Goal: Task Accomplishment & Management: Complete application form

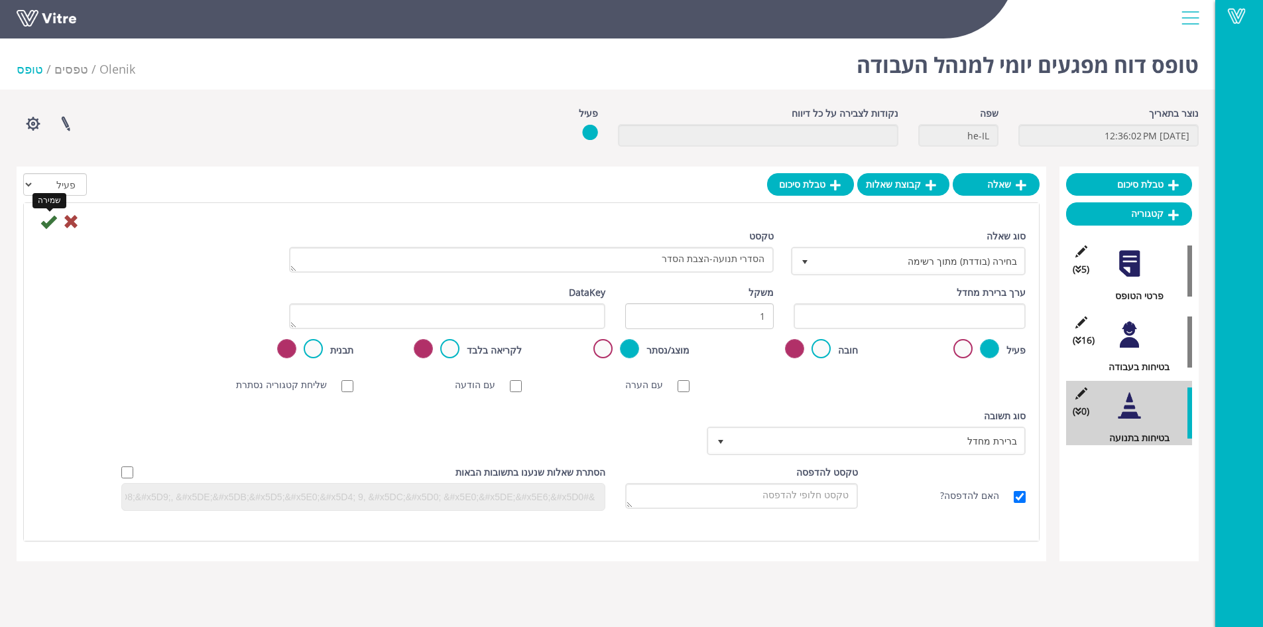
type textarea "הסדרי תנועה-הצבת הסדר"
click at [49, 222] on icon at bounding box center [48, 222] width 16 height 16
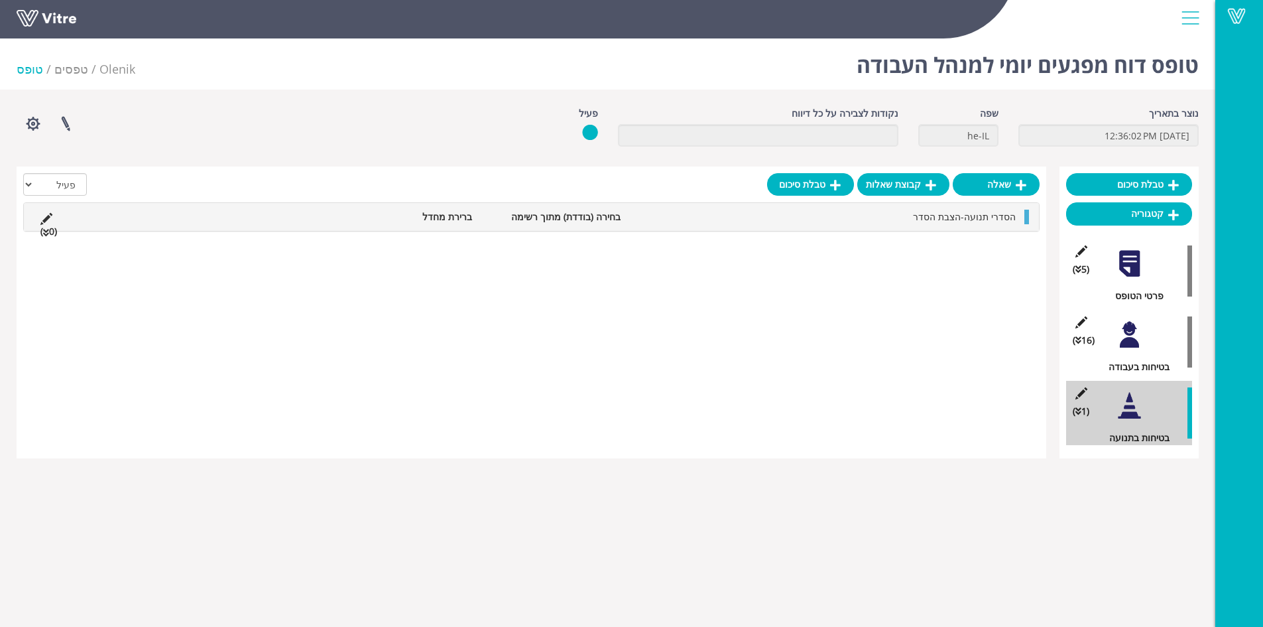
click at [927, 223] on li "הסדרי תנועה-הצבת הסדר" at bounding box center [824, 217] width 395 height 15
click at [984, 249] on link "תשובה" at bounding box center [979, 248] width 87 height 23
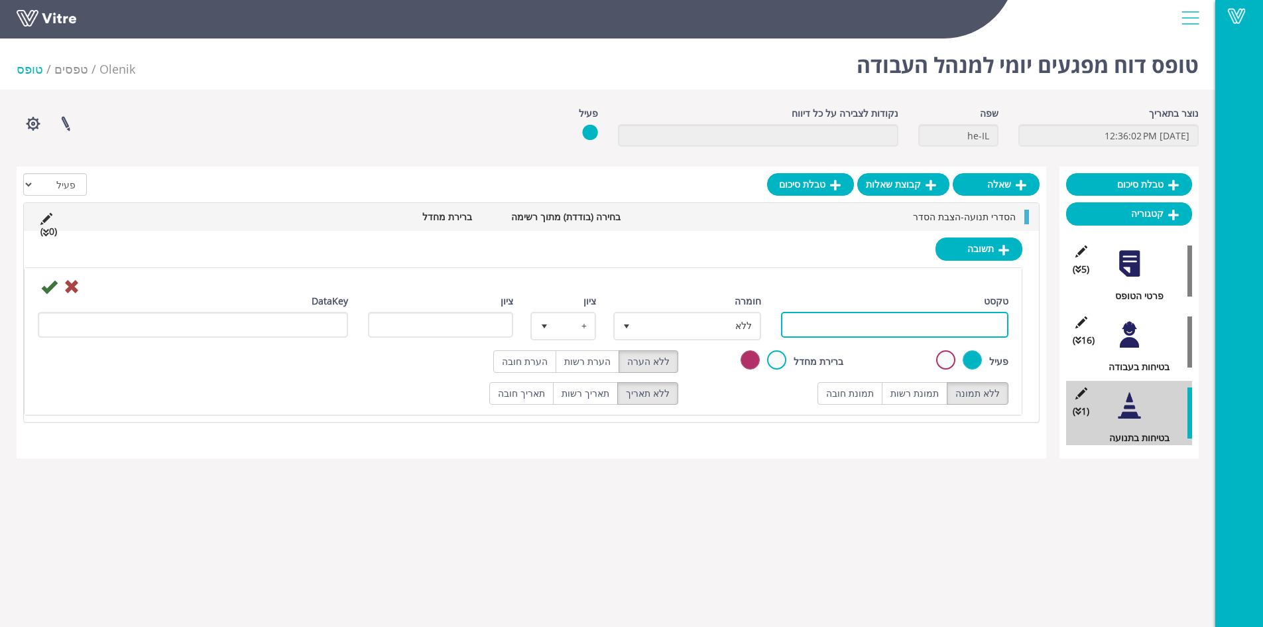
click at [950, 319] on input "טקסט" at bounding box center [895, 325] width 228 height 26
type input "תקין"
click at [919, 384] on label "תמונת רשות" at bounding box center [915, 393] width 66 height 23
radio input "true"
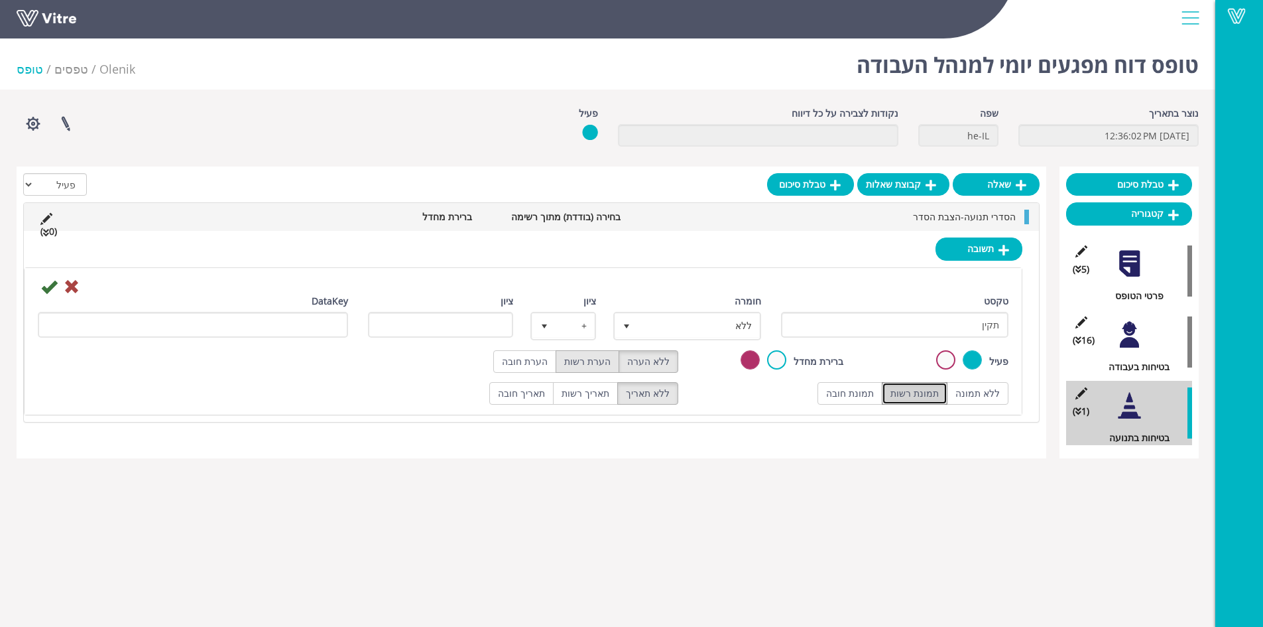
click at [586, 361] on label "הערת רשות" at bounding box center [588, 361] width 64 height 23
radio input "true"
click at [685, 325] on span "ללא" at bounding box center [699, 326] width 121 height 24
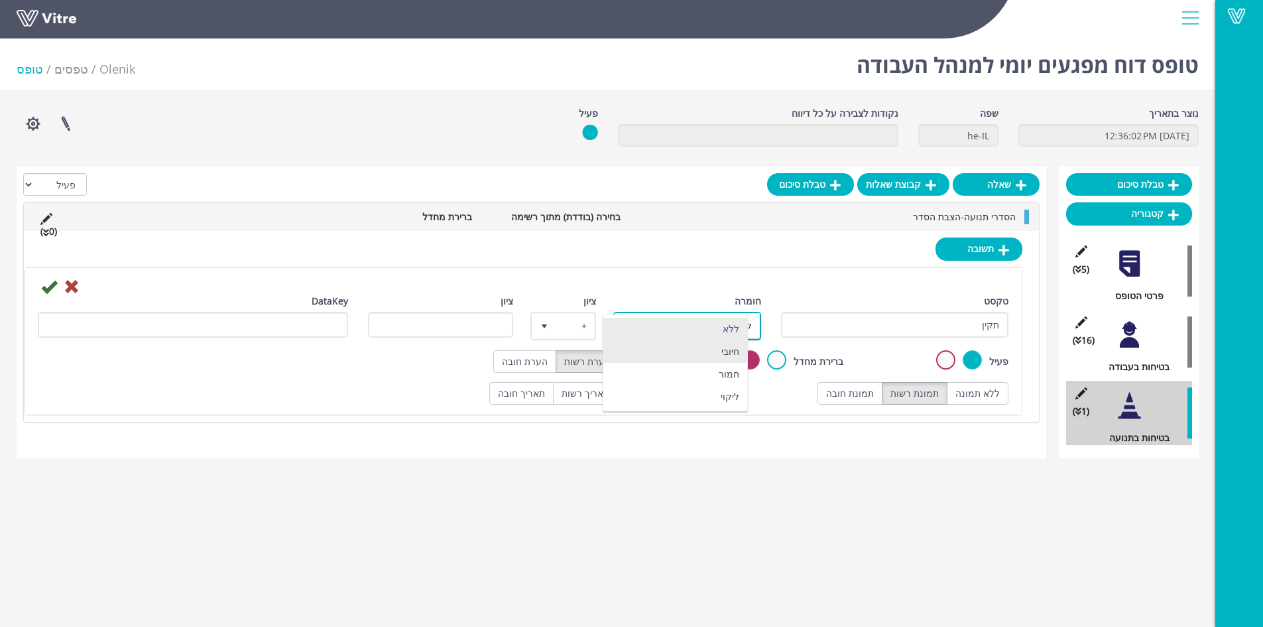
click at [702, 356] on li "חיובי" at bounding box center [675, 351] width 144 height 23
type input "1"
radio input "true"
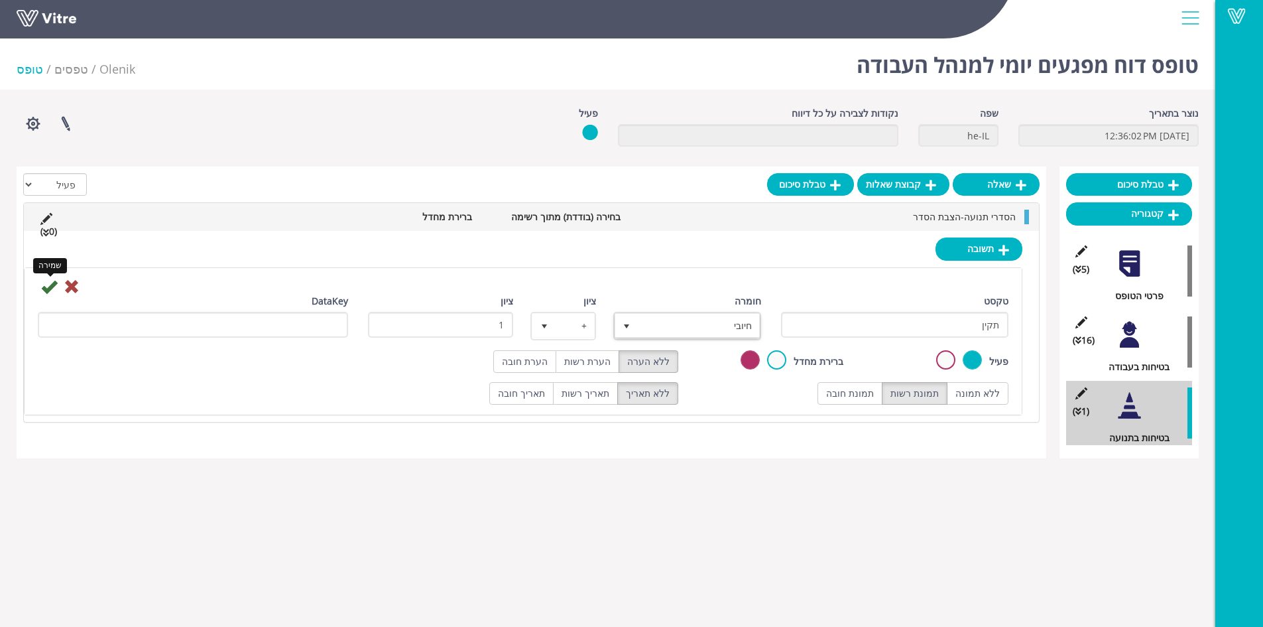
click at [50, 289] on icon at bounding box center [49, 287] width 16 height 16
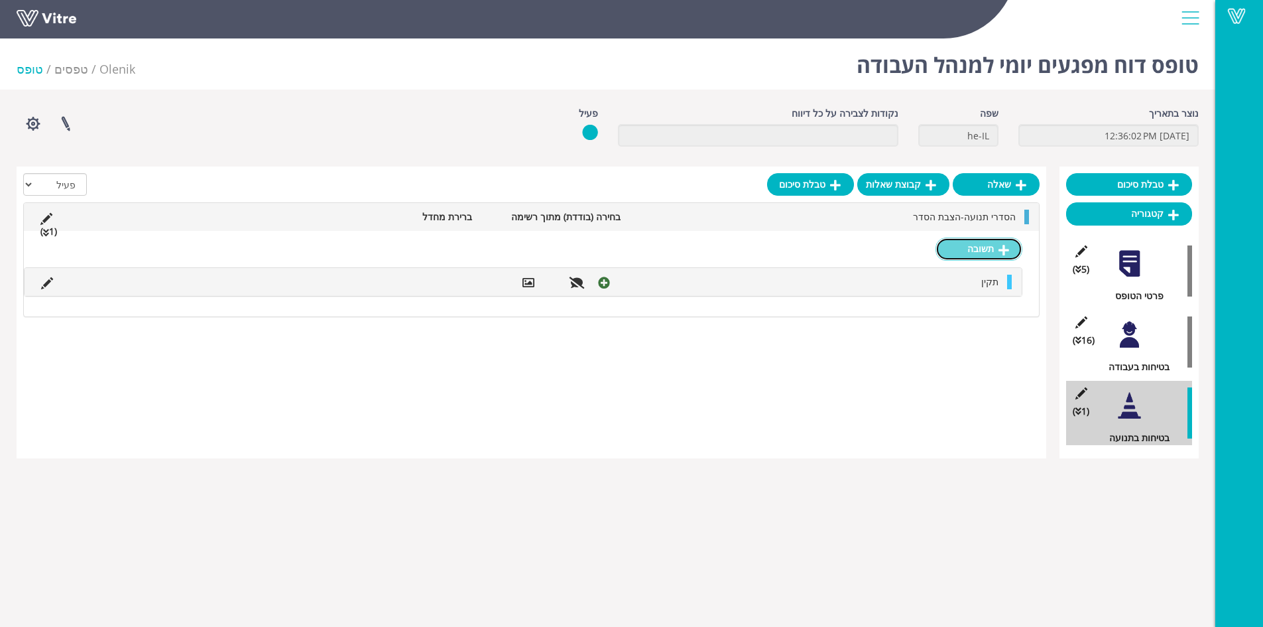
click at [994, 245] on link "תשובה" at bounding box center [979, 248] width 87 height 23
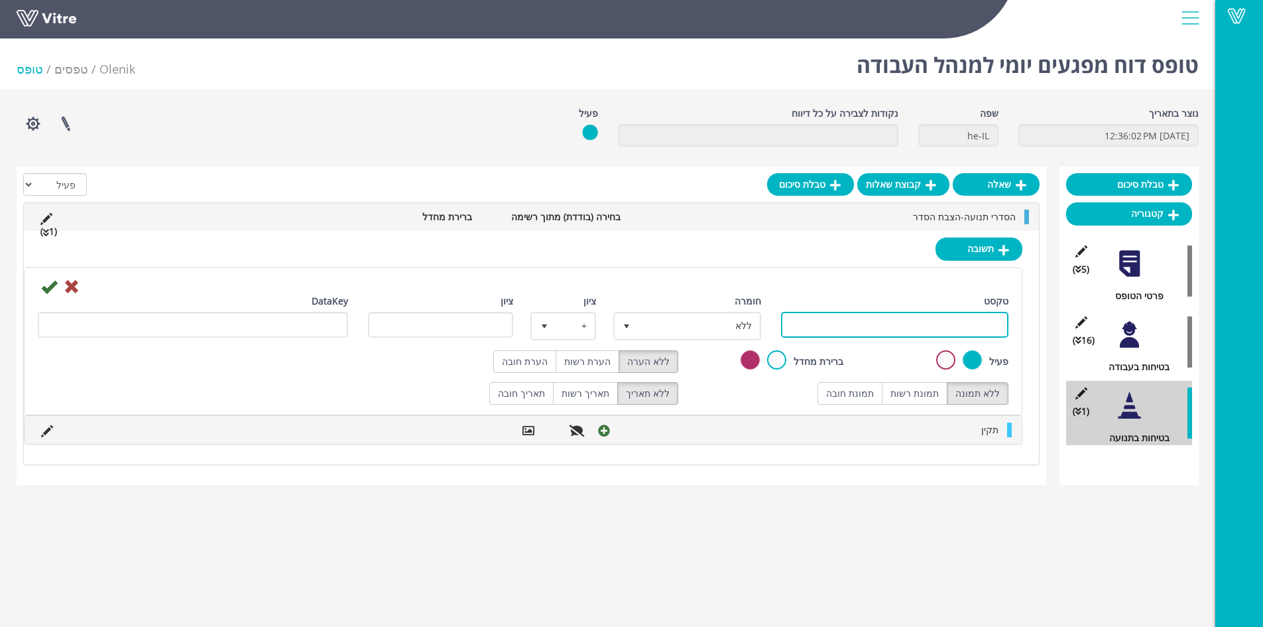
click at [875, 326] on input "טקסט" at bounding box center [895, 325] width 228 height 26
type input "ל"
type input "לקוי"
click at [915, 394] on label "תמונת רשות" at bounding box center [915, 393] width 66 height 23
radio input "true"
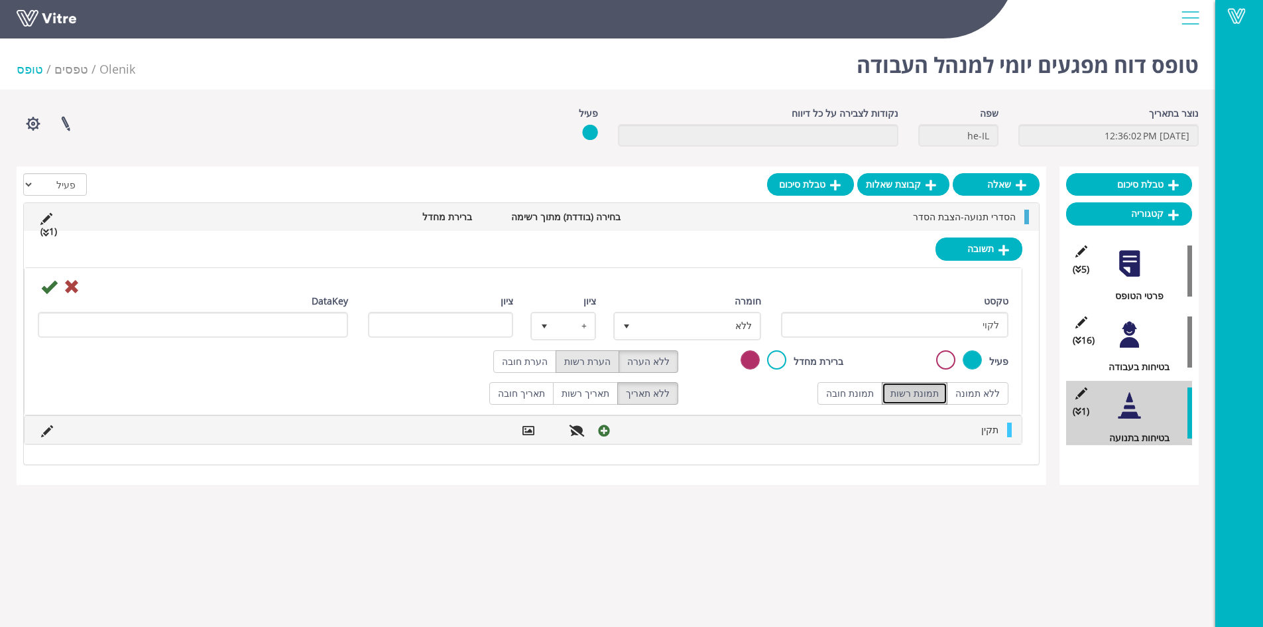
click at [592, 365] on label "הערת רשות" at bounding box center [588, 361] width 64 height 23
radio input "true"
click at [672, 318] on span "ללא" at bounding box center [699, 326] width 121 height 24
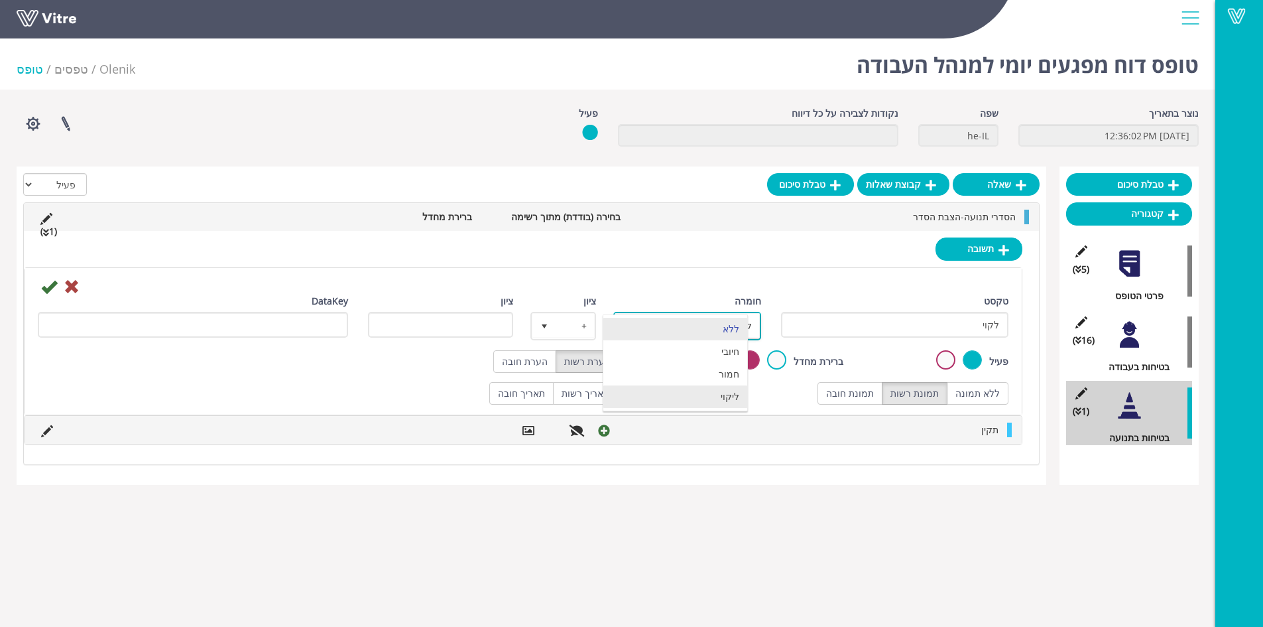
click at [723, 398] on li "ליקוי" at bounding box center [675, 396] width 144 height 23
type input "1"
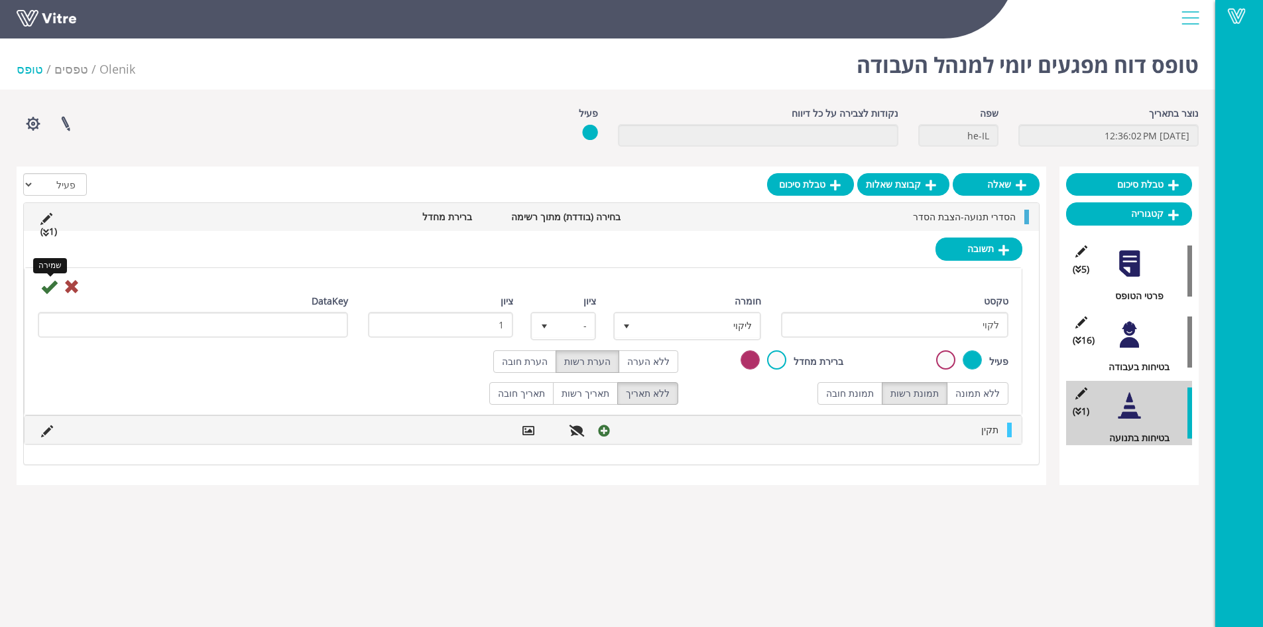
click at [46, 287] on icon at bounding box center [49, 287] width 16 height 16
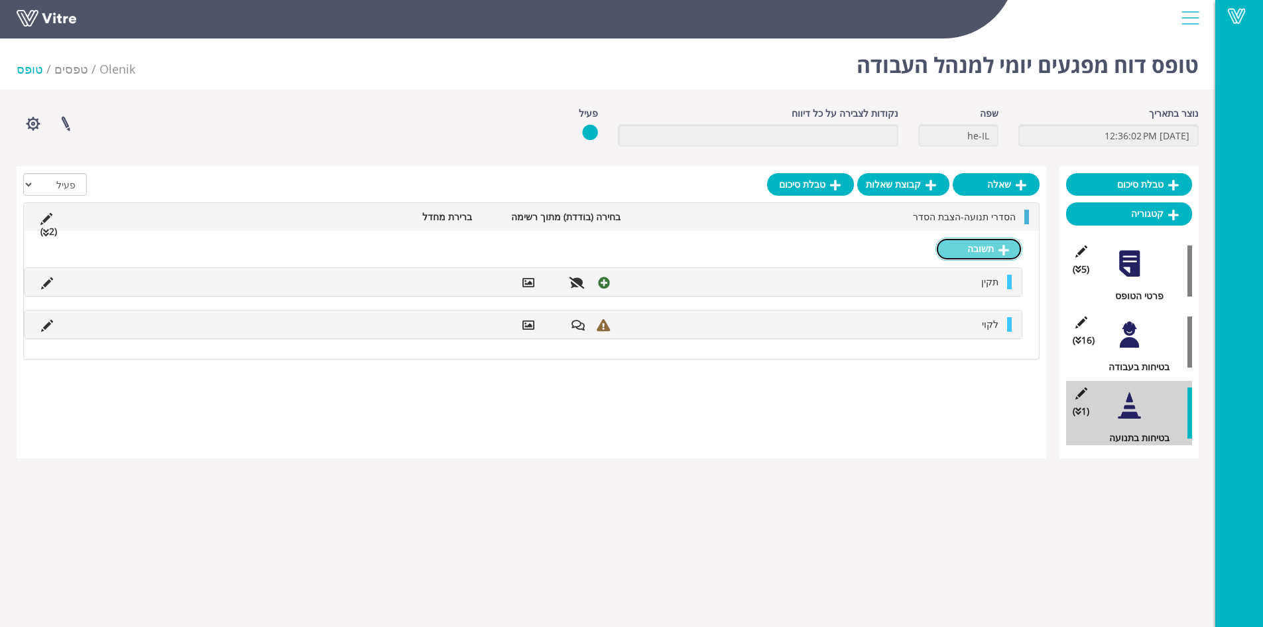
click at [968, 251] on link "תשובה" at bounding box center [979, 248] width 87 height 23
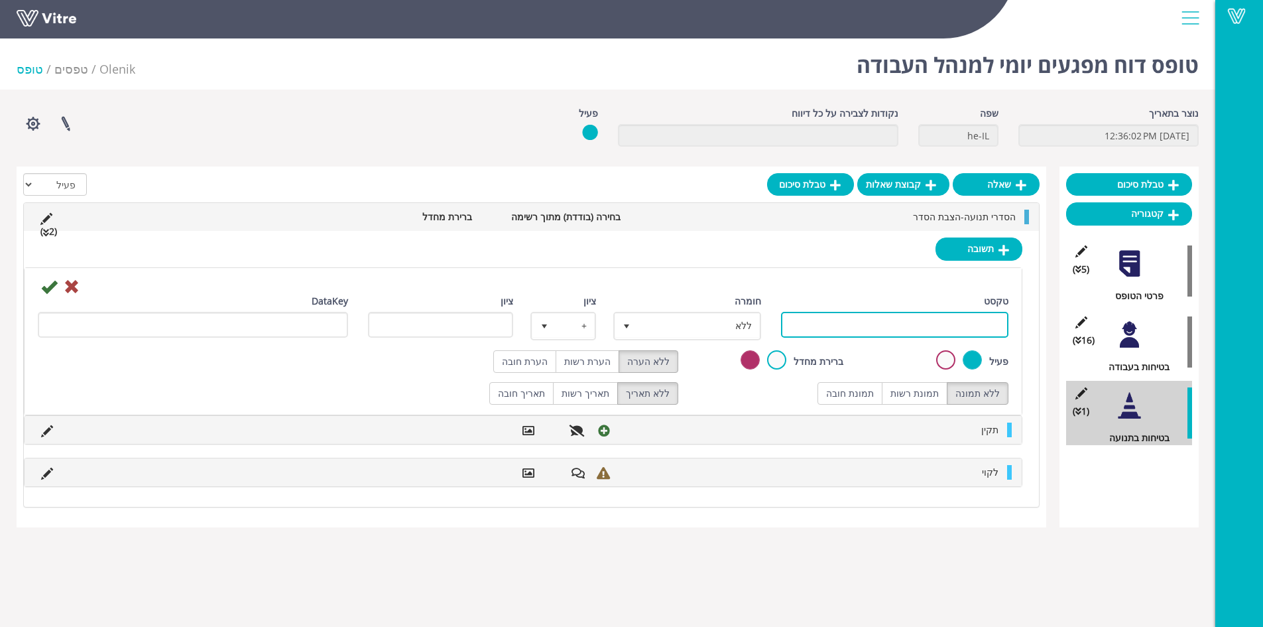
click at [937, 326] on input "טקסט" at bounding box center [895, 325] width 228 height 26
type input "לא רלוונטי"
click at [920, 397] on label "תמונת רשות" at bounding box center [915, 393] width 66 height 23
radio input "true"
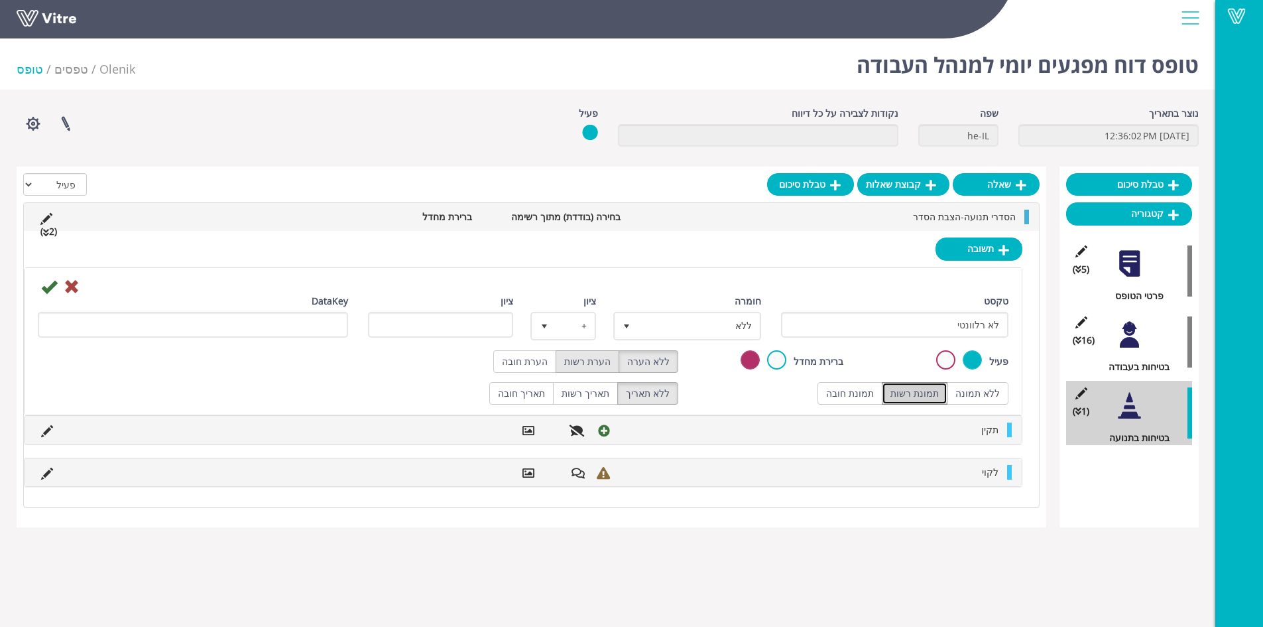
click at [591, 363] on label "הערת רשות" at bounding box center [588, 361] width 64 height 23
radio input "true"
click at [49, 286] on icon at bounding box center [49, 287] width 16 height 16
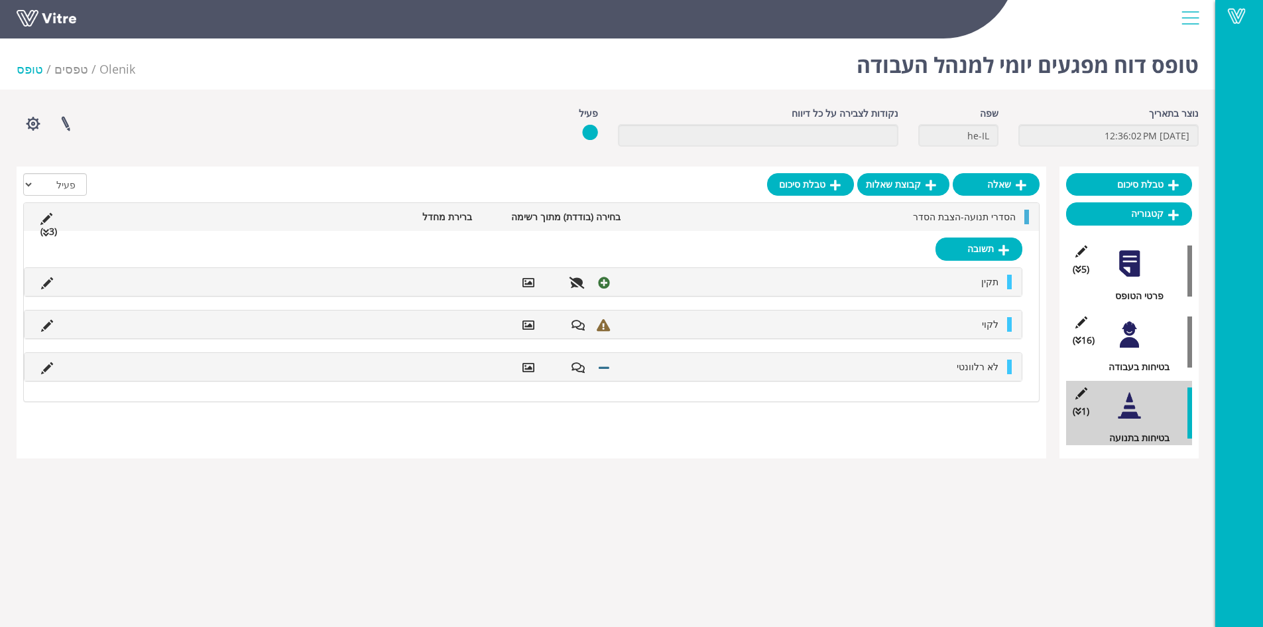
click at [960, 220] on span "הסדרי תנועה-הצבת הסדר" at bounding box center [964, 216] width 103 height 13
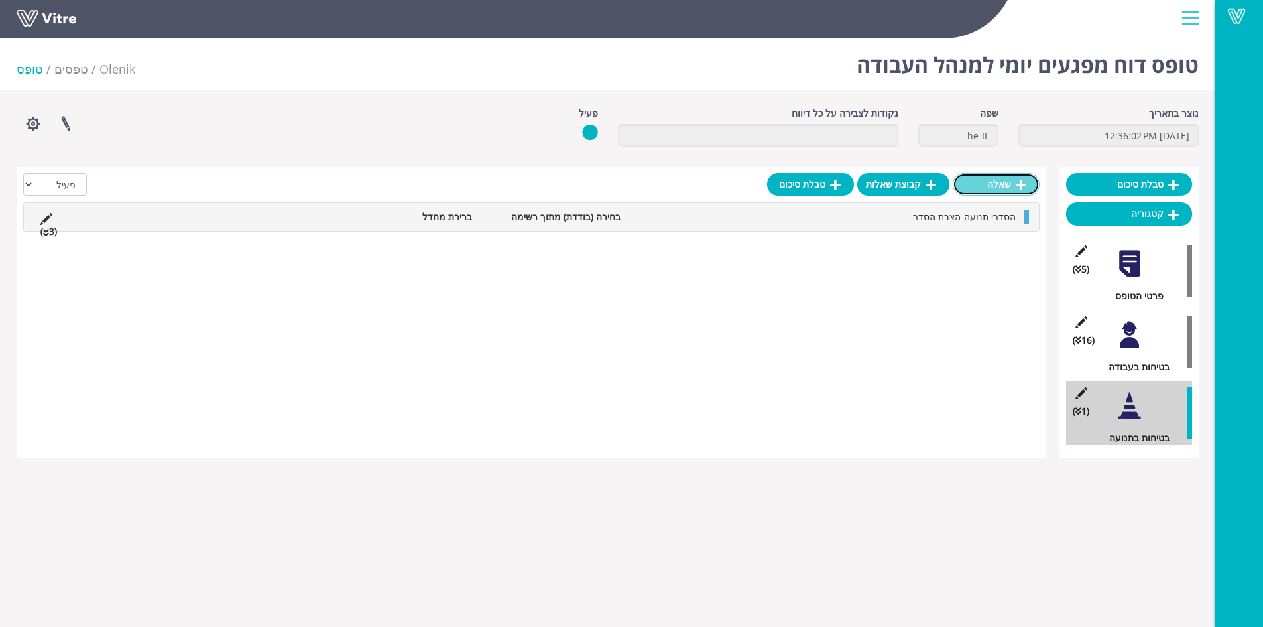
click at [1001, 184] on link "שאלה" at bounding box center [996, 184] width 87 height 23
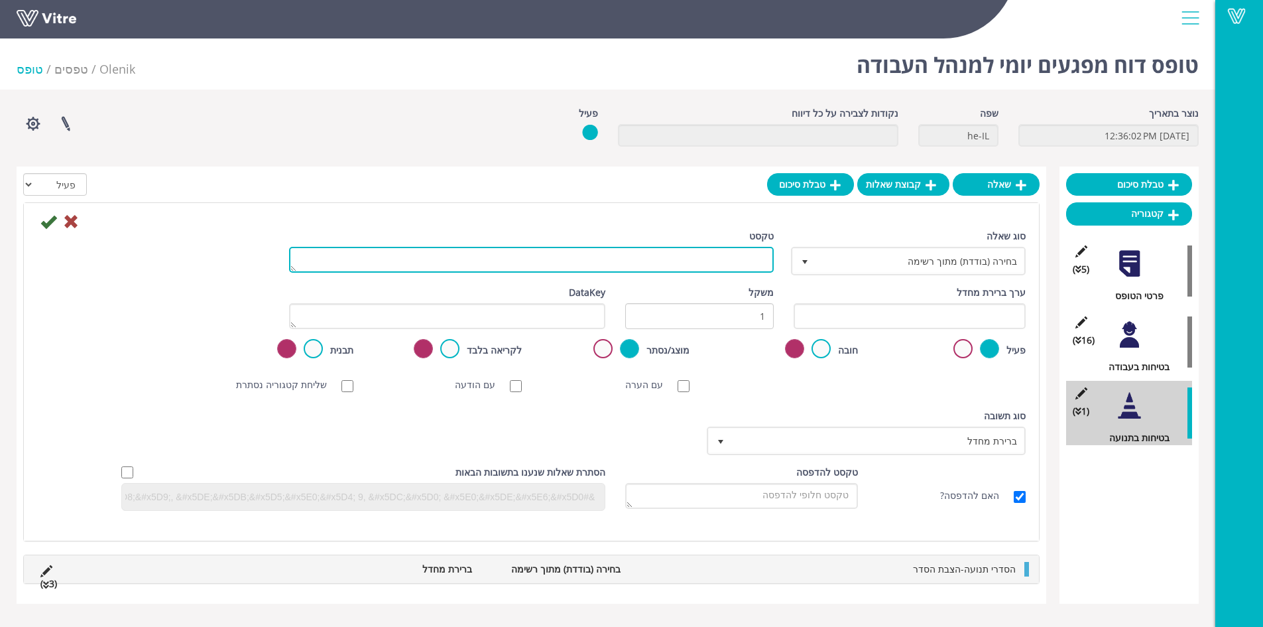
click at [690, 265] on textarea "טקסט" at bounding box center [531, 260] width 485 height 26
type textarea "שלטים ותמרורים - הצבה לפי תוכנית/תרשים"
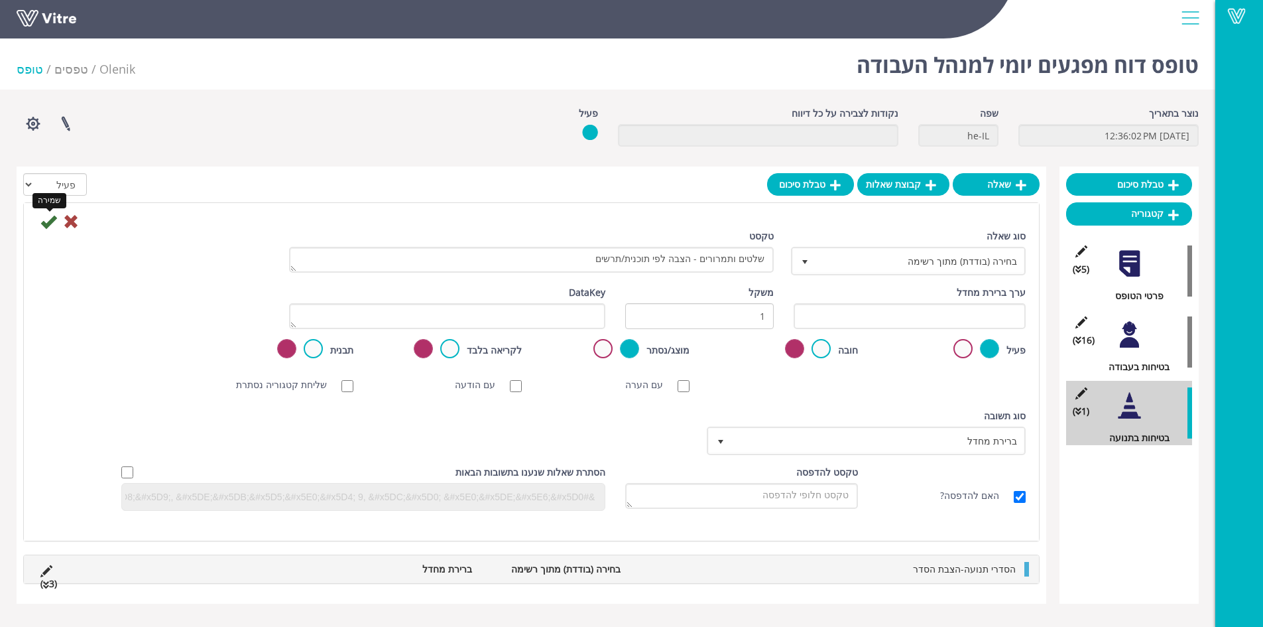
click at [49, 219] on icon at bounding box center [48, 222] width 16 height 16
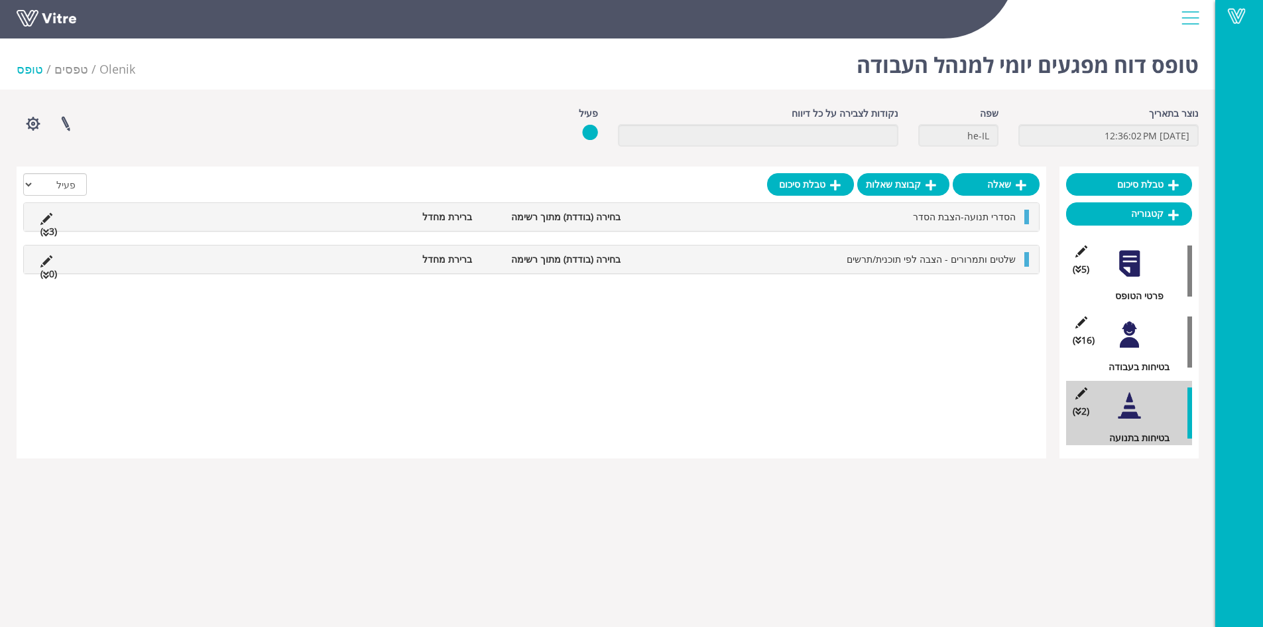
click at [820, 259] on li "שלטים ותמרורים - הצבה לפי תוכנית/תרשים" at bounding box center [824, 259] width 395 height 15
click at [960, 294] on link "תשובה" at bounding box center [979, 291] width 87 height 23
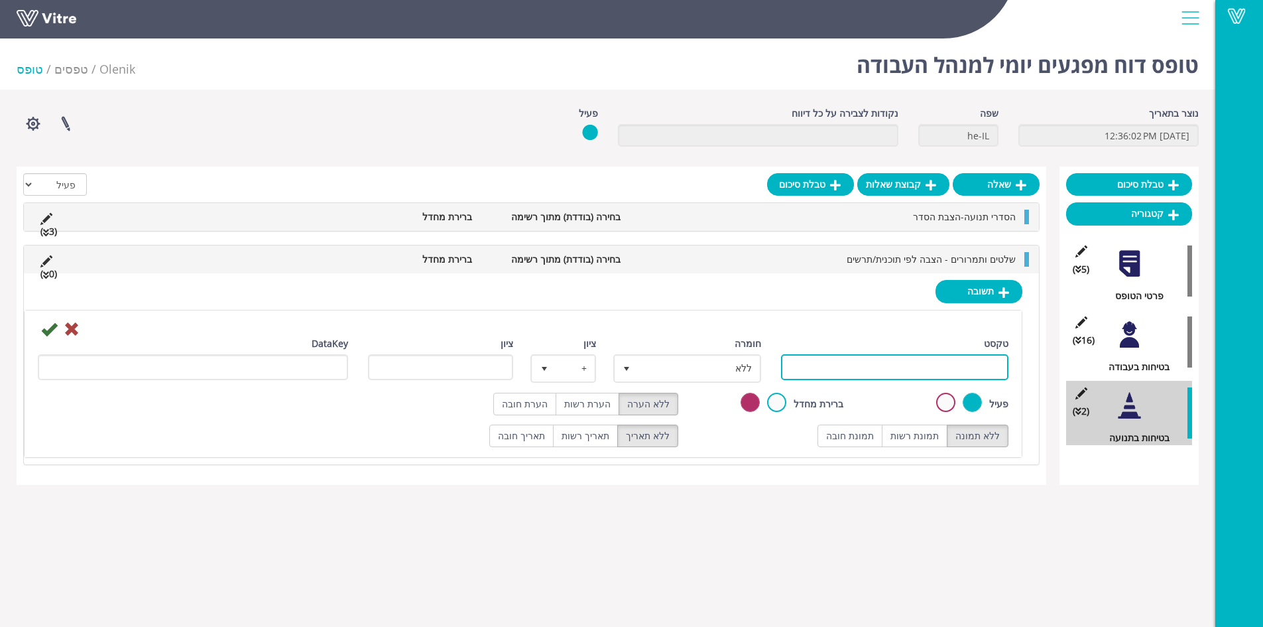
click at [962, 371] on input "טקסט" at bounding box center [895, 367] width 228 height 26
type input "תקין"
click at [936, 441] on label "תמונת רשות" at bounding box center [915, 435] width 66 height 23
radio input "true"
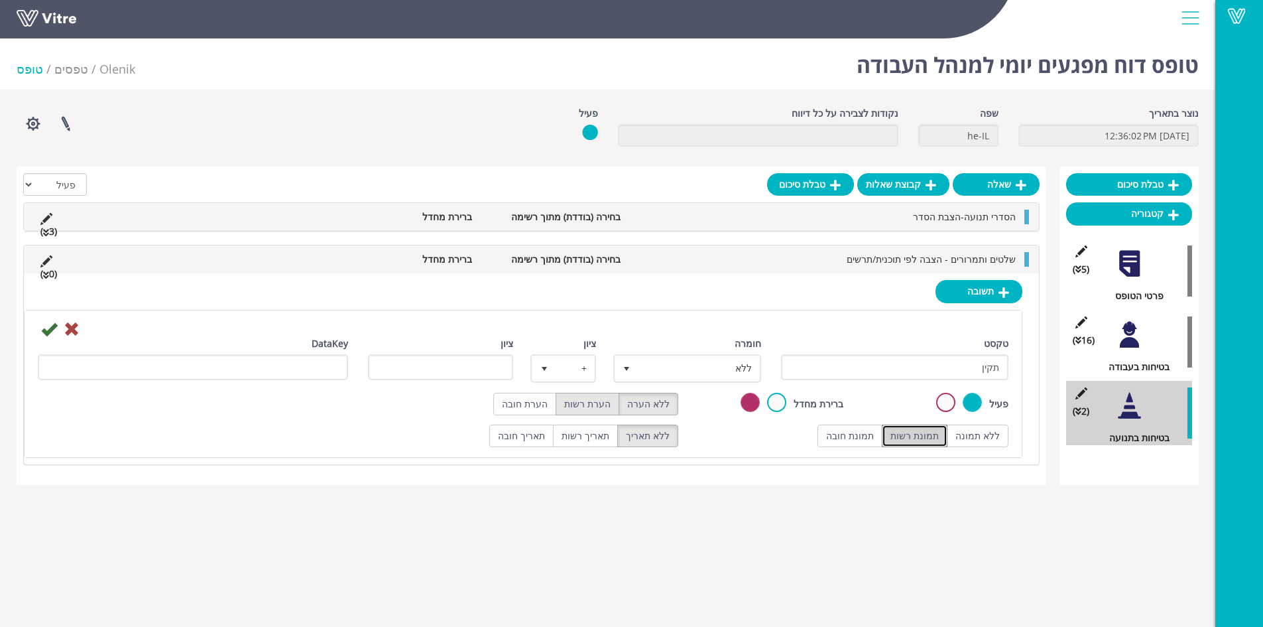
click at [593, 410] on label "הערת רשות" at bounding box center [588, 404] width 64 height 23
radio input "true"
click at [664, 374] on span "ללא" at bounding box center [699, 368] width 121 height 24
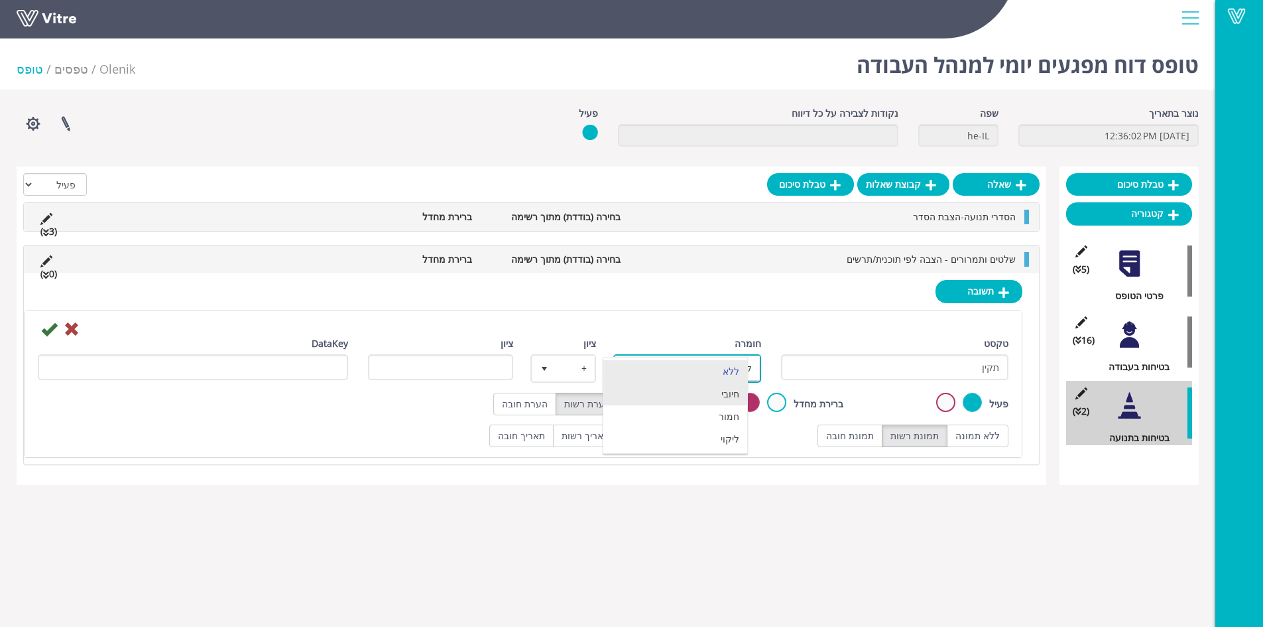
click at [692, 395] on li "חיובי" at bounding box center [675, 394] width 144 height 23
type input "1"
radio input "true"
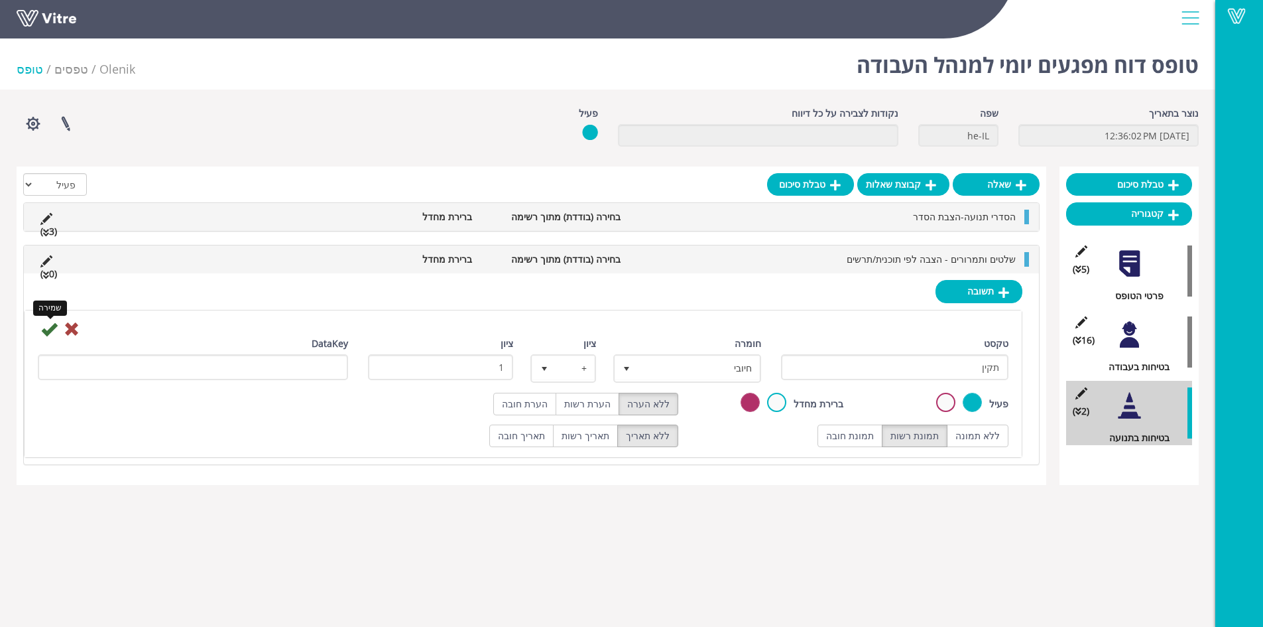
click at [45, 333] on icon at bounding box center [49, 329] width 16 height 16
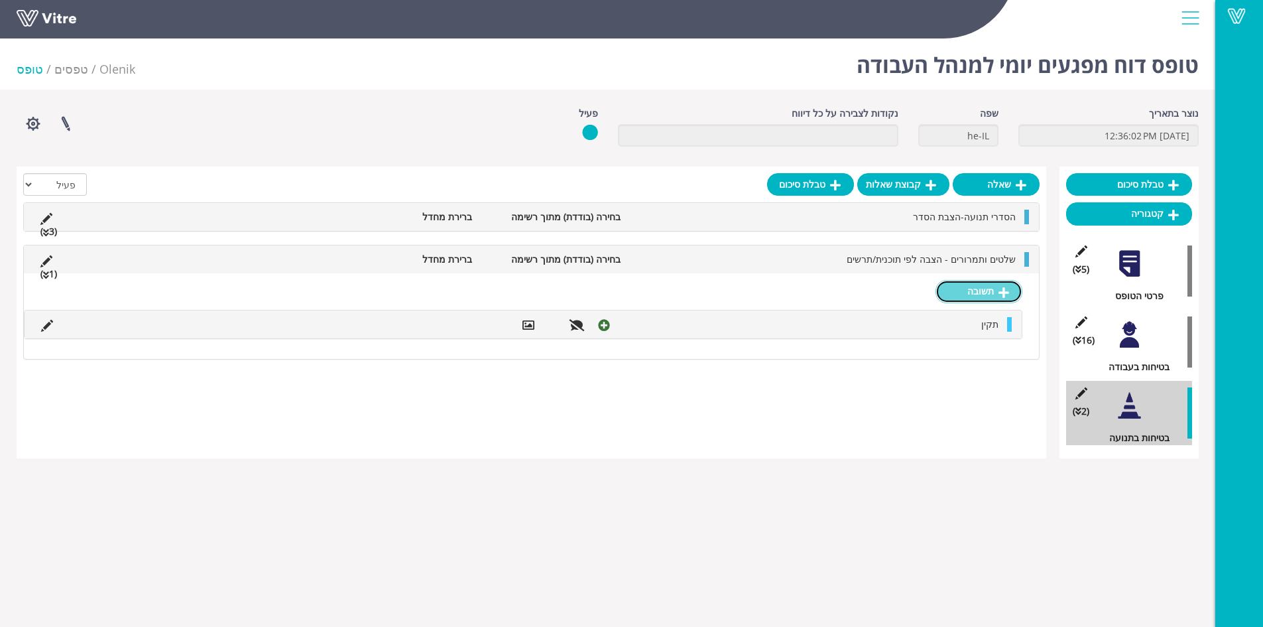
click at [973, 290] on link "תשובה" at bounding box center [979, 291] width 87 height 23
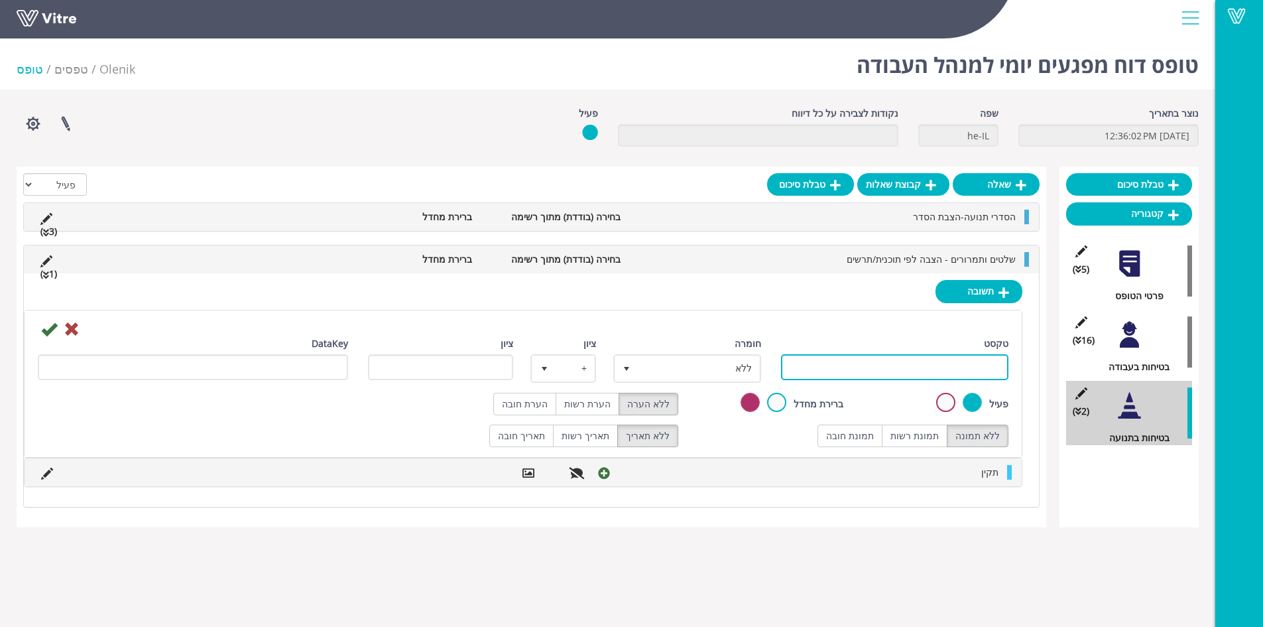
click at [972, 360] on input "טקסט" at bounding box center [895, 367] width 228 height 26
type input "לקוי"
click at [925, 432] on label "תמונת רשות" at bounding box center [915, 435] width 66 height 23
radio input "true"
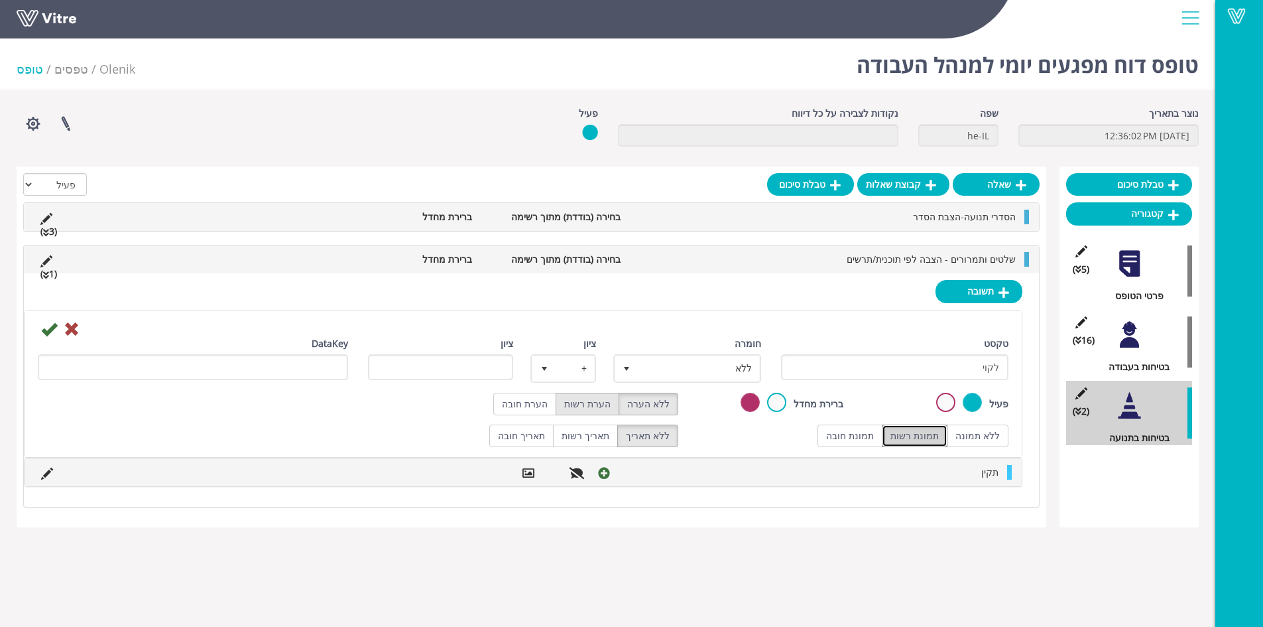
click at [605, 404] on label "הערת רשות" at bounding box center [588, 404] width 64 height 23
radio input "true"
click at [691, 367] on span "ללא" at bounding box center [699, 368] width 121 height 24
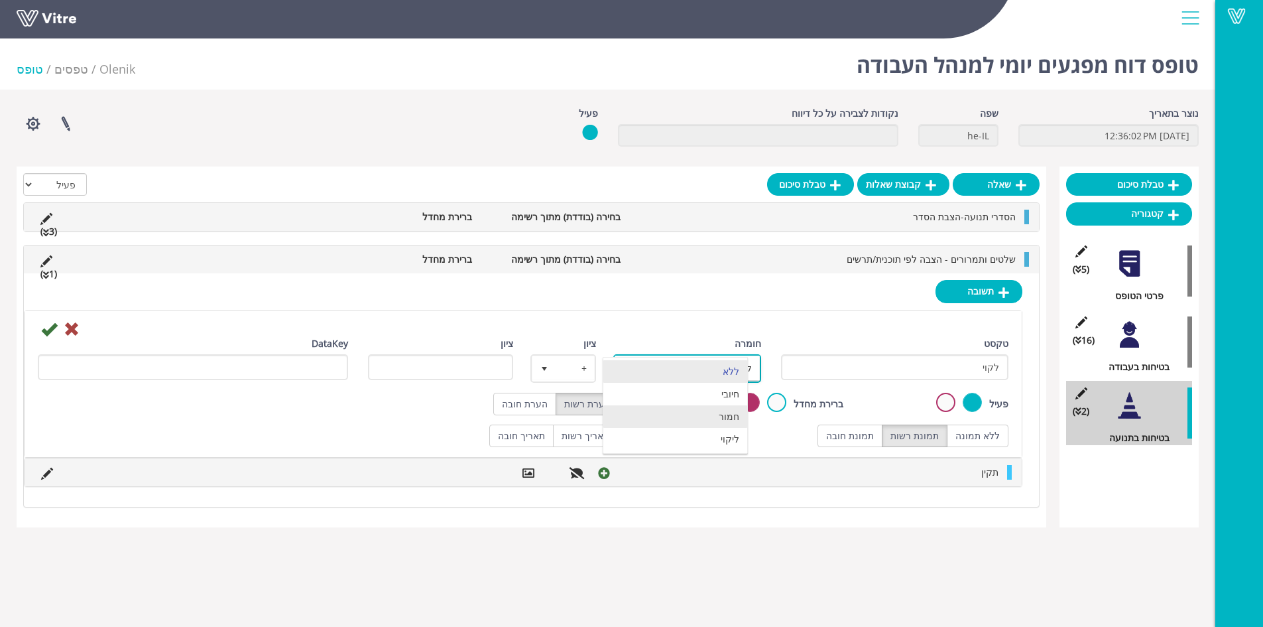
click at [713, 416] on li "חמור" at bounding box center [675, 416] width 144 height 23
type input "3"
radio input "true"
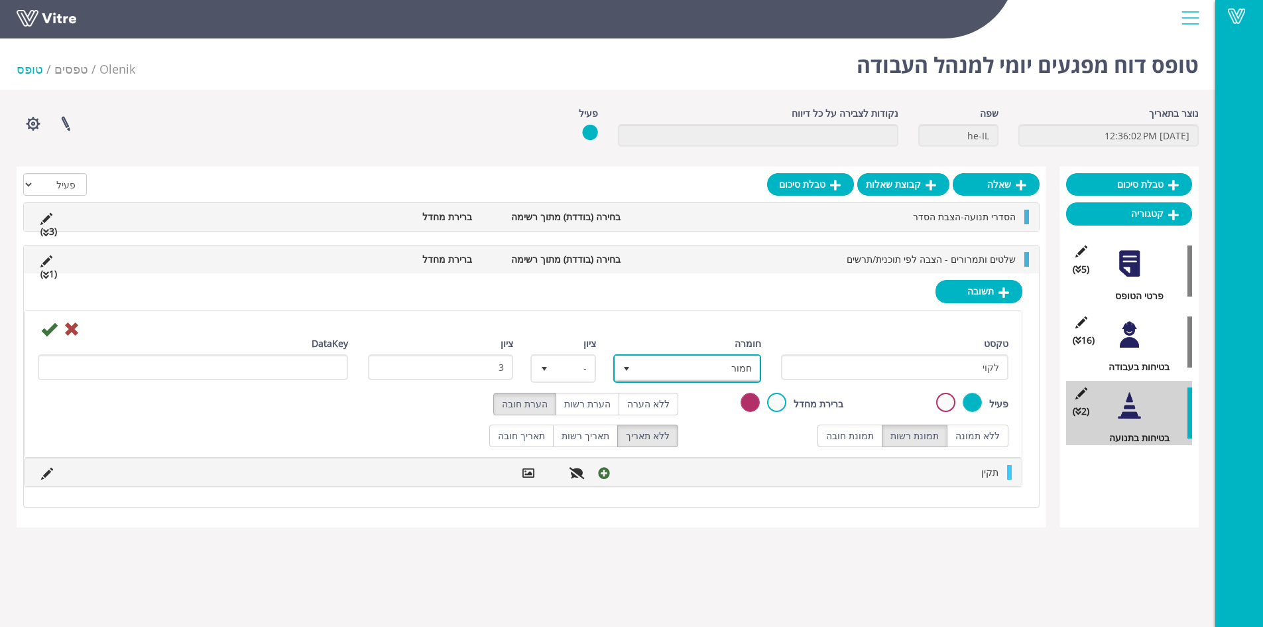
click at [710, 371] on span "חמור" at bounding box center [699, 368] width 121 height 24
click at [729, 436] on li "ליקוי" at bounding box center [675, 439] width 144 height 23
type input "1"
radio input "true"
click at [50, 333] on icon at bounding box center [49, 329] width 16 height 16
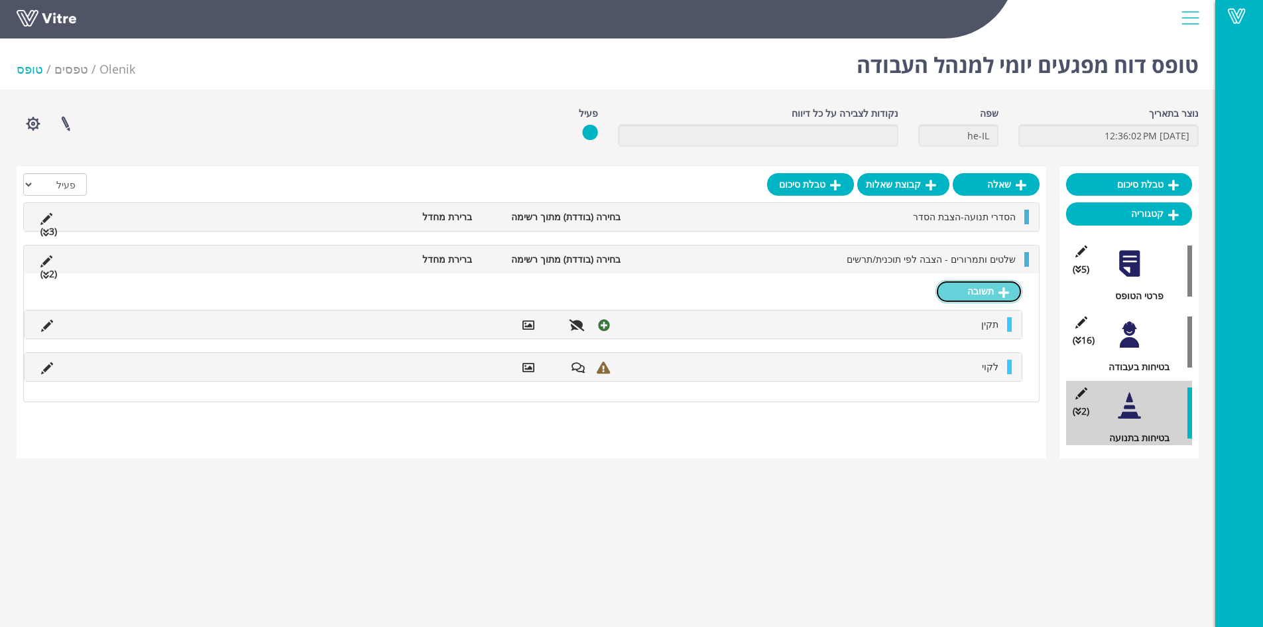
click at [989, 293] on link "תשובה" at bounding box center [979, 291] width 87 height 23
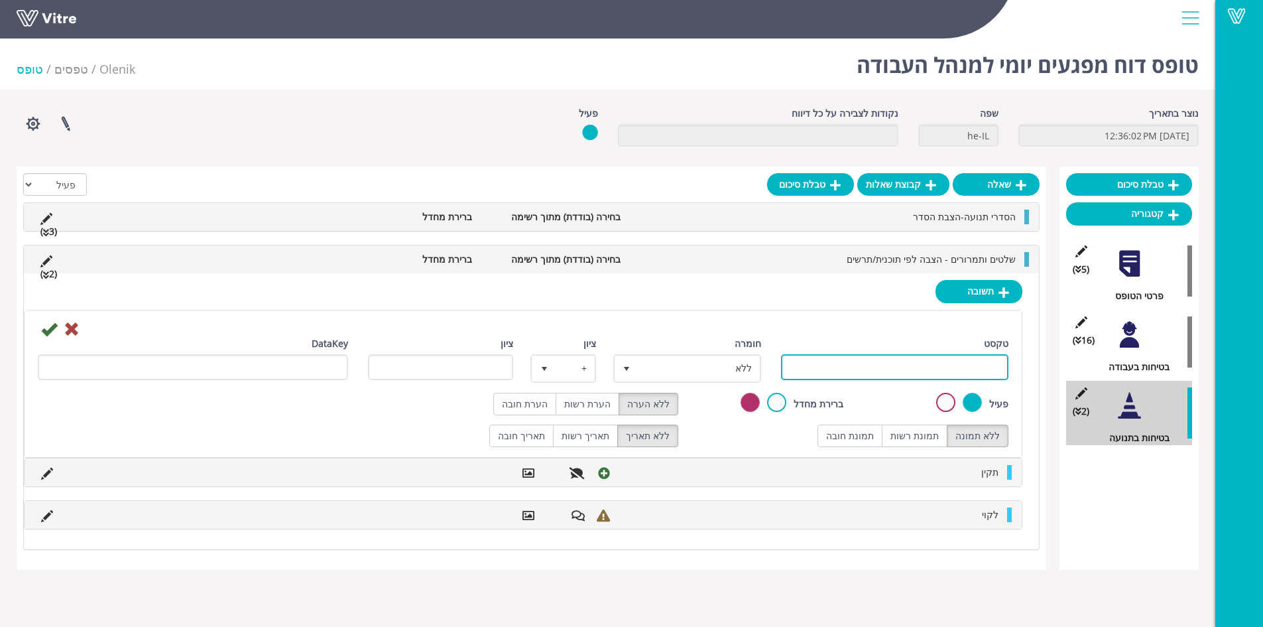
click at [871, 366] on input "טקסט" at bounding box center [895, 367] width 228 height 26
type input "לא רלוונטי"
click at [914, 430] on label "תמונת רשות" at bounding box center [915, 435] width 66 height 23
radio input "true"
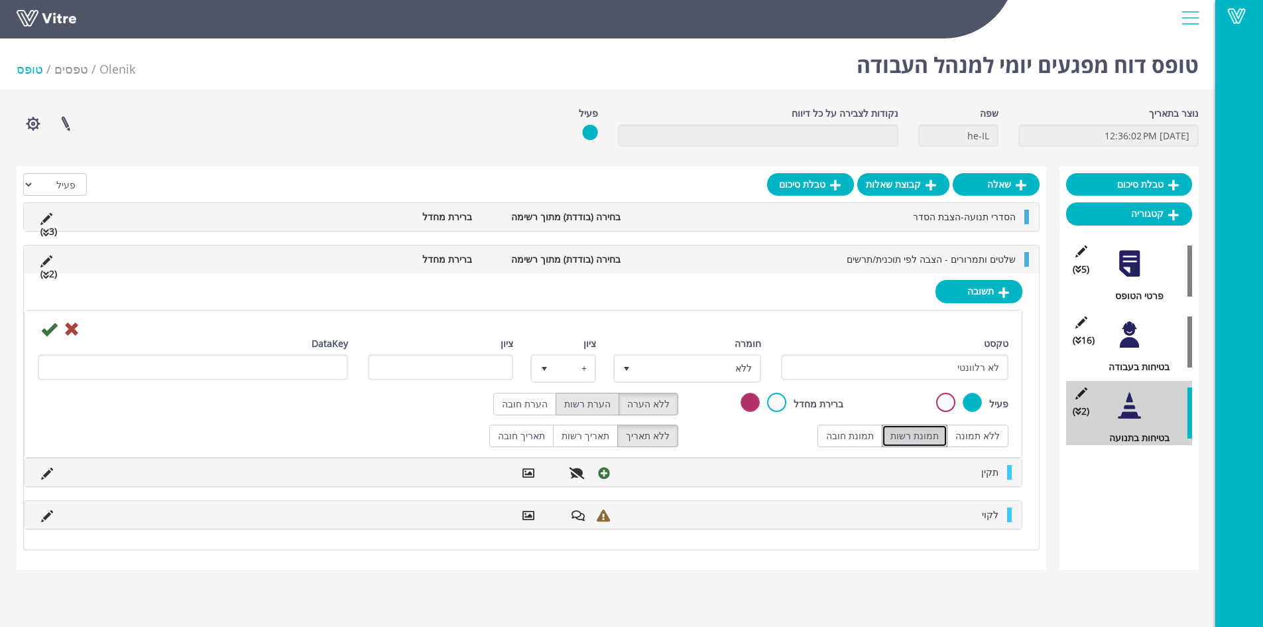
click at [591, 405] on label "הערת רשות" at bounding box center [588, 404] width 64 height 23
radio input "true"
click at [49, 330] on icon at bounding box center [49, 329] width 16 height 16
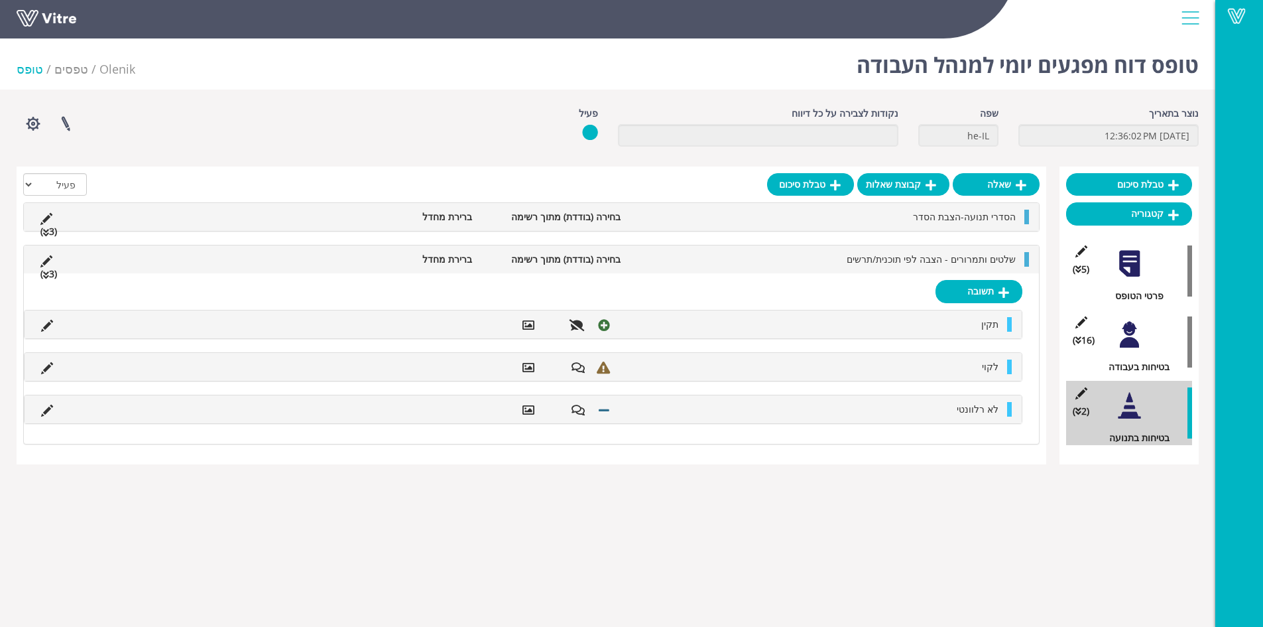
click at [850, 261] on li "שלטים ותמרורים - הצבה לפי תוכנית/תרשים" at bounding box center [824, 259] width 395 height 15
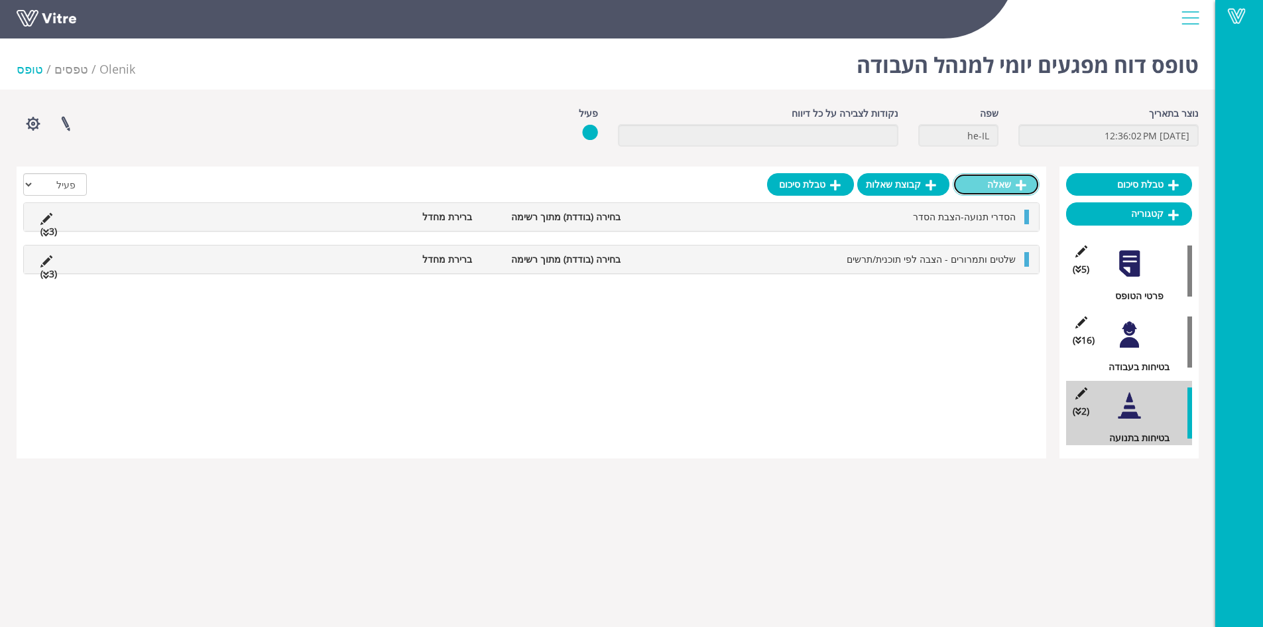
click at [1008, 186] on link "שאלה" at bounding box center [996, 184] width 87 height 23
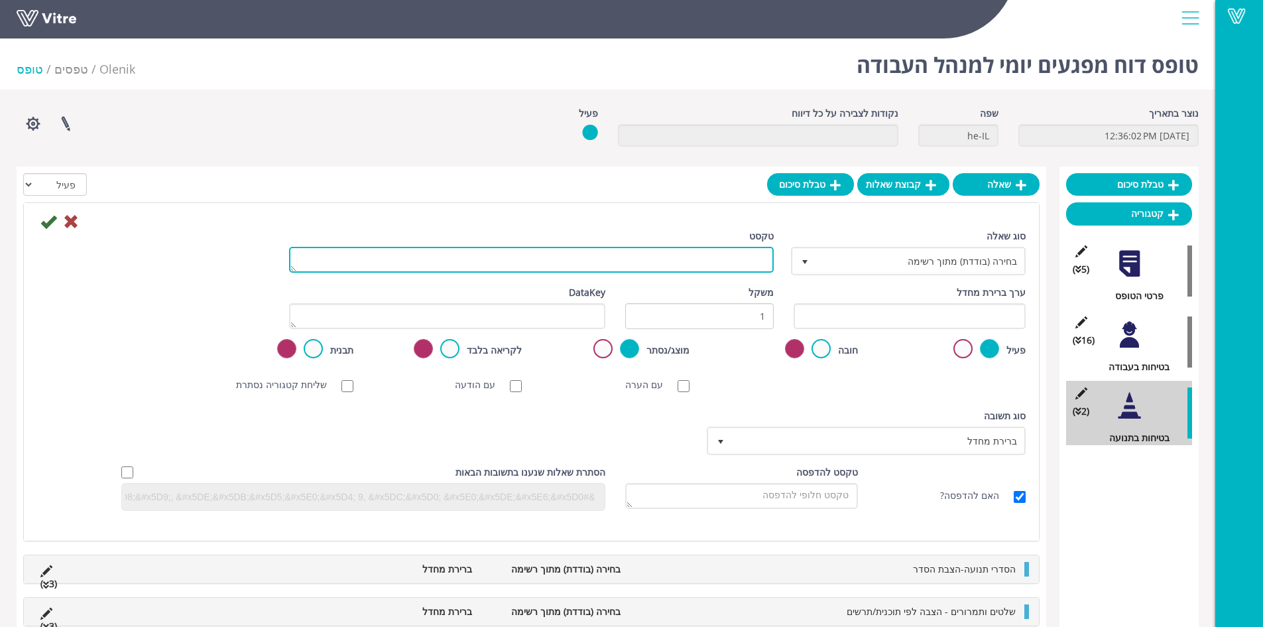
click at [725, 256] on textarea "טקסט" at bounding box center [531, 260] width 485 height 26
type textarea "מצב וכמות תמרורי 930+932"
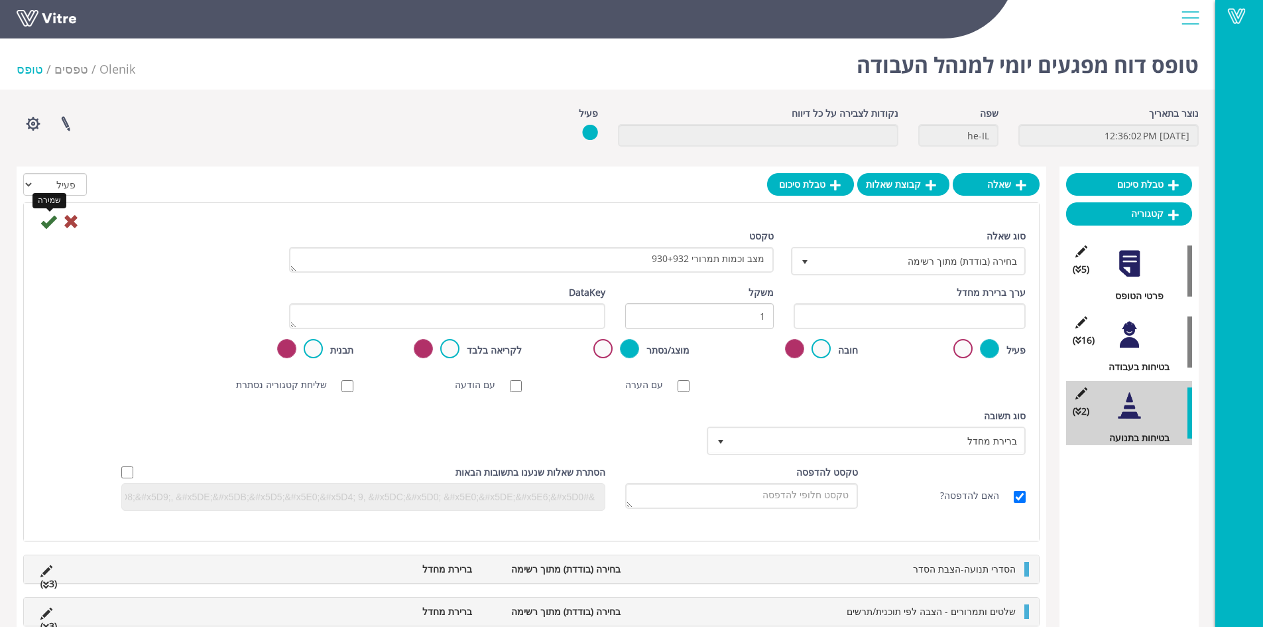
click at [48, 223] on icon at bounding box center [48, 222] width 16 height 16
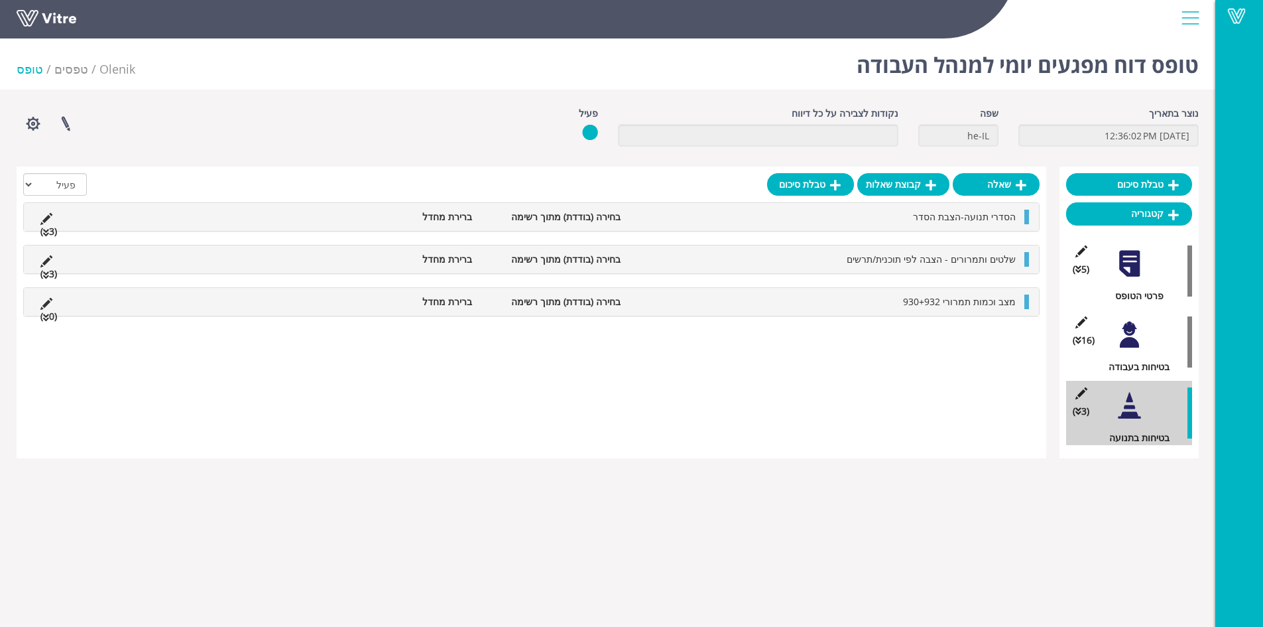
click at [863, 304] on li "מצב וכמות תמרורי 930+932" at bounding box center [824, 301] width 395 height 15
click at [985, 339] on link "תשובה" at bounding box center [979, 333] width 87 height 23
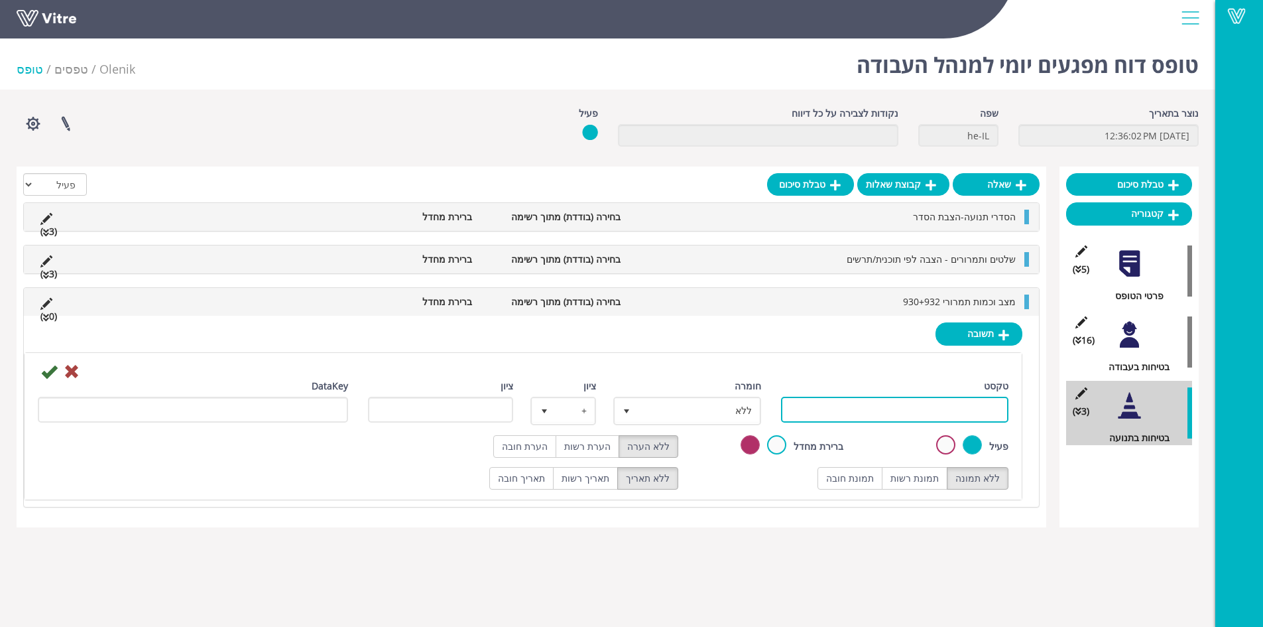
click at [945, 409] on input "טקסט" at bounding box center [895, 410] width 228 height 26
type input "תקין"
click at [914, 473] on label "תמונת רשות" at bounding box center [915, 478] width 66 height 23
radio input "true"
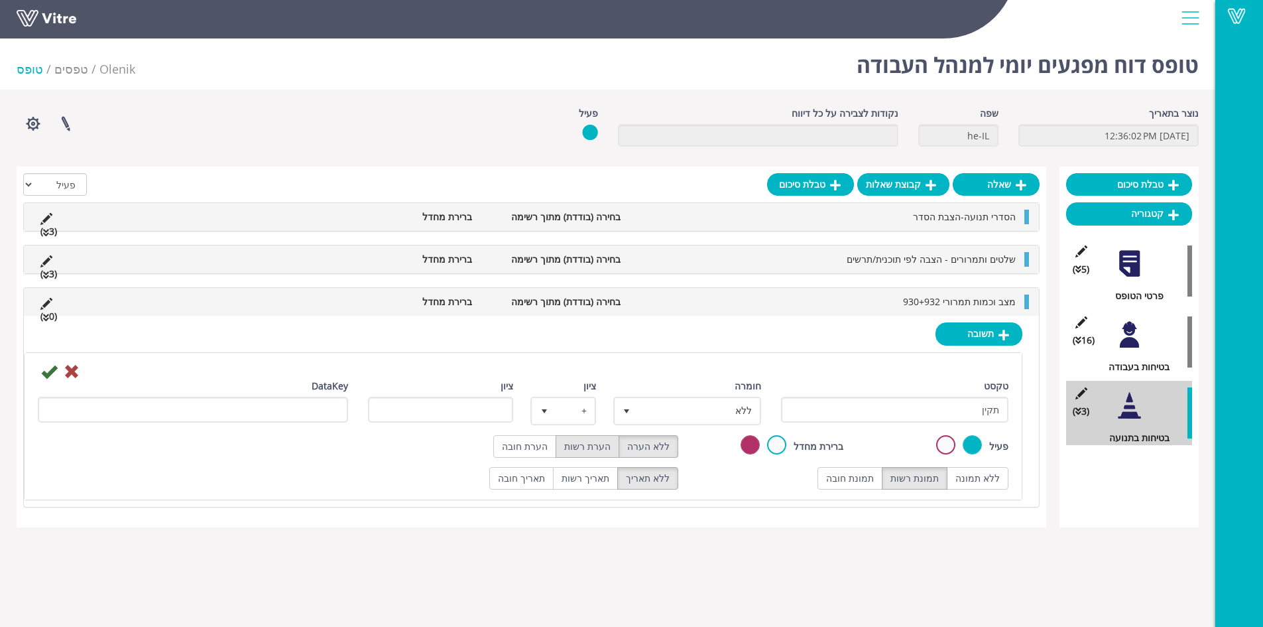
click at [611, 451] on label "הערת רשות" at bounding box center [588, 446] width 64 height 23
radio input "true"
click at [675, 412] on span "ללא" at bounding box center [699, 411] width 121 height 24
click at [704, 434] on li "חיובי" at bounding box center [675, 436] width 144 height 23
type input "1"
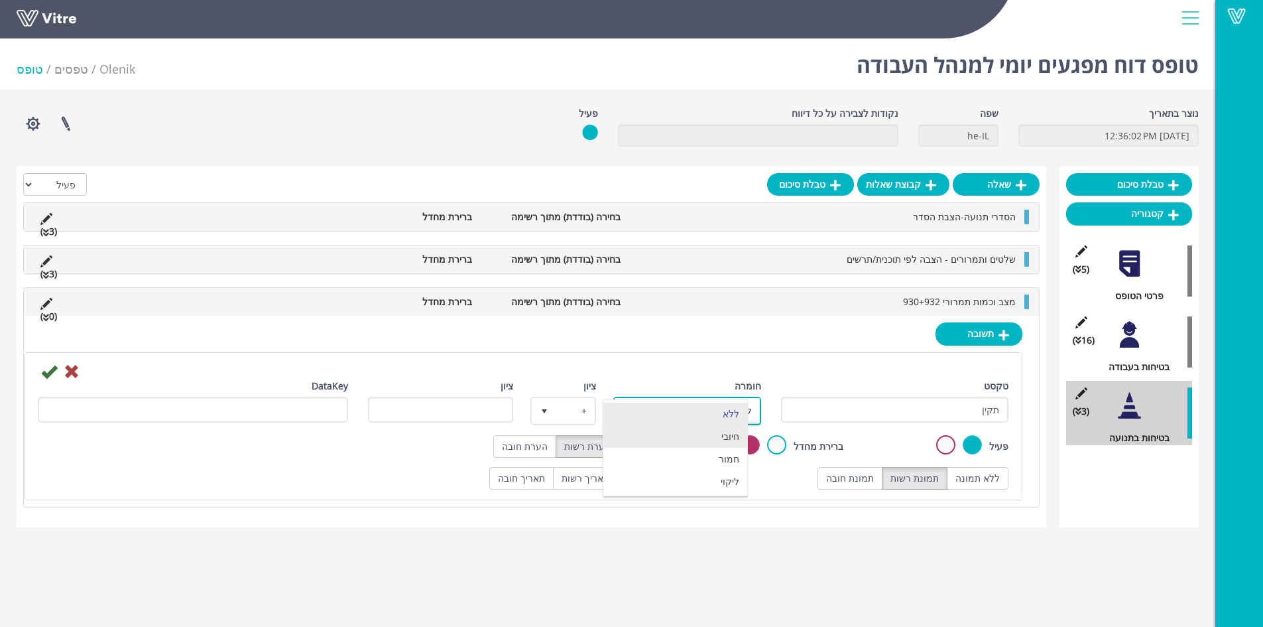
radio input "true"
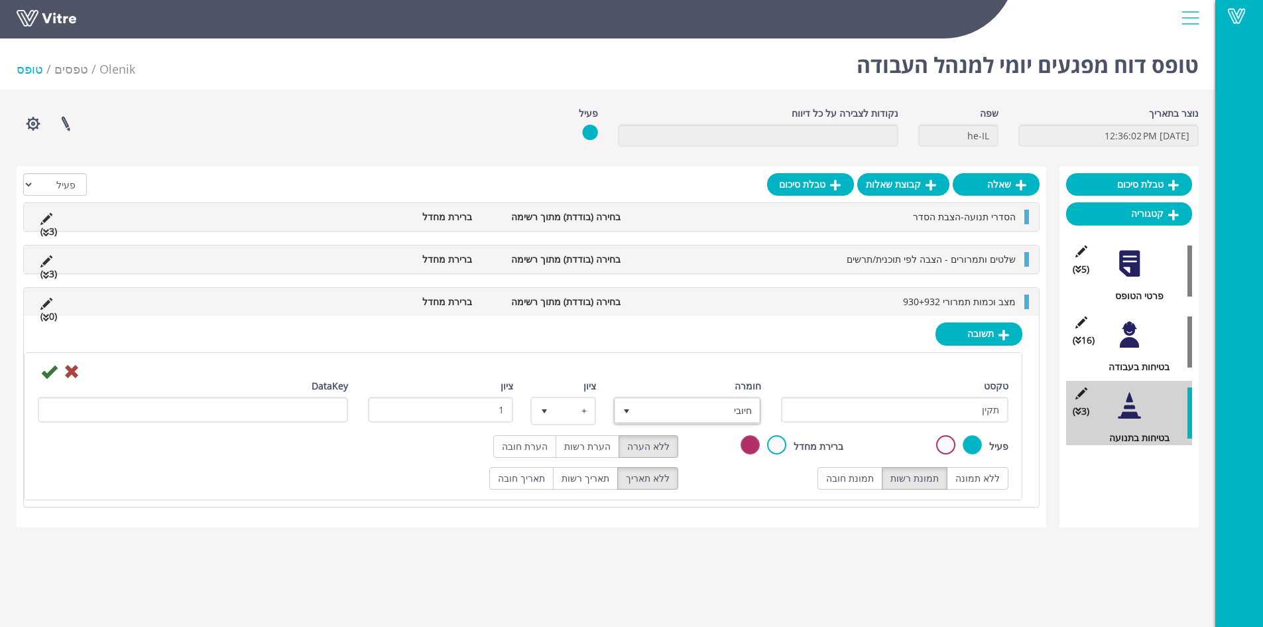
click at [47, 376] on icon at bounding box center [49, 371] width 16 height 16
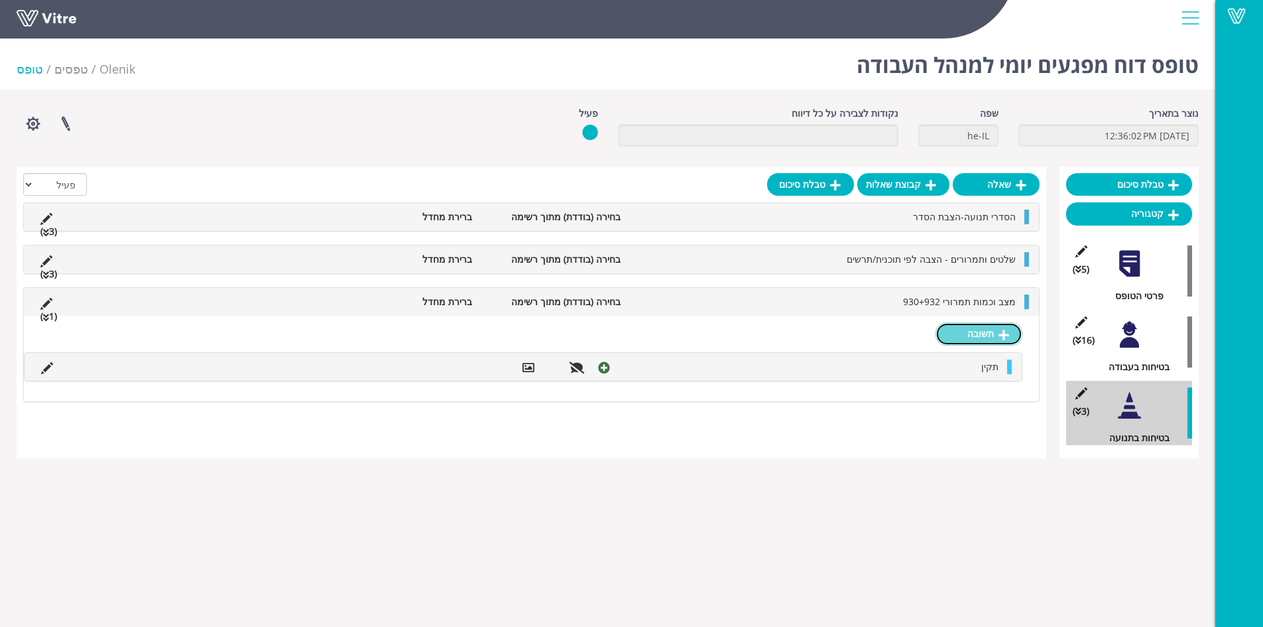
click at [963, 337] on link "תשובה" at bounding box center [979, 333] width 87 height 23
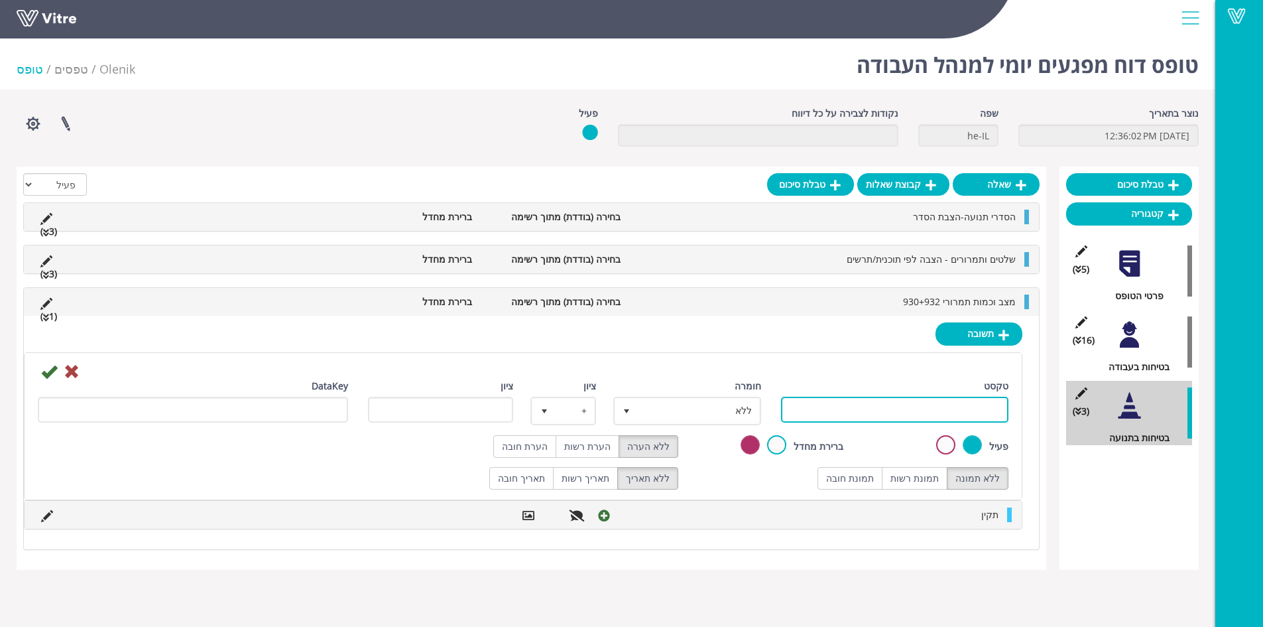
click at [967, 412] on input "טקסט" at bounding box center [895, 410] width 228 height 26
type input "לקוי"
click at [938, 476] on label "תמונת רשות" at bounding box center [915, 478] width 66 height 23
radio input "true"
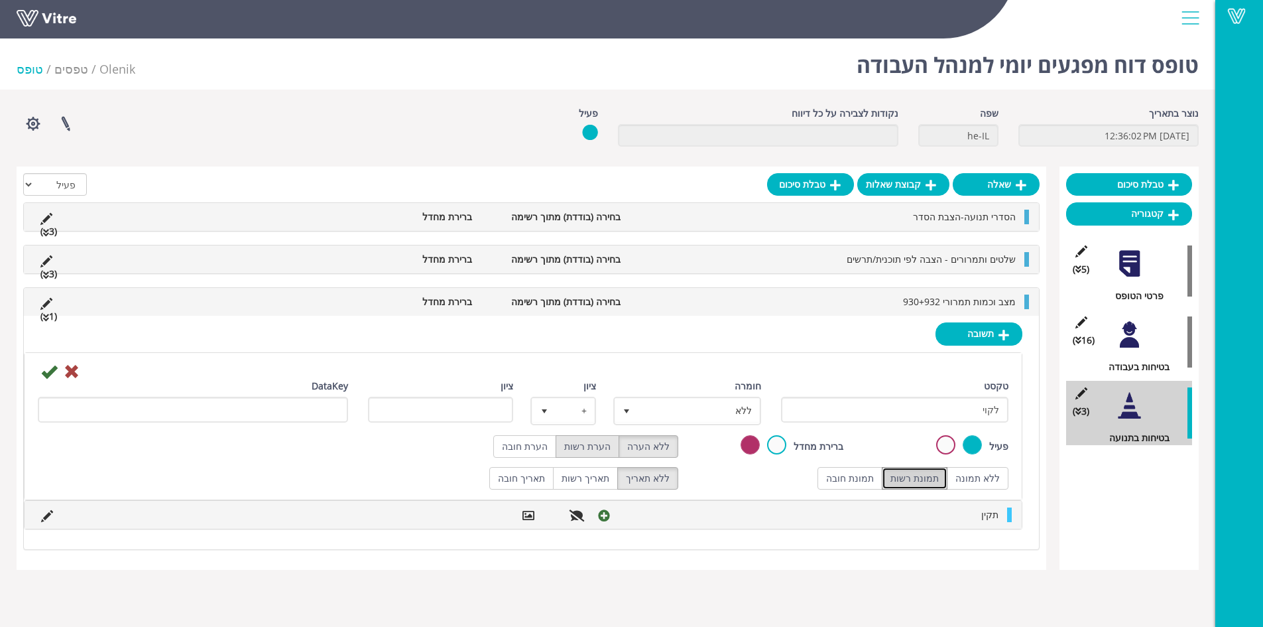
click at [599, 445] on label "הערת רשות" at bounding box center [588, 446] width 64 height 23
radio input "true"
click at [721, 408] on span "ללא" at bounding box center [699, 411] width 121 height 24
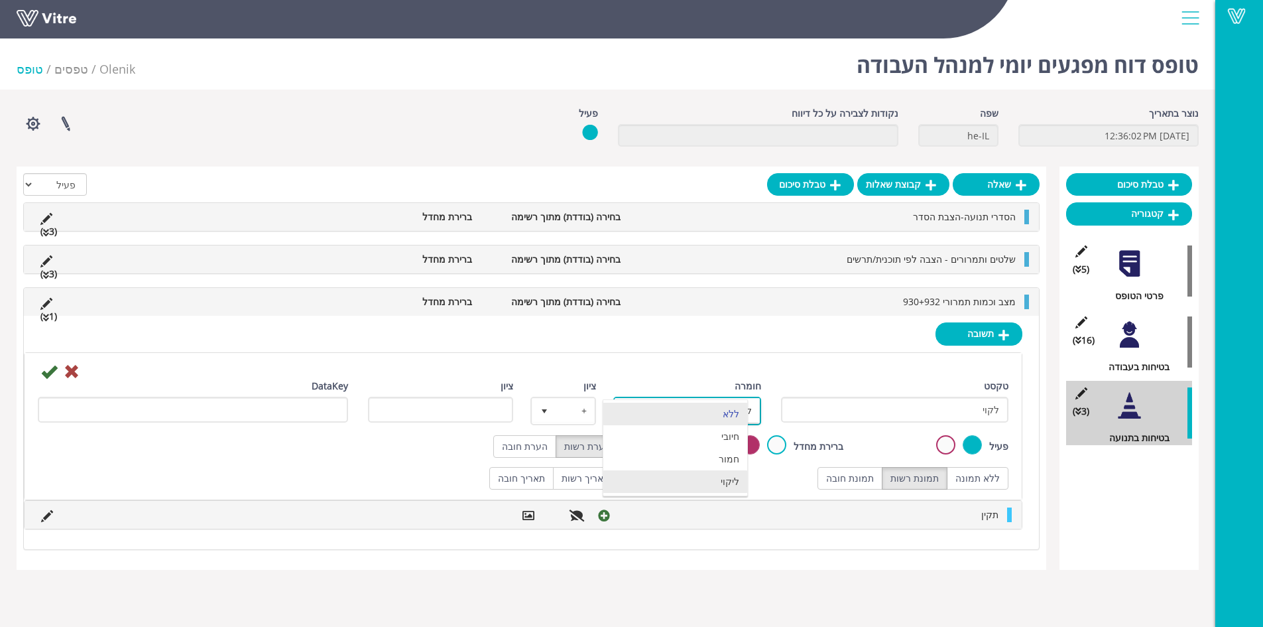
click at [729, 484] on li "ליקוי" at bounding box center [675, 481] width 144 height 23
type input "1"
click at [46, 374] on icon at bounding box center [49, 371] width 16 height 16
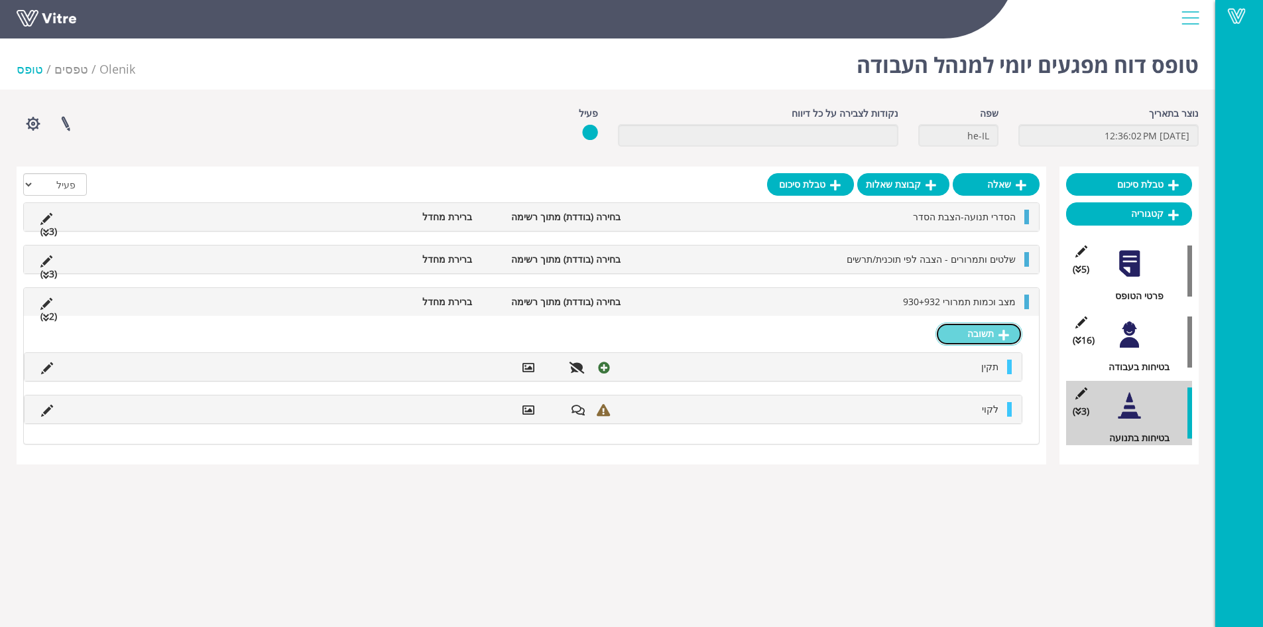
click at [962, 335] on link "תשובה" at bounding box center [979, 333] width 87 height 23
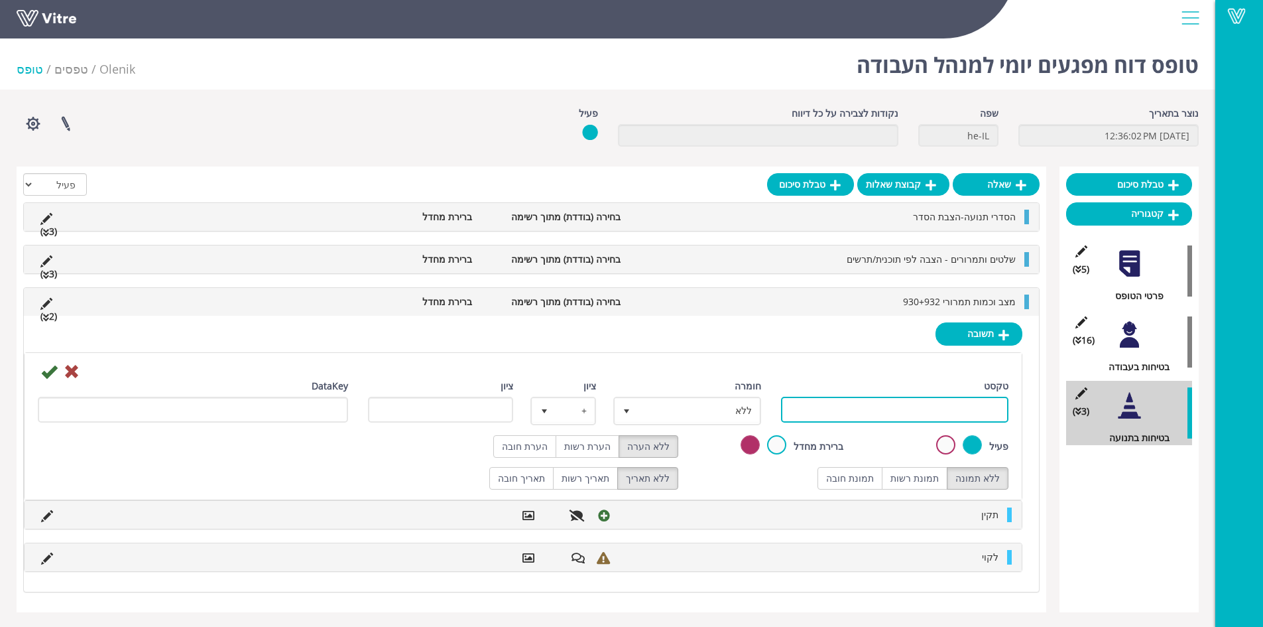
click at [903, 407] on input "טקסט" at bounding box center [895, 410] width 228 height 26
type input "לא רלוונטי"
click at [932, 488] on label "תמונת רשות" at bounding box center [915, 478] width 66 height 23
radio input "true"
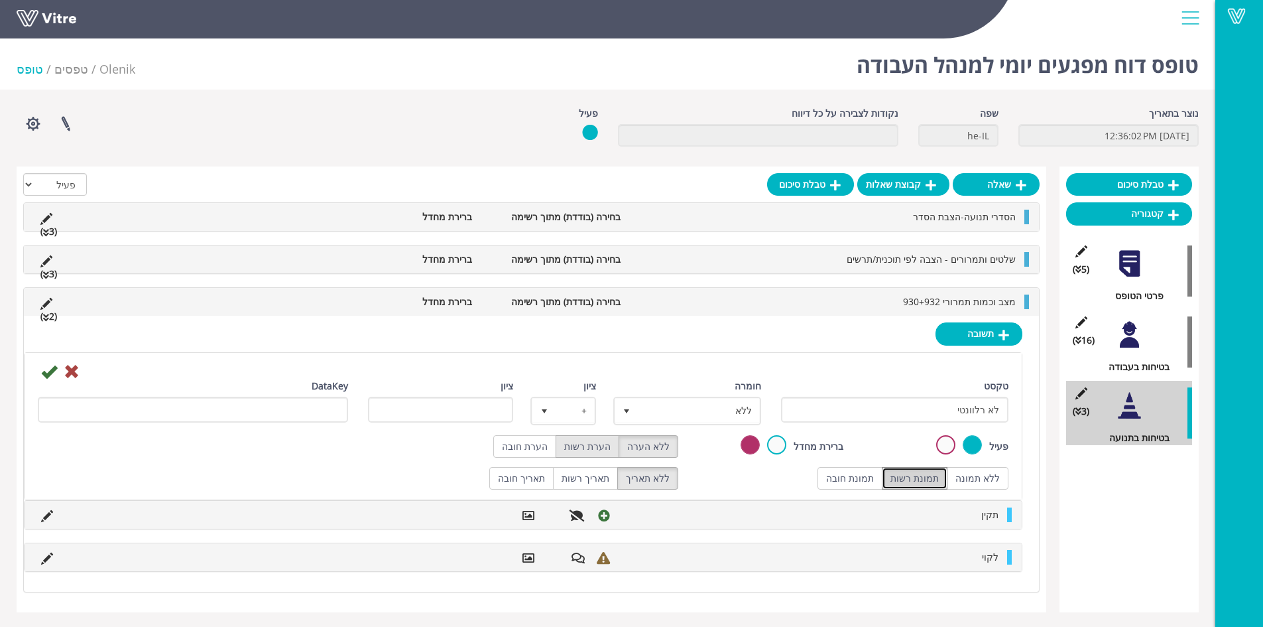
click at [591, 443] on label "הערת רשות" at bounding box center [588, 446] width 64 height 23
radio input "true"
click at [42, 373] on icon at bounding box center [49, 371] width 16 height 16
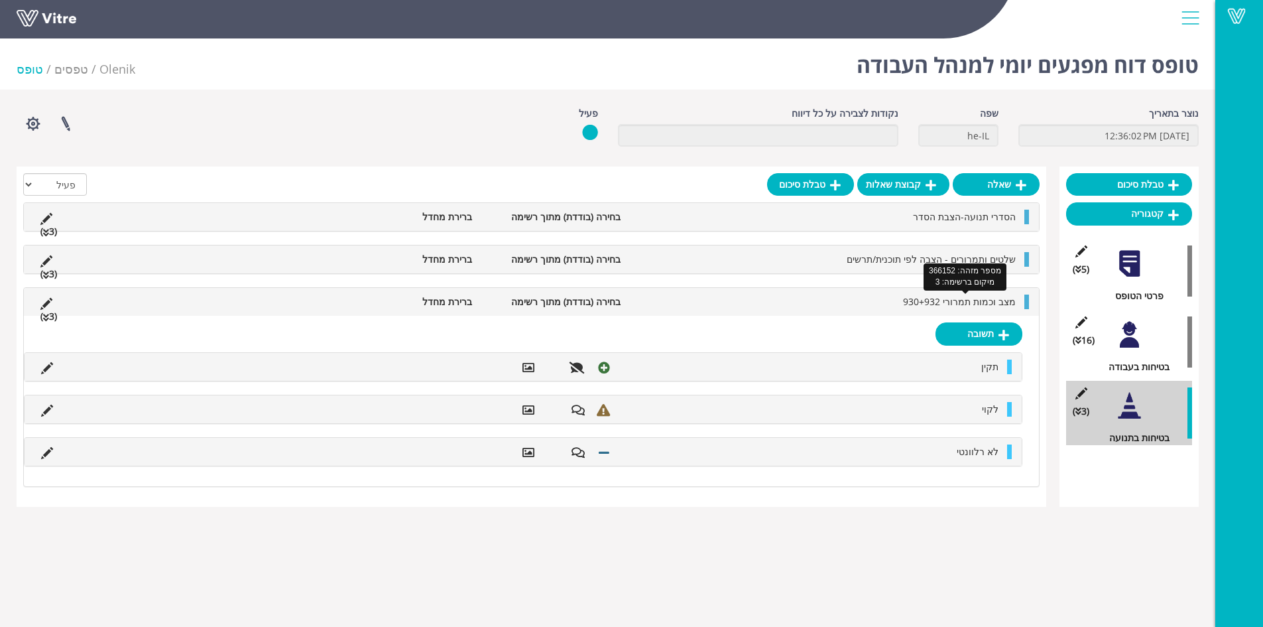
click at [932, 306] on span "מצב וכמות תמרורי 930+932" at bounding box center [959, 301] width 113 height 13
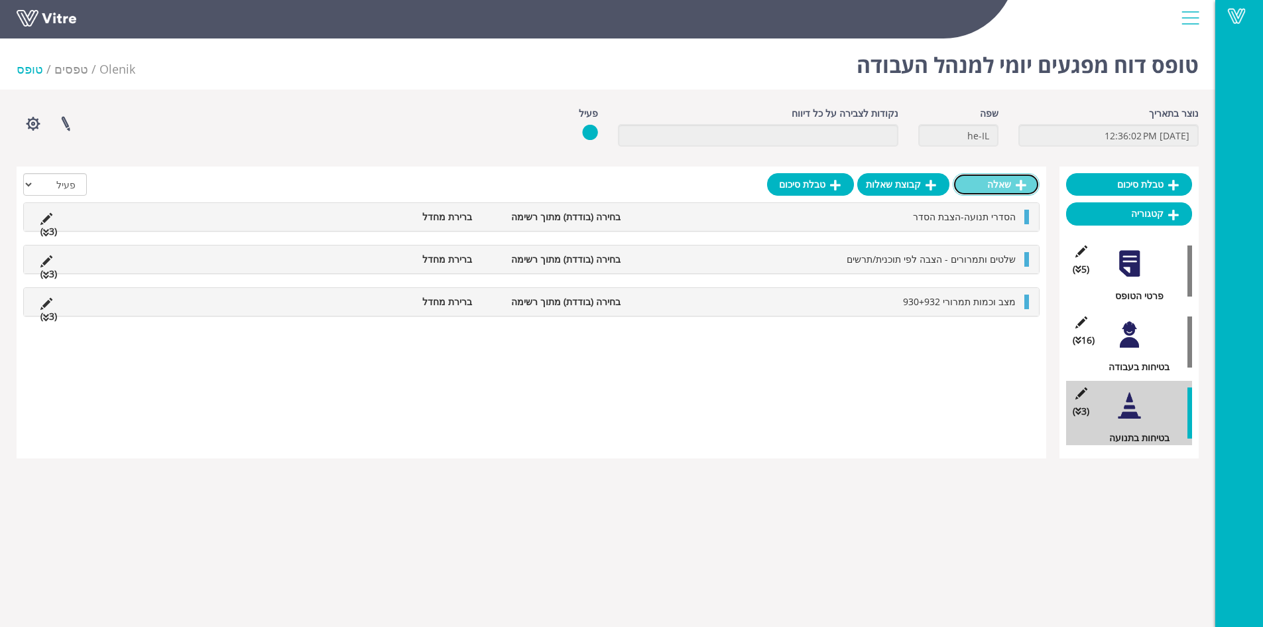
click at [994, 178] on link "שאלה" at bounding box center [996, 184] width 87 height 23
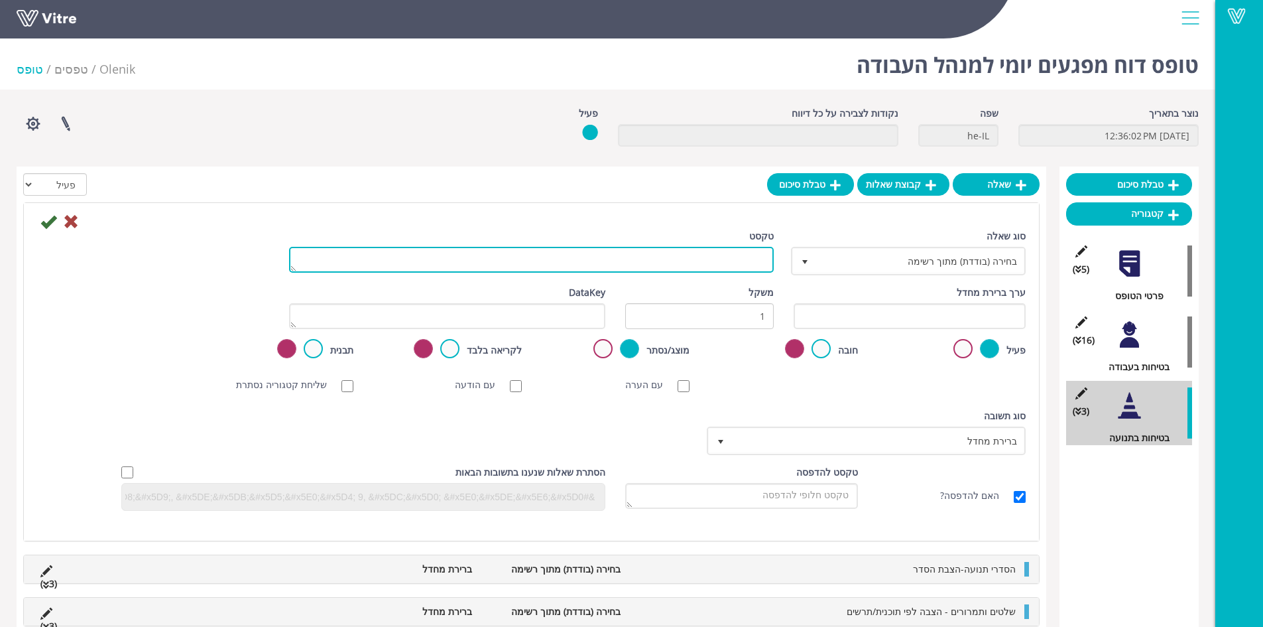
click at [680, 266] on textarea "טקסט" at bounding box center [531, 260] width 485 height 26
type textarea "שלטי אתר עבודה"
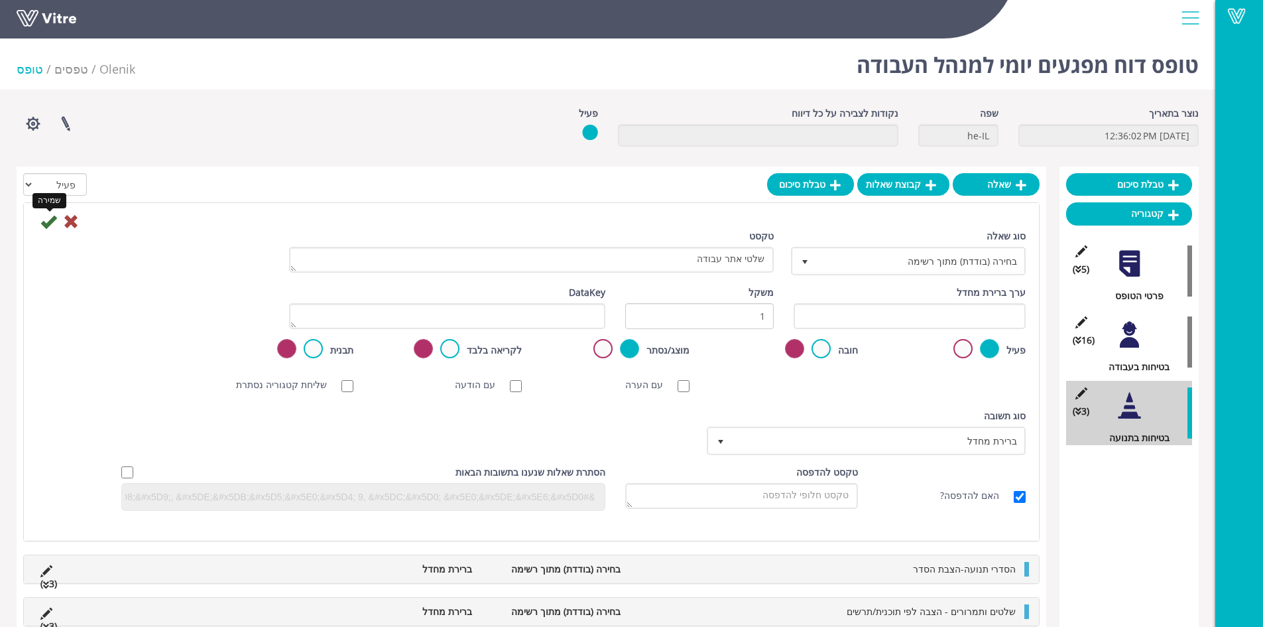
click at [48, 223] on icon at bounding box center [48, 222] width 16 height 16
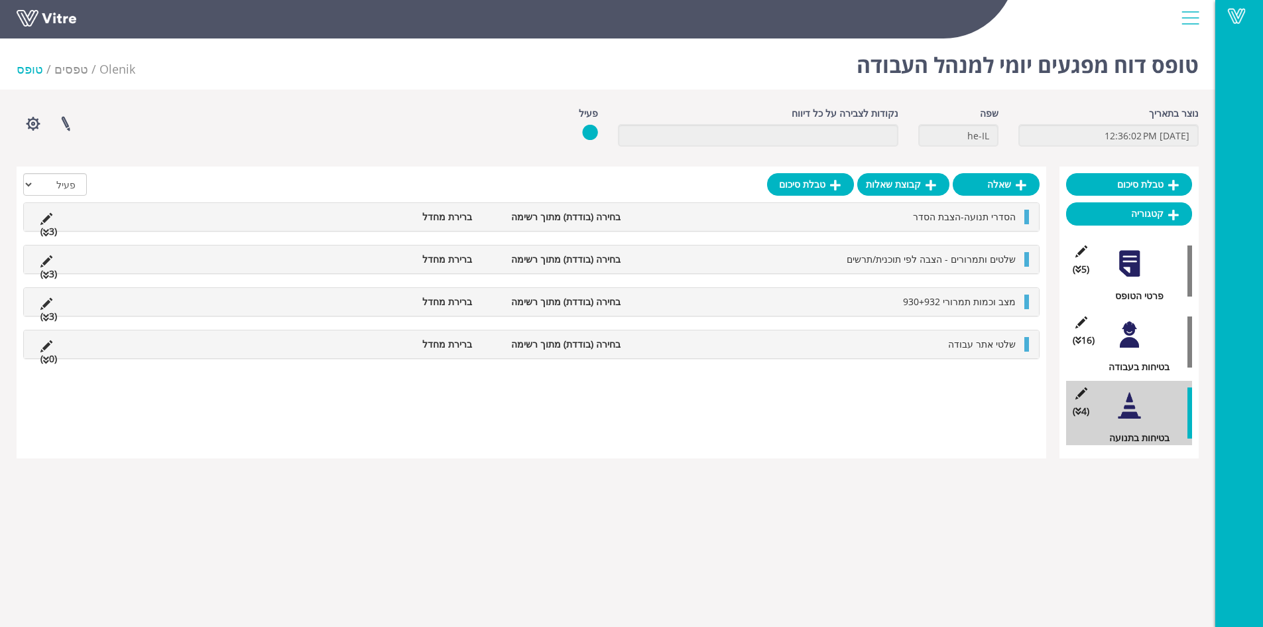
click at [846, 350] on li "שלטי אתר עבודה" at bounding box center [824, 344] width 395 height 15
click at [953, 373] on link "תשובה" at bounding box center [979, 376] width 87 height 23
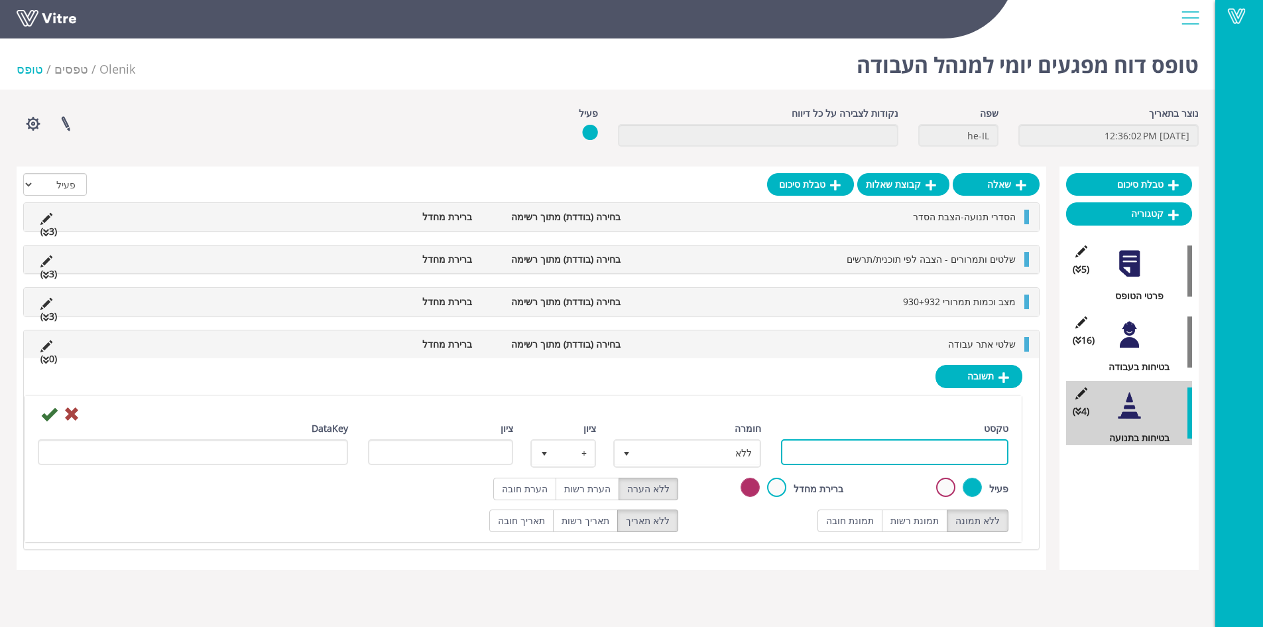
click at [956, 451] on input "טקסט" at bounding box center [895, 452] width 228 height 26
type input "תקין"
click at [931, 515] on label "תמונת רשות" at bounding box center [915, 520] width 66 height 23
radio input "true"
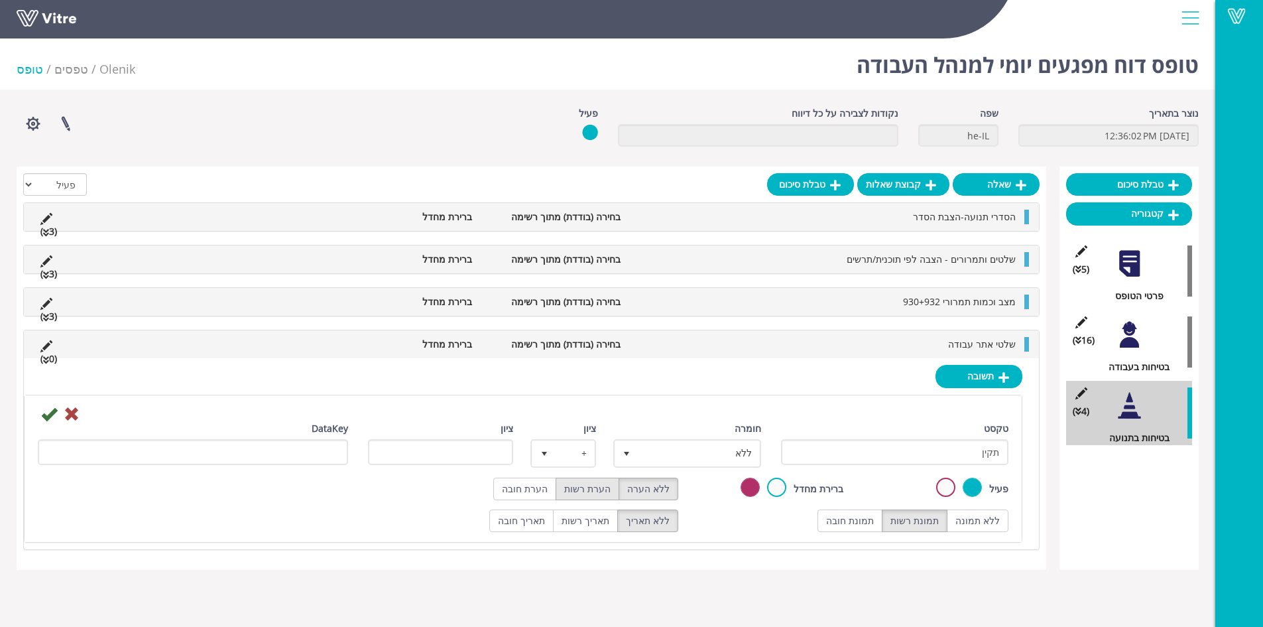
click at [589, 491] on label "הערת רשות" at bounding box center [588, 488] width 64 height 23
radio input "true"
click at [44, 414] on icon at bounding box center [49, 414] width 16 height 16
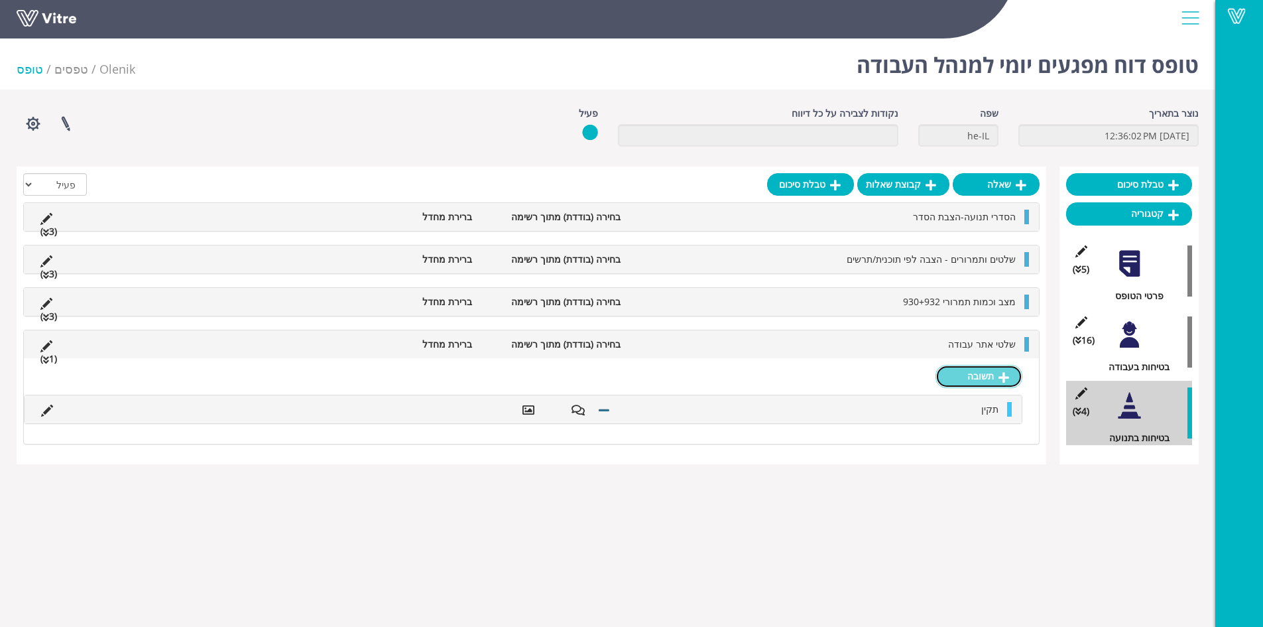
click at [987, 376] on link "תשובה" at bounding box center [979, 376] width 87 height 23
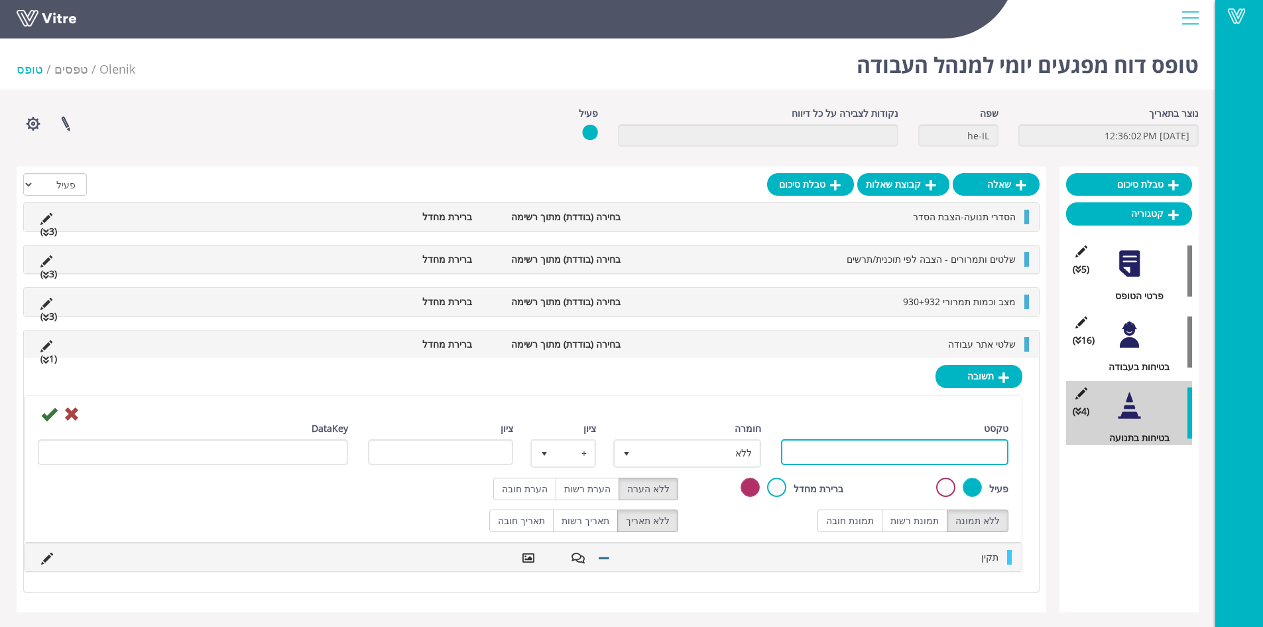
click at [959, 456] on input "טקסט" at bounding box center [895, 452] width 228 height 26
type input "לקוי"
click at [915, 525] on label "תמונת רשות" at bounding box center [915, 520] width 66 height 23
radio input "true"
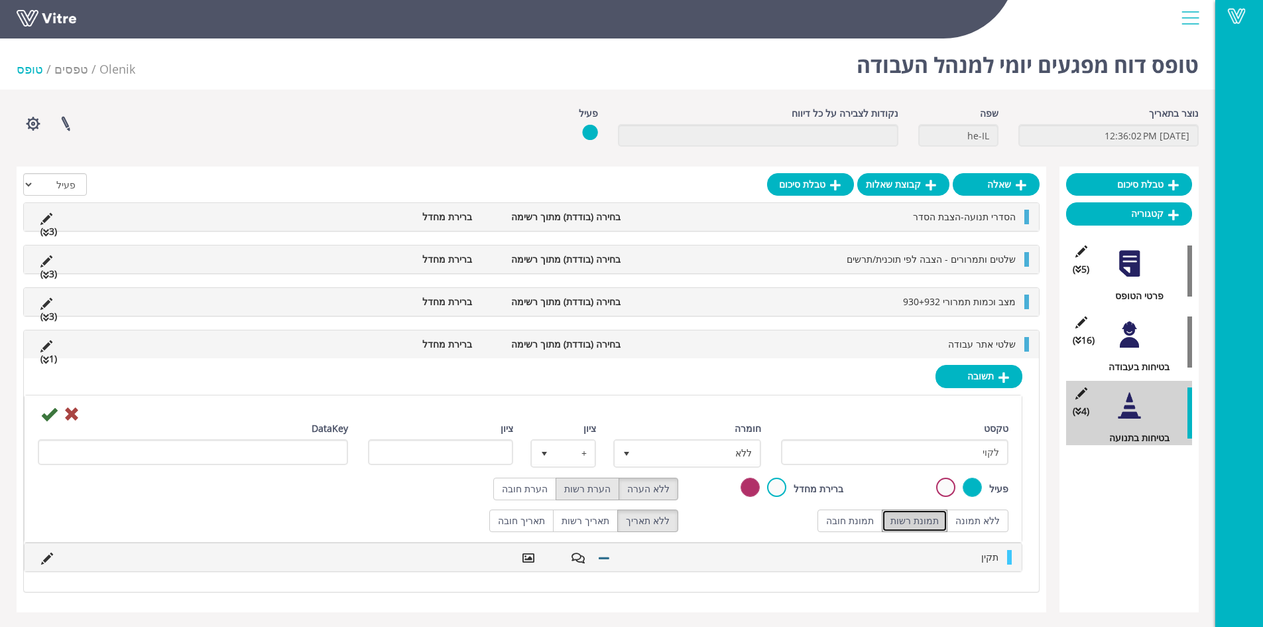
click at [592, 485] on label "הערת רשות" at bounding box center [588, 488] width 64 height 23
radio input "true"
click at [685, 454] on span "ללא" at bounding box center [699, 453] width 121 height 24
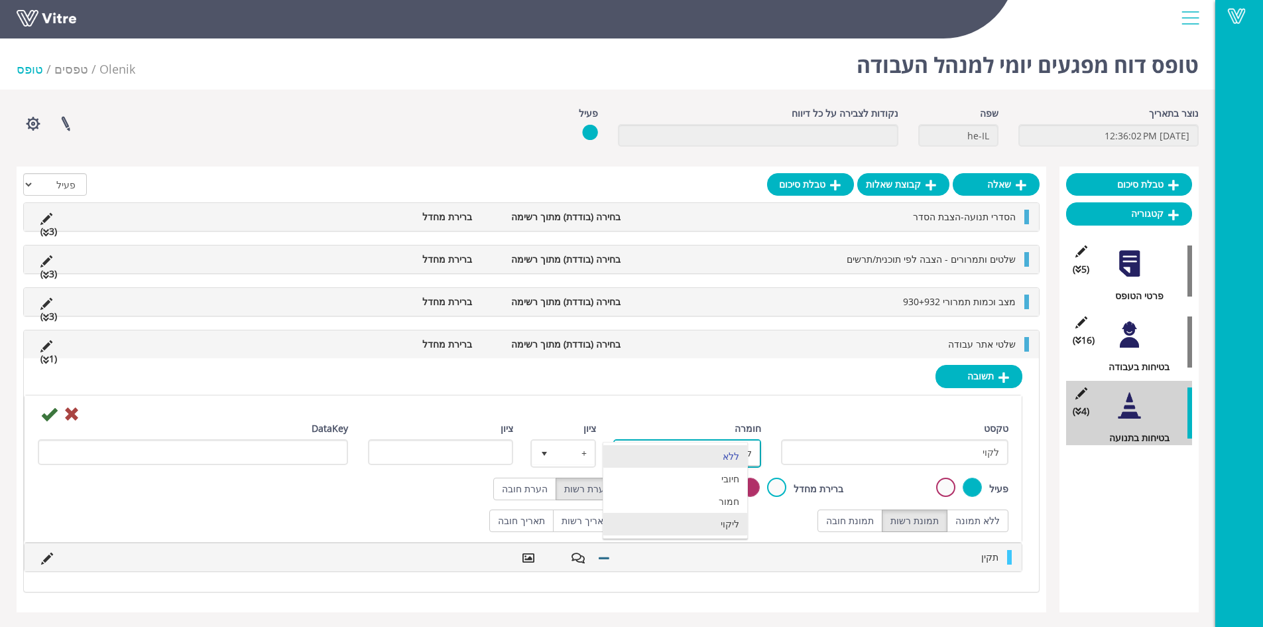
click at [714, 522] on li "ליקוי" at bounding box center [675, 524] width 144 height 23
type input "1"
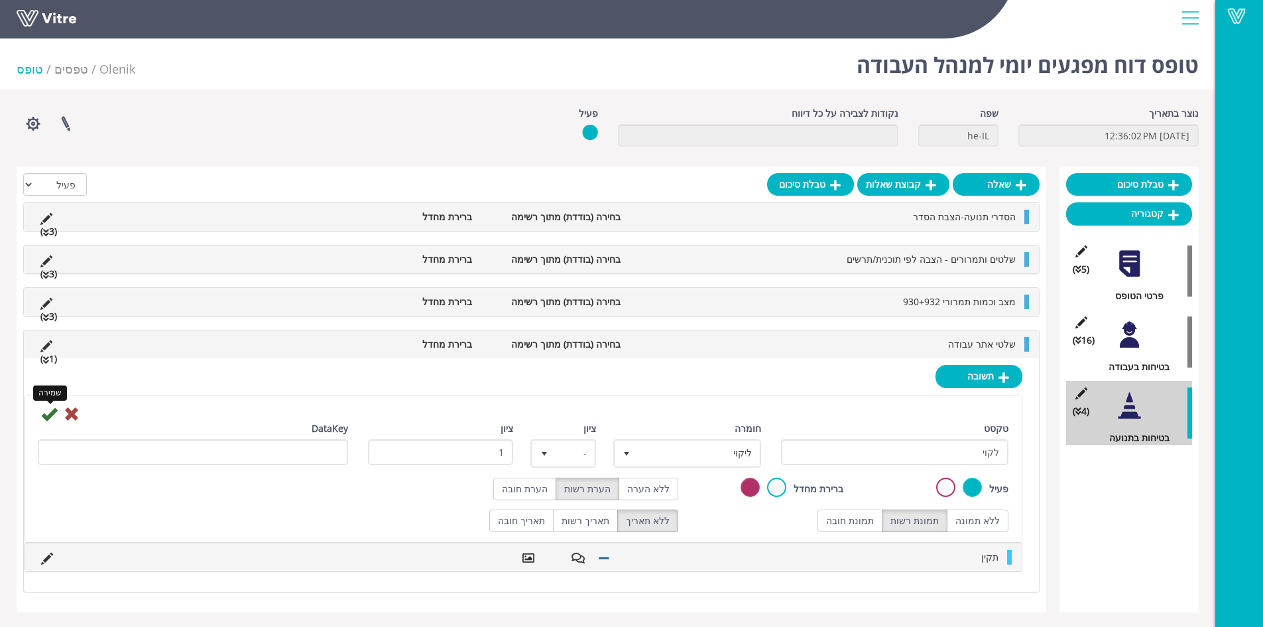
click at [44, 414] on icon at bounding box center [49, 414] width 16 height 16
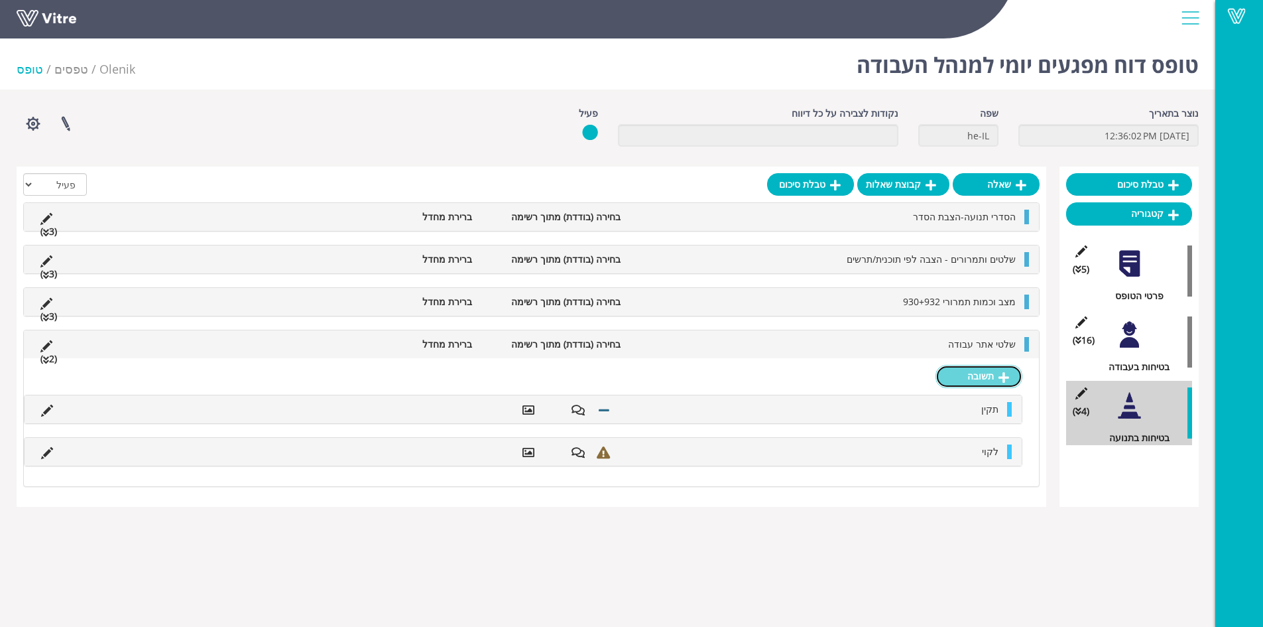
click at [981, 378] on link "תשובה" at bounding box center [979, 376] width 87 height 23
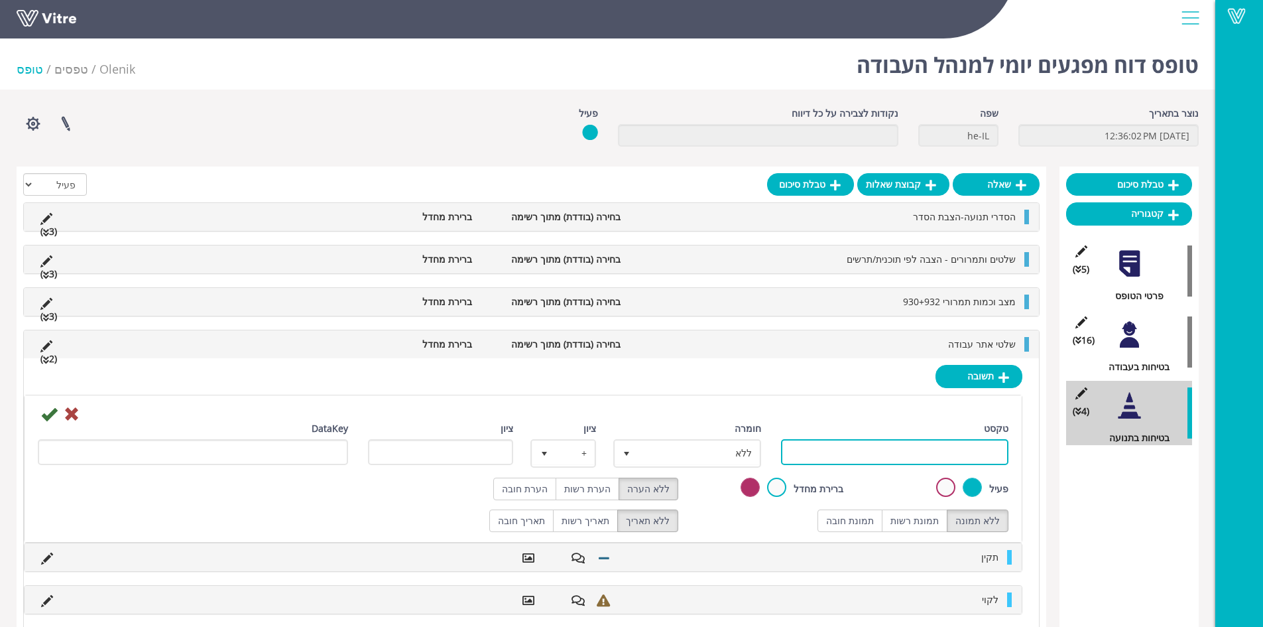
click at [905, 446] on input "טקסט" at bounding box center [895, 452] width 228 height 26
type input "לא רלוונטי"
click at [914, 519] on label "תמונת רשות" at bounding box center [915, 520] width 66 height 23
radio input "true"
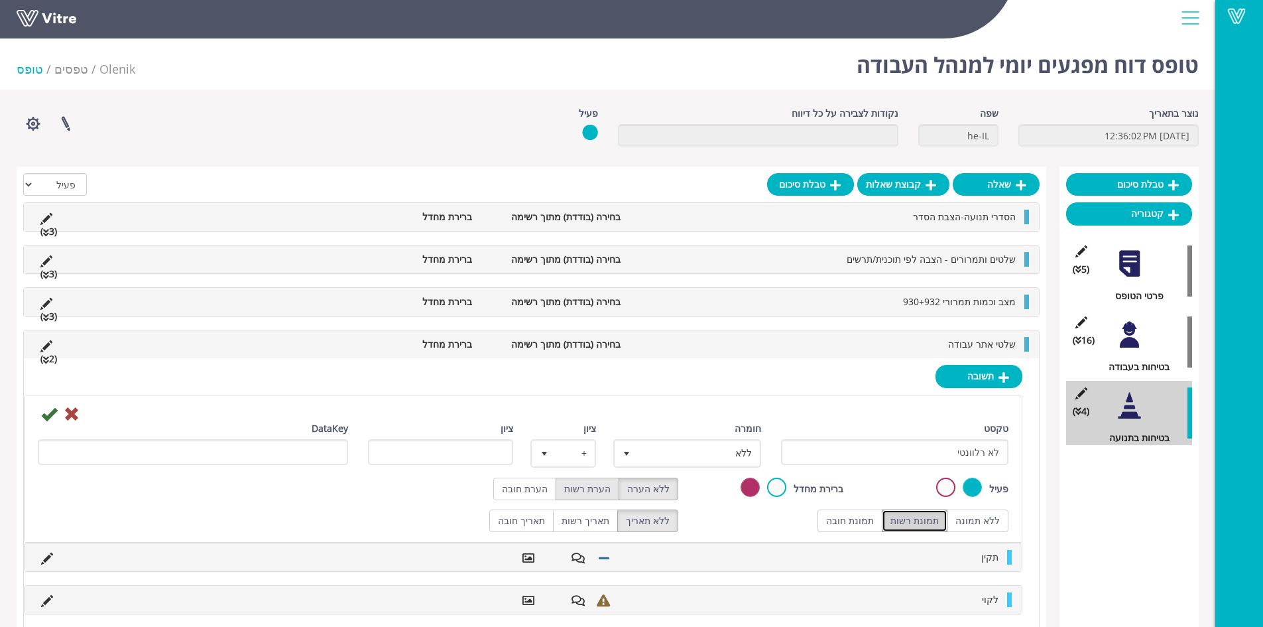
click at [586, 489] on label "הערת רשות" at bounding box center [588, 488] width 64 height 23
radio input "true"
click at [48, 416] on icon at bounding box center [49, 414] width 16 height 16
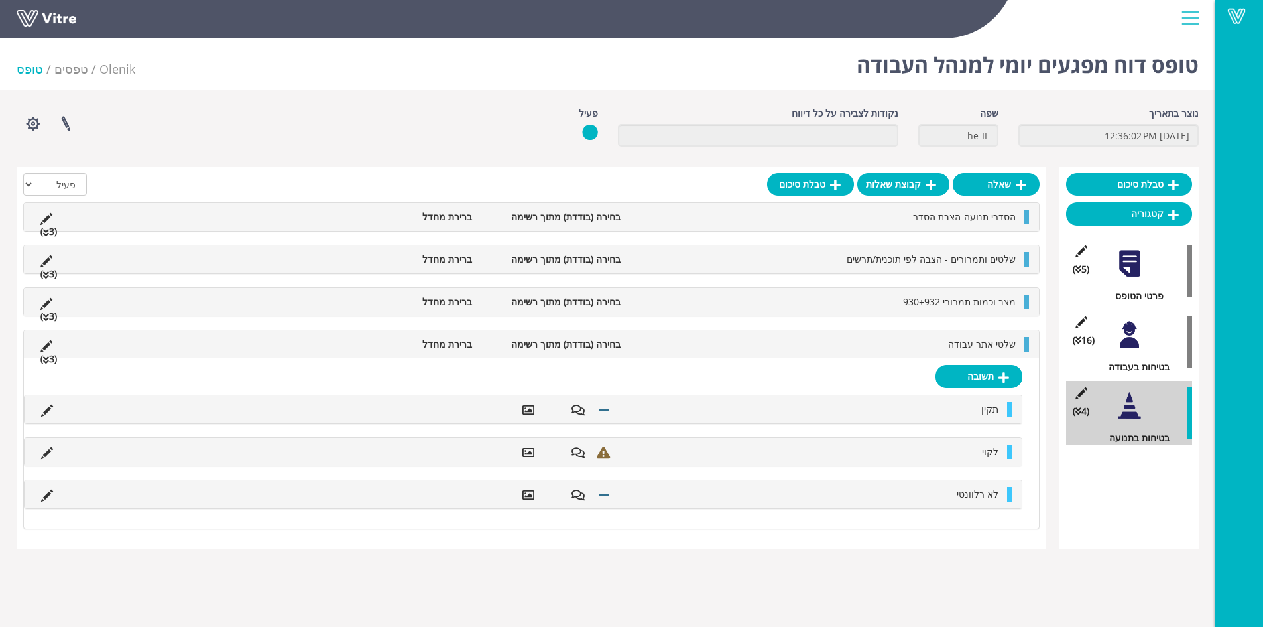
click at [727, 342] on li "שלטי אתר עבודה" at bounding box center [824, 344] width 395 height 15
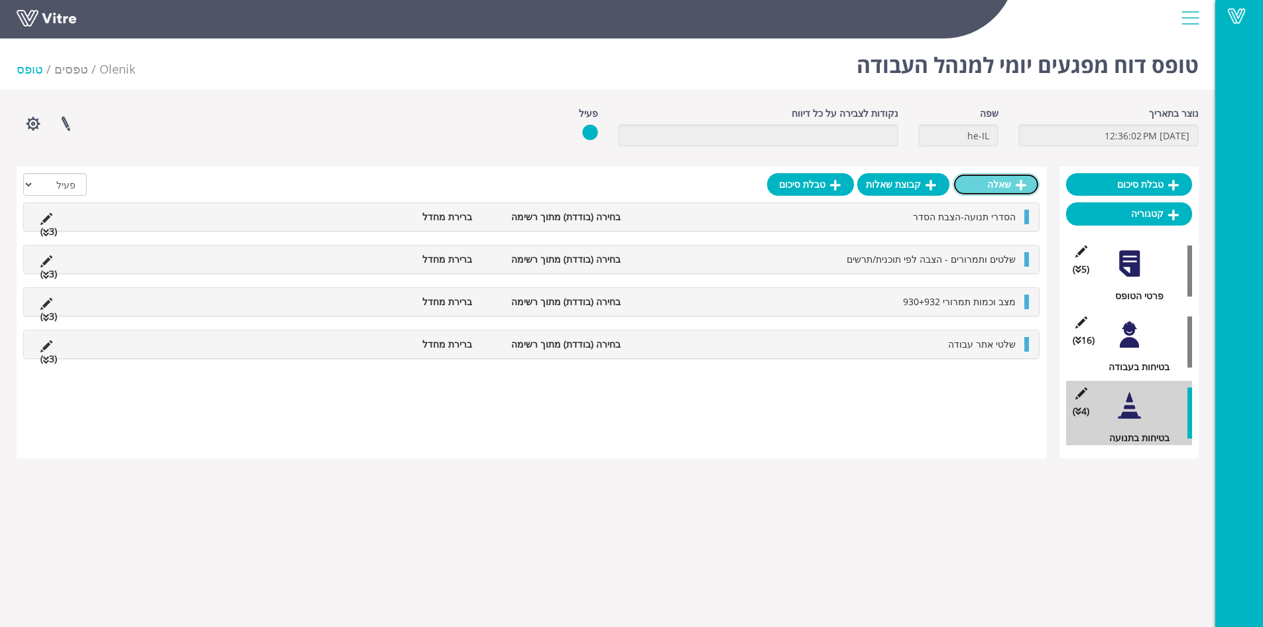
click at [995, 192] on link "שאלה" at bounding box center [996, 184] width 87 height 23
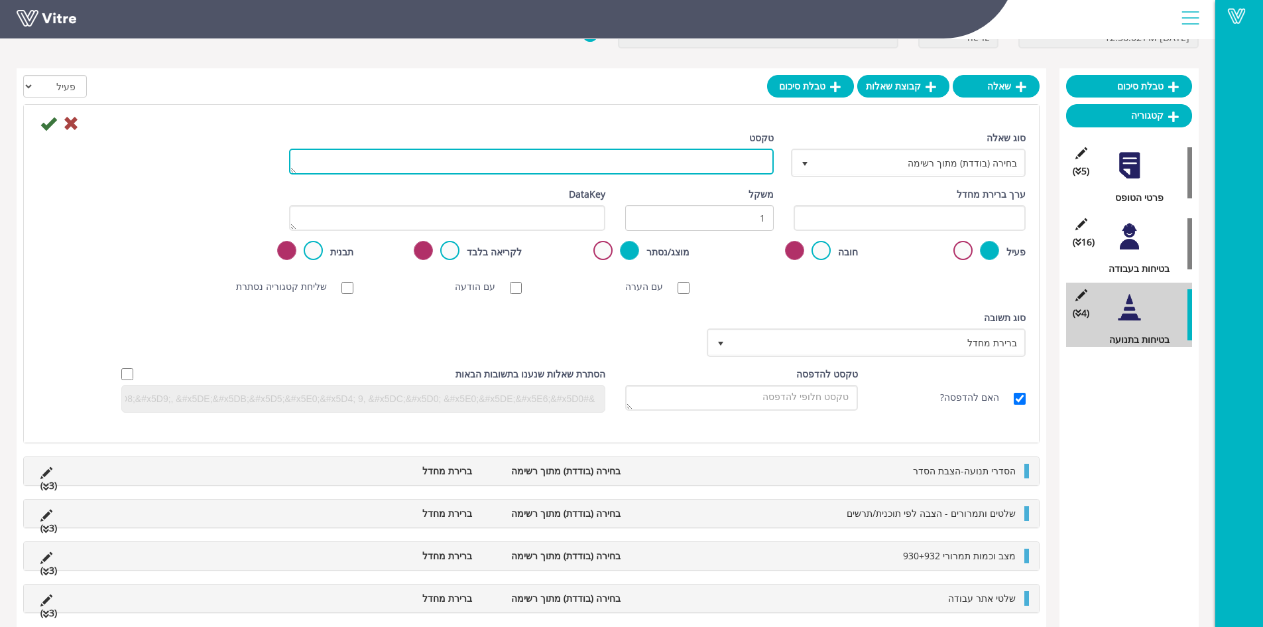
click at [662, 158] on textarea "טקסט" at bounding box center [531, 162] width 485 height 26
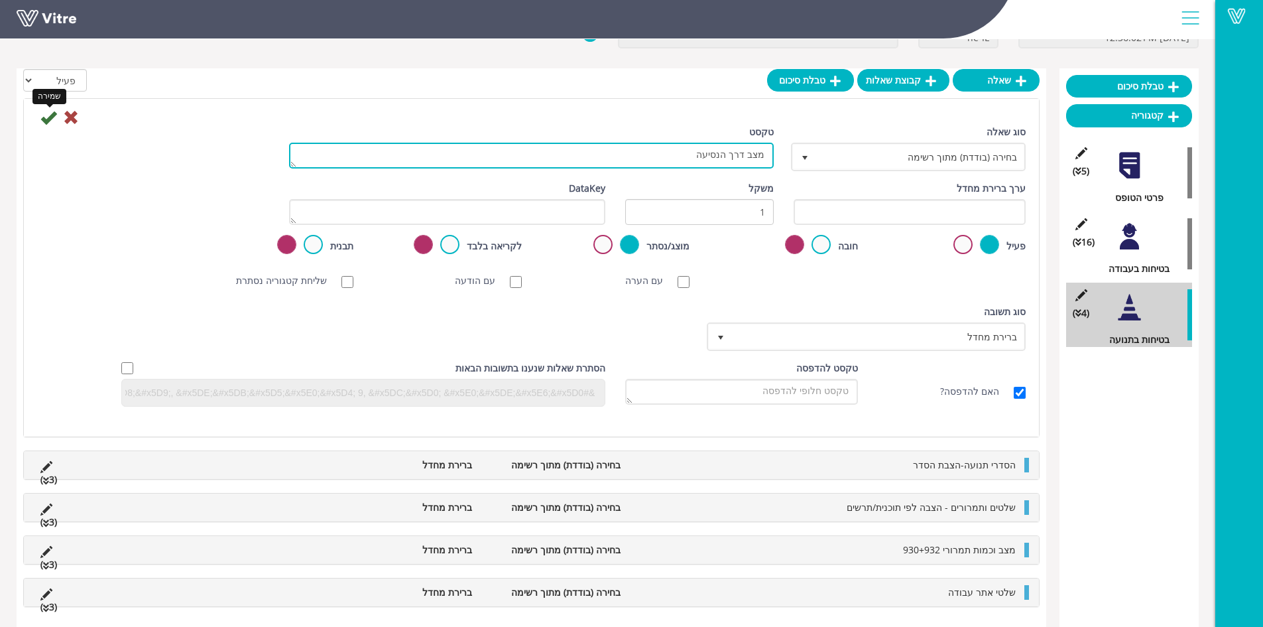
type textarea "מצב דרך הנסיעה"
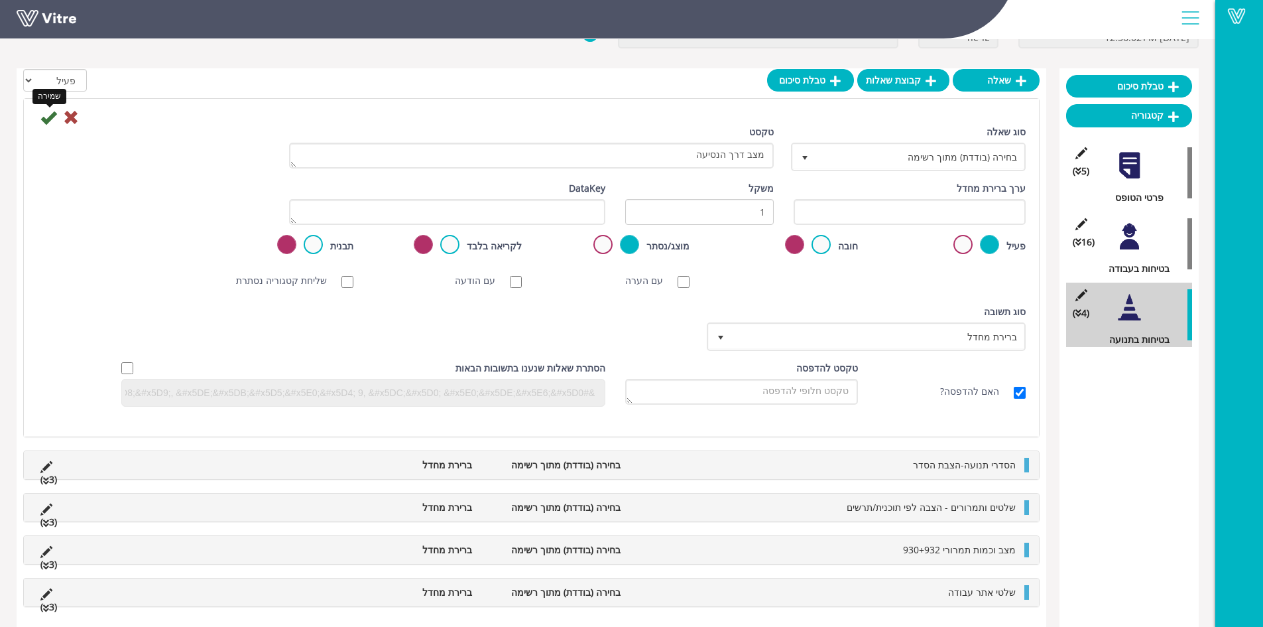
click at [48, 121] on icon at bounding box center [48, 117] width 16 height 16
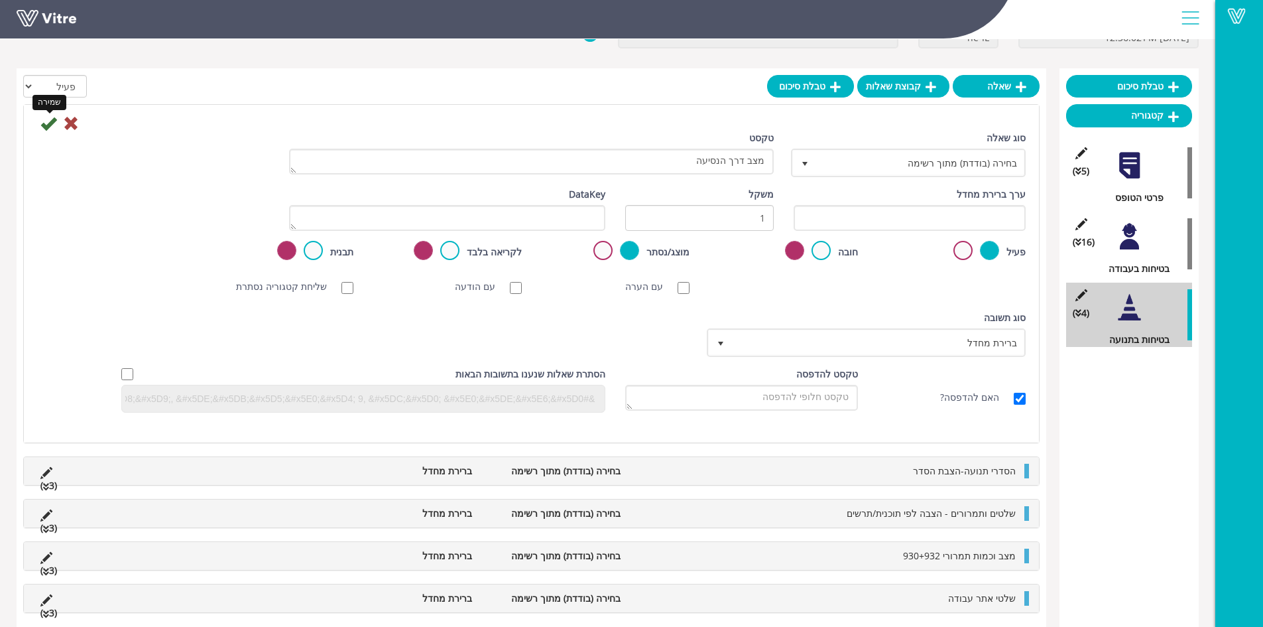
scroll to position [33, 0]
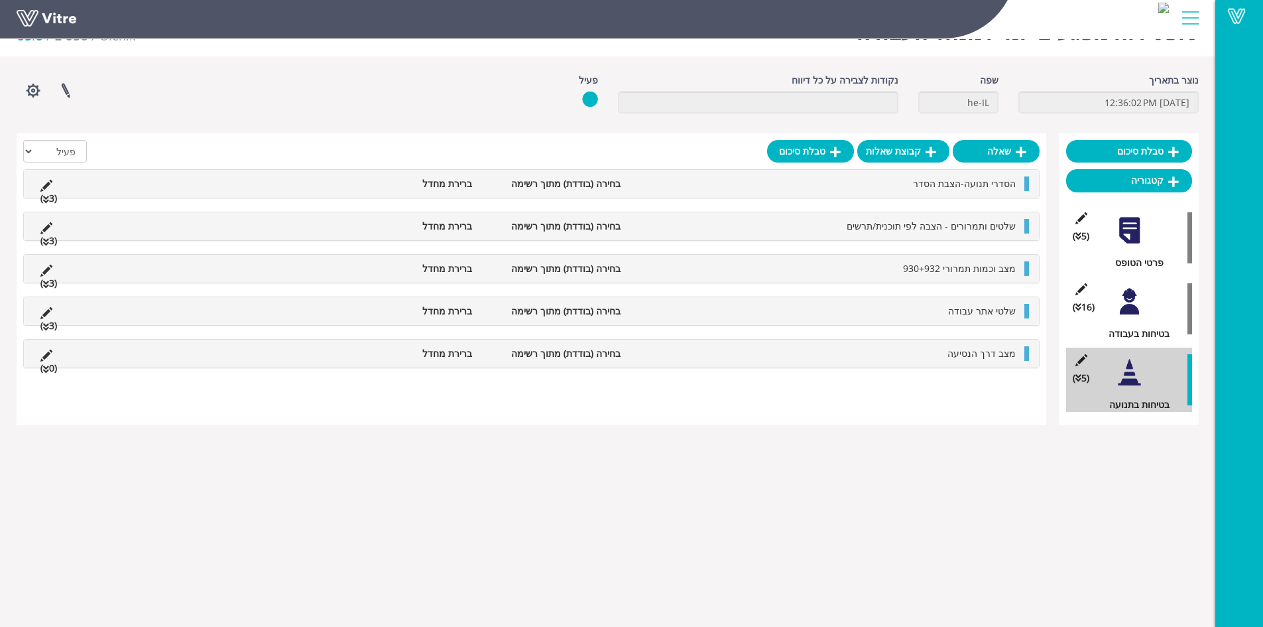
click at [948, 357] on li "מצב דרך הנסיעה" at bounding box center [824, 353] width 395 height 15
click at [977, 385] on link "תשובה" at bounding box center [979, 385] width 87 height 23
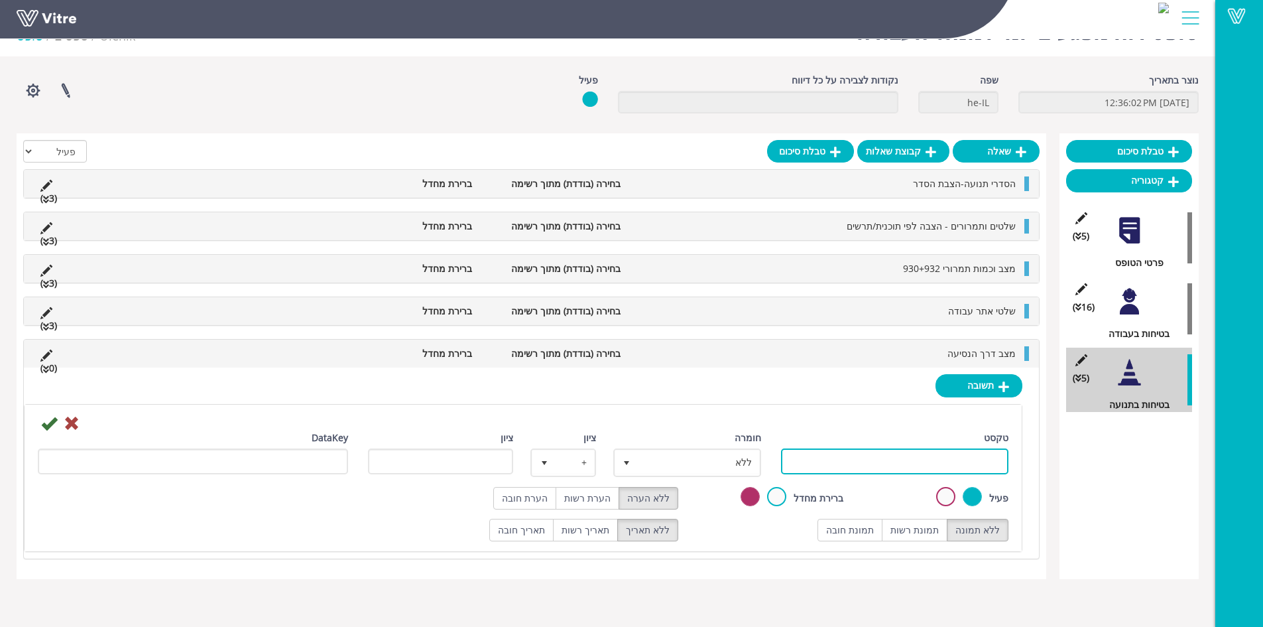
click at [956, 461] on input "טקסט" at bounding box center [895, 461] width 228 height 26
type input "תקין"
click at [924, 526] on label "תמונת רשות" at bounding box center [915, 530] width 66 height 23
radio input "true"
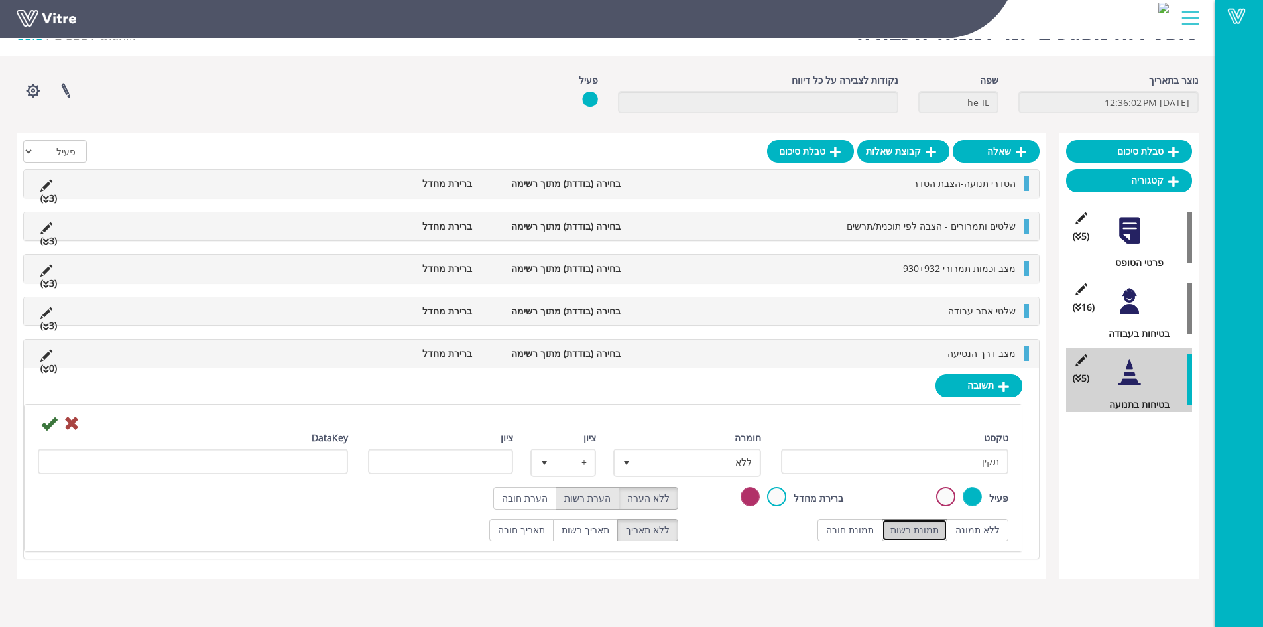
click at [600, 499] on label "הערת רשות" at bounding box center [588, 498] width 64 height 23
radio input "true"
click at [682, 474] on span "ללא" at bounding box center [687, 462] width 145 height 25
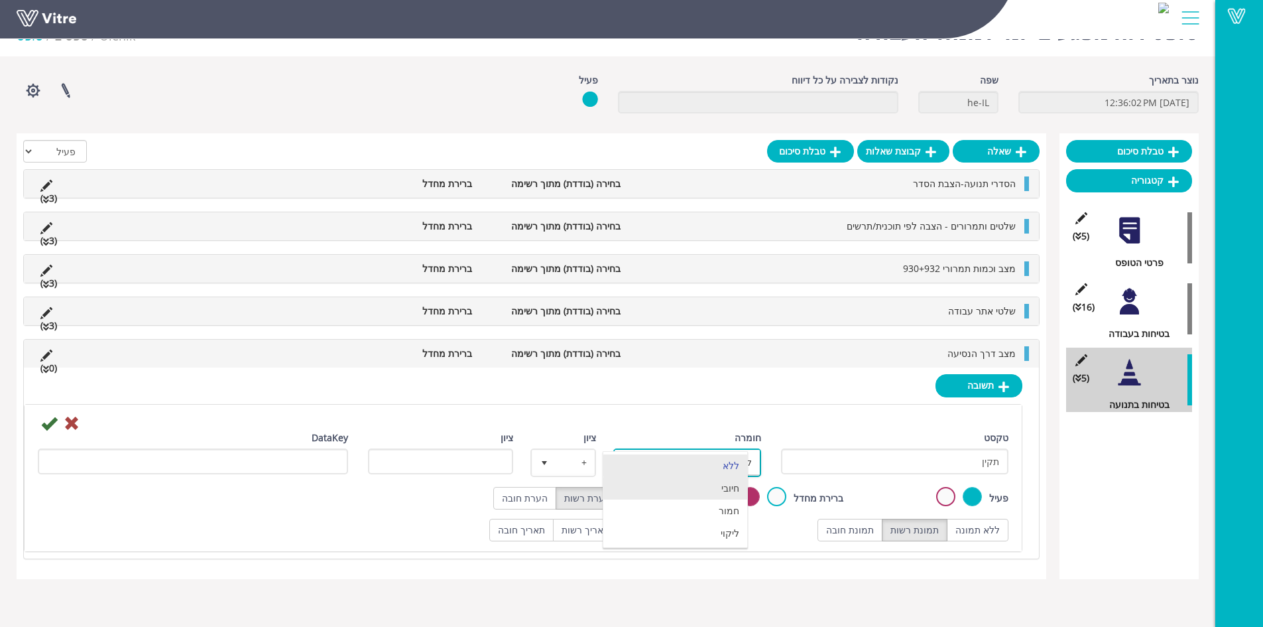
click at [714, 485] on li "חיובי" at bounding box center [675, 488] width 144 height 23
type input "1"
radio input "true"
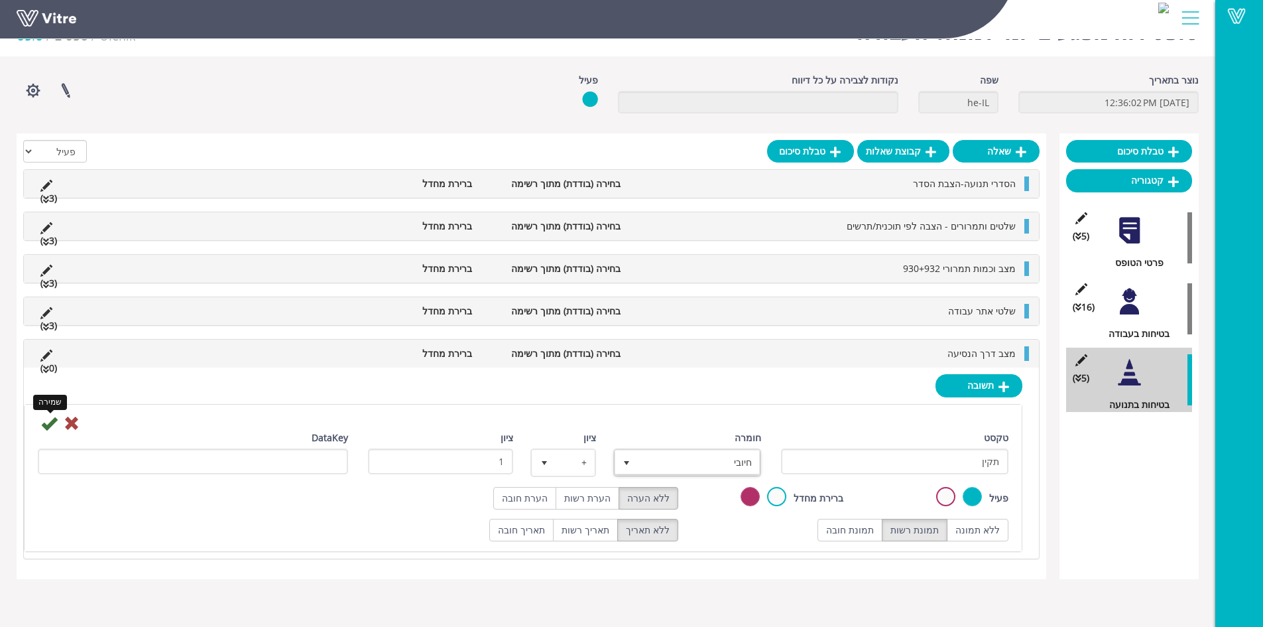
click at [51, 424] on icon at bounding box center [49, 423] width 16 height 16
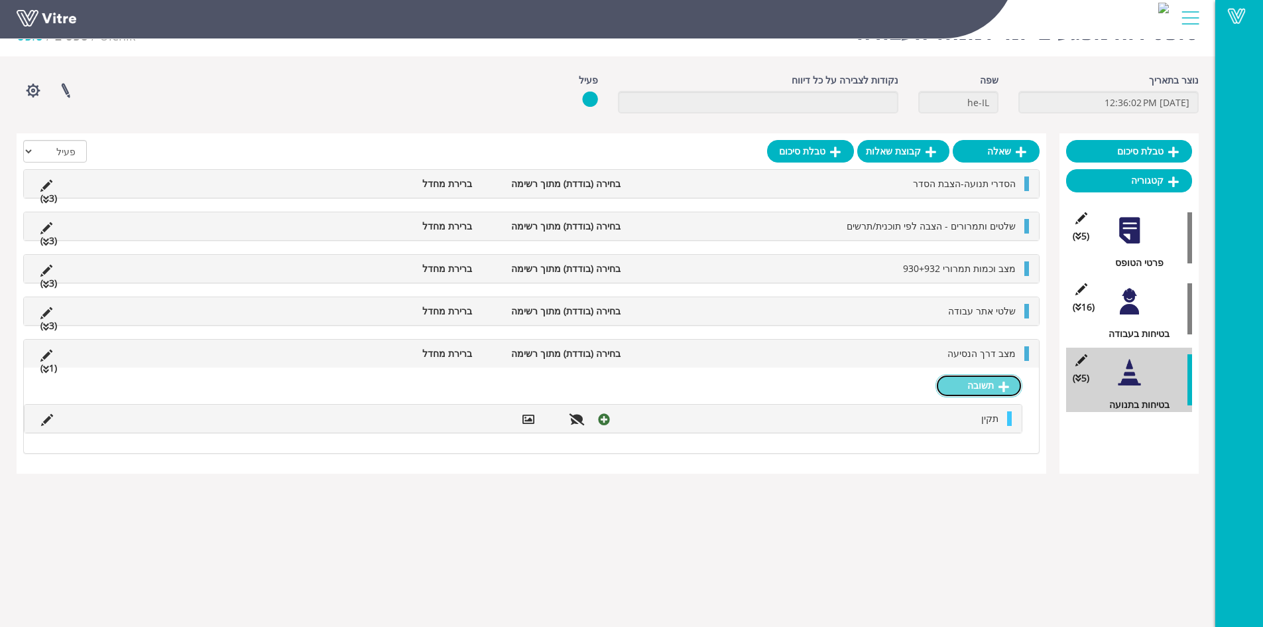
click at [968, 387] on link "תשובה" at bounding box center [979, 385] width 87 height 23
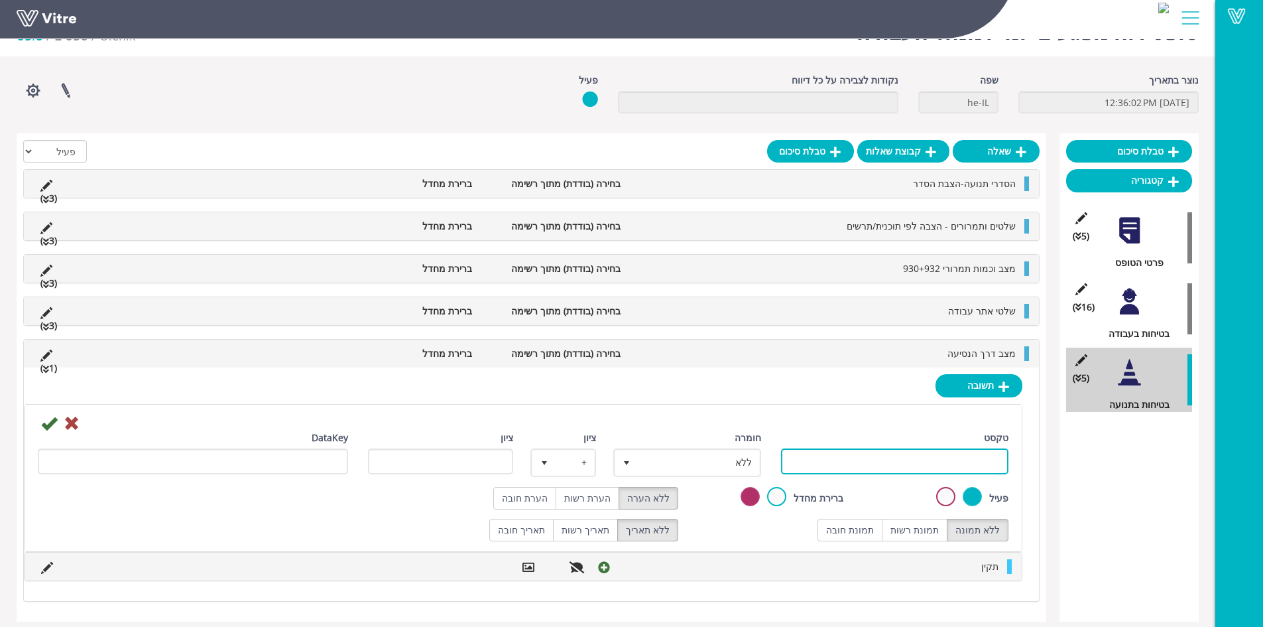
click at [939, 467] on input "טקסט" at bounding box center [895, 461] width 228 height 26
type input "לקוי"
click at [924, 521] on label "תמונת רשות" at bounding box center [915, 530] width 66 height 23
radio input "true"
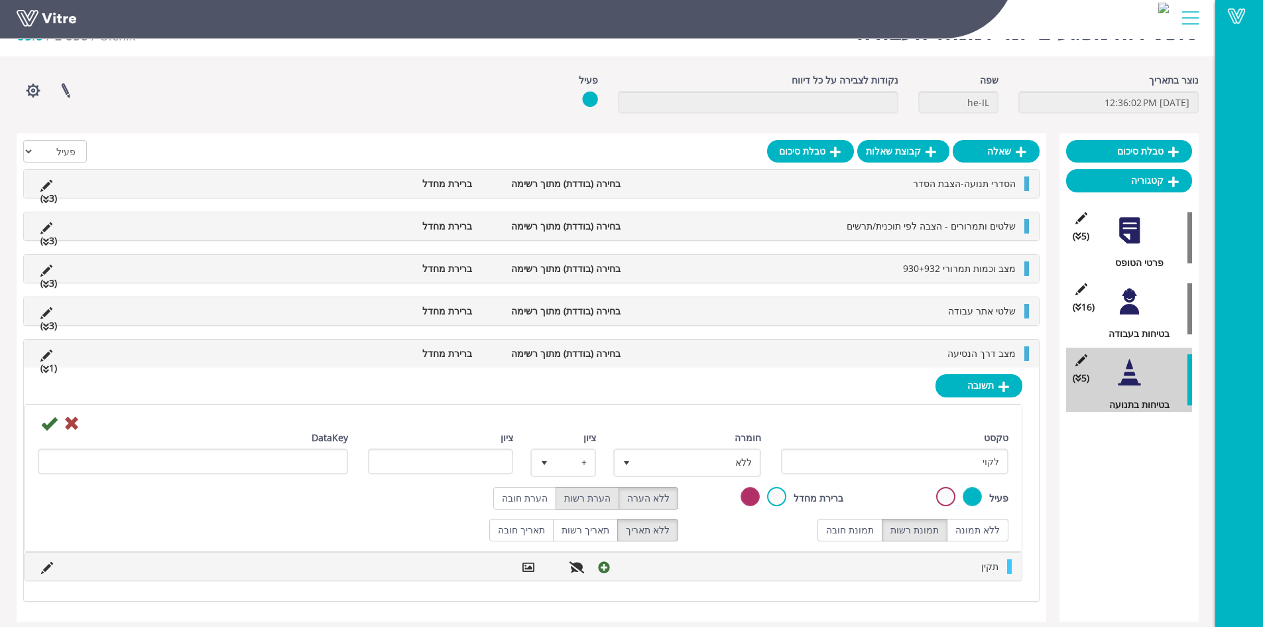
click at [605, 497] on label "הערת רשות" at bounding box center [588, 498] width 64 height 23
radio input "true"
click at [674, 458] on span "ללא" at bounding box center [699, 462] width 121 height 24
click at [725, 532] on li "ליקוי" at bounding box center [675, 533] width 144 height 23
type input "1"
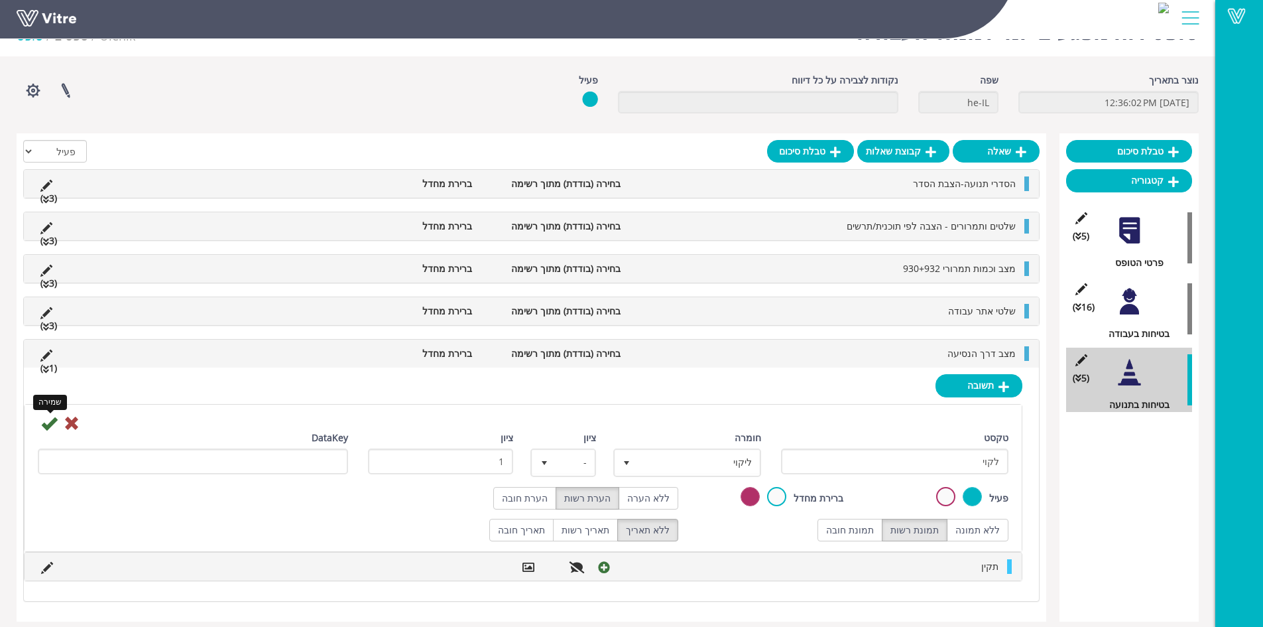
click at [44, 424] on icon at bounding box center [49, 423] width 16 height 16
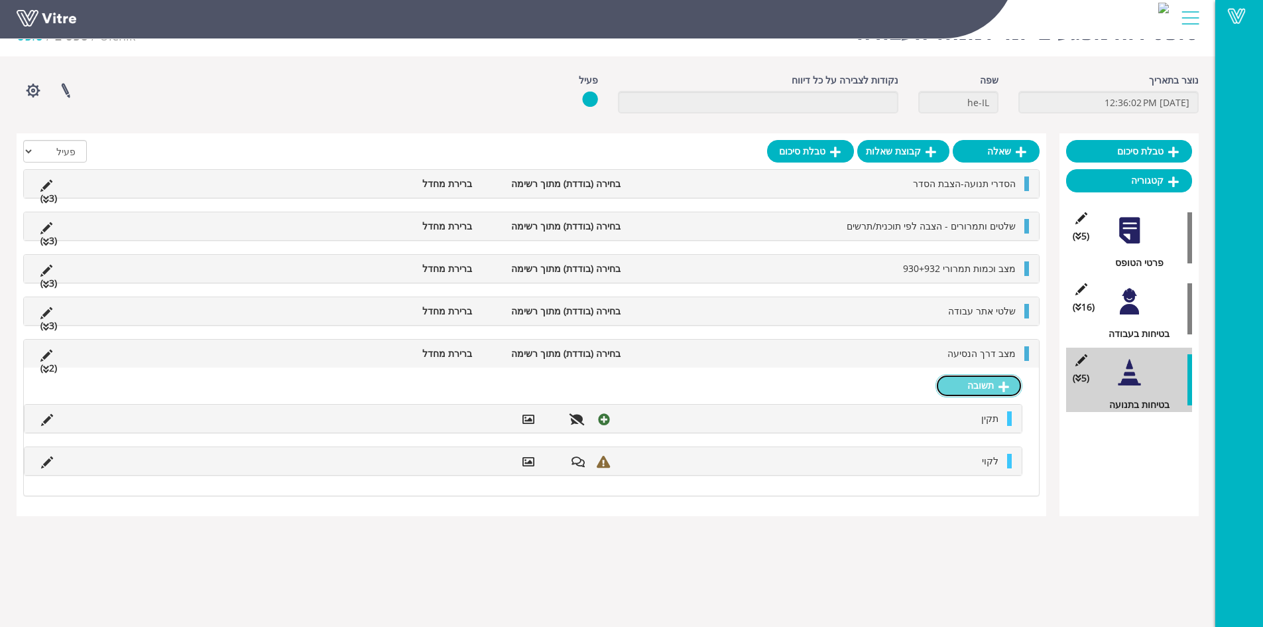
click at [954, 387] on link "תשובה" at bounding box center [979, 385] width 87 height 23
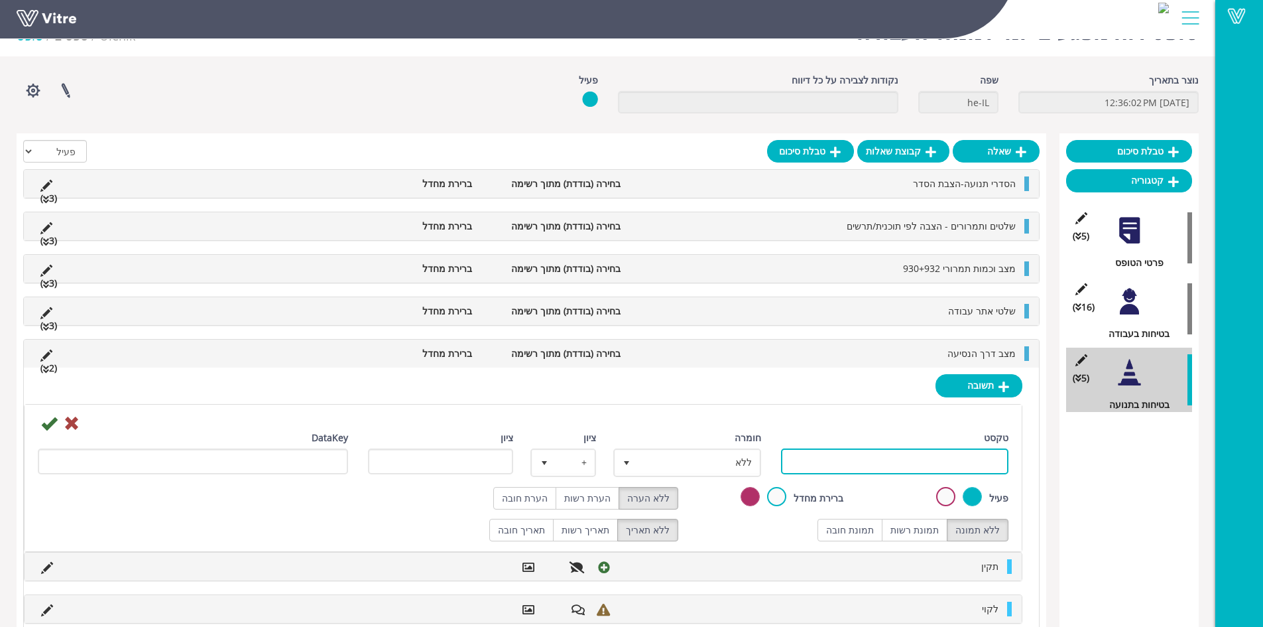
click at [915, 457] on input "טקסט" at bounding box center [895, 461] width 228 height 26
type input "לא רלוונטי"
click at [925, 527] on label "תמונת רשות" at bounding box center [915, 530] width 66 height 23
radio input "true"
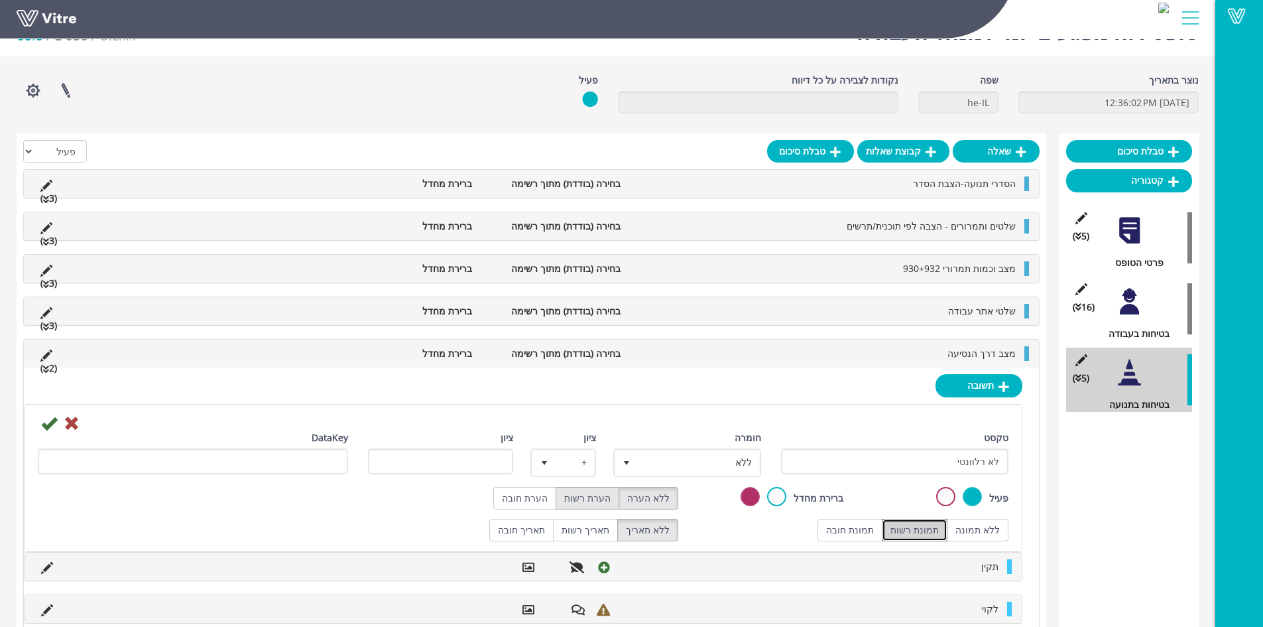
click at [592, 499] on label "הערת רשות" at bounding box center [588, 498] width 64 height 23
radio input "true"
click at [50, 426] on icon at bounding box center [49, 423] width 16 height 16
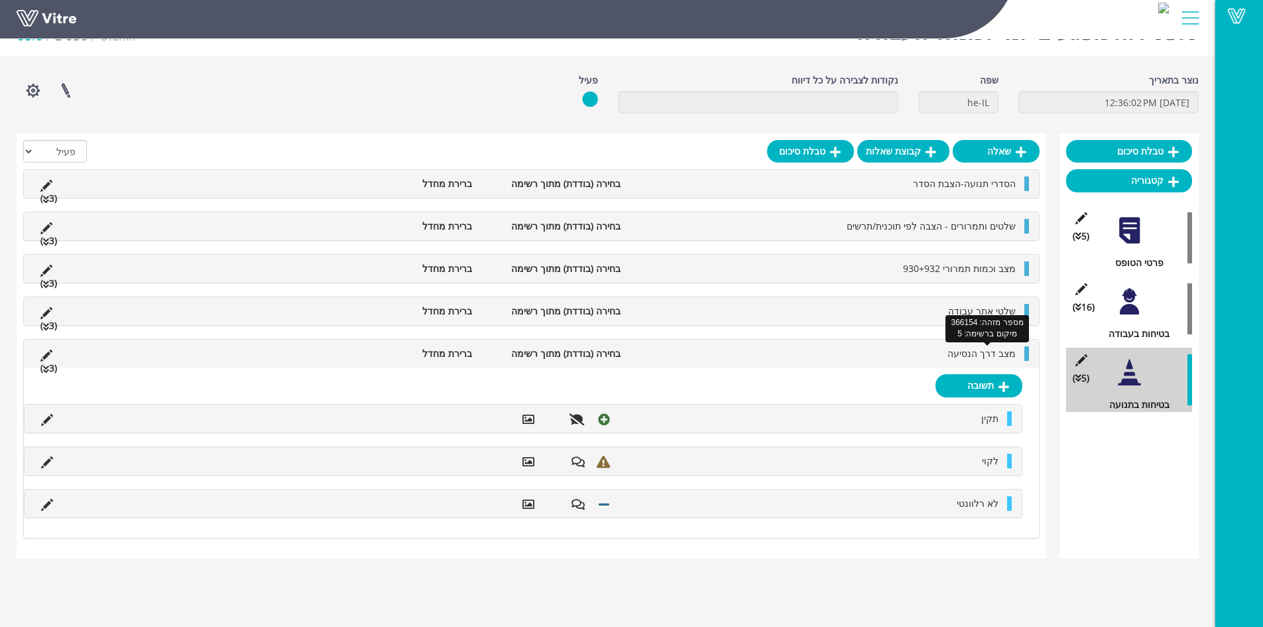
click at [986, 355] on span "מצב דרך הנסיעה" at bounding box center [982, 353] width 68 height 13
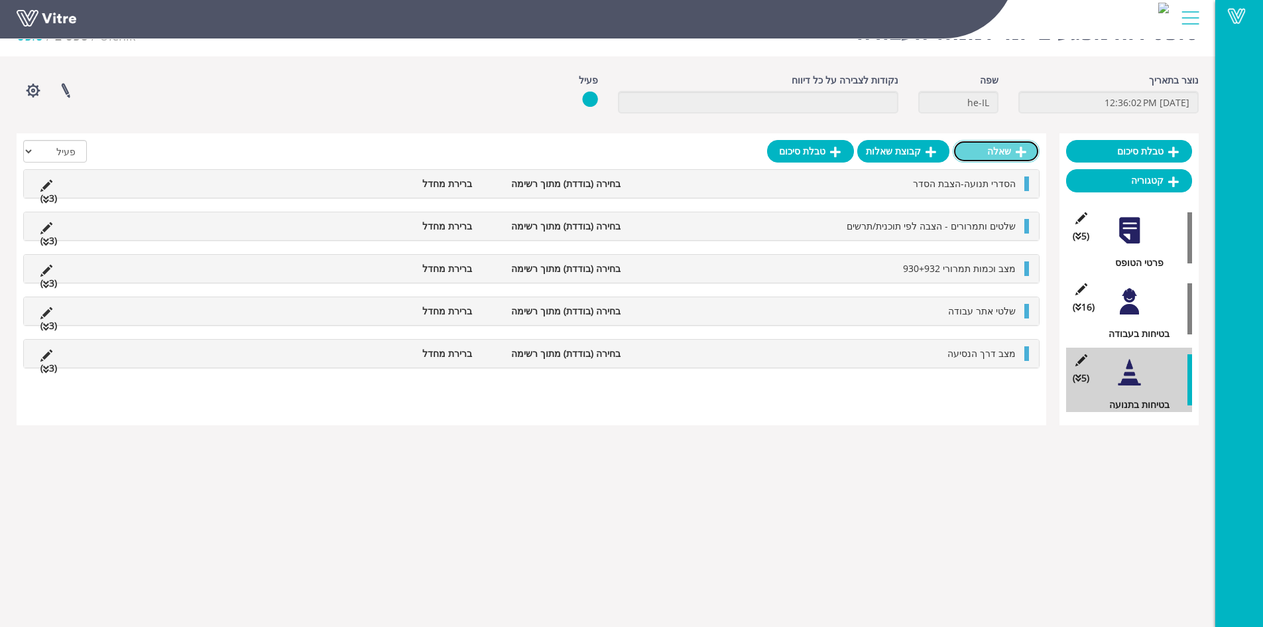
click at [1007, 158] on link "שאלה" at bounding box center [996, 151] width 87 height 23
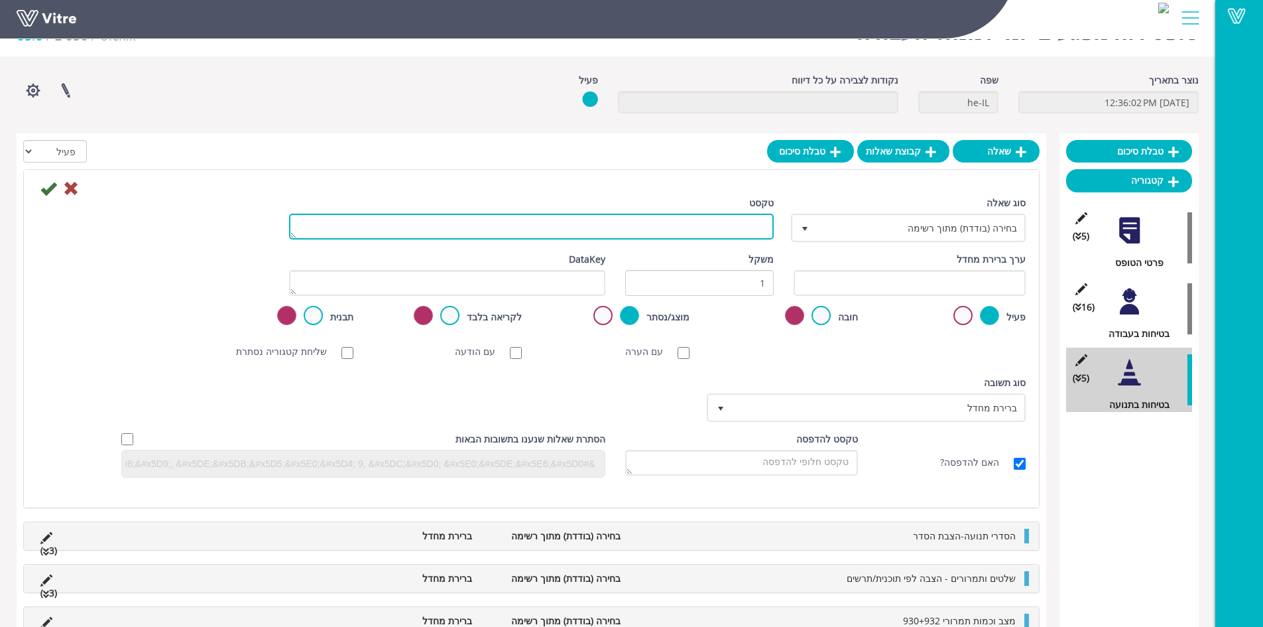
click at [663, 235] on textarea "טקסט" at bounding box center [531, 227] width 485 height 26
type textarea "מצב אספלט וסטאטוס תיקון"
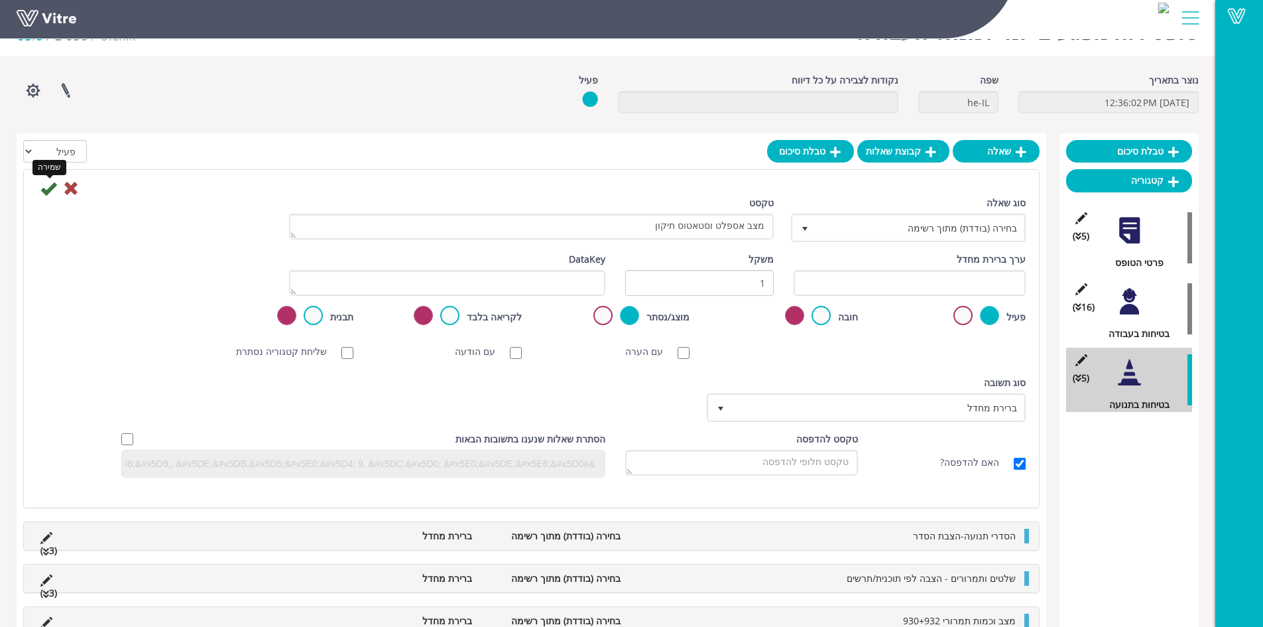
click at [48, 194] on icon at bounding box center [48, 188] width 16 height 16
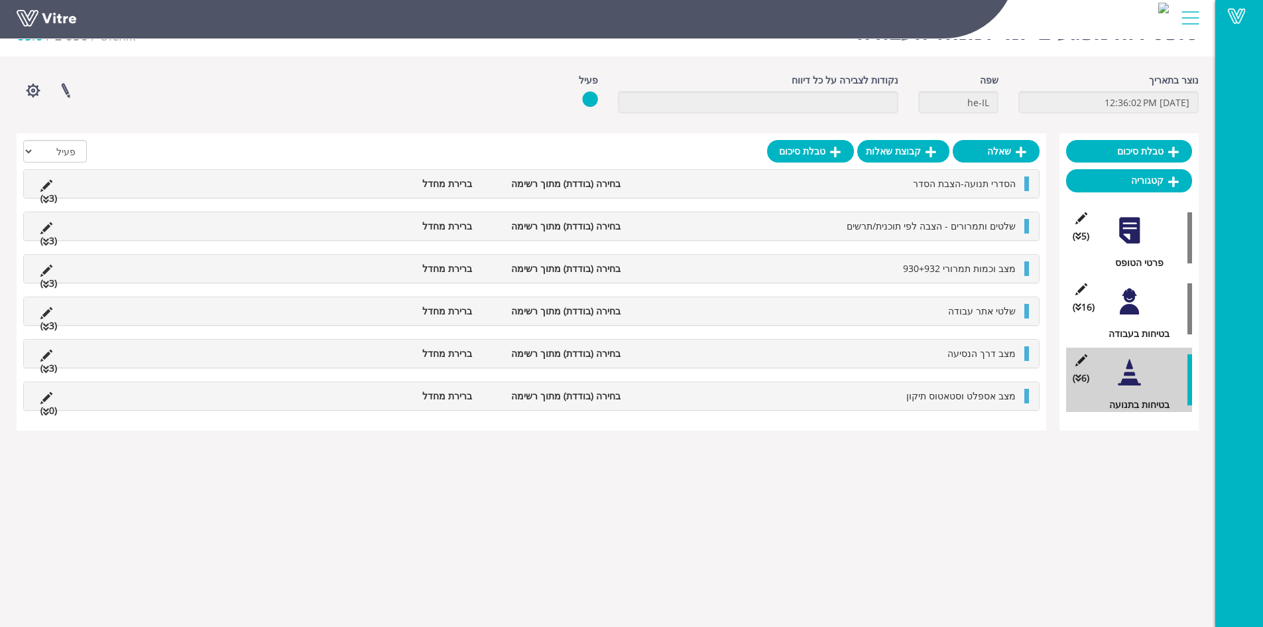
click at [905, 395] on li "מצב אספלט וסטאטוס תיקון" at bounding box center [824, 396] width 395 height 15
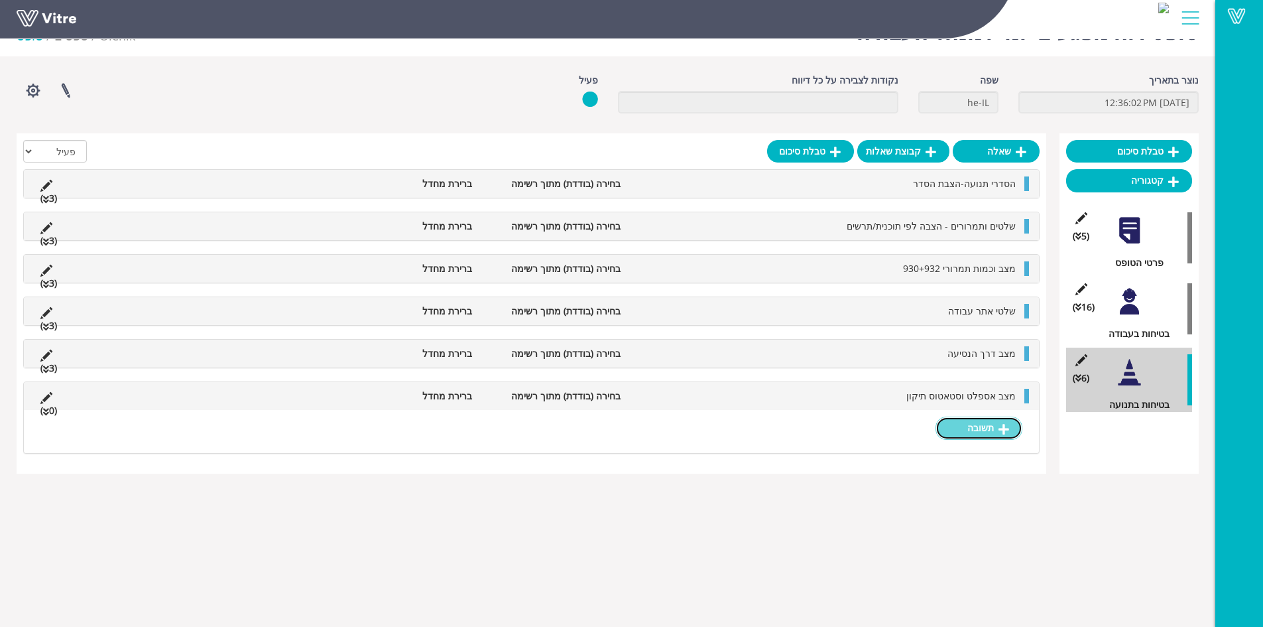
click at [983, 438] on link "תשובה" at bounding box center [979, 427] width 87 height 23
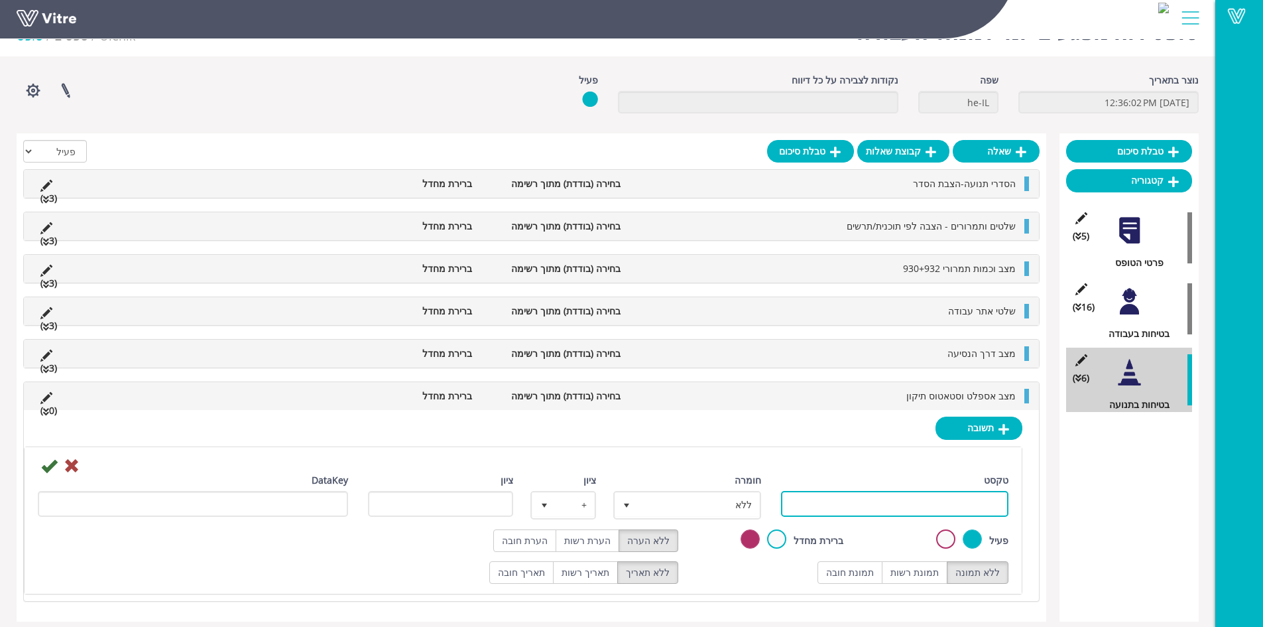
click at [954, 496] on input "טקסט" at bounding box center [895, 504] width 228 height 26
type input "תקין"
click at [925, 570] on label "תמונת רשות" at bounding box center [915, 572] width 66 height 23
radio input "true"
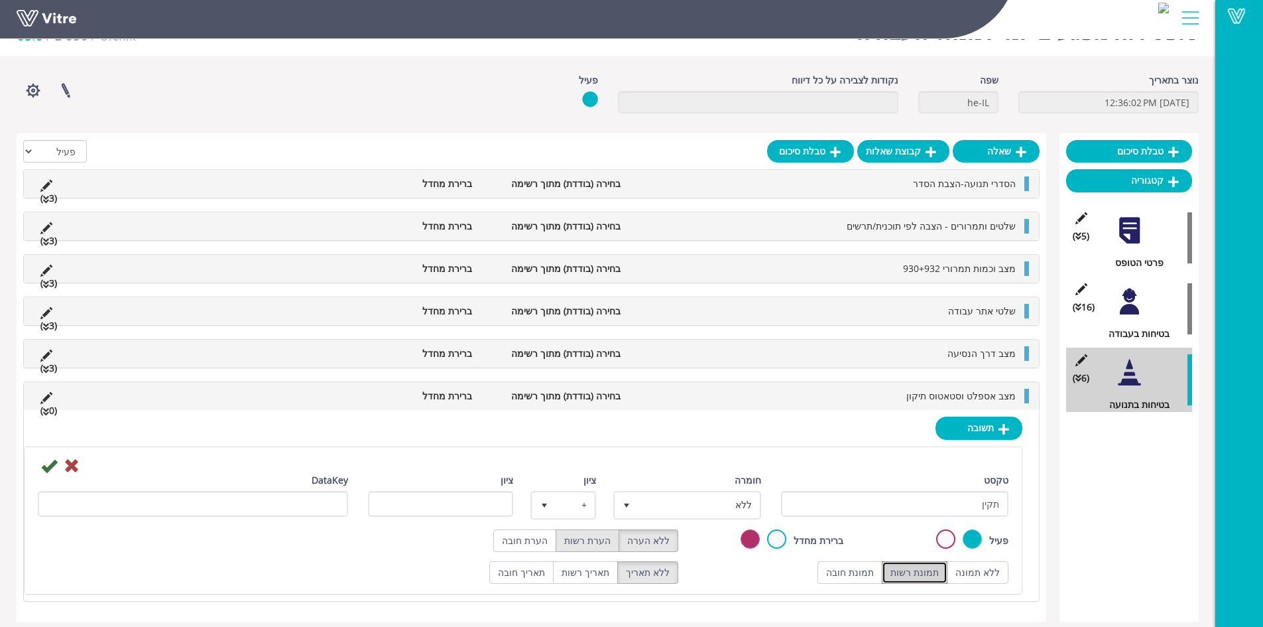
click at [597, 540] on label "הערת רשות" at bounding box center [588, 540] width 64 height 23
radio input "true"
click at [685, 509] on span "ללא" at bounding box center [699, 505] width 121 height 24
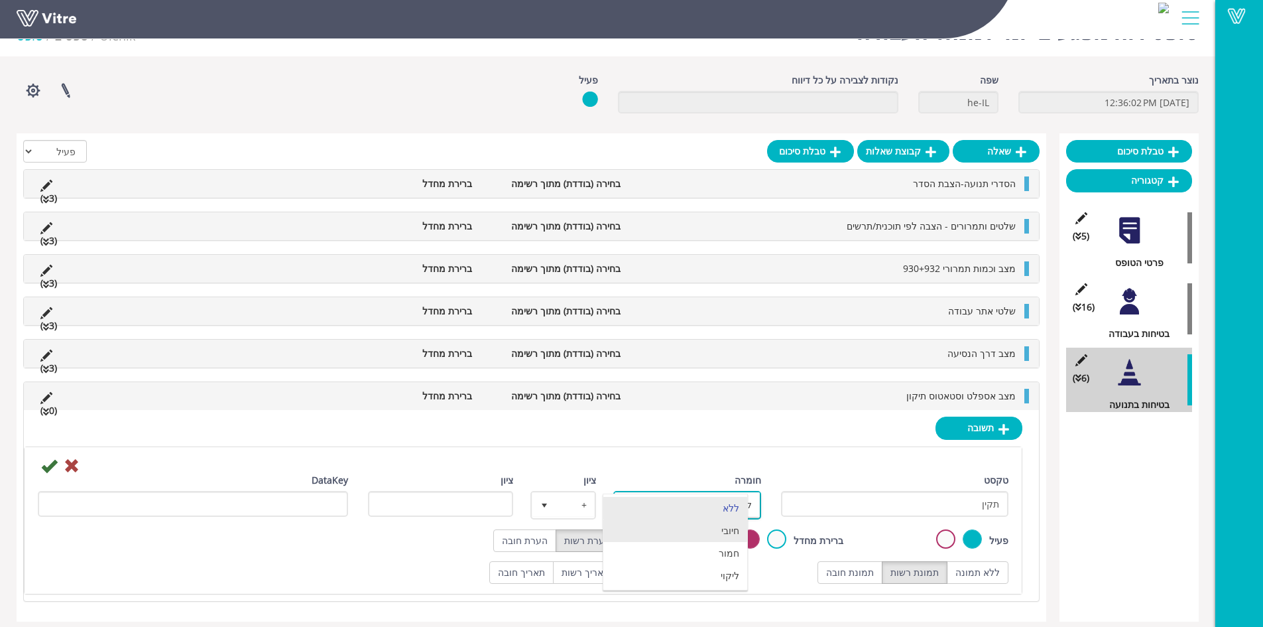
click at [707, 529] on li "חיובי" at bounding box center [675, 530] width 144 height 23
type input "1"
radio input "true"
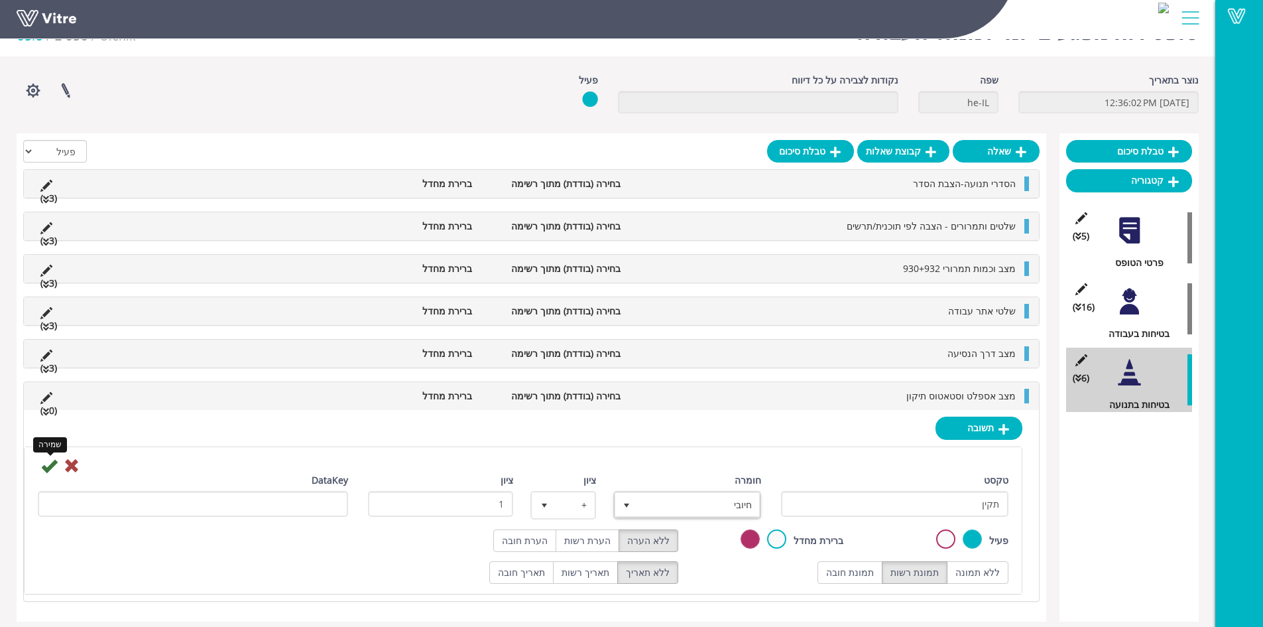
click at [44, 468] on icon at bounding box center [49, 466] width 16 height 16
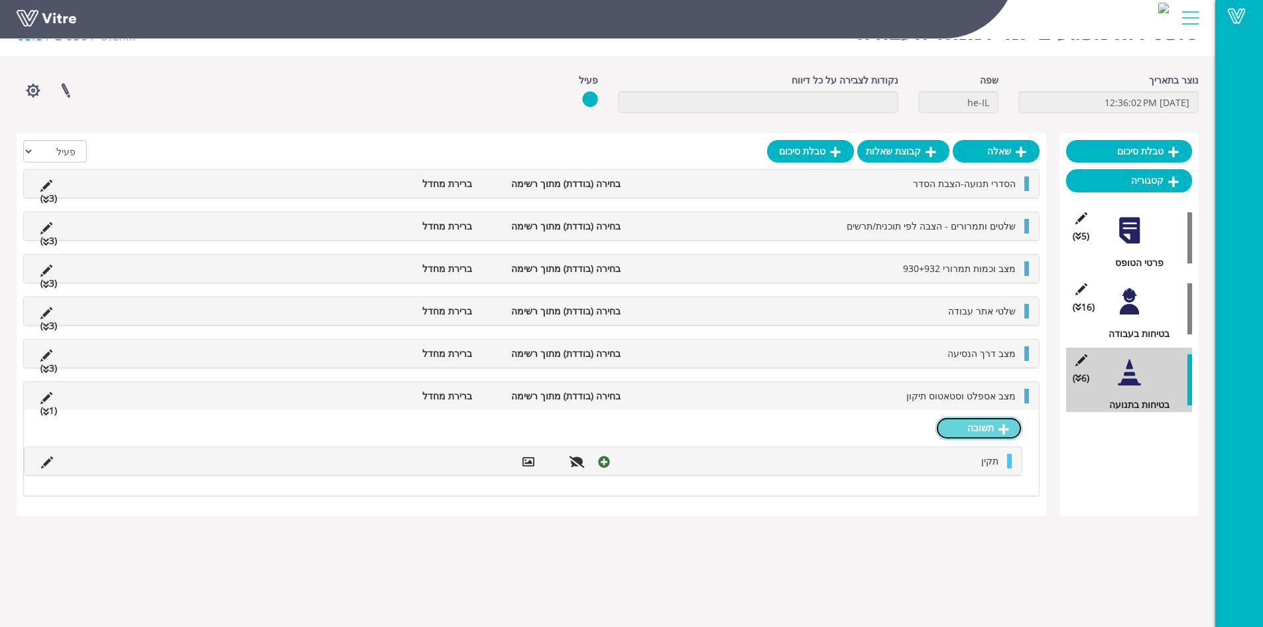
click at [965, 426] on link "תשובה" at bounding box center [979, 427] width 87 height 23
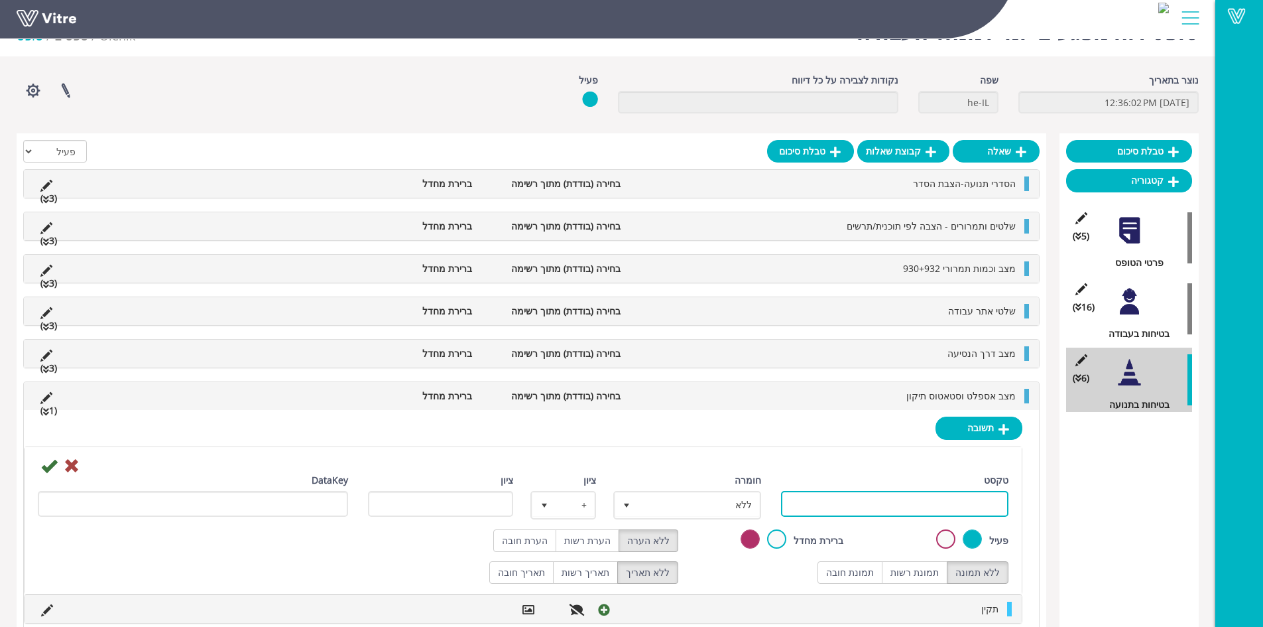
click at [970, 501] on input "טקסט" at bounding box center [895, 504] width 228 height 26
type input "לקוי"
click at [934, 576] on label "תמונת רשות" at bounding box center [915, 572] width 66 height 23
radio input "true"
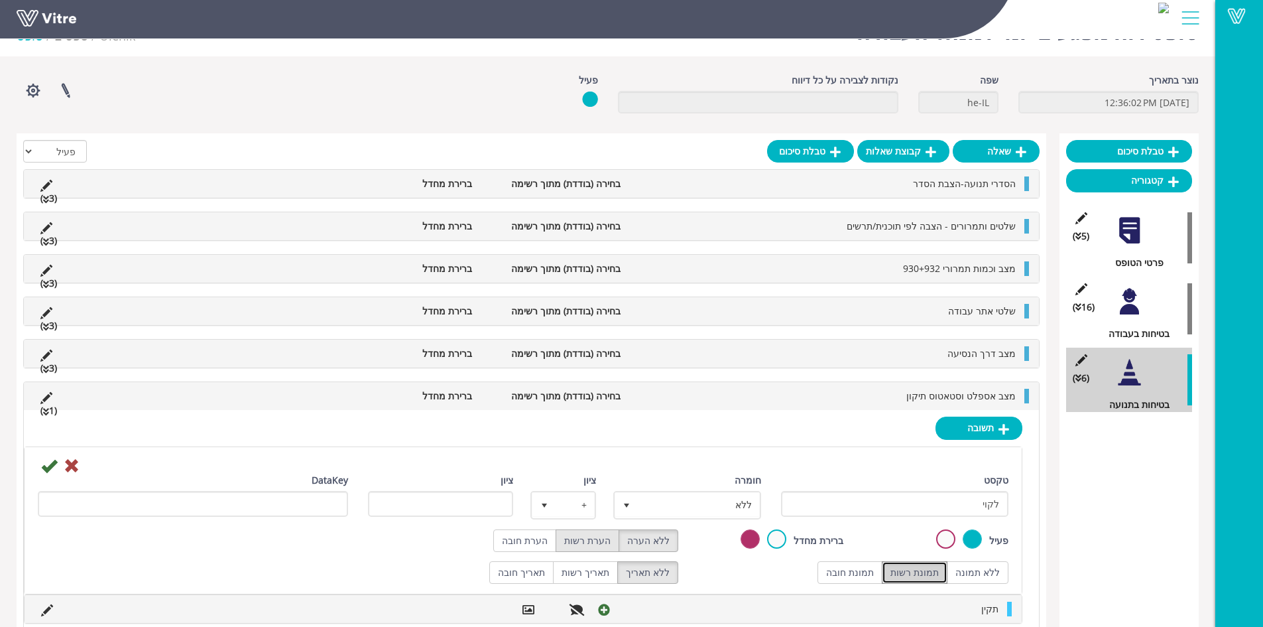
click at [584, 538] on label "הערת רשות" at bounding box center [588, 540] width 64 height 23
radio input "true"
click at [662, 507] on span "ללא" at bounding box center [699, 505] width 121 height 24
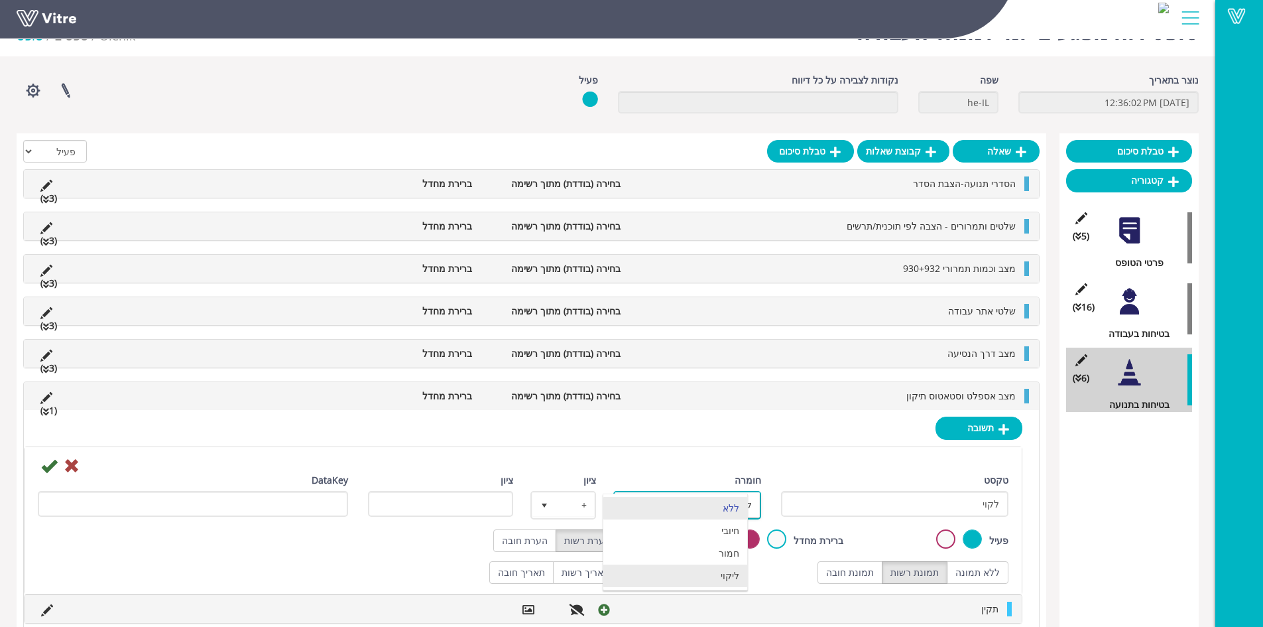
click at [729, 578] on li "ליקוי" at bounding box center [675, 575] width 144 height 23
type input "1"
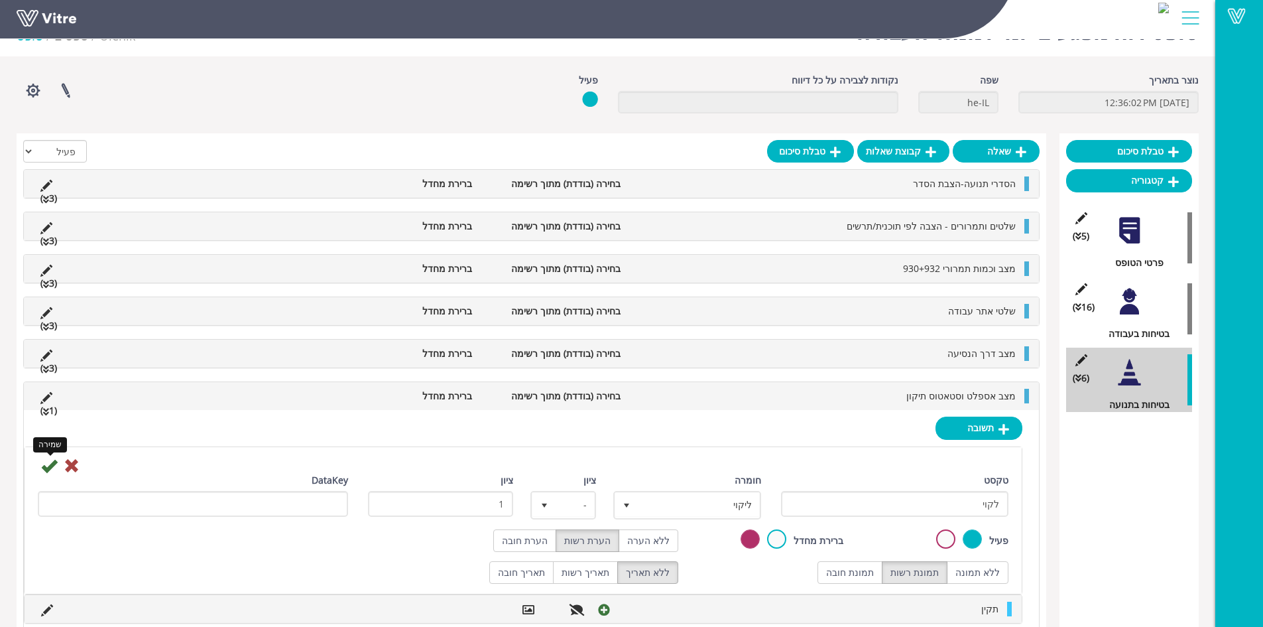
click at [47, 468] on icon at bounding box center [49, 466] width 16 height 16
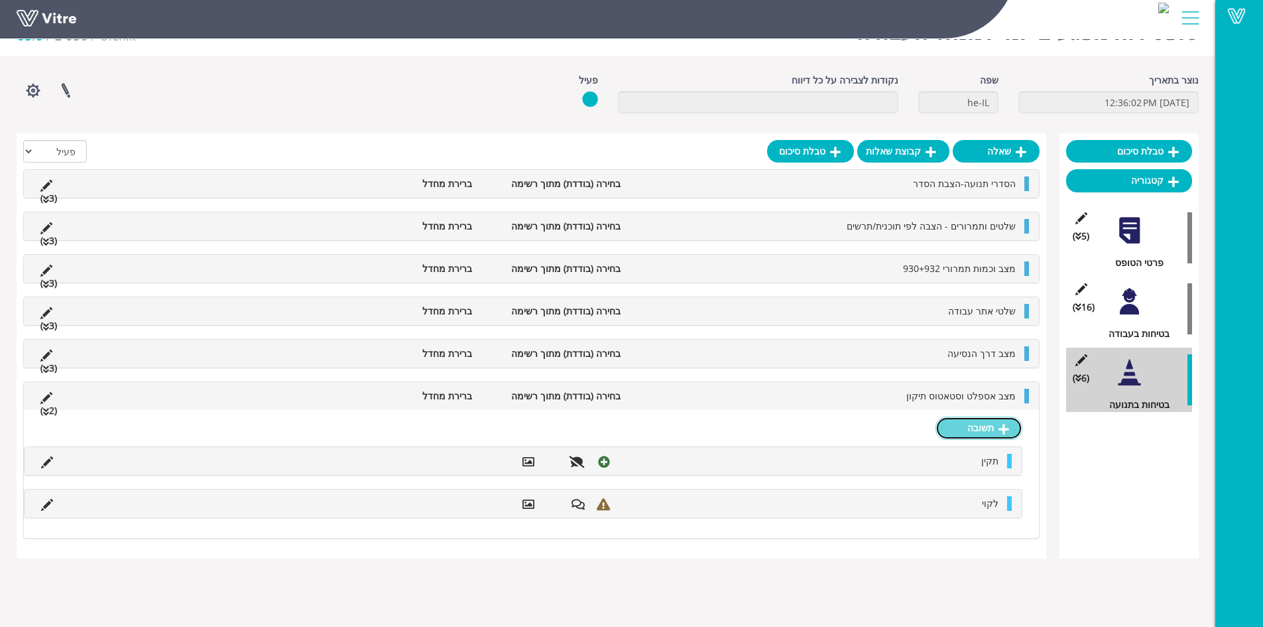
click at [967, 430] on link "תשובה" at bounding box center [979, 427] width 87 height 23
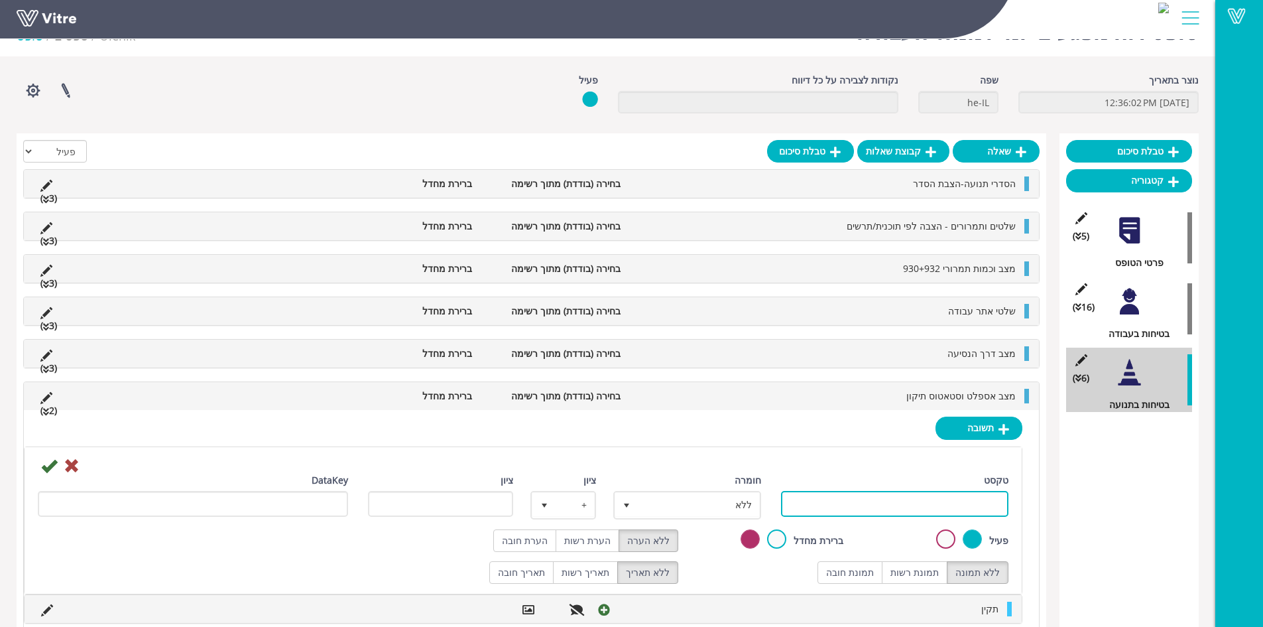
click at [885, 503] on input "טקסט" at bounding box center [895, 504] width 228 height 26
type input "לא רלוונטי"
click at [927, 576] on label "תמונת רשות" at bounding box center [915, 572] width 66 height 23
radio input "true"
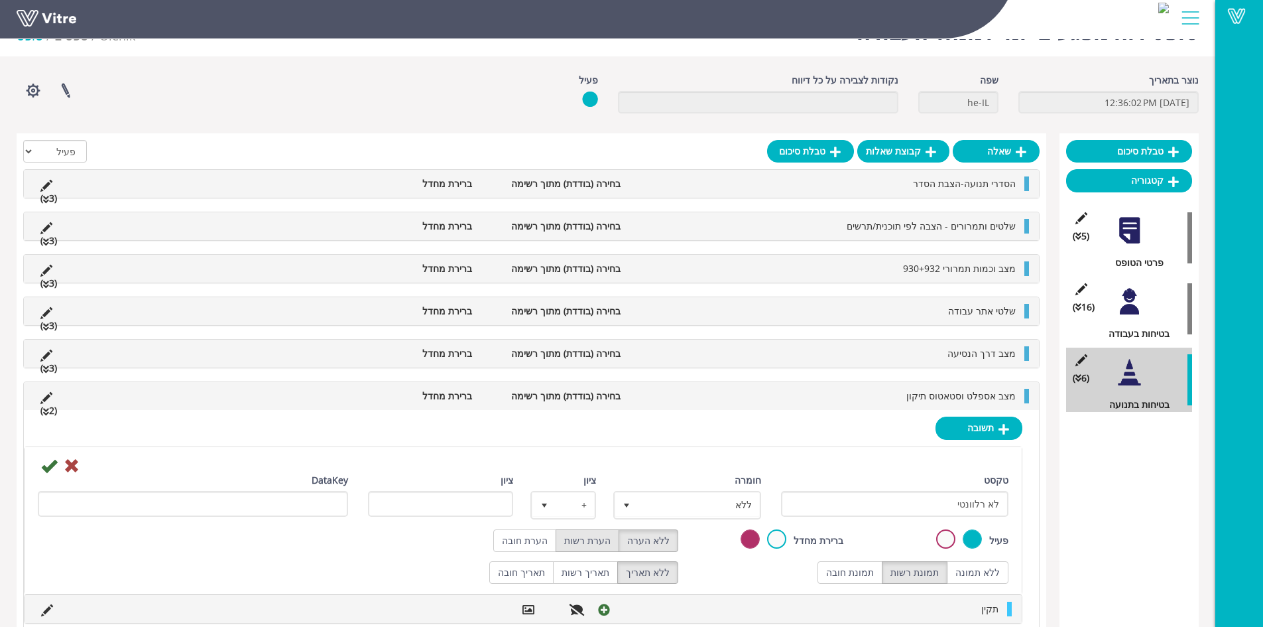
click at [597, 546] on label "הערת רשות" at bounding box center [588, 540] width 64 height 23
radio input "true"
click at [47, 468] on icon at bounding box center [49, 466] width 16 height 16
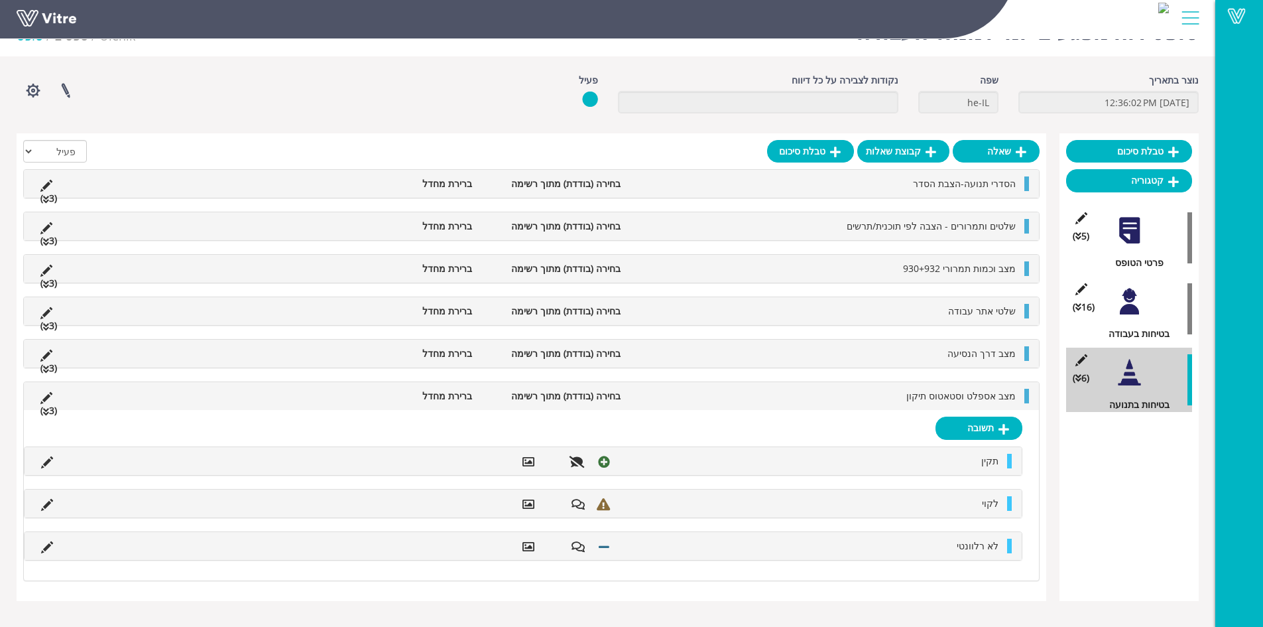
click at [979, 392] on span "מצב אספלט וסטאטוס תיקון" at bounding box center [961, 395] width 109 height 13
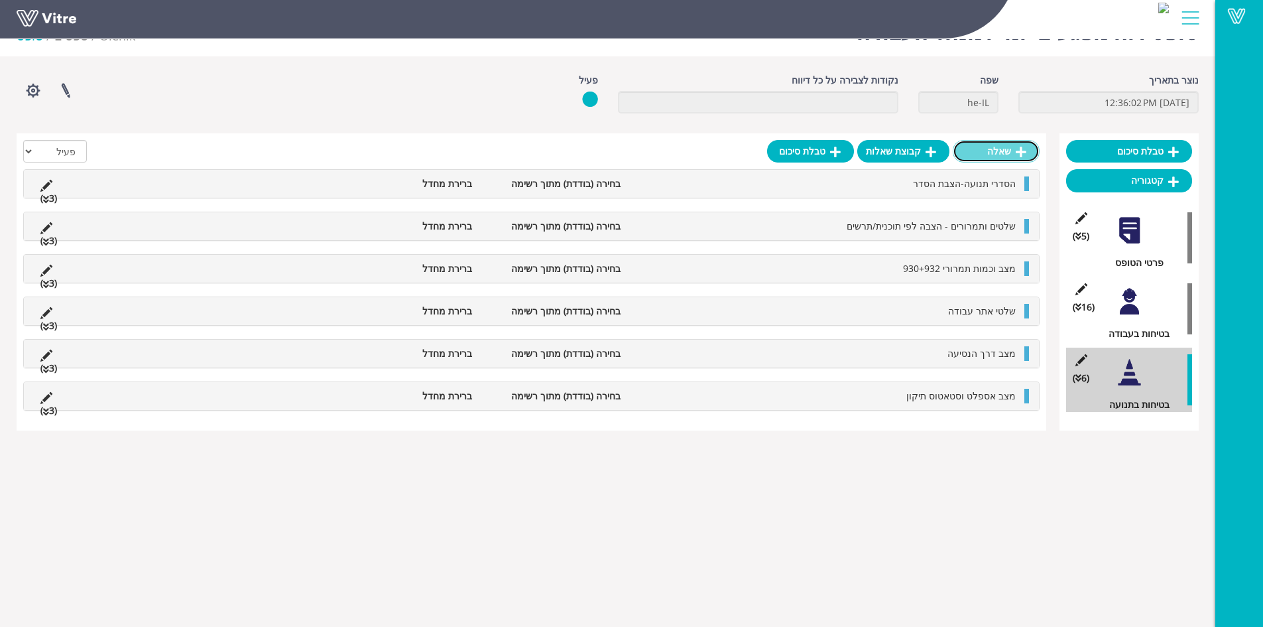
click at [1007, 149] on link "שאלה" at bounding box center [996, 151] width 87 height 23
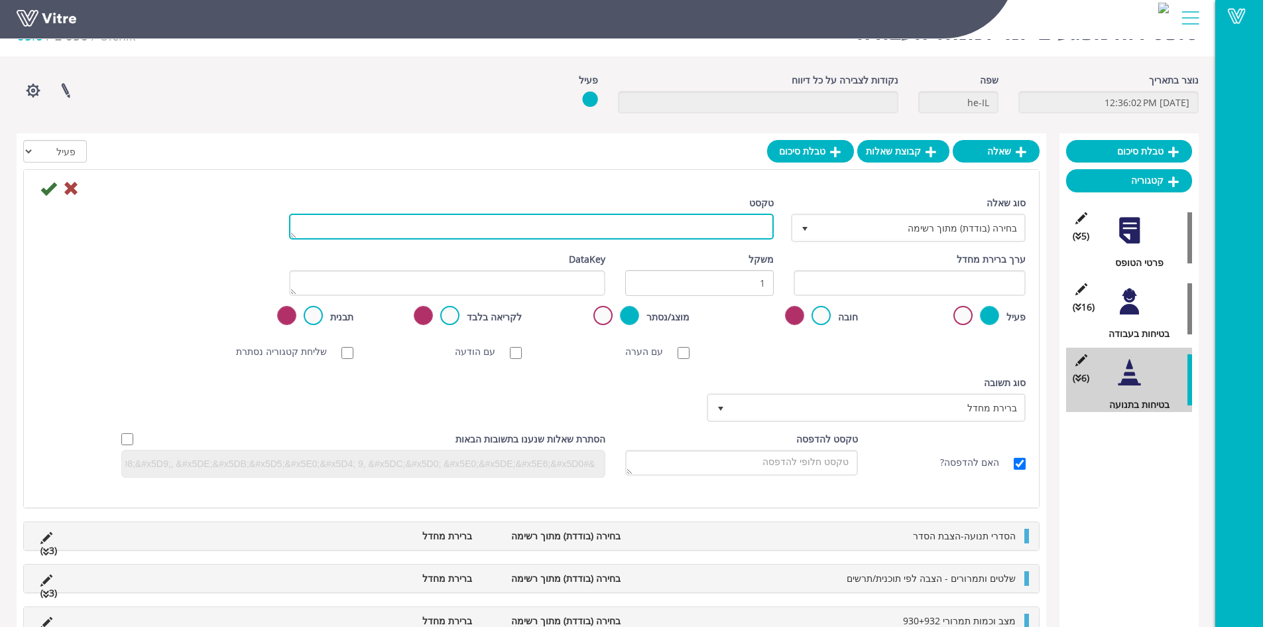
click at [670, 221] on textarea "טקסט" at bounding box center [531, 227] width 485 height 26
type textarea "צבע"
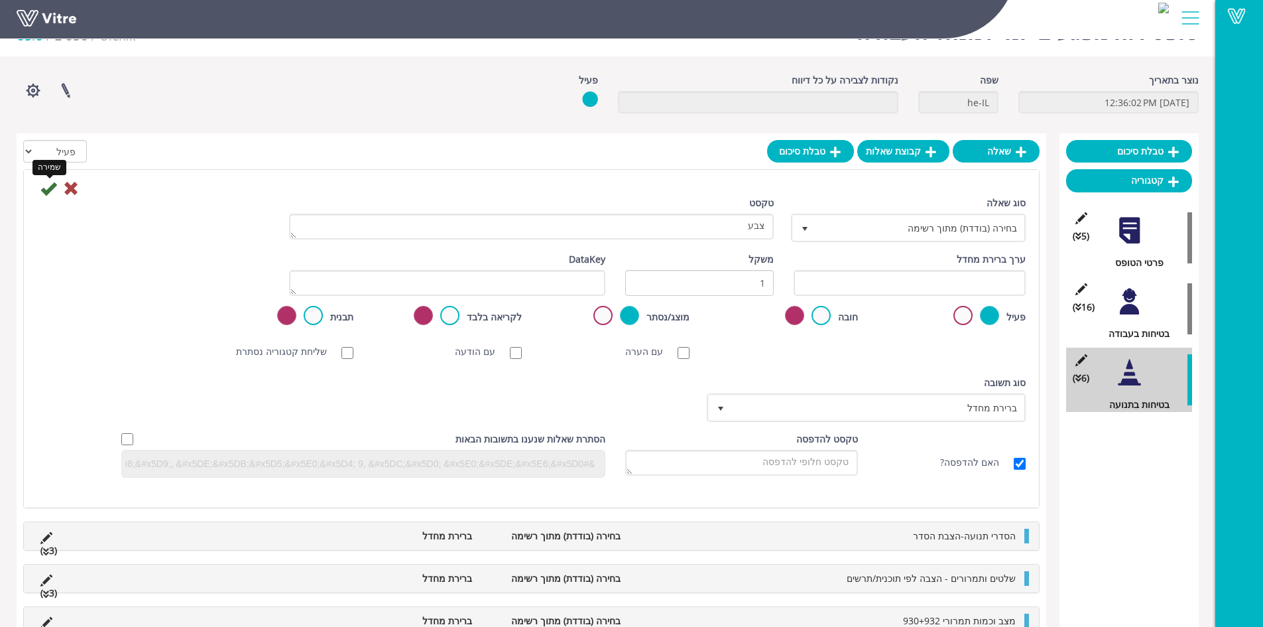
click at [44, 188] on icon at bounding box center [48, 188] width 16 height 16
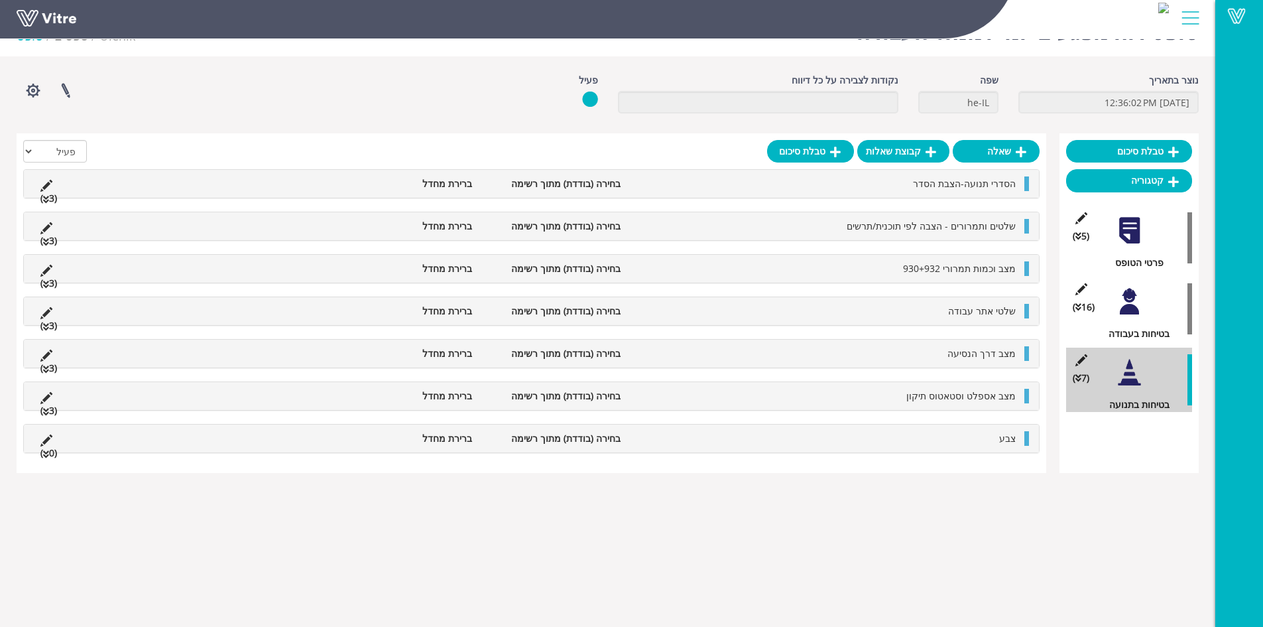
click at [877, 438] on li "צבע" at bounding box center [824, 438] width 395 height 15
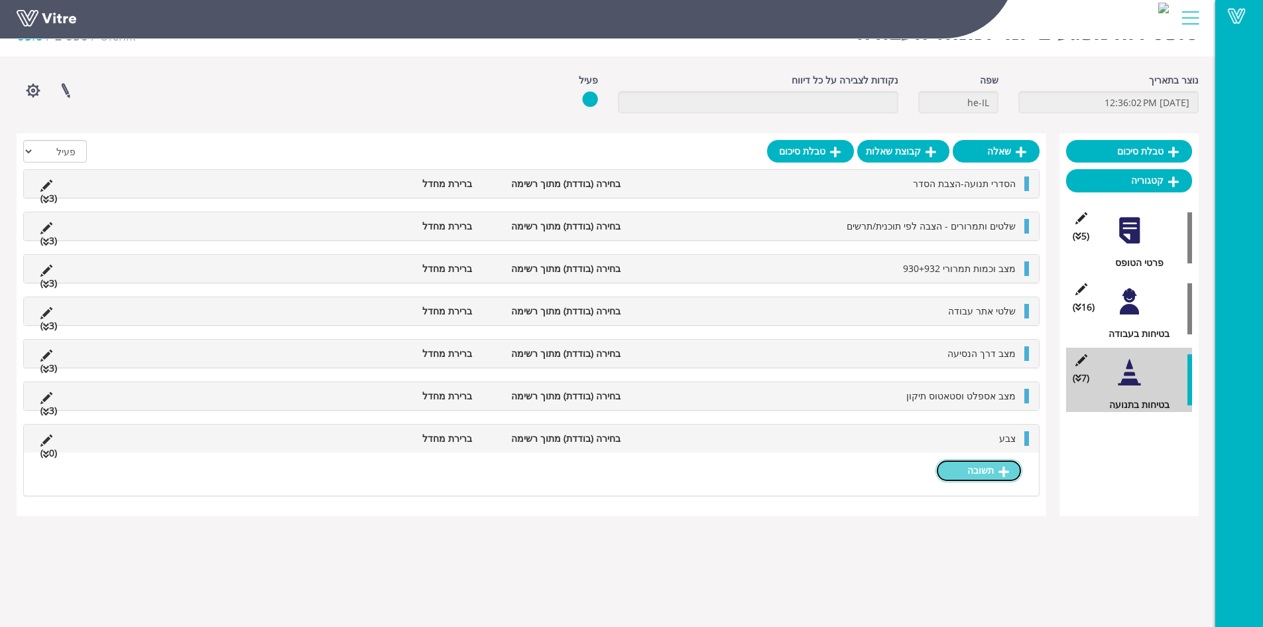
click at [981, 470] on link "תשובה" at bounding box center [979, 470] width 87 height 23
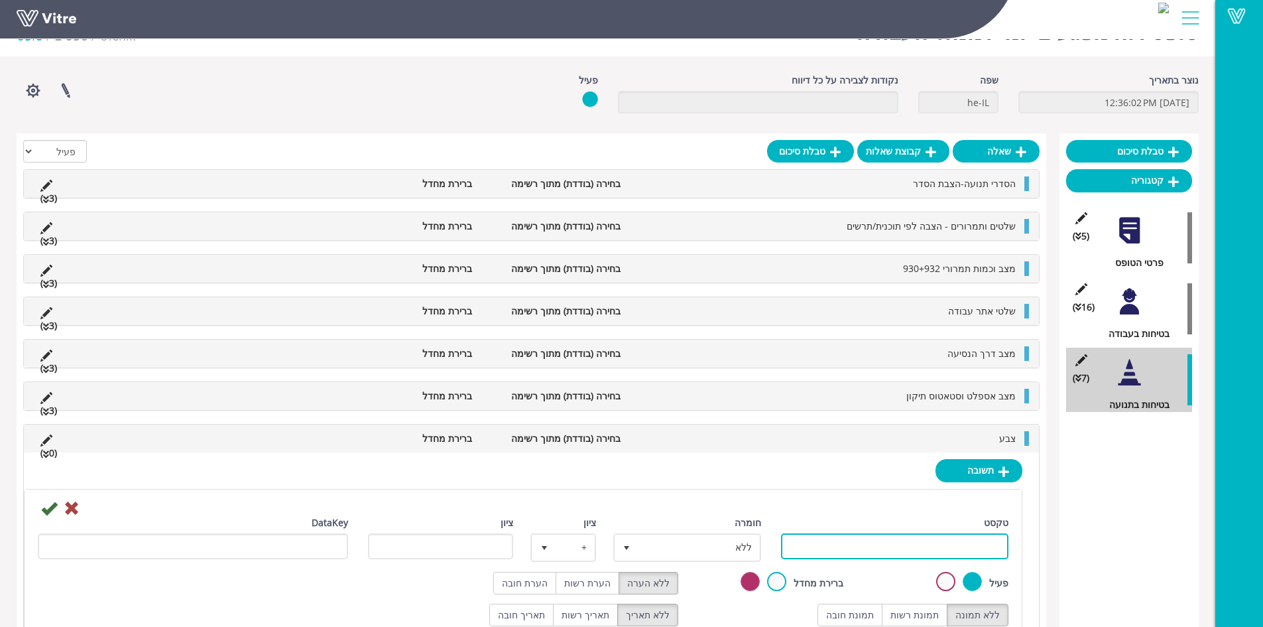
click at [991, 546] on input "טקסט" at bounding box center [895, 546] width 228 height 26
type input "תקין"
click at [924, 610] on label "תמונת רשות" at bounding box center [915, 614] width 66 height 23
radio input "true"
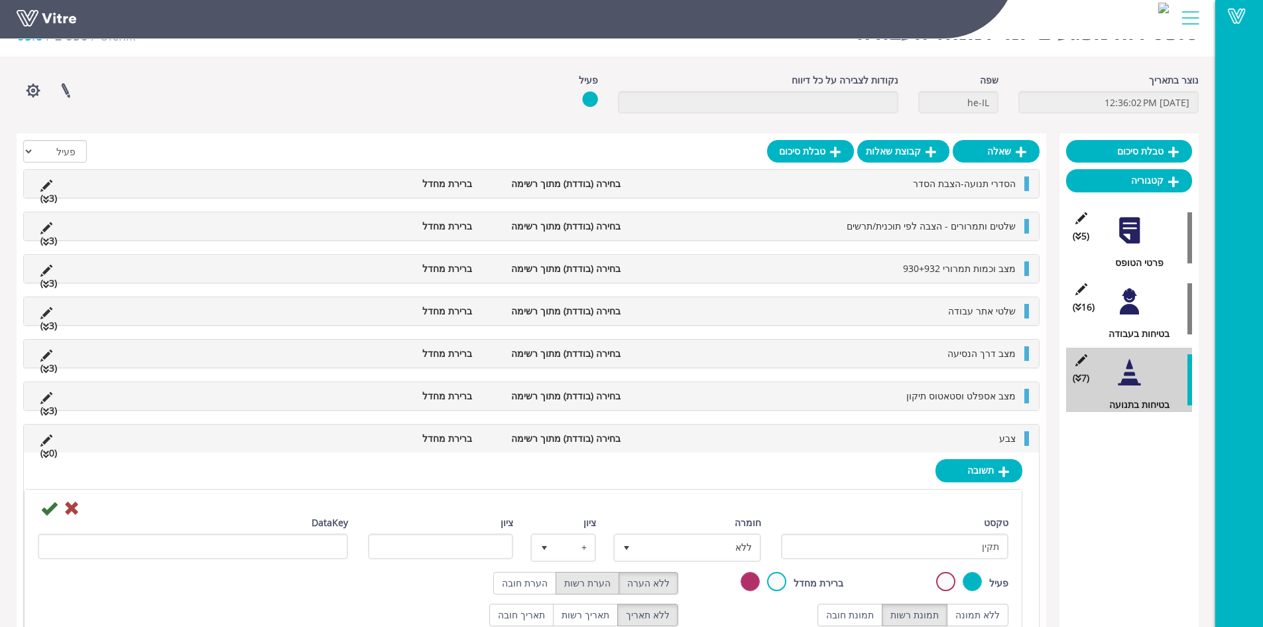
click at [605, 581] on label "הערת רשות" at bounding box center [588, 583] width 64 height 23
radio input "true"
click at [694, 544] on span "ללא" at bounding box center [699, 547] width 121 height 24
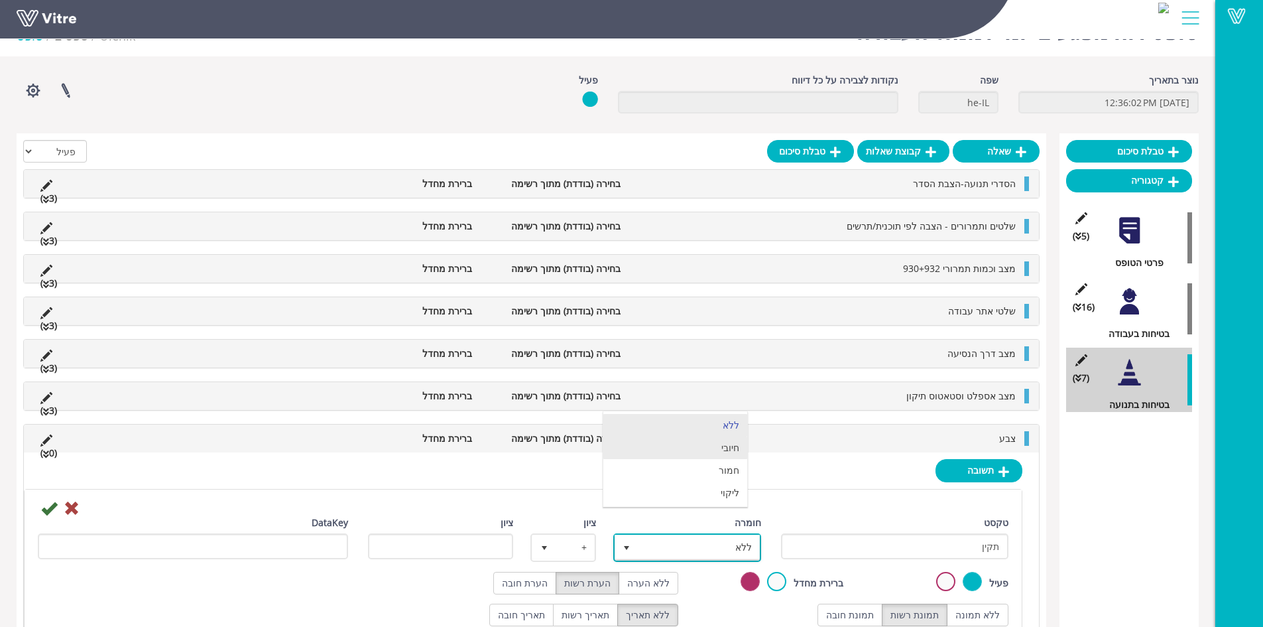
click at [727, 452] on li "חיובי" at bounding box center [675, 447] width 144 height 23
type input "1"
radio input "true"
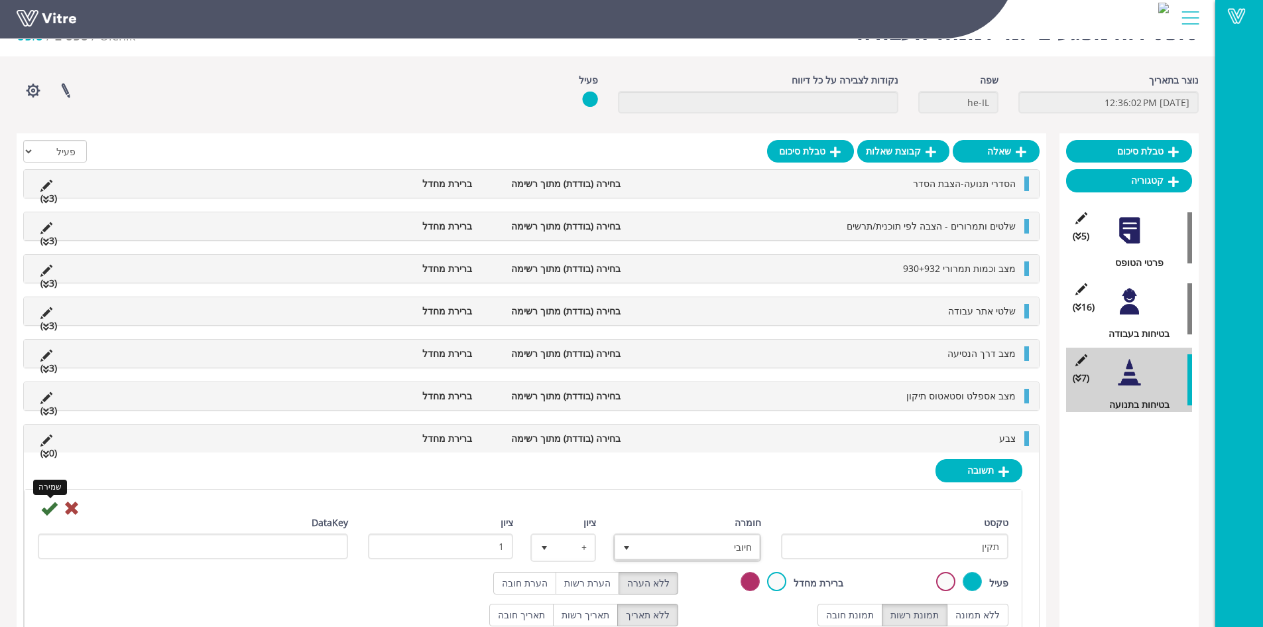
click at [48, 511] on icon at bounding box center [49, 508] width 16 height 16
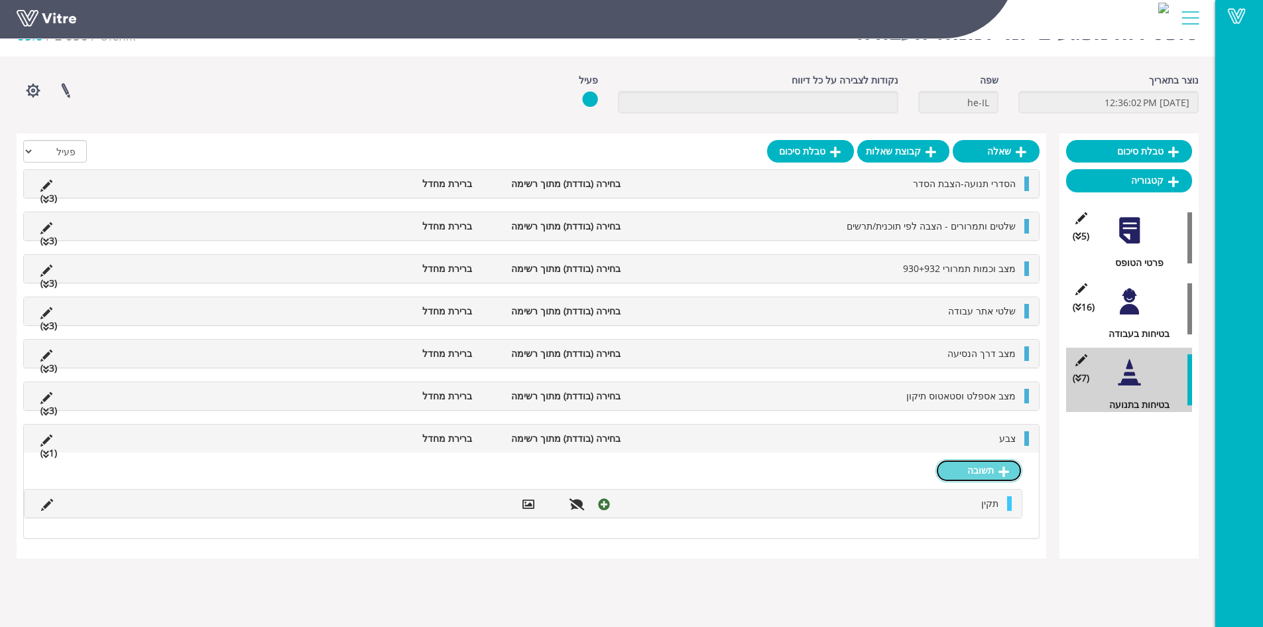
click at [956, 474] on link "תשובה" at bounding box center [979, 470] width 87 height 23
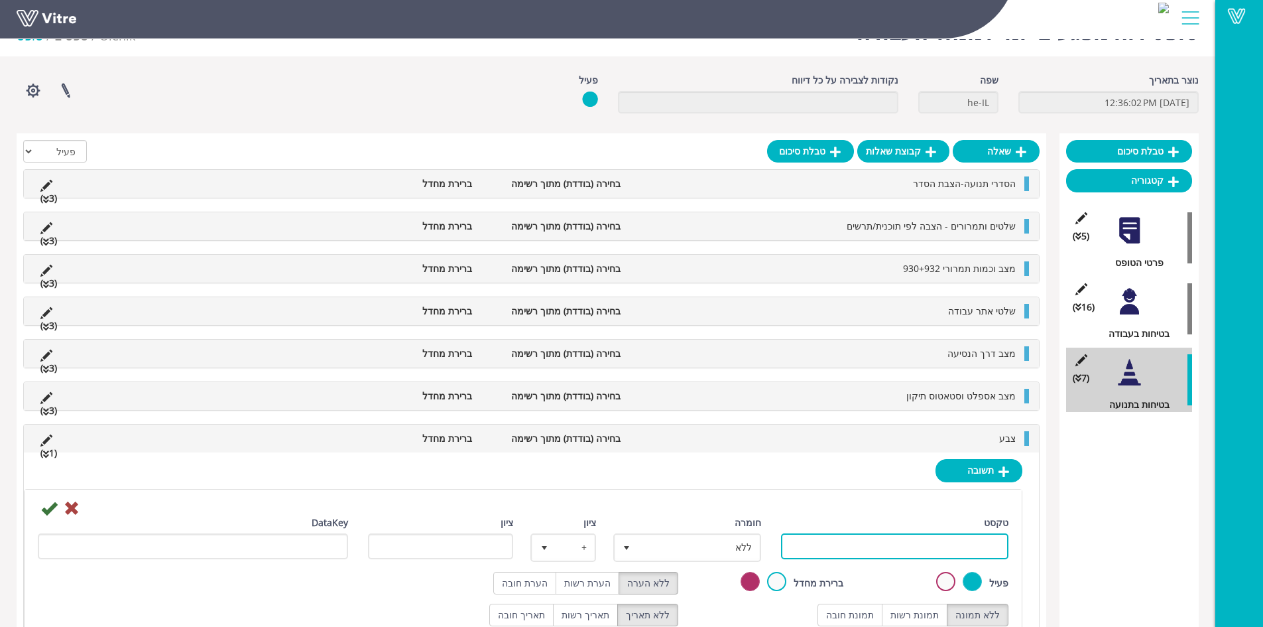
click at [900, 551] on input "טקסט" at bounding box center [895, 546] width 228 height 26
type input "לקוי"
click at [914, 615] on label "תמונת רשות" at bounding box center [915, 614] width 66 height 23
radio input "true"
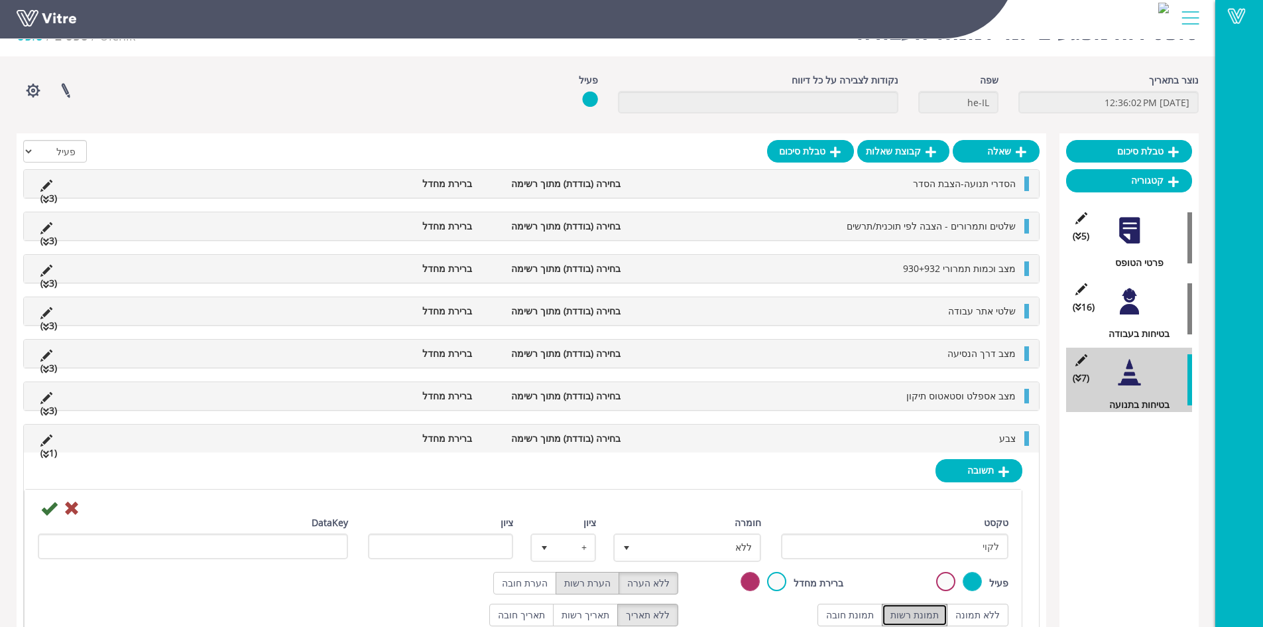
click at [600, 579] on label "הערת רשות" at bounding box center [588, 583] width 64 height 23
radio input "true"
click at [682, 547] on span "ללא" at bounding box center [699, 547] width 121 height 24
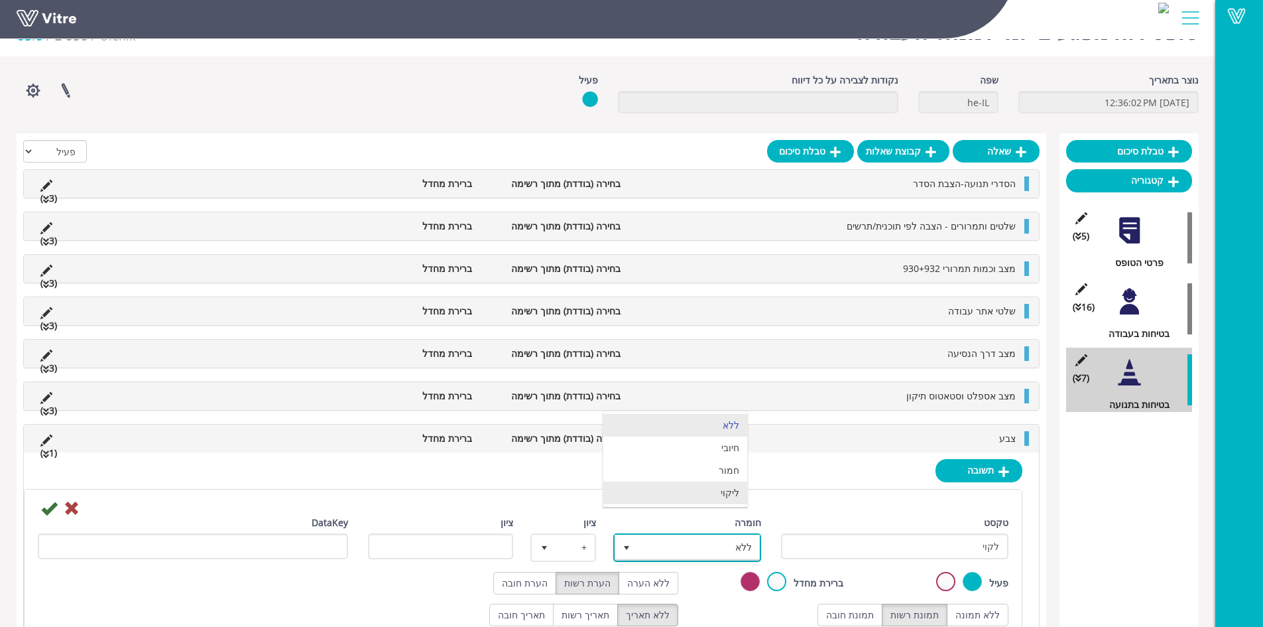
click at [718, 495] on li "ליקוי" at bounding box center [675, 492] width 144 height 23
type input "1"
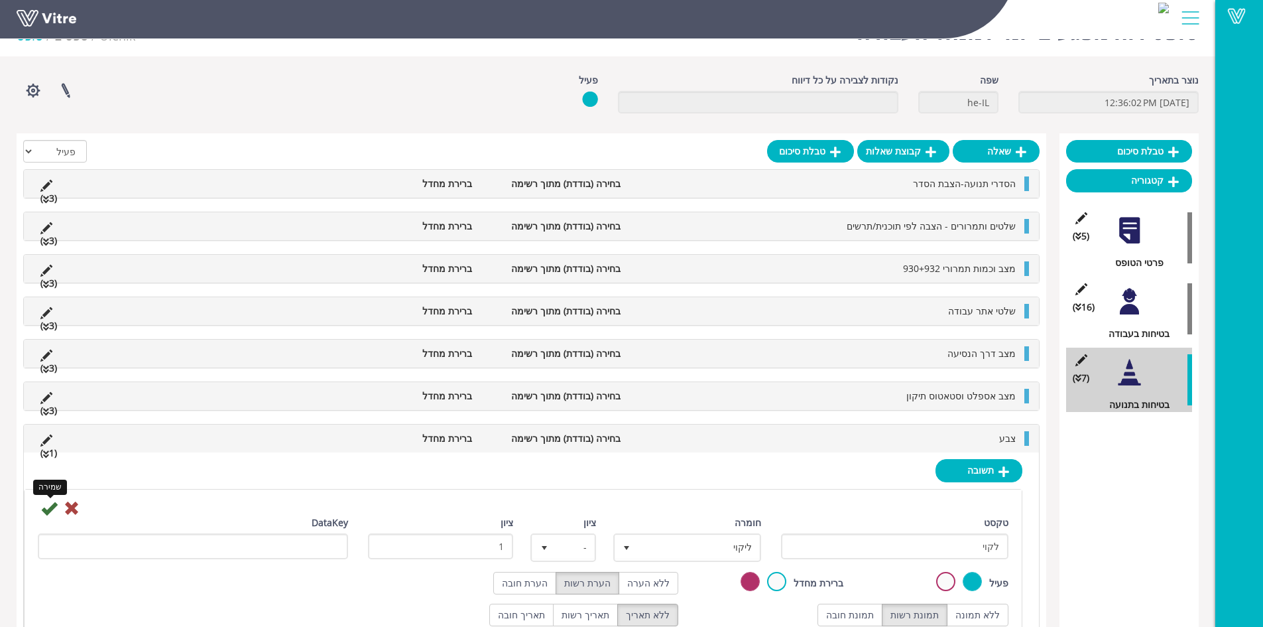
click at [48, 507] on icon at bounding box center [49, 508] width 16 height 16
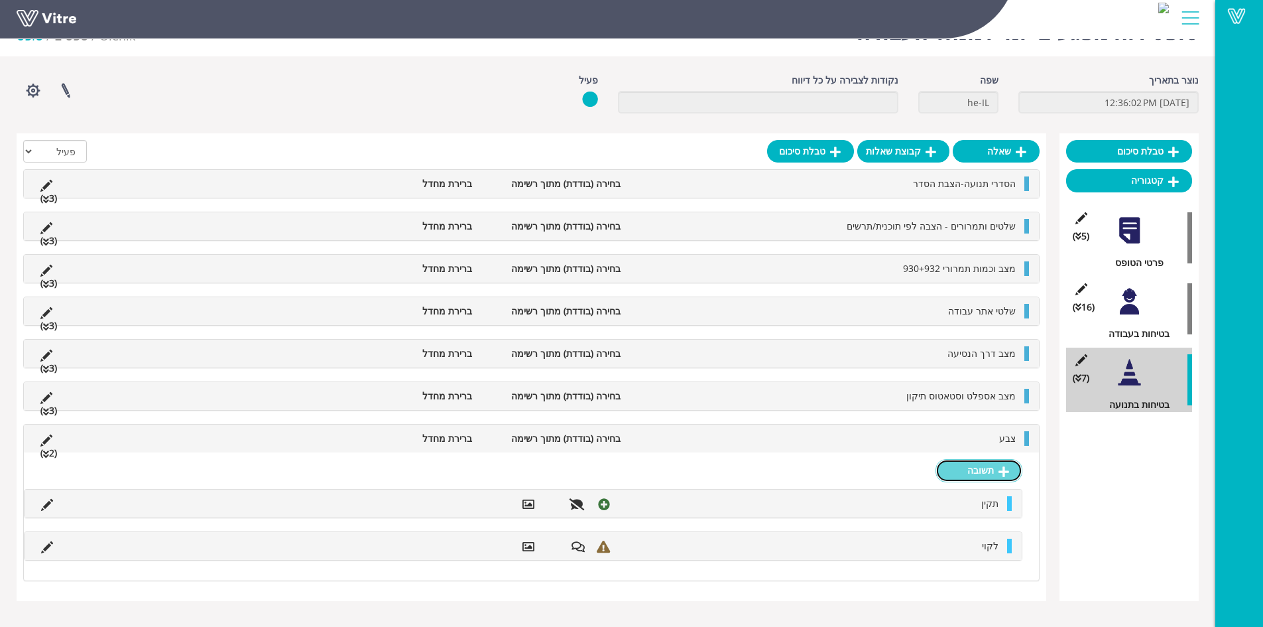
click at [989, 462] on link "תשובה" at bounding box center [979, 470] width 87 height 23
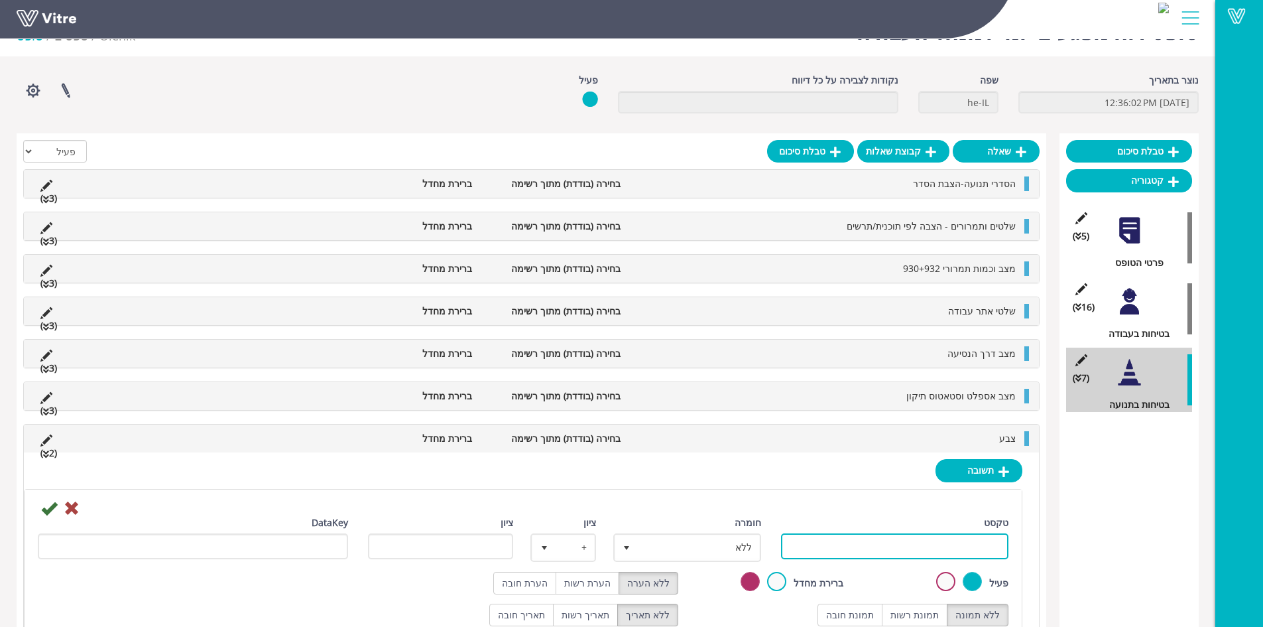
click at [895, 540] on input "טקסט" at bounding box center [895, 546] width 228 height 26
type input "לא רלוונטי"
click at [916, 611] on label "תמונת רשות" at bounding box center [915, 614] width 66 height 23
radio input "true"
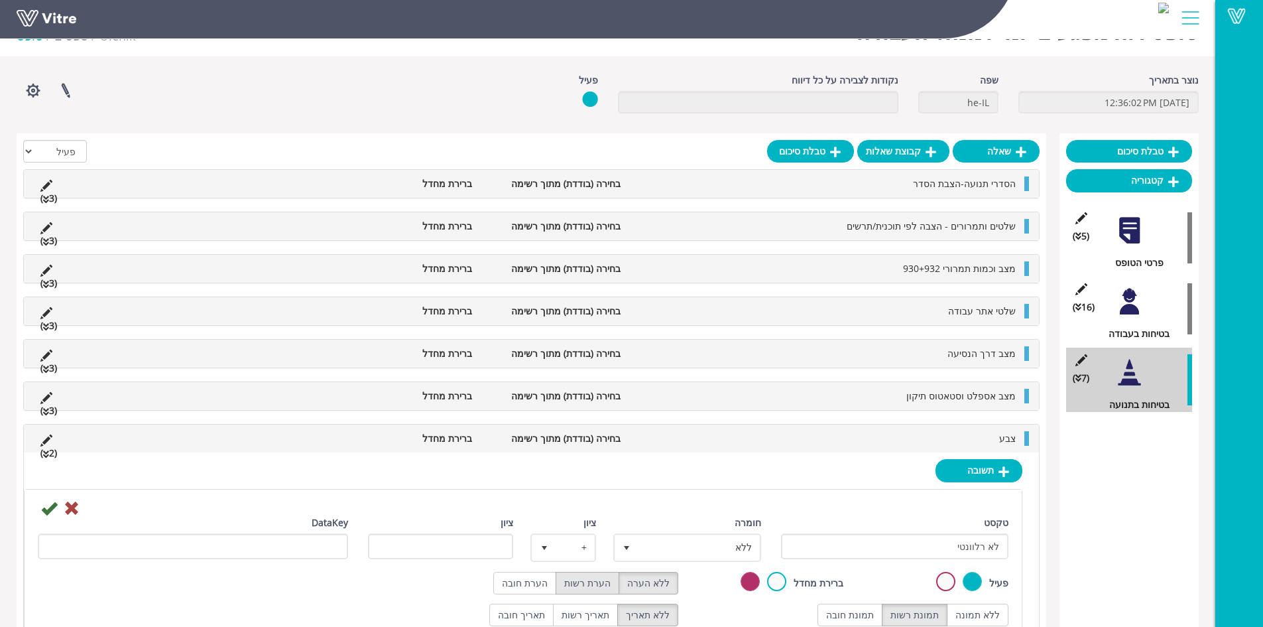
click at [580, 586] on label "הערת רשות" at bounding box center [588, 583] width 64 height 23
radio input "true"
click at [50, 511] on icon at bounding box center [49, 508] width 16 height 16
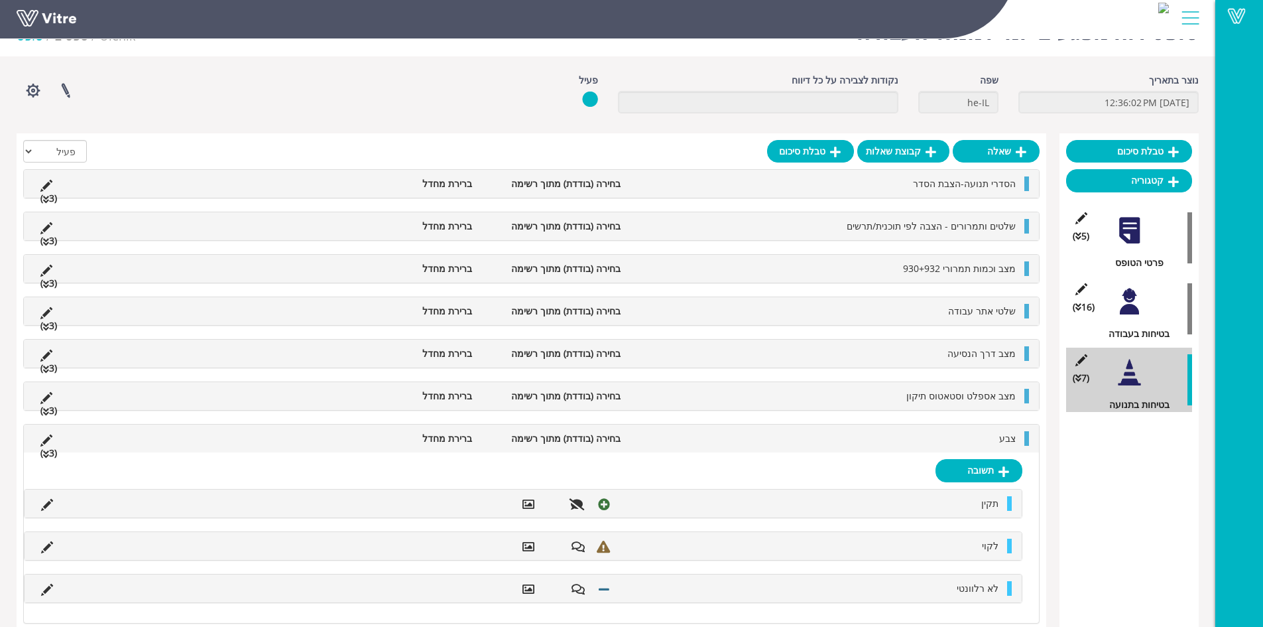
click at [945, 431] on li "צבע" at bounding box center [824, 438] width 395 height 15
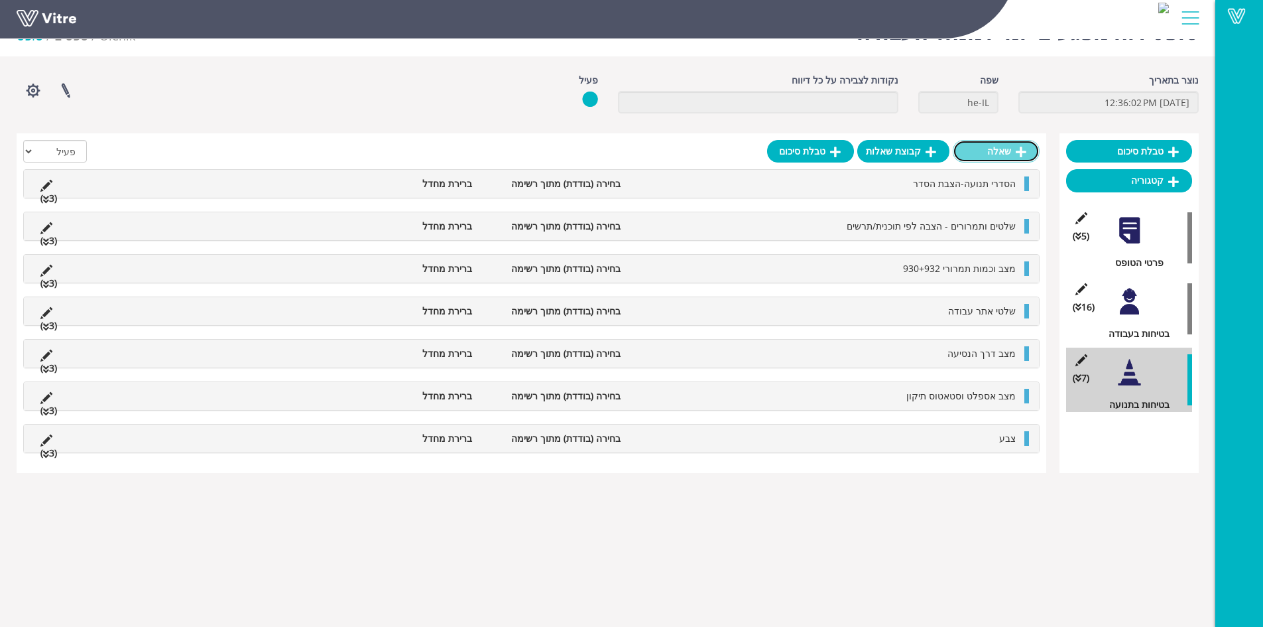
click at [982, 156] on link "שאלה" at bounding box center [996, 151] width 87 height 23
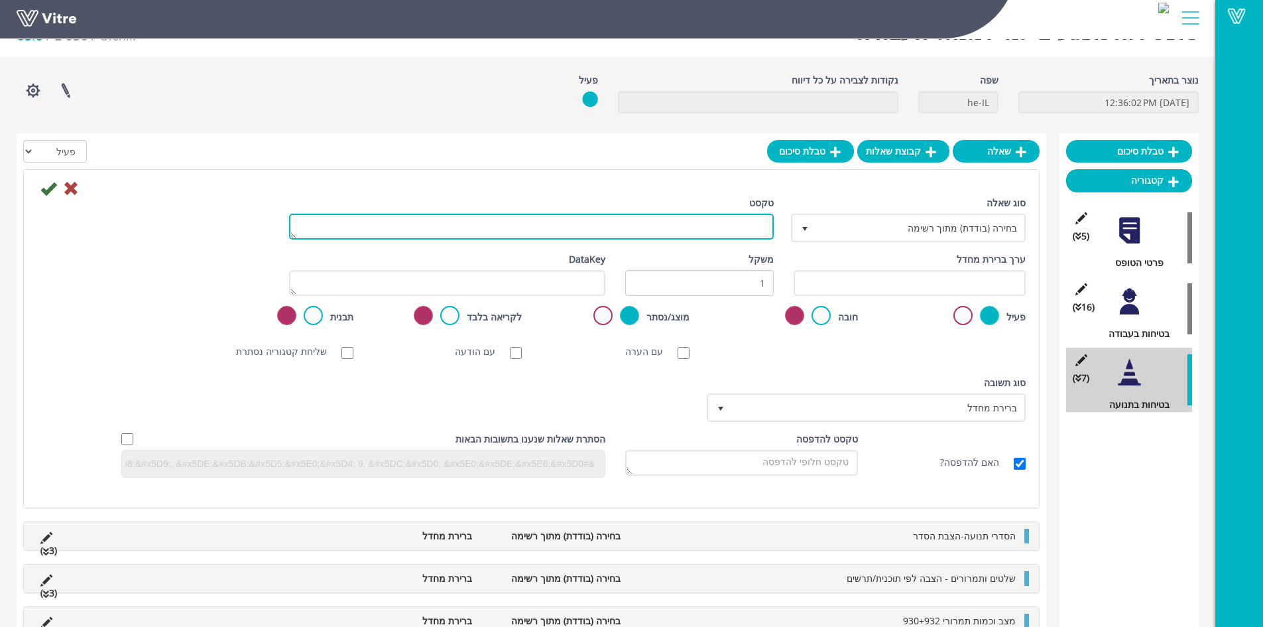
click at [694, 225] on textarea "טקסט" at bounding box center [531, 227] width 485 height 26
type textarea "עבודה בהסדר/תרשים - עגלות חץ"
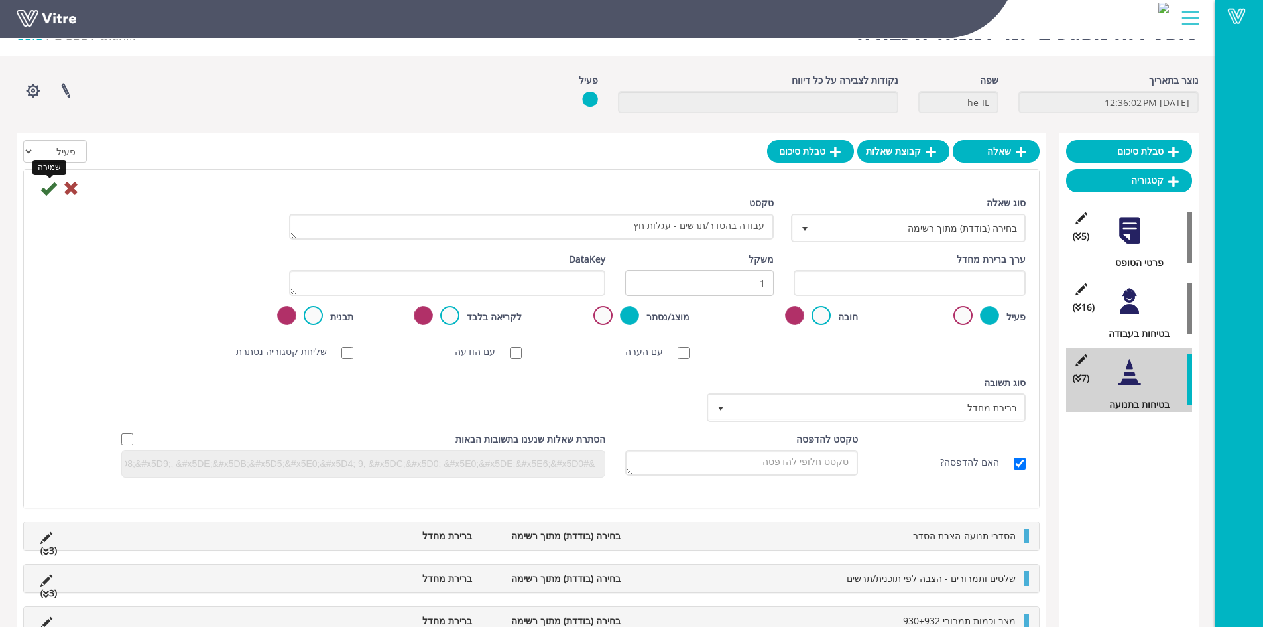
click at [52, 188] on icon at bounding box center [48, 188] width 16 height 16
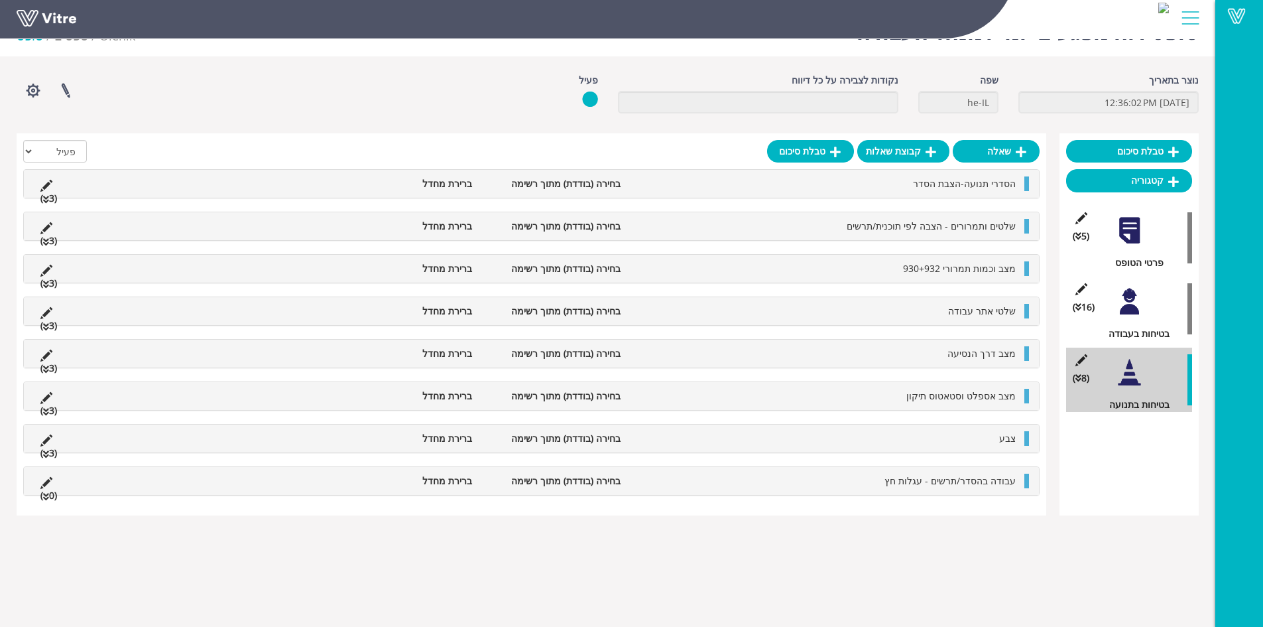
click at [900, 485] on span "עבודה בהסדר/תרשים - עגלות חץ" at bounding box center [950, 480] width 131 height 13
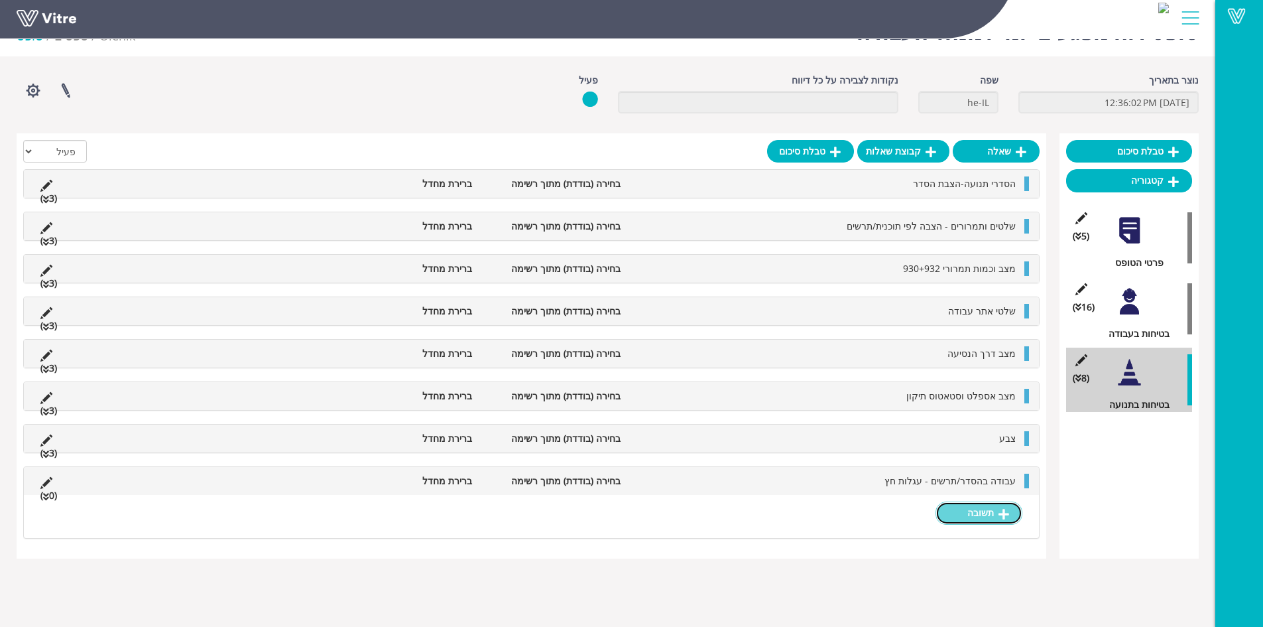
click at [975, 511] on link "תשובה" at bounding box center [979, 512] width 87 height 23
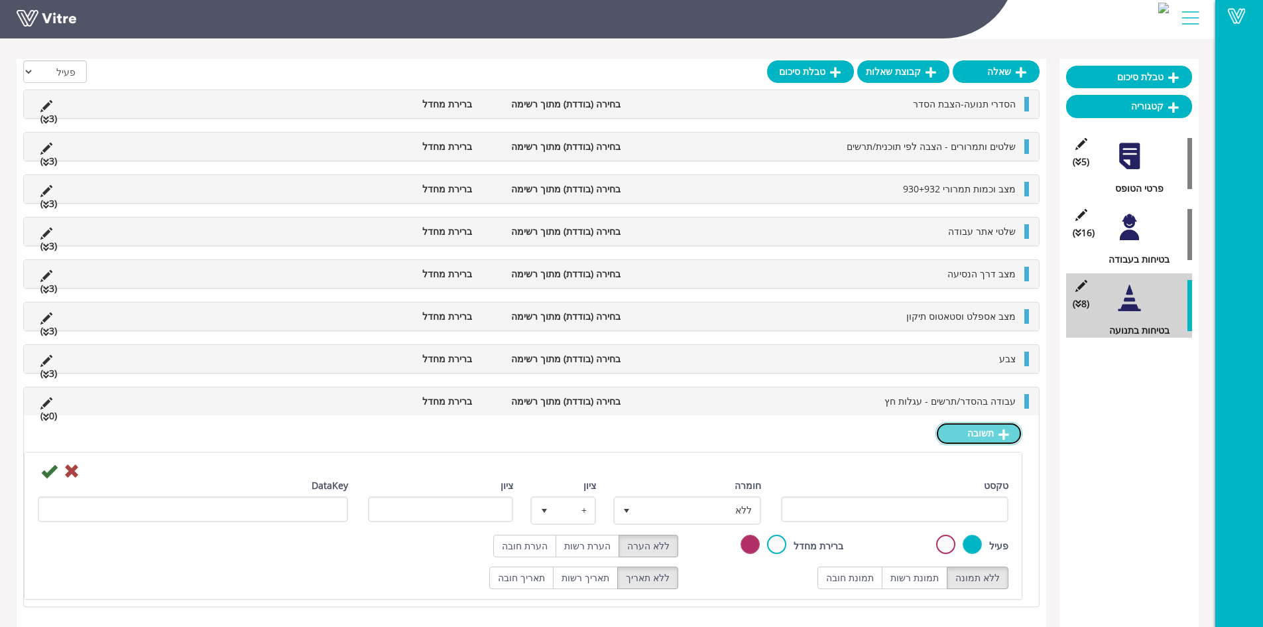
scroll to position [110, 0]
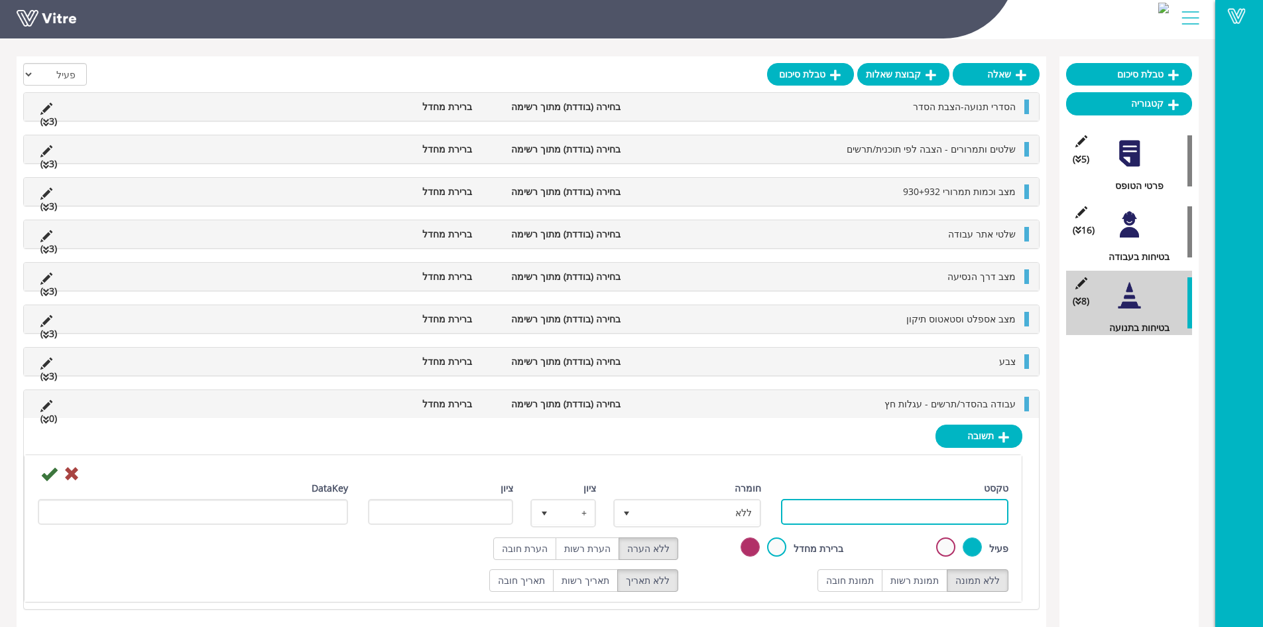
click at [918, 509] on input "טקסט" at bounding box center [895, 512] width 228 height 26
type input "תקין"
click at [928, 577] on label "תמונת רשות" at bounding box center [915, 580] width 66 height 23
radio input "true"
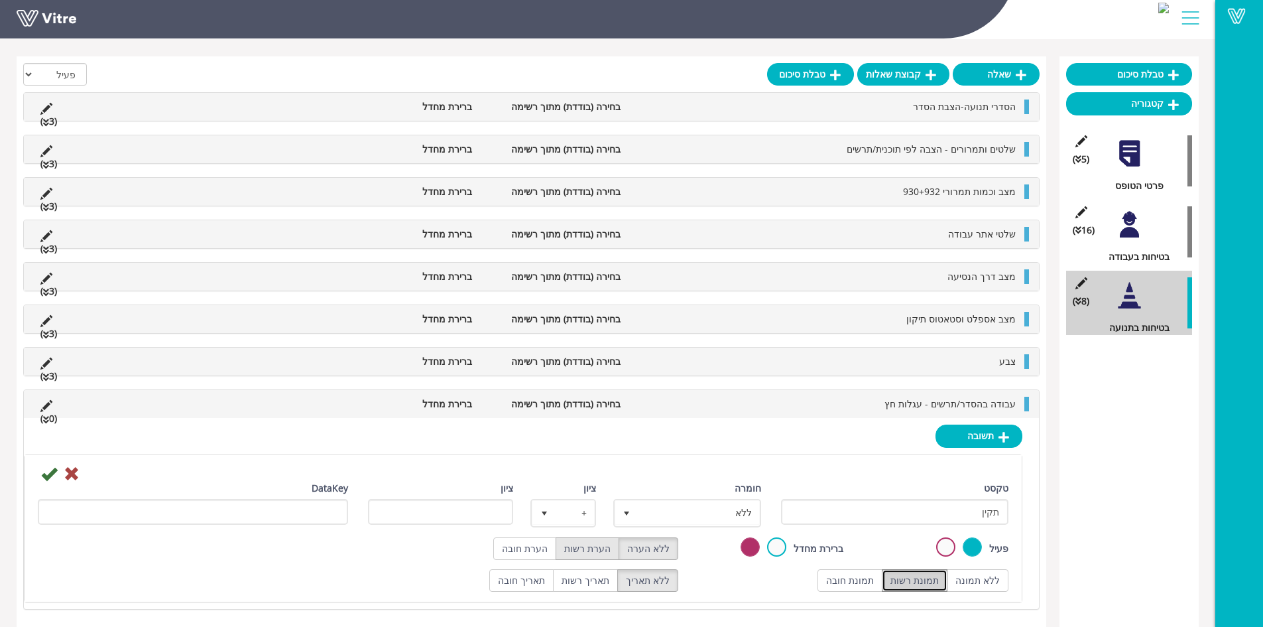
click at [602, 557] on label "הערת רשות" at bounding box center [588, 548] width 64 height 23
radio input "true"
click at [699, 510] on span "ללא" at bounding box center [699, 513] width 121 height 24
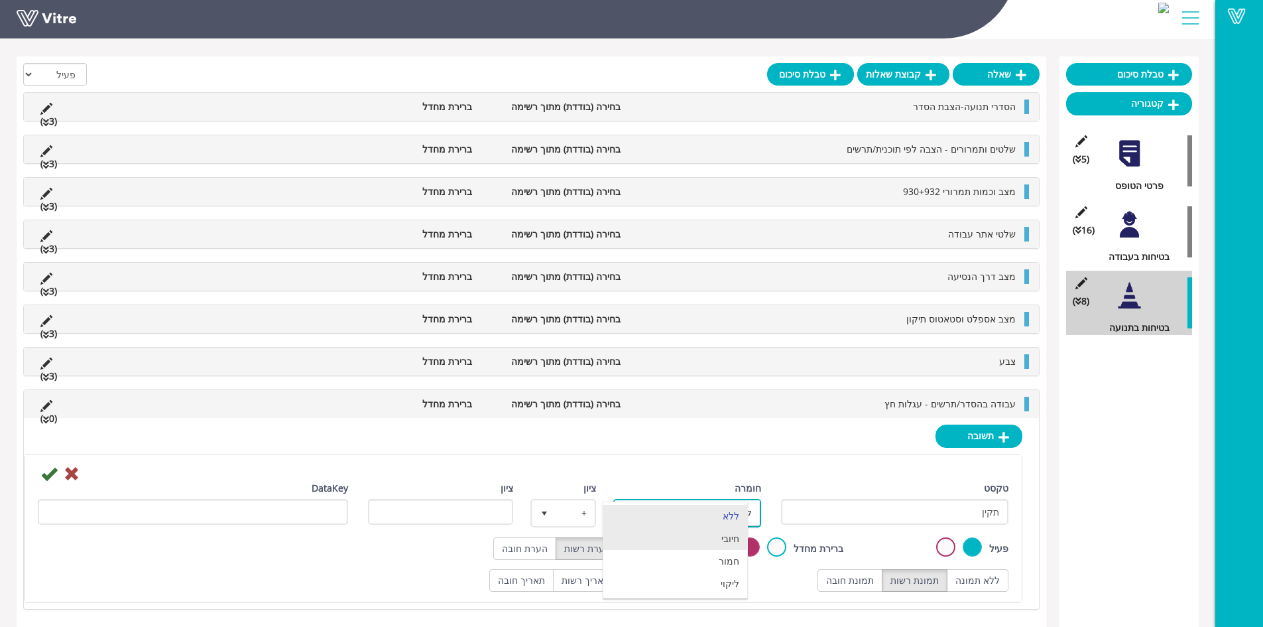
click at [714, 542] on li "חיובי" at bounding box center [675, 538] width 144 height 23
type input "1"
radio input "true"
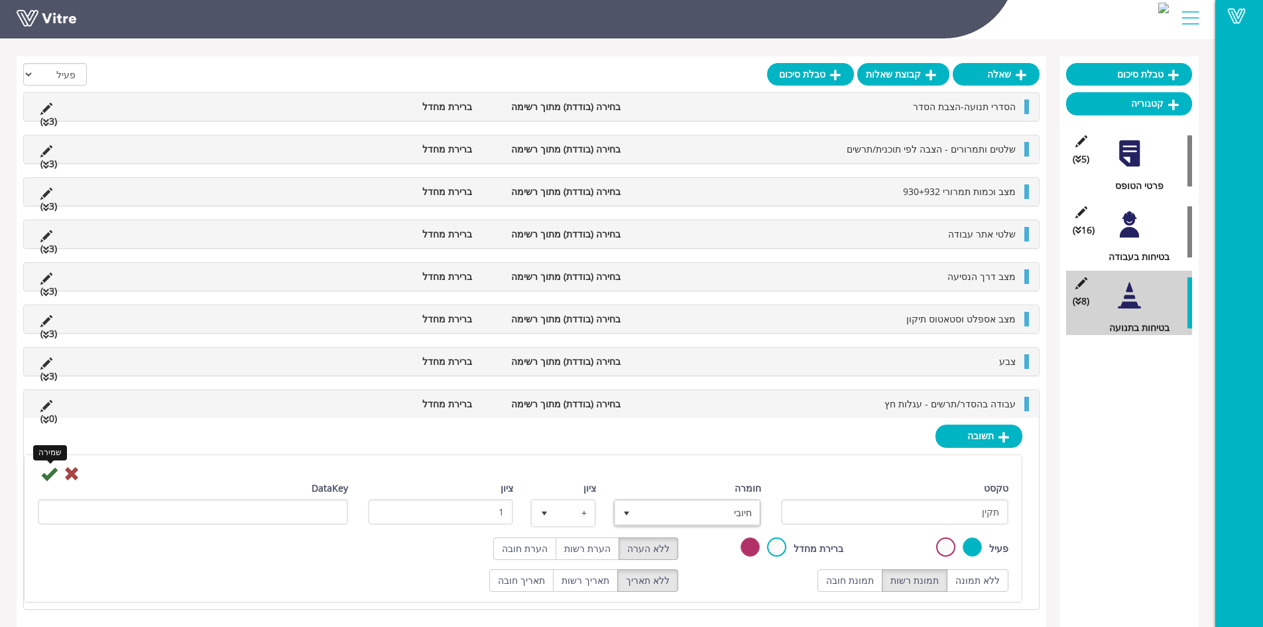
click at [45, 475] on icon at bounding box center [49, 474] width 16 height 16
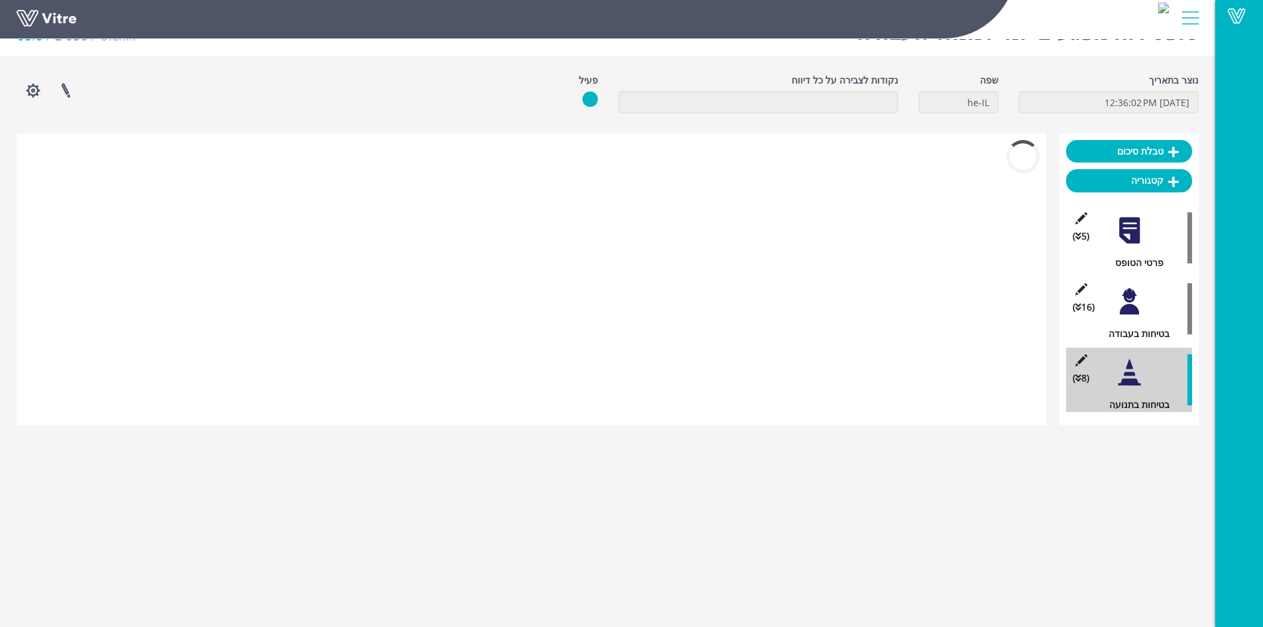
scroll to position [33, 0]
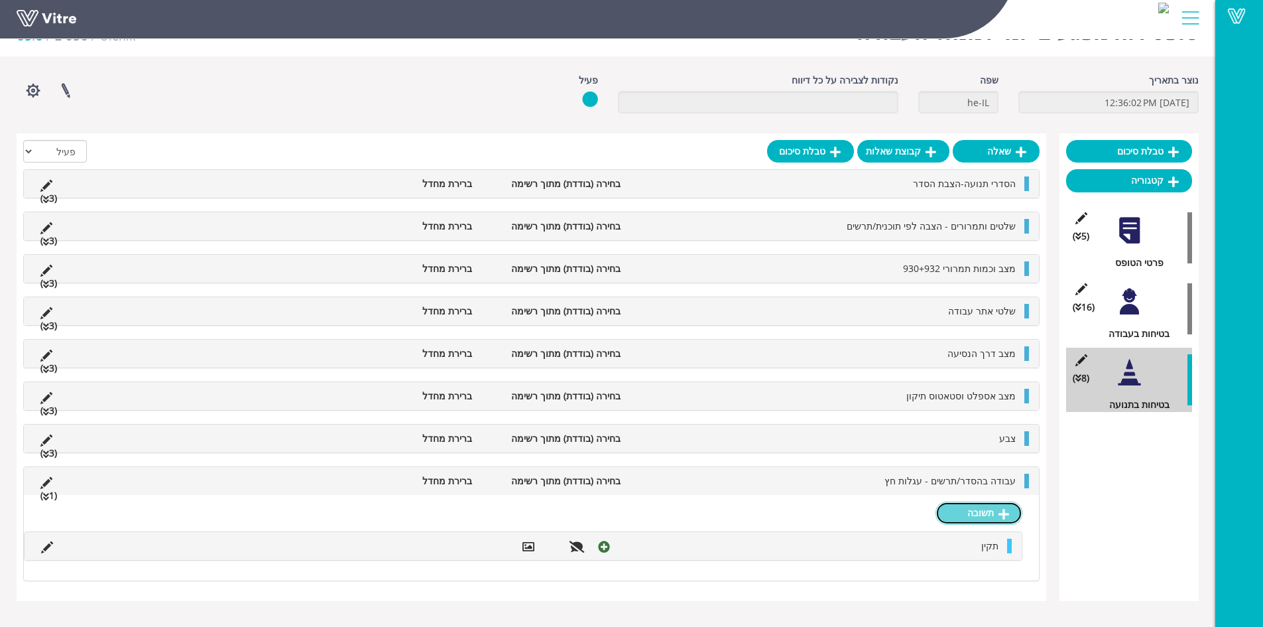
click at [972, 523] on link "תשובה" at bounding box center [979, 512] width 87 height 23
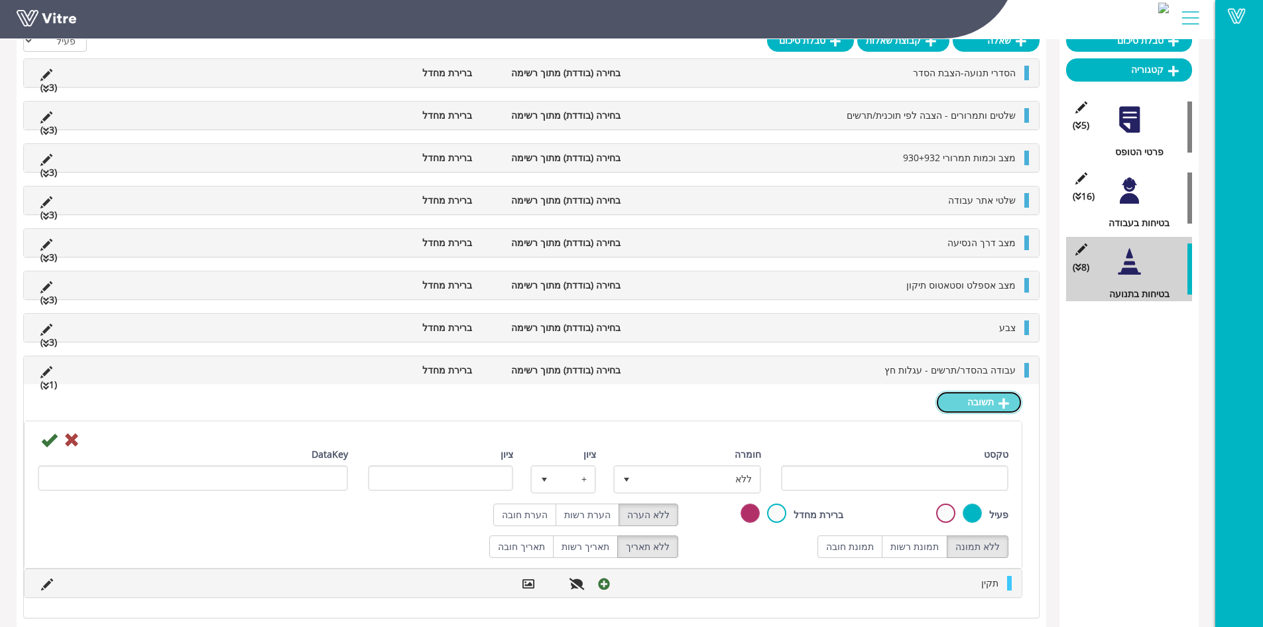
scroll to position [155, 0]
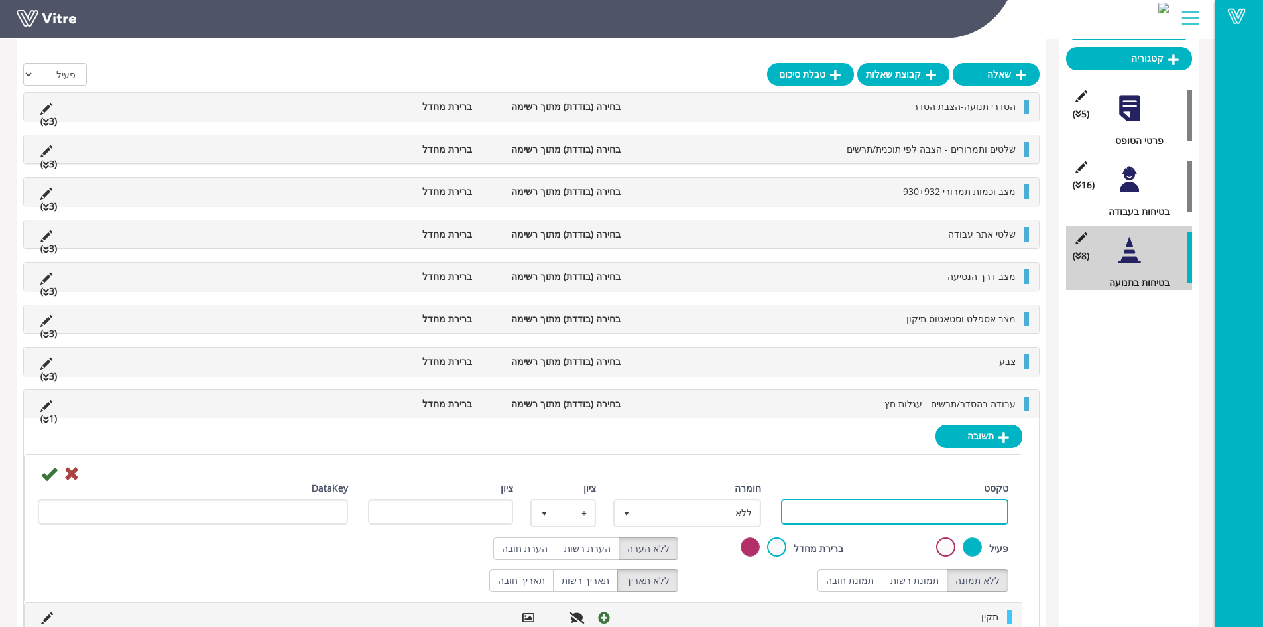
click at [928, 509] on input "טקסט" at bounding box center [895, 512] width 228 height 26
type input "לקוי"
click at [932, 582] on label "תמונת רשות" at bounding box center [915, 580] width 66 height 23
radio input "true"
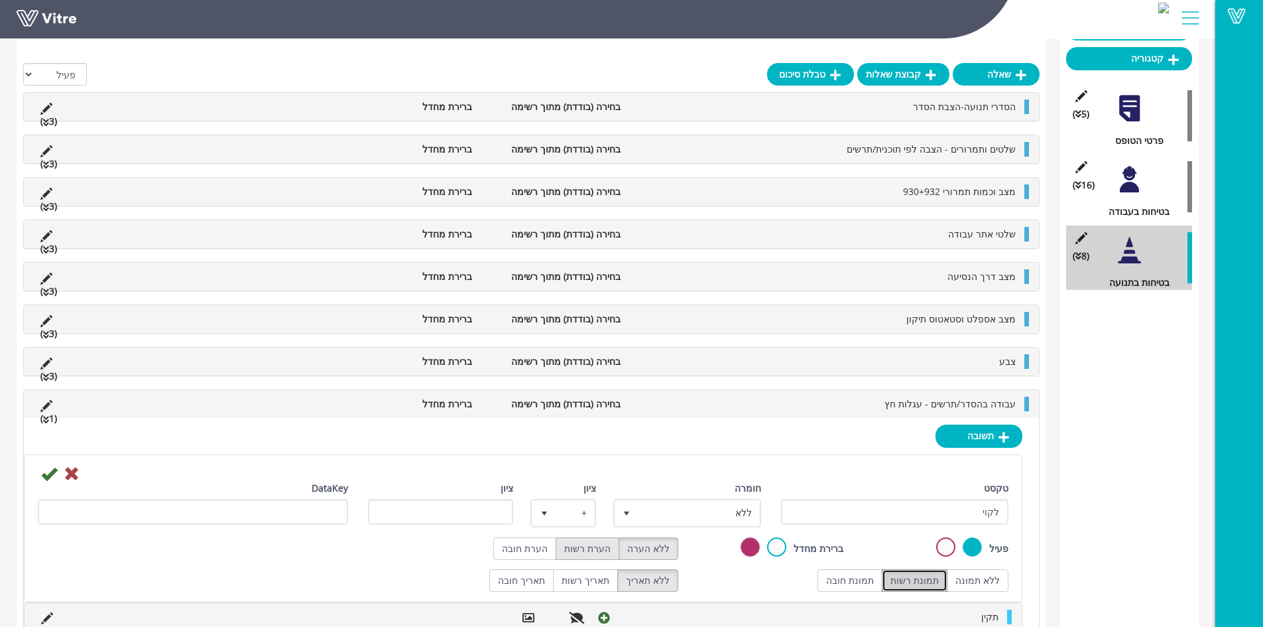
click at [595, 546] on label "הערת רשות" at bounding box center [588, 548] width 64 height 23
radio input "true"
click at [689, 511] on span "ללא" at bounding box center [699, 513] width 121 height 24
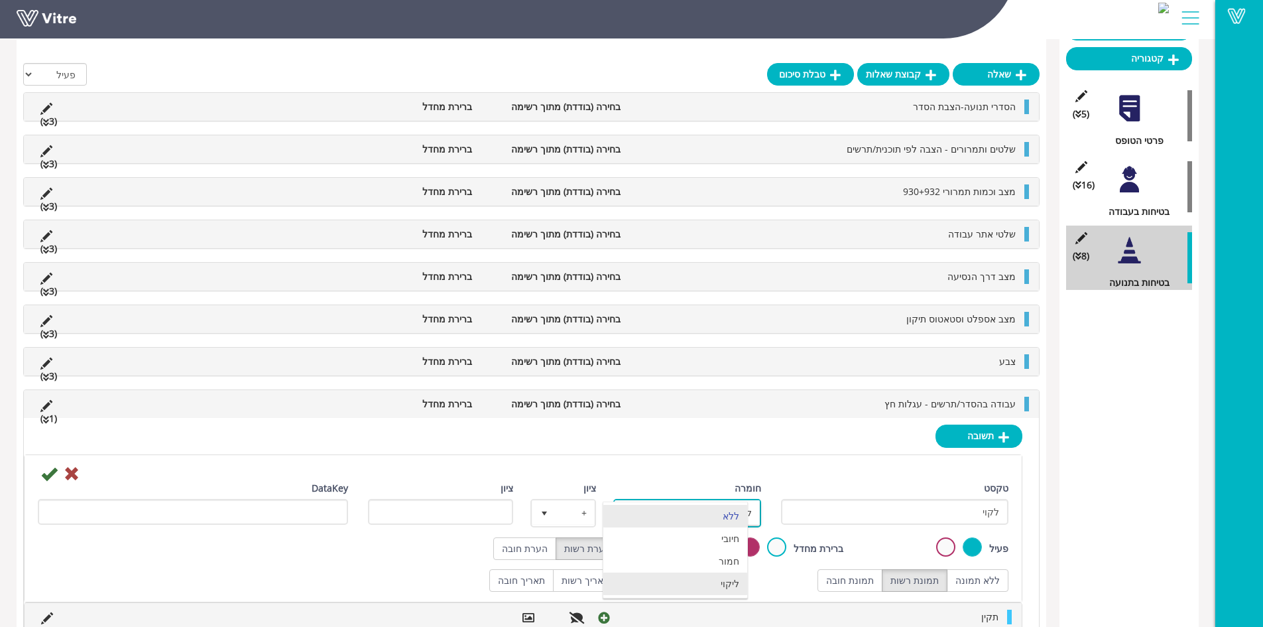
click at [719, 577] on li "ליקוי" at bounding box center [675, 583] width 144 height 23
type input "1"
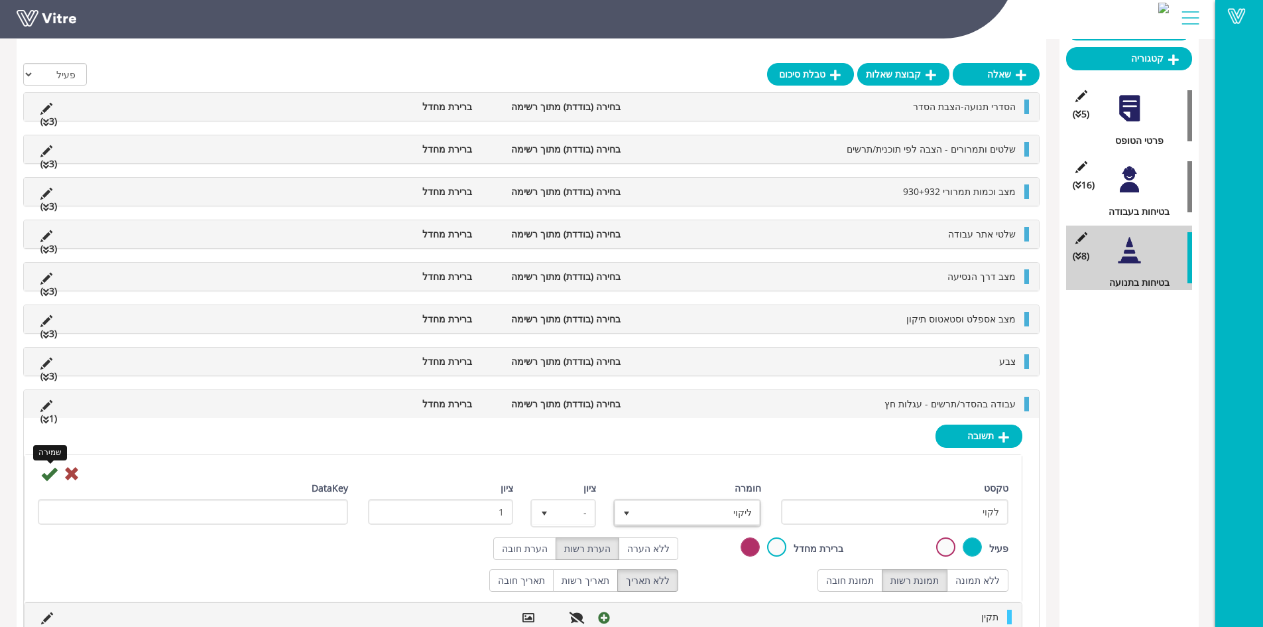
click at [46, 476] on icon at bounding box center [49, 474] width 16 height 16
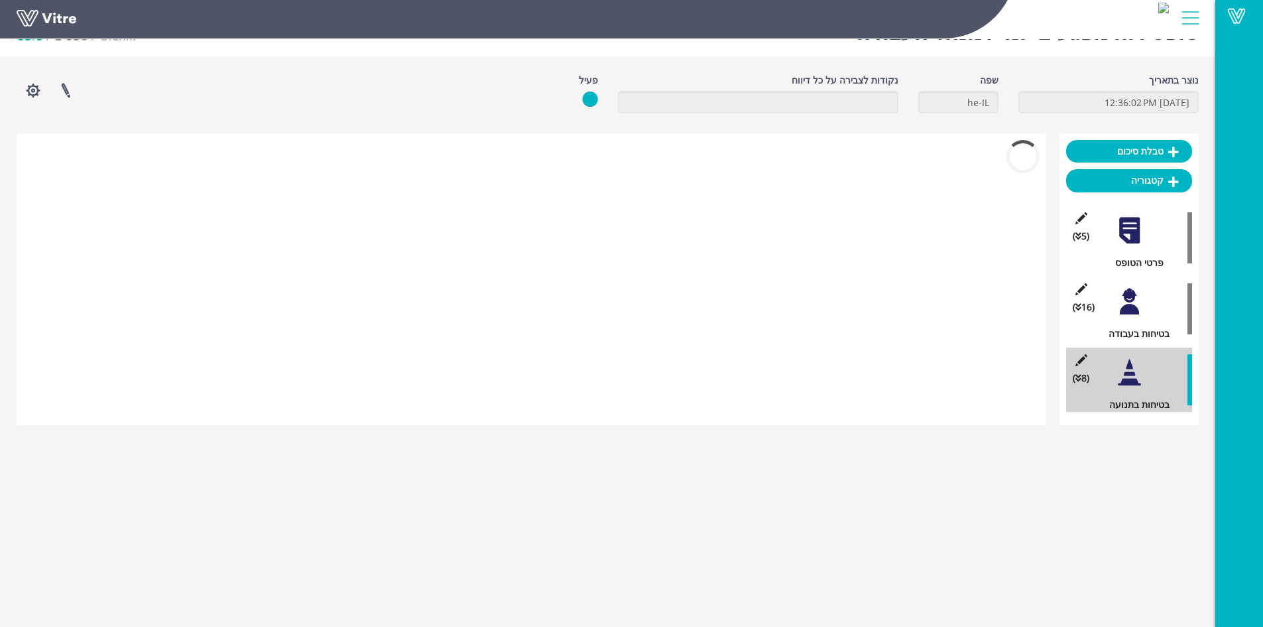
scroll to position [50, 0]
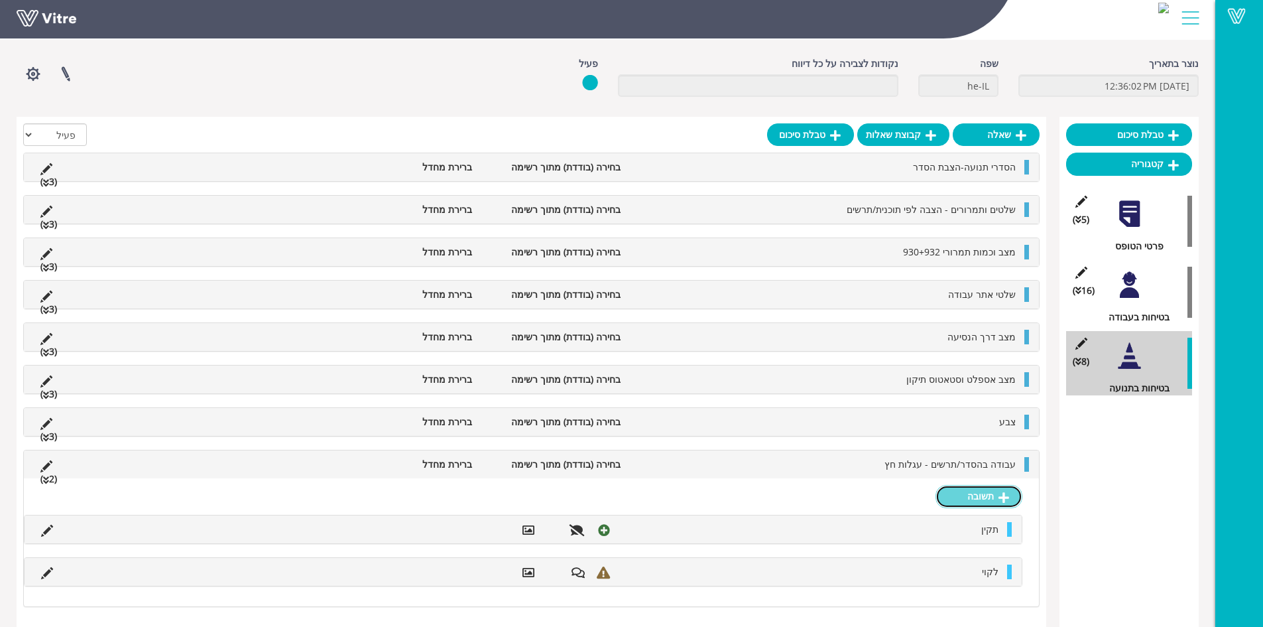
click at [993, 500] on link "תשובה" at bounding box center [979, 496] width 87 height 23
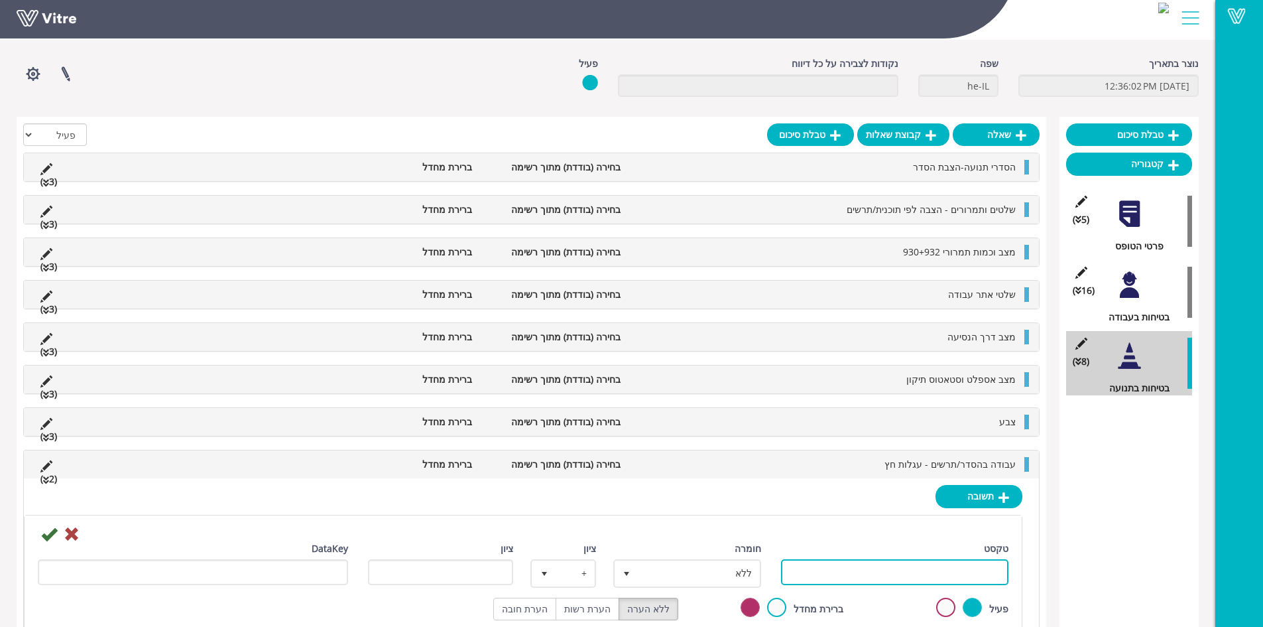
click at [876, 570] on input "טקסט" at bounding box center [895, 572] width 228 height 26
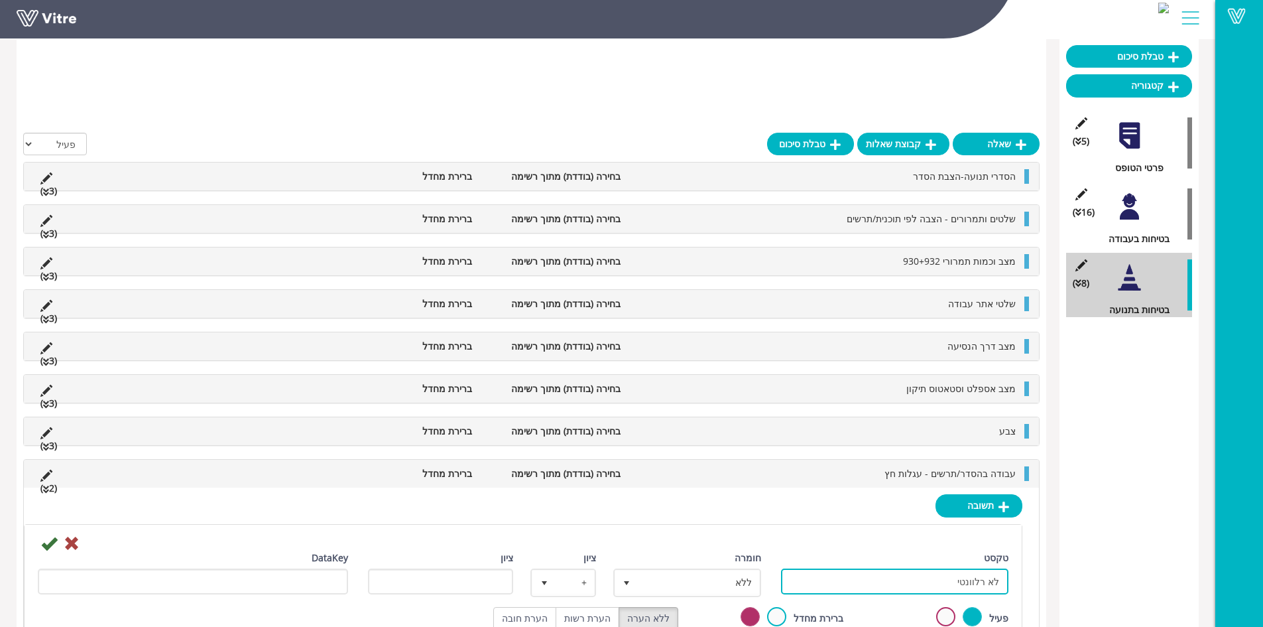
scroll to position [198, 0]
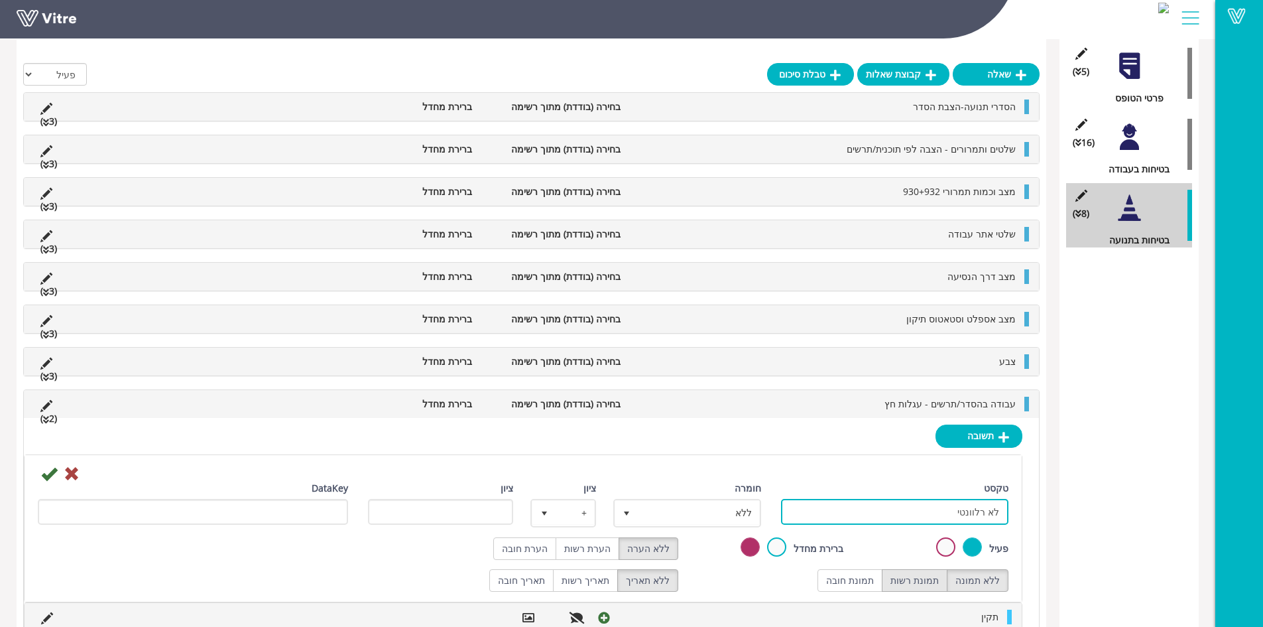
type input "לא רלוונטי"
click at [916, 578] on label "תמונת רשות" at bounding box center [915, 580] width 66 height 23
radio input "true"
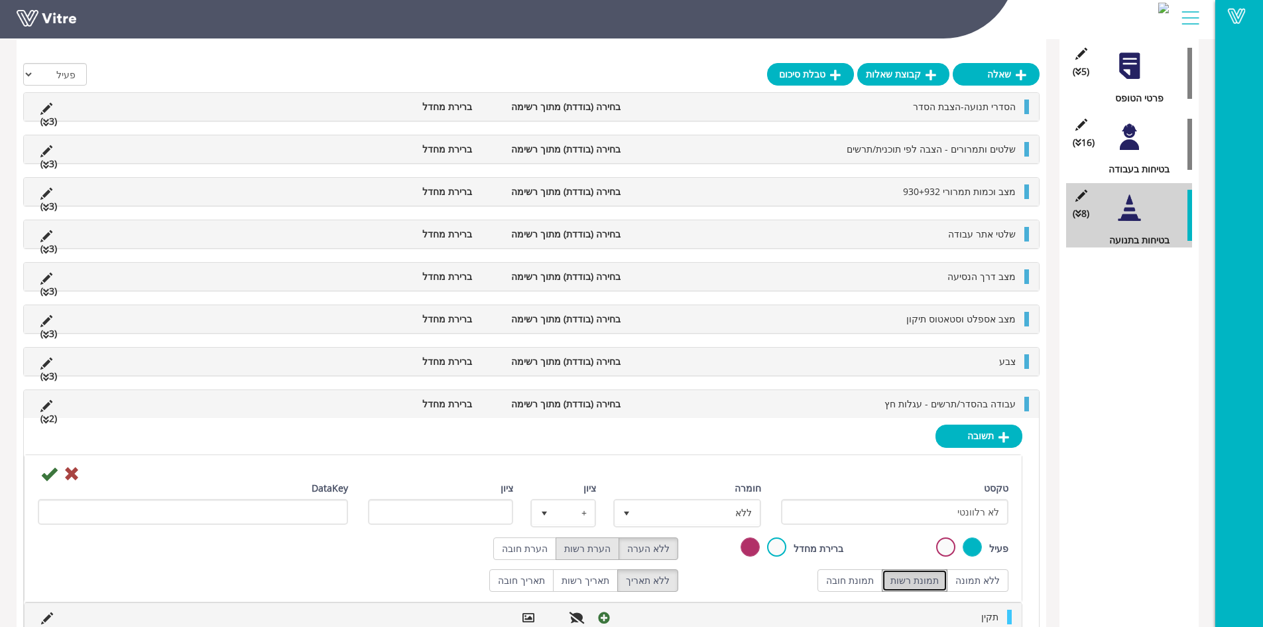
click at [601, 555] on label "הערת רשות" at bounding box center [588, 548] width 64 height 23
radio input "true"
click at [45, 477] on icon at bounding box center [49, 474] width 16 height 16
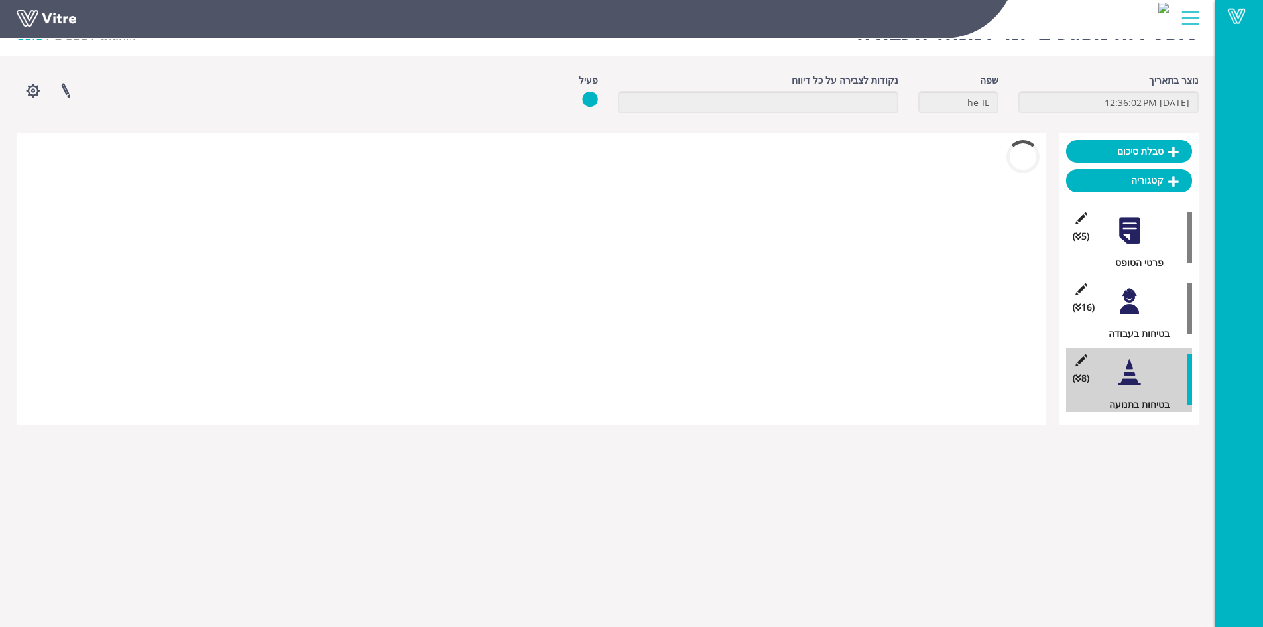
scroll to position [92, 0]
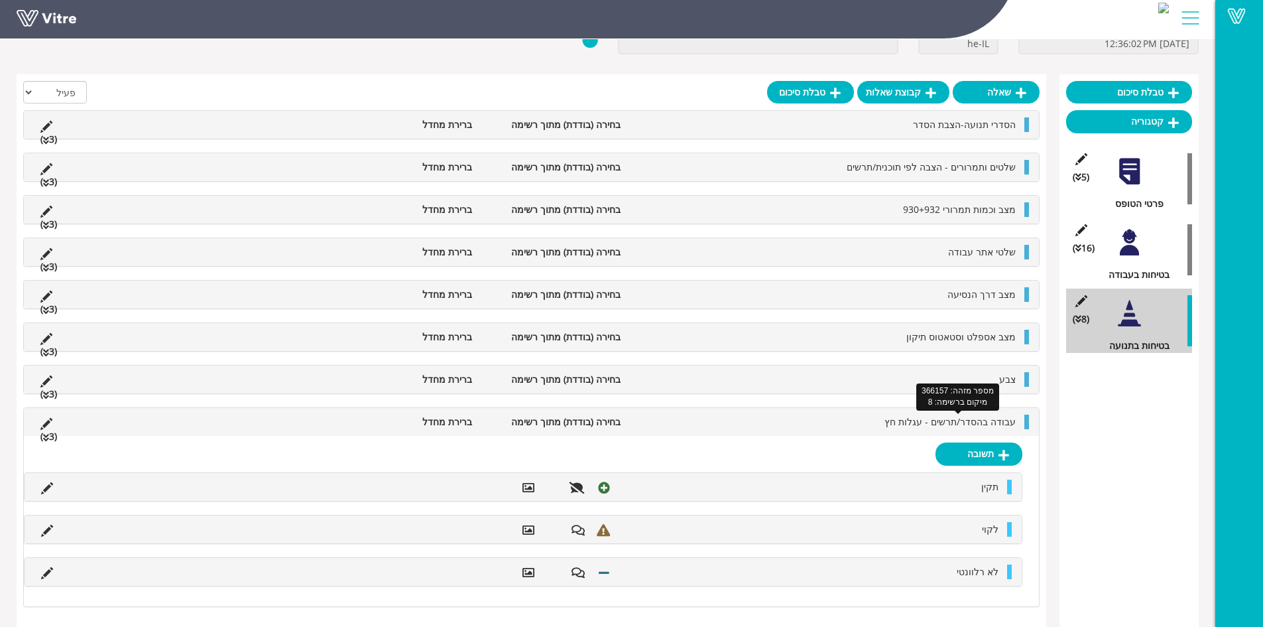
click at [951, 424] on span "עבודה בהסדר/תרשים - עגלות חץ" at bounding box center [950, 421] width 131 height 13
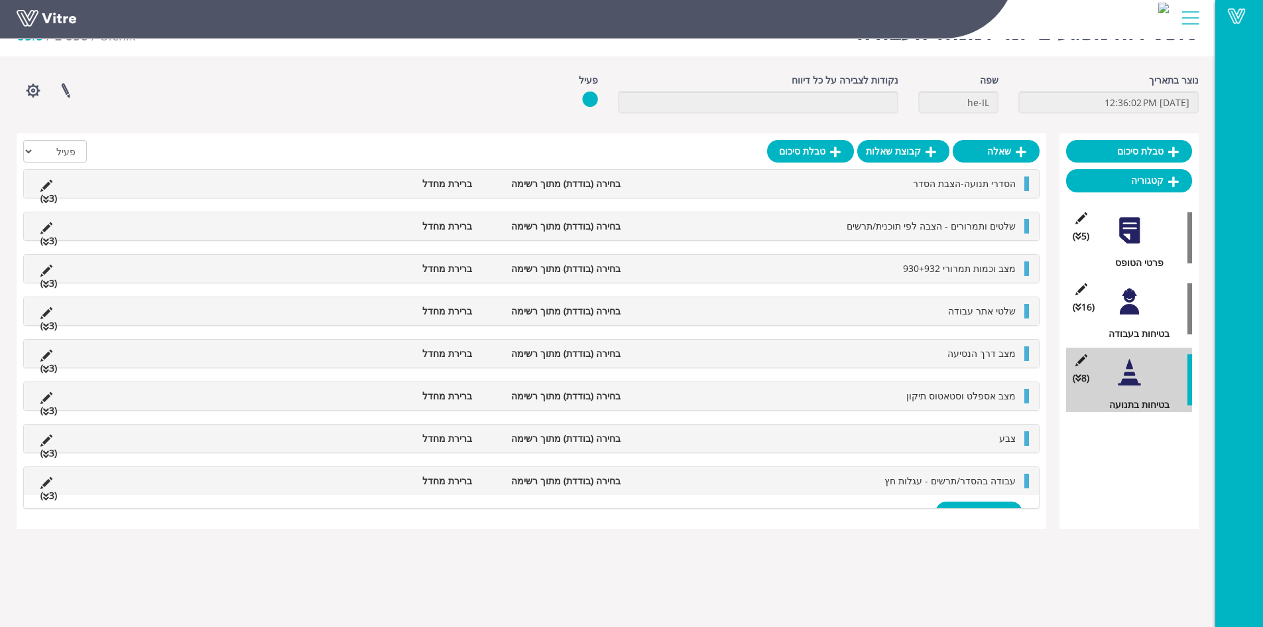
scroll to position [33, 0]
click at [990, 152] on link "שאלה" at bounding box center [996, 151] width 87 height 23
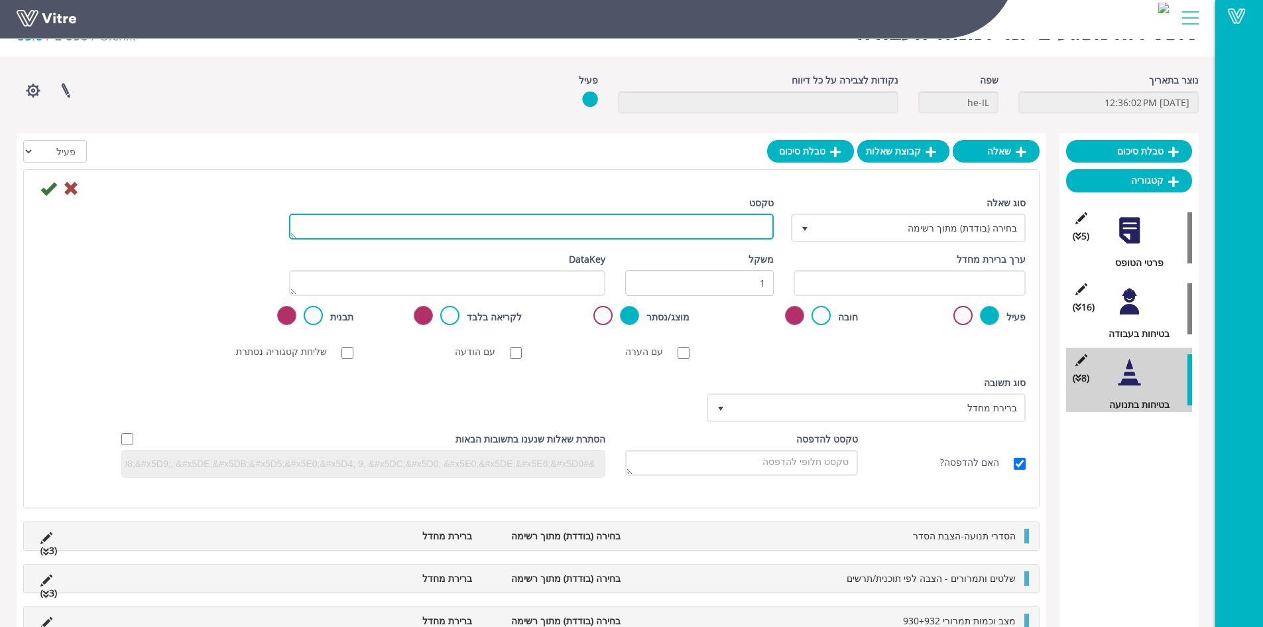
click at [742, 230] on textarea "טקסט" at bounding box center [531, 227] width 485 height 26
type textarea "עבודה בהסדר/תרשים - פקחים"
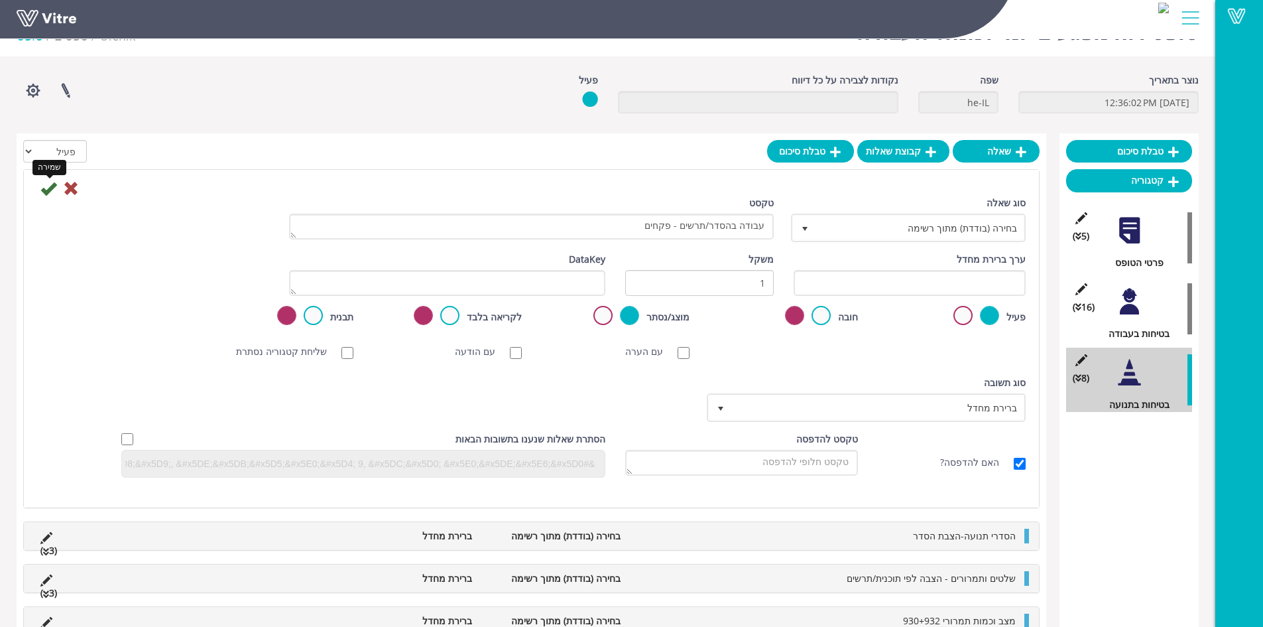
click at [49, 193] on icon at bounding box center [48, 188] width 16 height 16
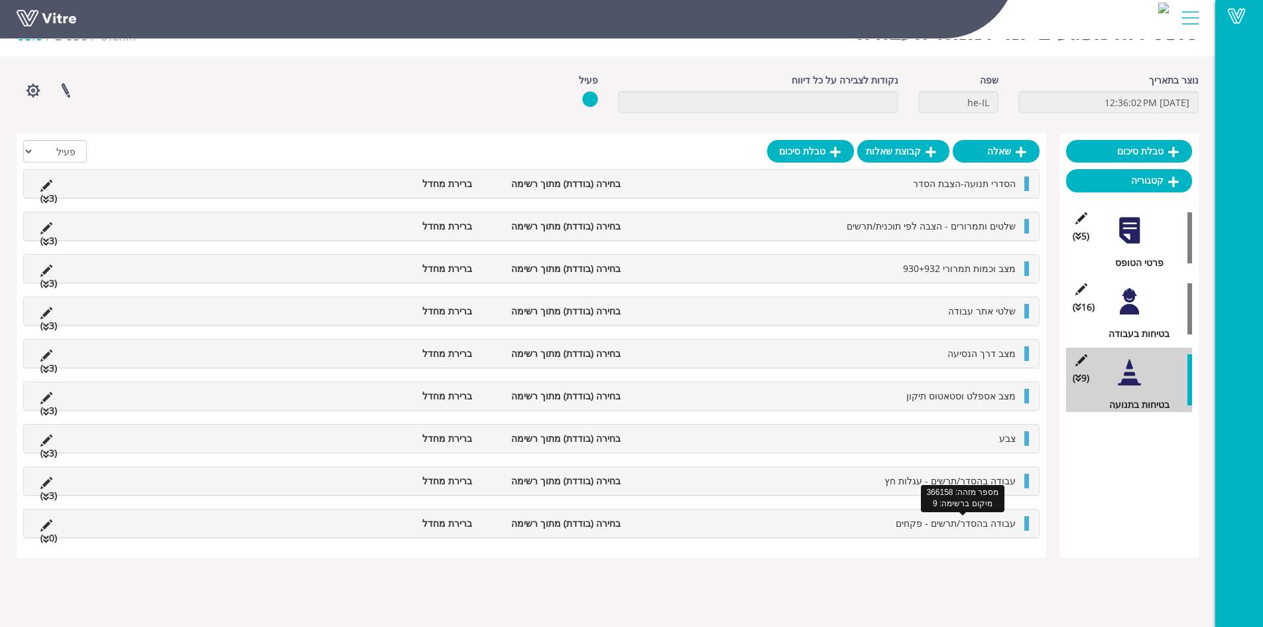
click at [944, 521] on span "עבודה בהסדר/תרשים - פקחים" at bounding box center [956, 523] width 120 height 13
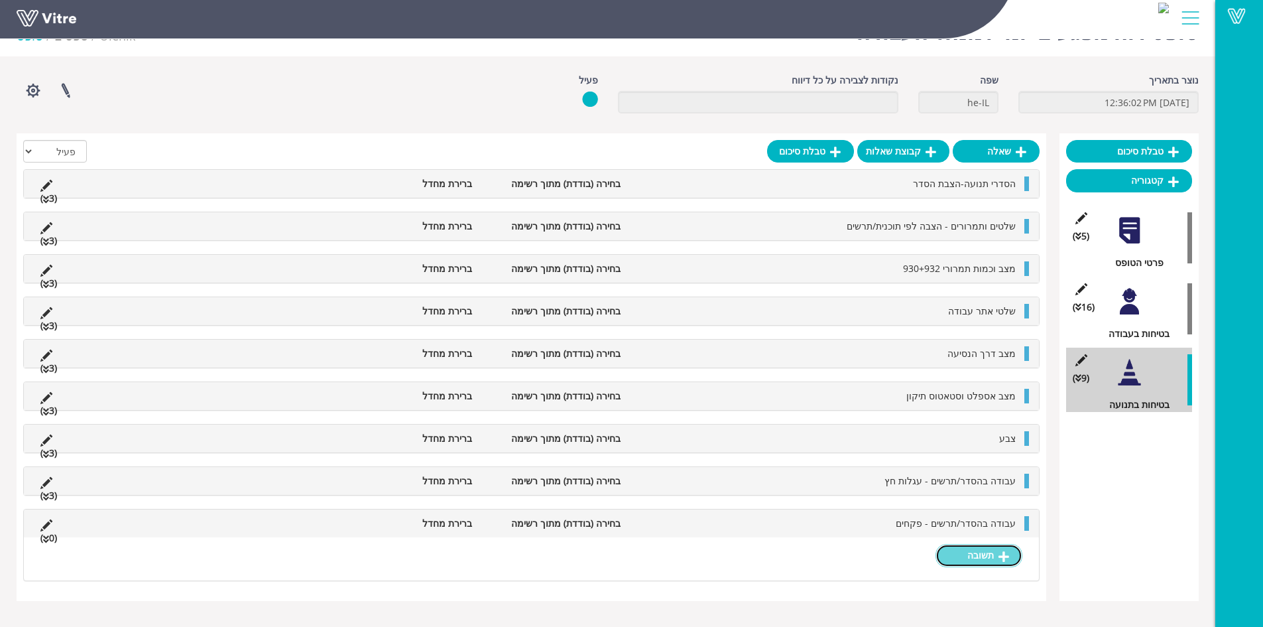
click at [1000, 558] on icon at bounding box center [1004, 556] width 11 height 12
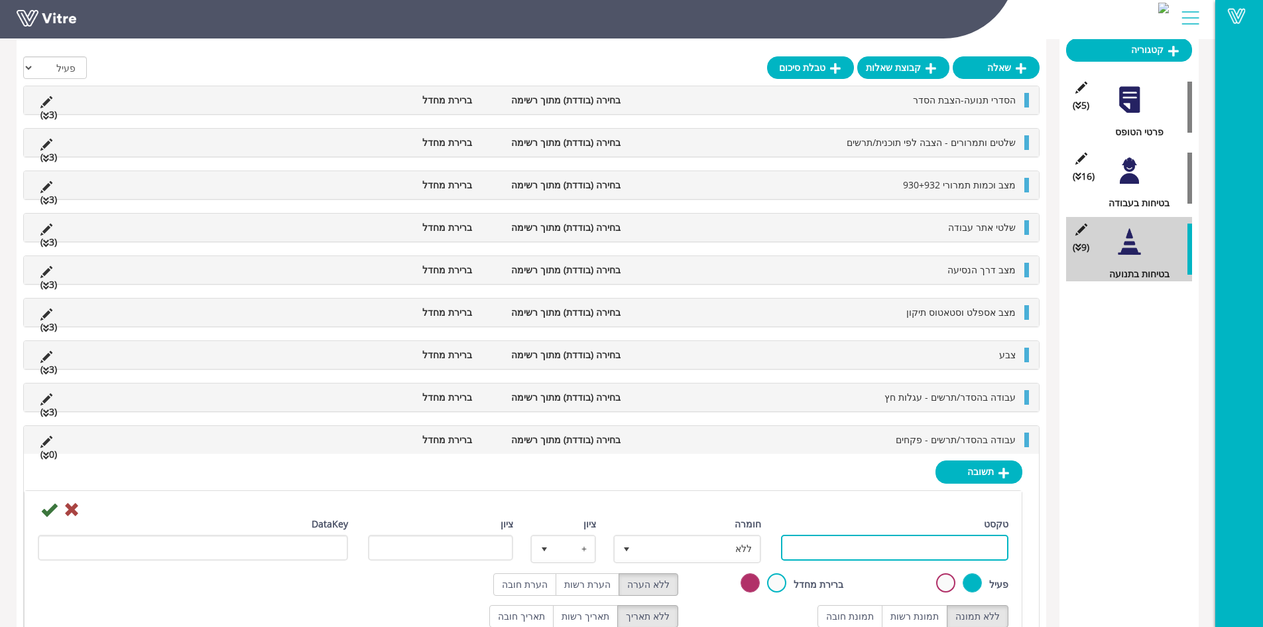
click at [928, 559] on input "טקסט" at bounding box center [895, 547] width 228 height 26
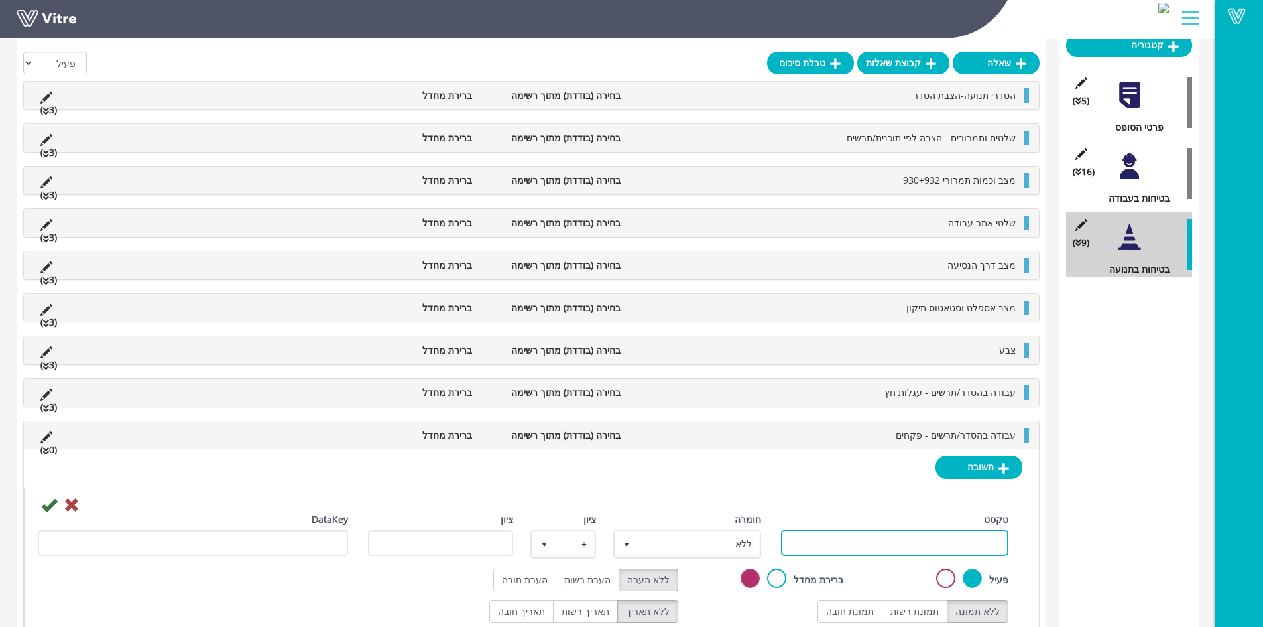
scroll to position [172, 0]
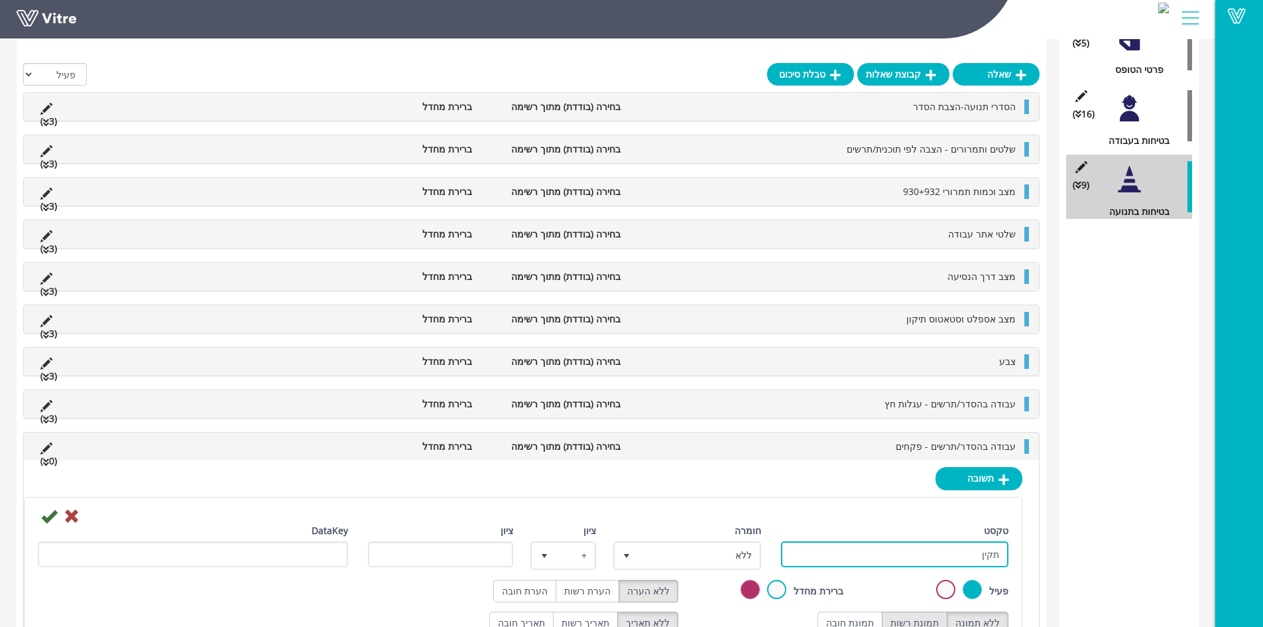
type input "תקין"
click at [924, 622] on label "תמונת רשות" at bounding box center [915, 622] width 66 height 23
radio input "true"
click at [591, 591] on label "הערת רשות" at bounding box center [588, 591] width 64 height 23
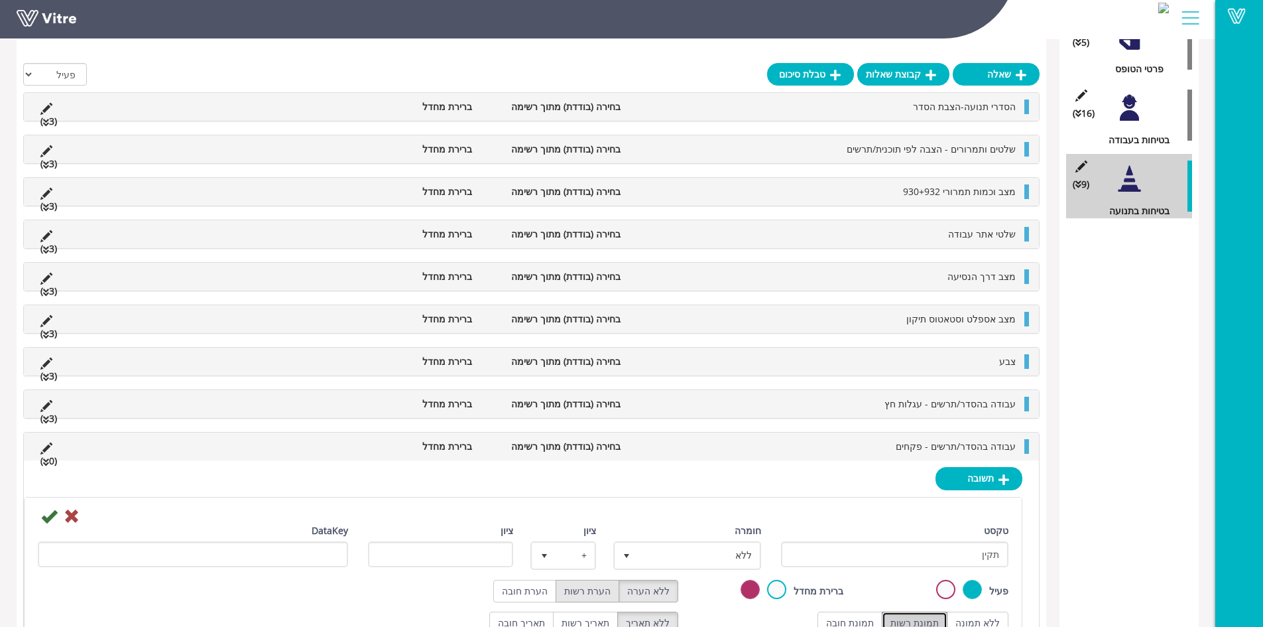
radio input "true"
click at [651, 556] on span "ללא" at bounding box center [699, 555] width 121 height 24
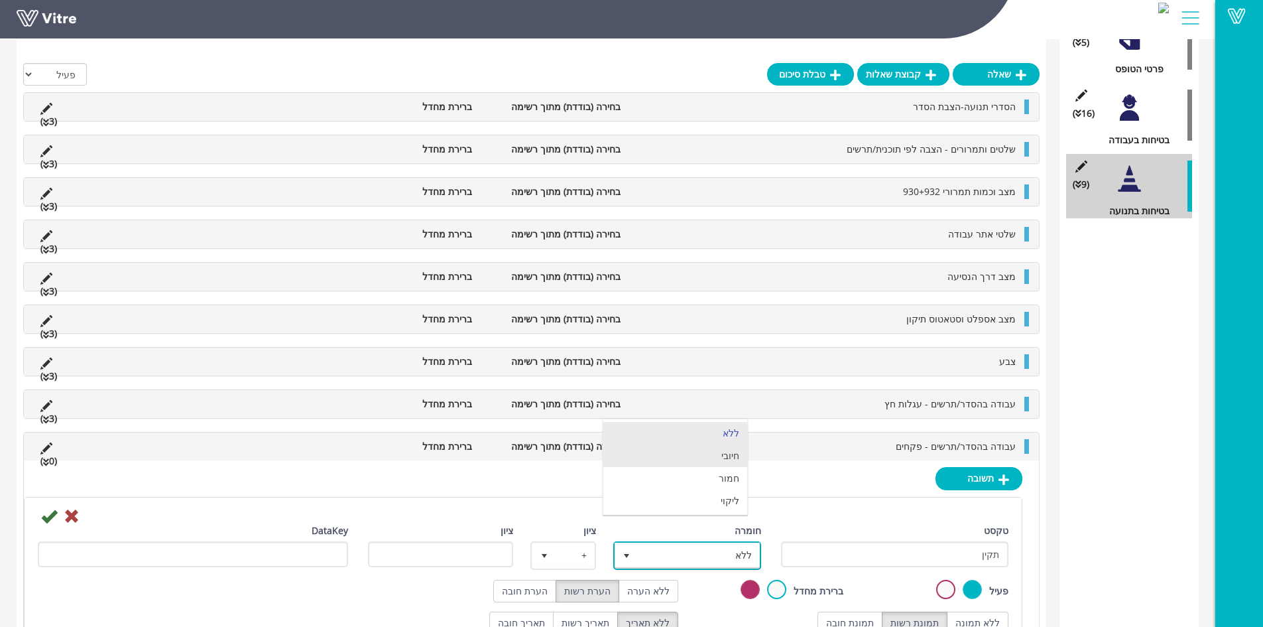
click at [716, 462] on li "חיובי" at bounding box center [675, 455] width 144 height 23
type input "1"
radio input "true"
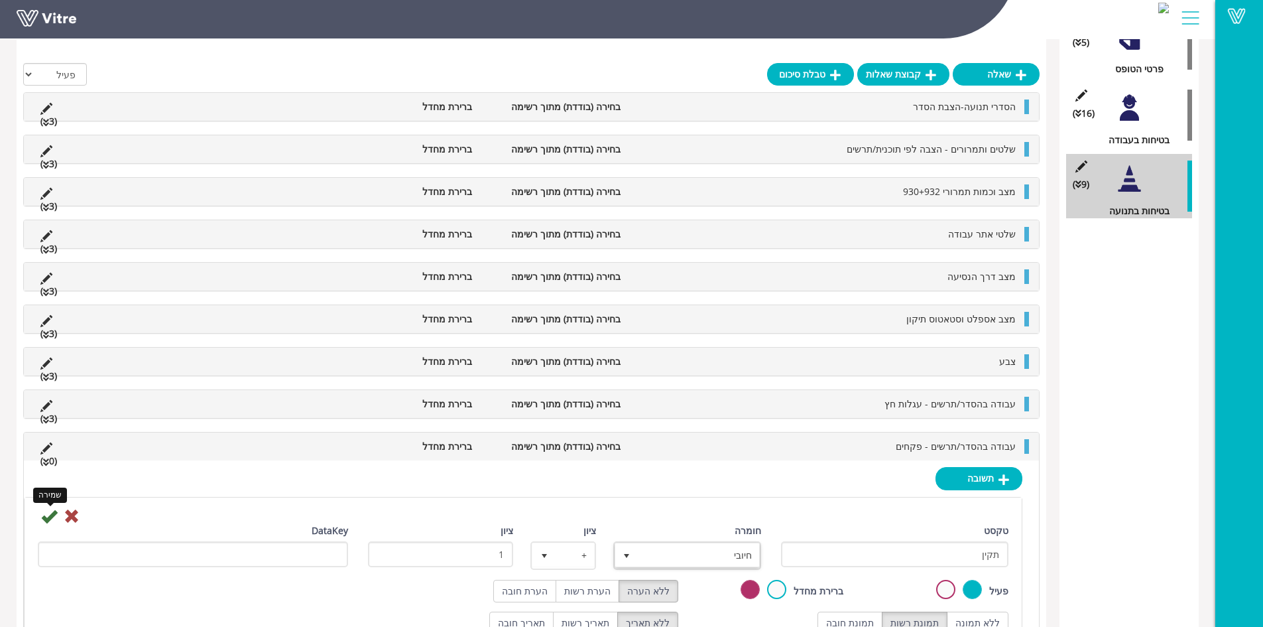
click at [50, 517] on icon at bounding box center [49, 516] width 16 height 16
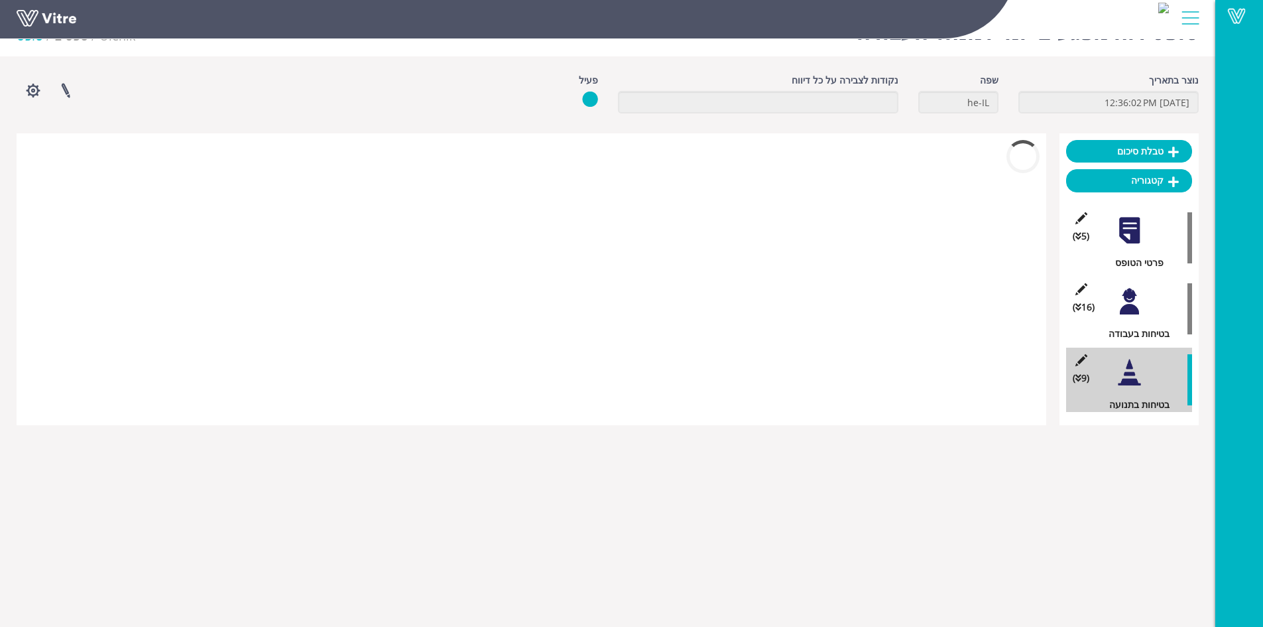
scroll to position [50, 0]
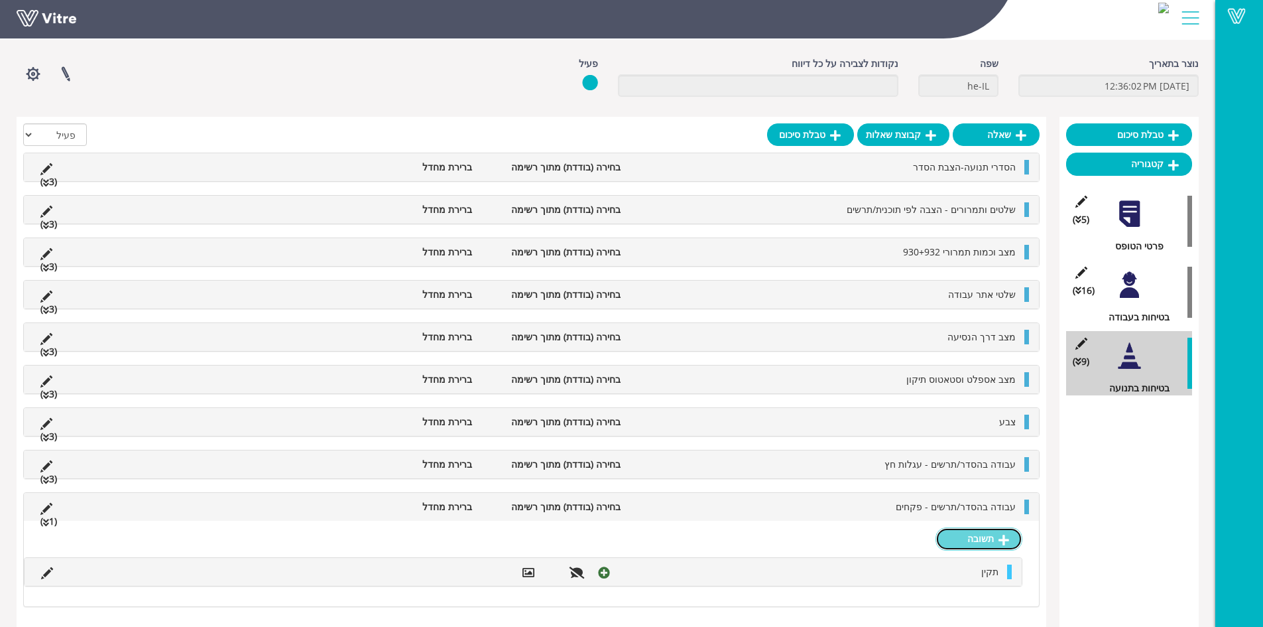
click at [978, 545] on link "תשובה" at bounding box center [979, 538] width 87 height 23
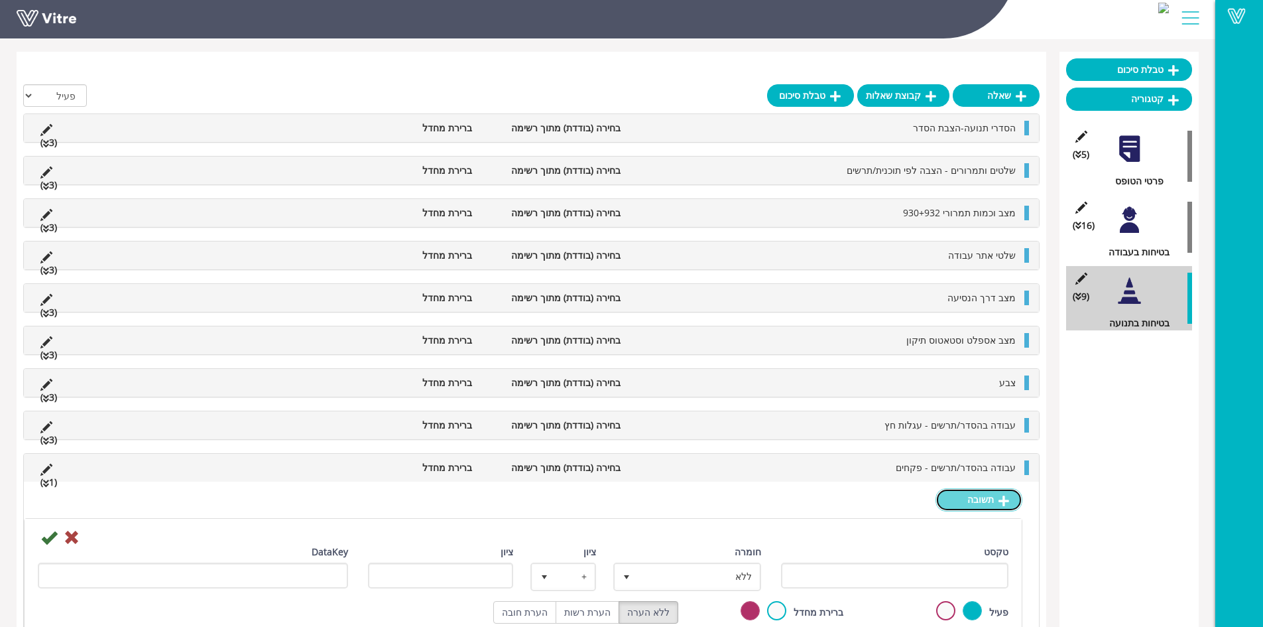
scroll to position [198, 0]
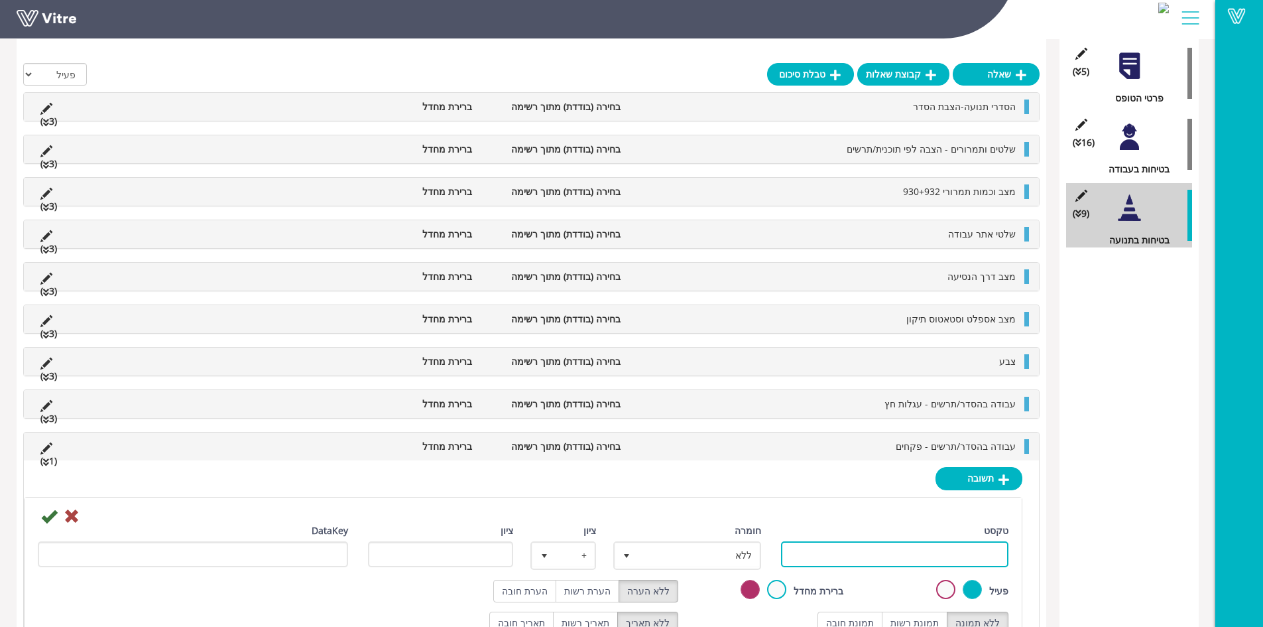
click at [928, 550] on input "טקסט" at bounding box center [895, 554] width 228 height 26
type input "לקוי"
click at [916, 620] on label "תמונת רשות" at bounding box center [915, 622] width 66 height 23
radio input "true"
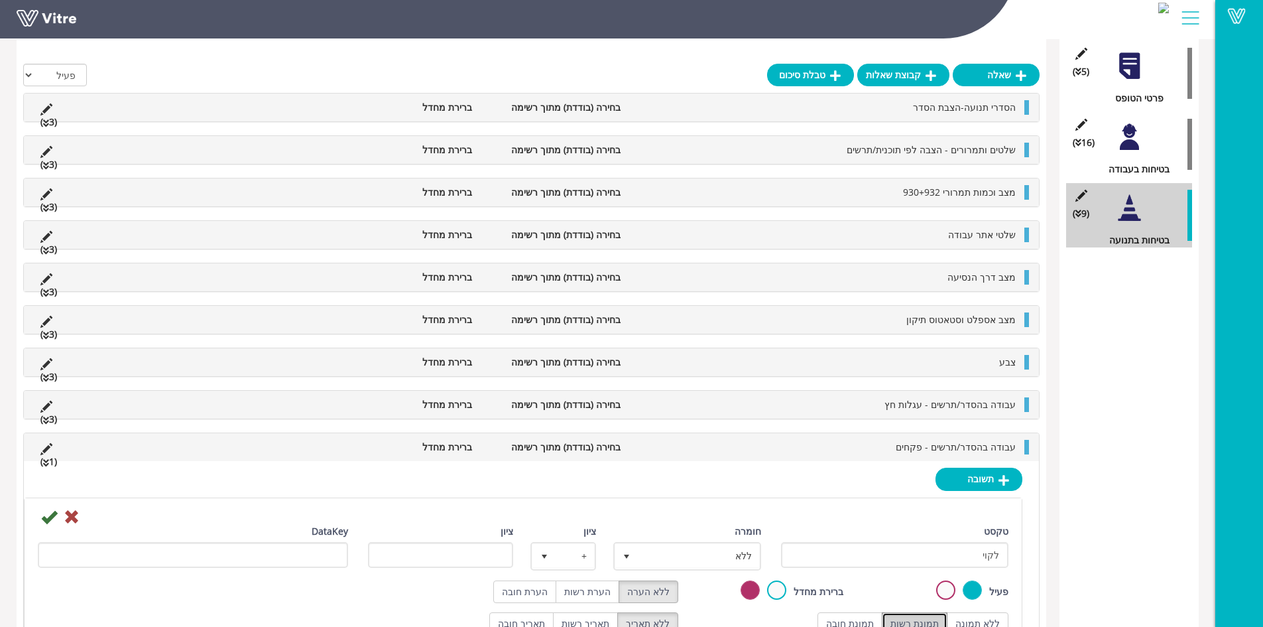
scroll to position [198, 0]
click at [595, 595] on label "הערת רשות" at bounding box center [588, 591] width 64 height 23
radio input "true"
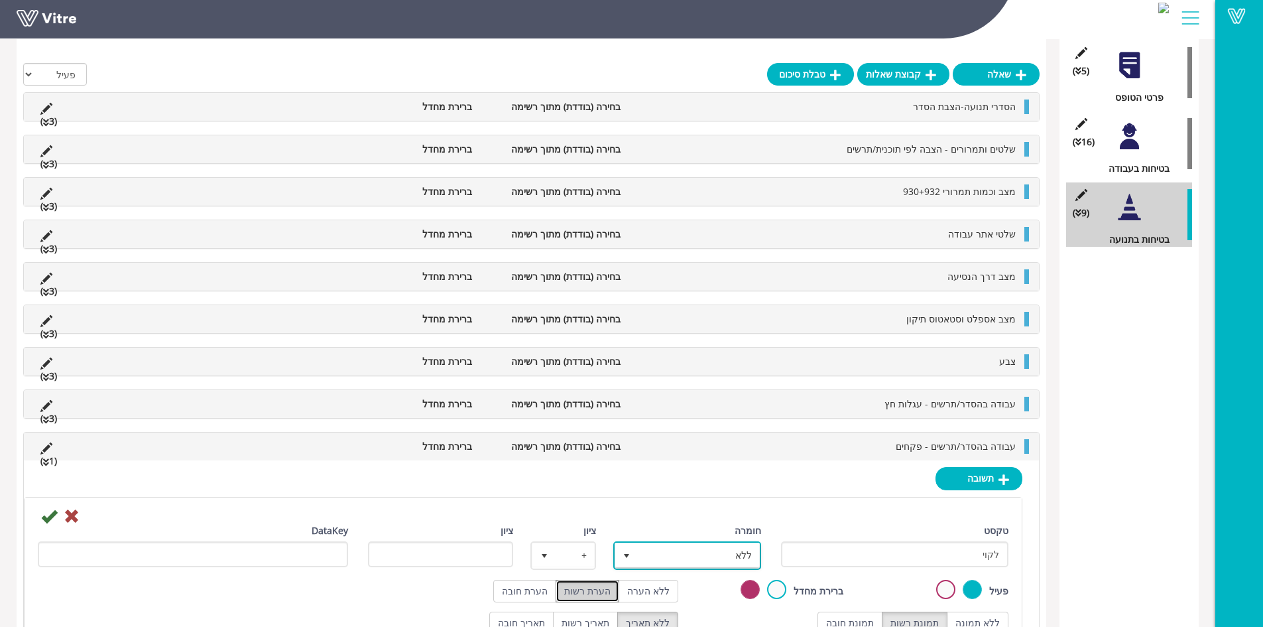
click at [708, 548] on span "ללא" at bounding box center [699, 555] width 121 height 24
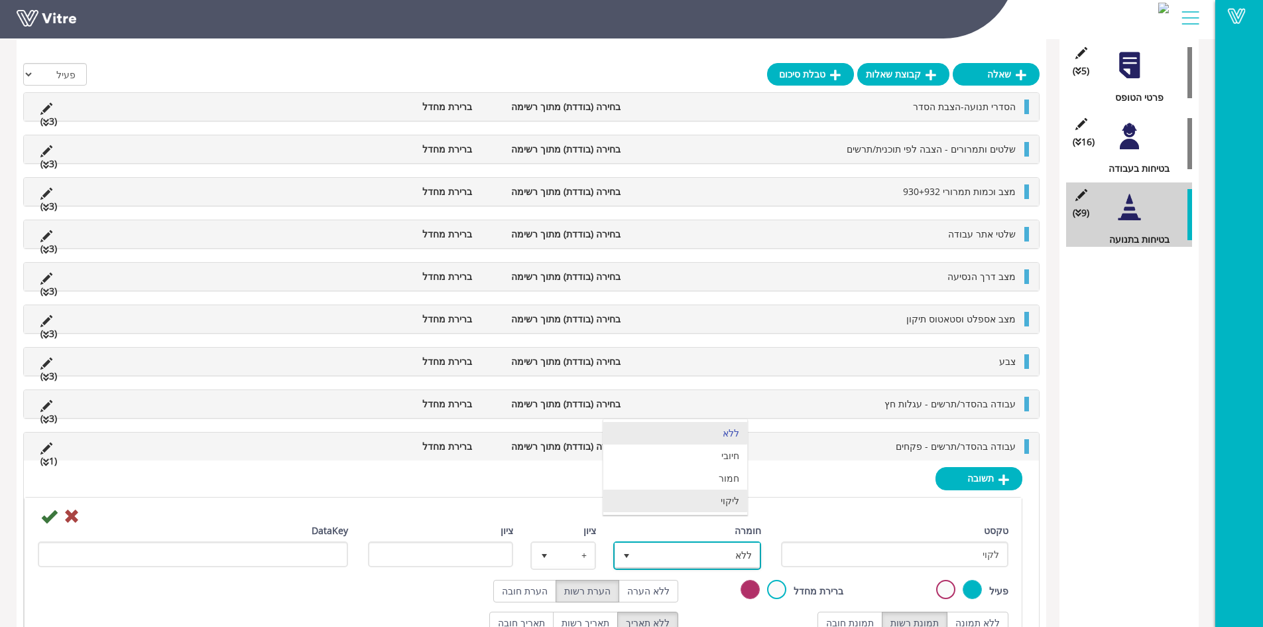
click at [725, 504] on li "ליקוי" at bounding box center [675, 500] width 144 height 23
type input "1"
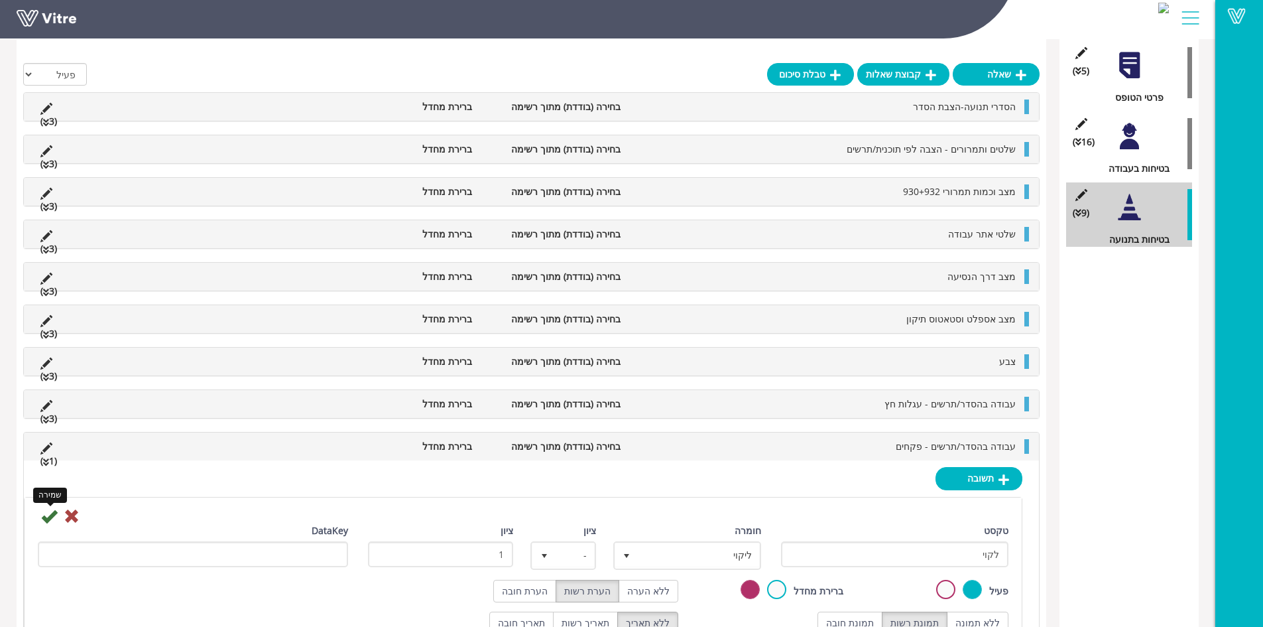
click at [44, 515] on icon at bounding box center [49, 516] width 16 height 16
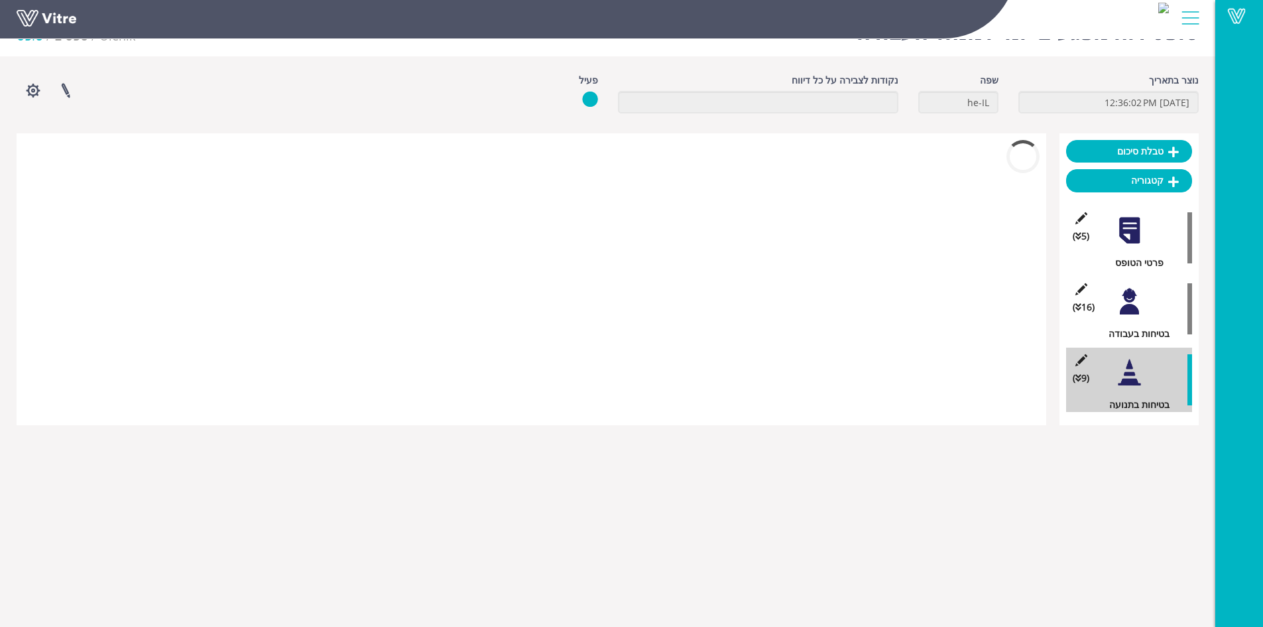
scroll to position [92, 0]
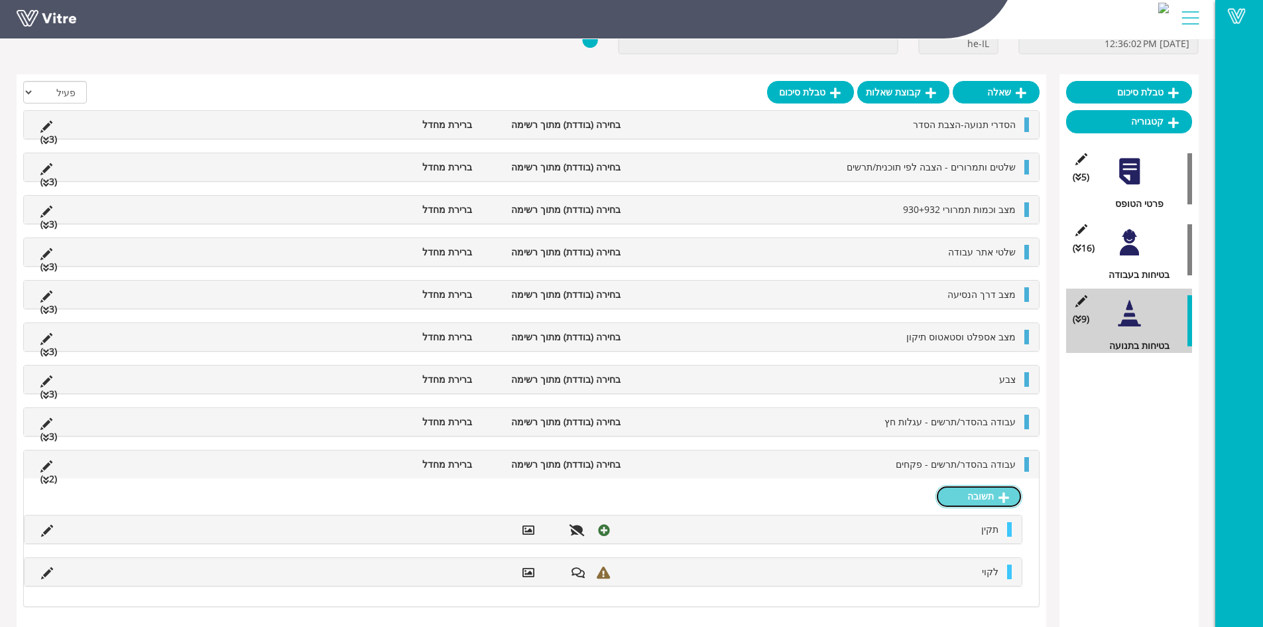
click at [991, 493] on link "תשובה" at bounding box center [979, 496] width 87 height 23
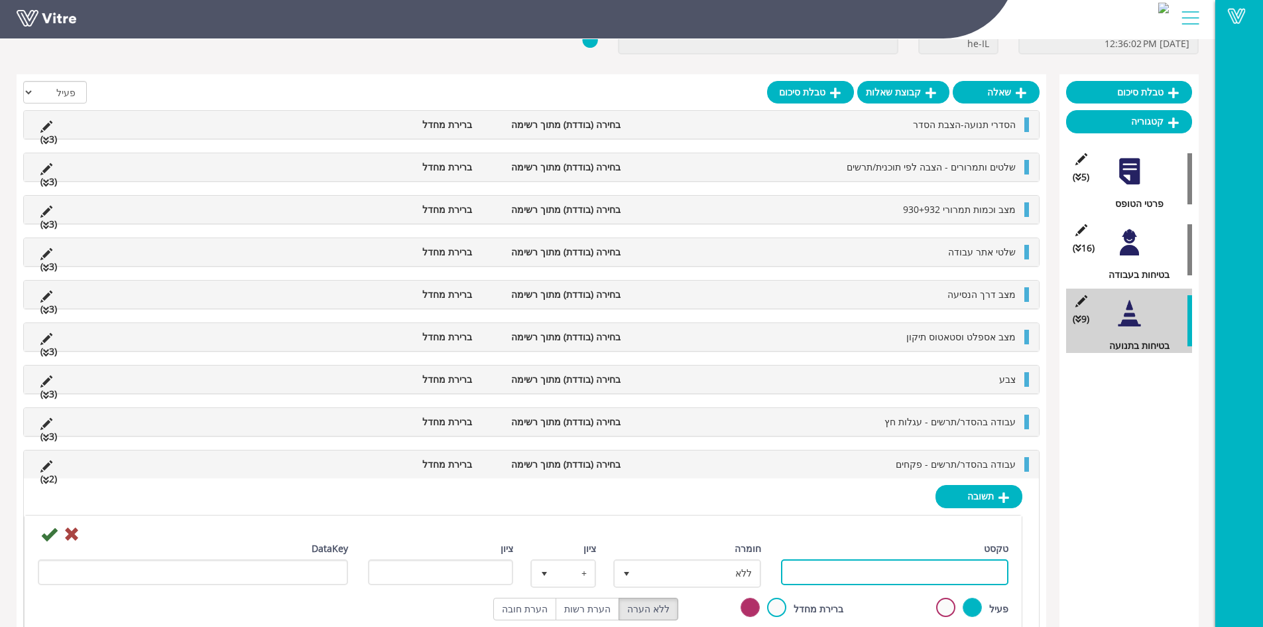
click at [893, 568] on input "טקסט" at bounding box center [895, 572] width 228 height 26
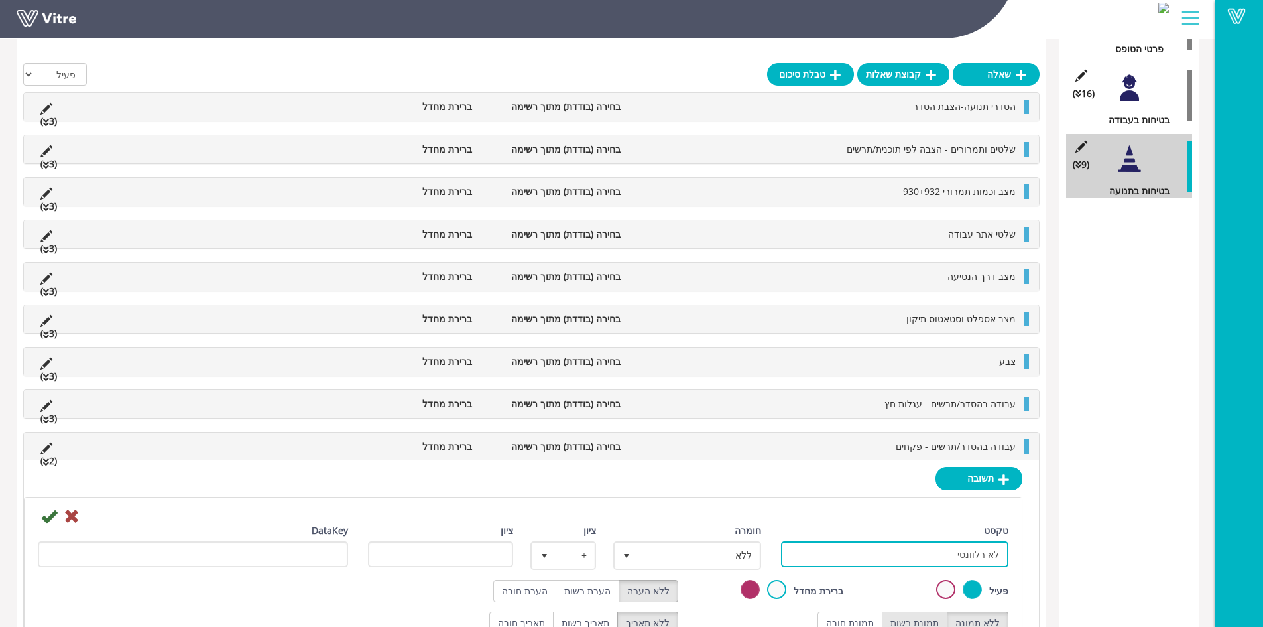
type input "לא רלוונטי"
click at [913, 621] on label "תמונת רשות" at bounding box center [915, 622] width 66 height 23
radio input "true"
click at [581, 592] on label "הערת רשות" at bounding box center [588, 591] width 64 height 23
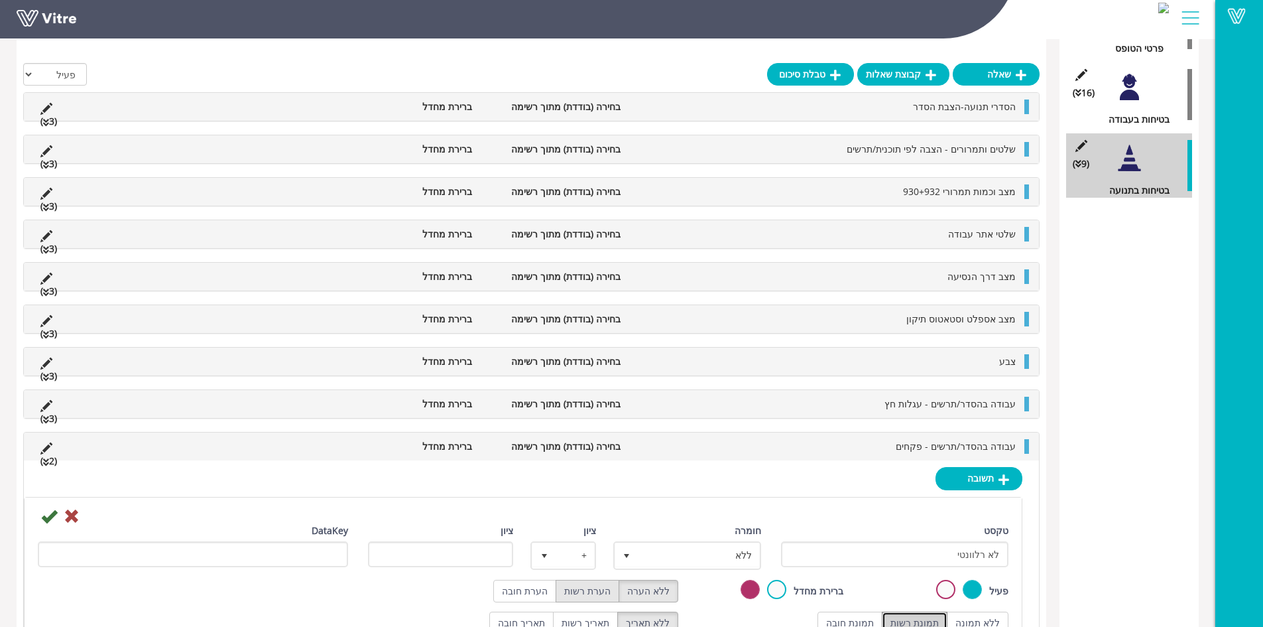
radio input "true"
click at [48, 519] on icon at bounding box center [49, 516] width 16 height 16
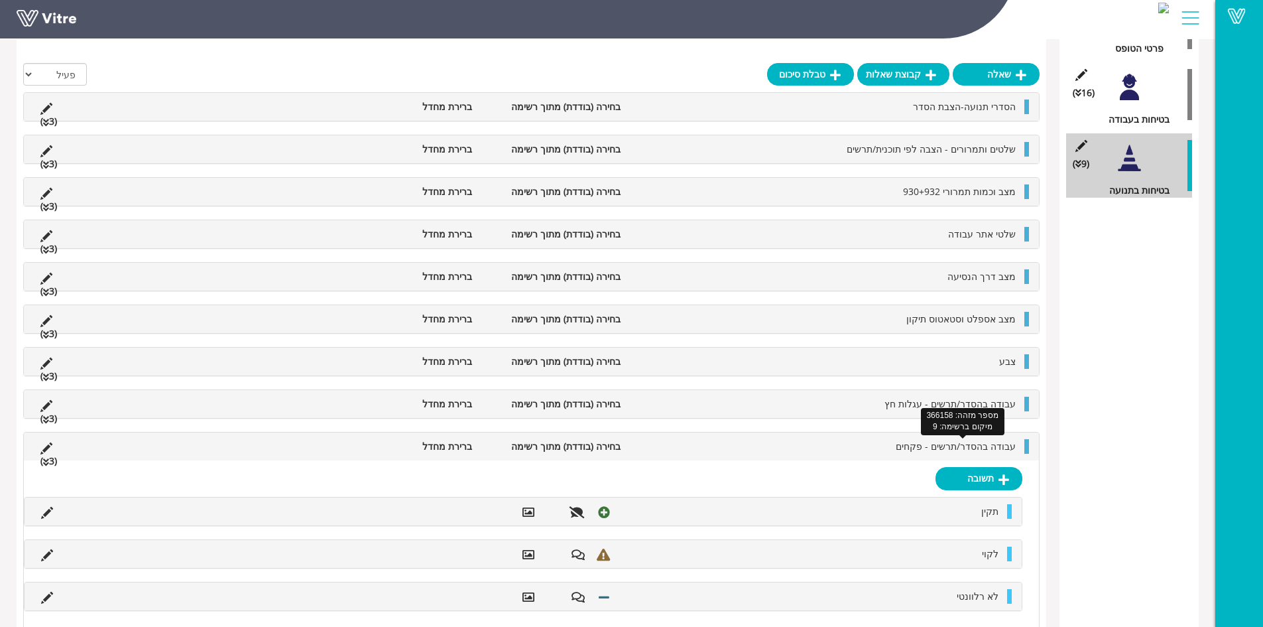
click at [917, 444] on span "עבודה בהסדר/תרשים - פקחים" at bounding box center [956, 446] width 120 height 13
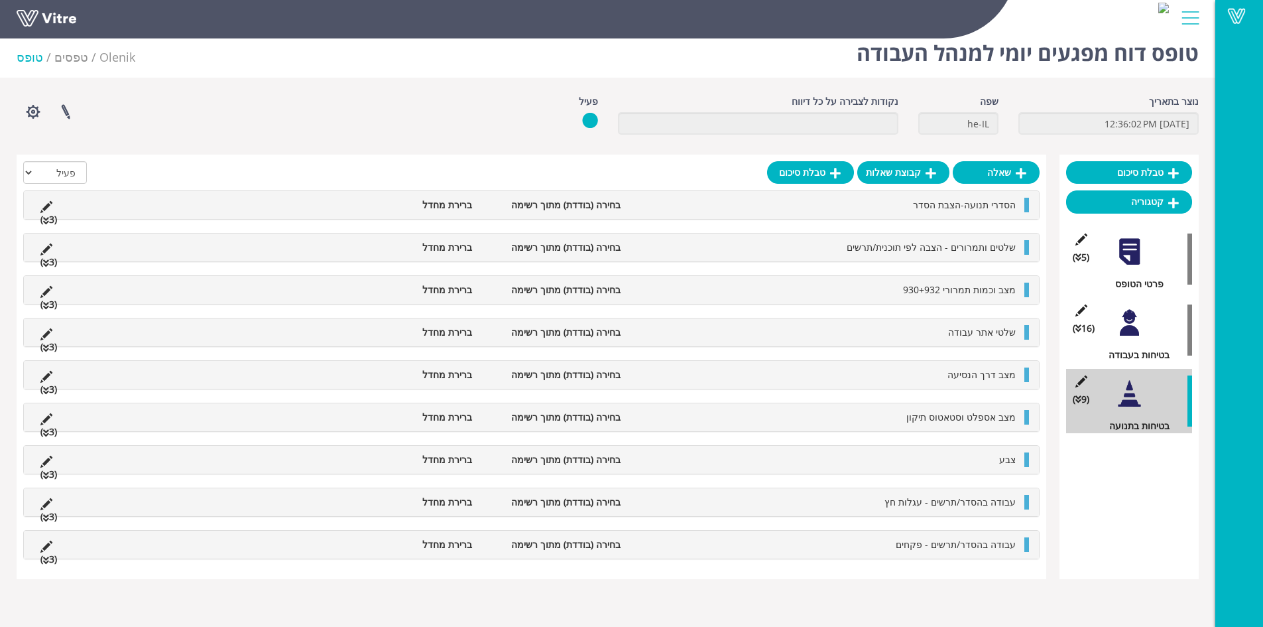
scroll to position [0, 0]
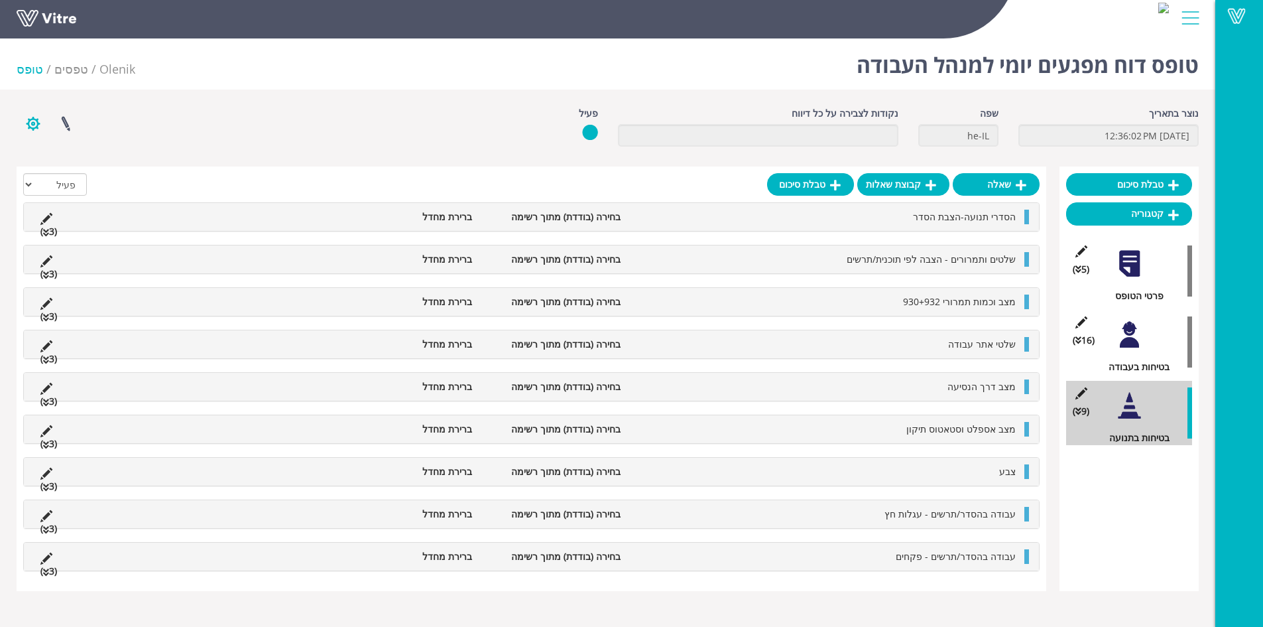
click at [28, 127] on button "button" at bounding box center [33, 123] width 33 height 35
click at [82, 174] on link "הגדרת משתמשים" at bounding box center [69, 172] width 105 height 17
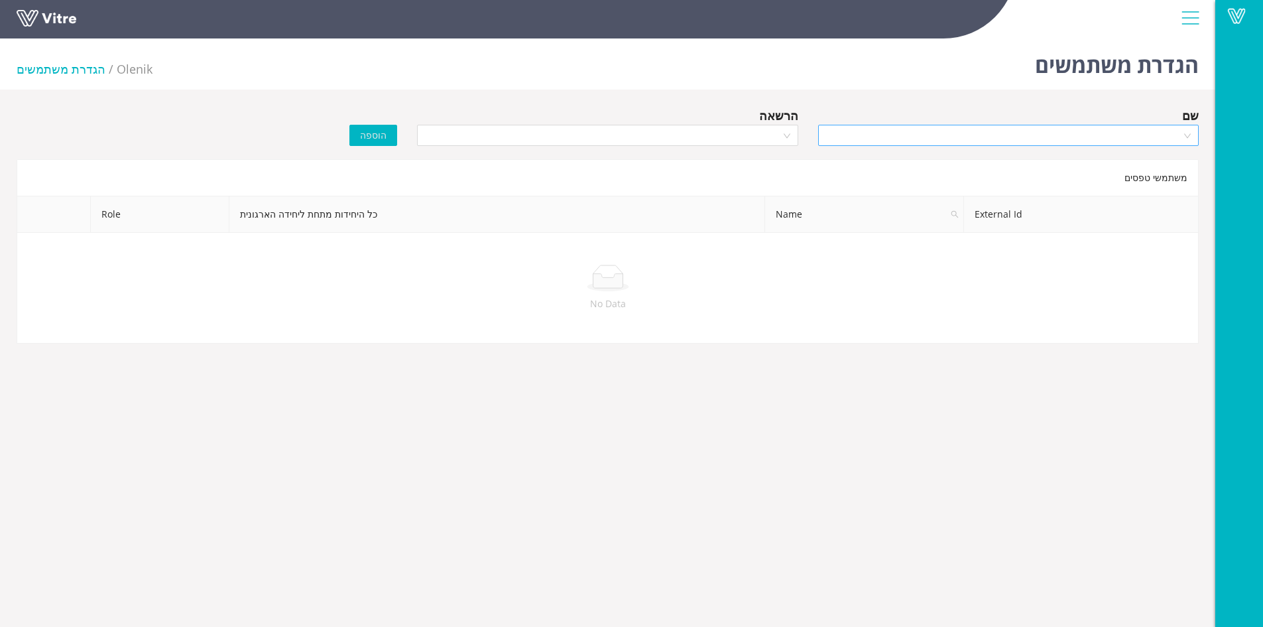
click at [945, 137] on input "search" at bounding box center [1003, 135] width 355 height 20
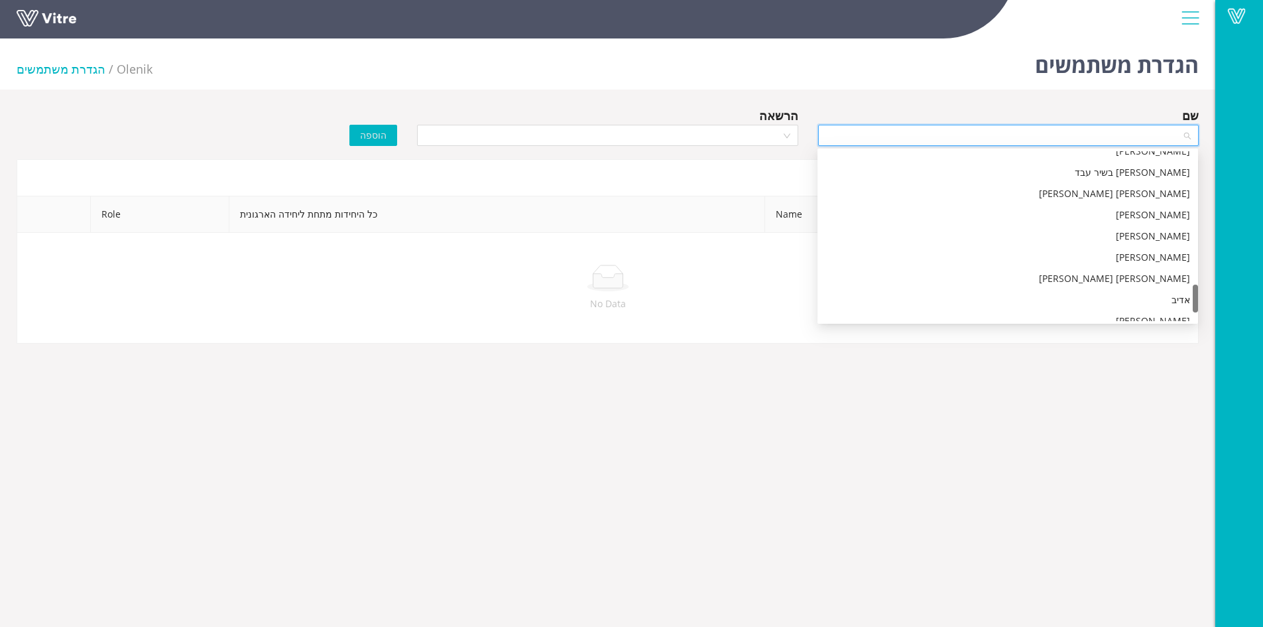
scroll to position [849, 0]
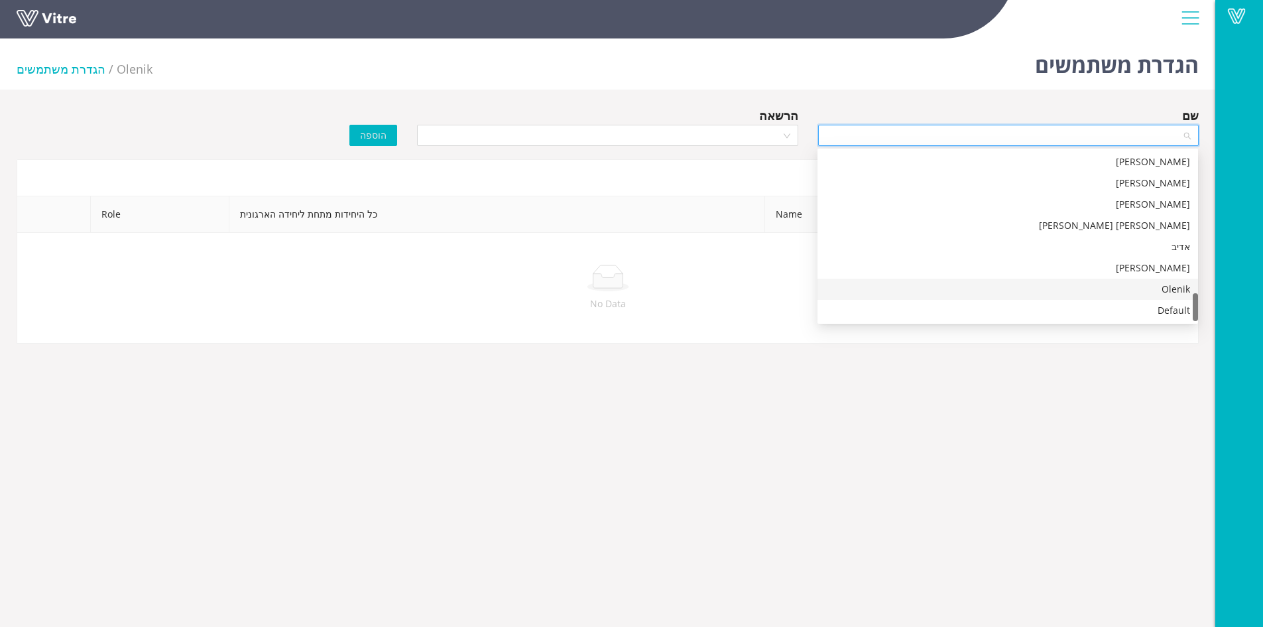
click at [1127, 281] on div "Olenik" at bounding box center [1008, 289] width 381 height 21
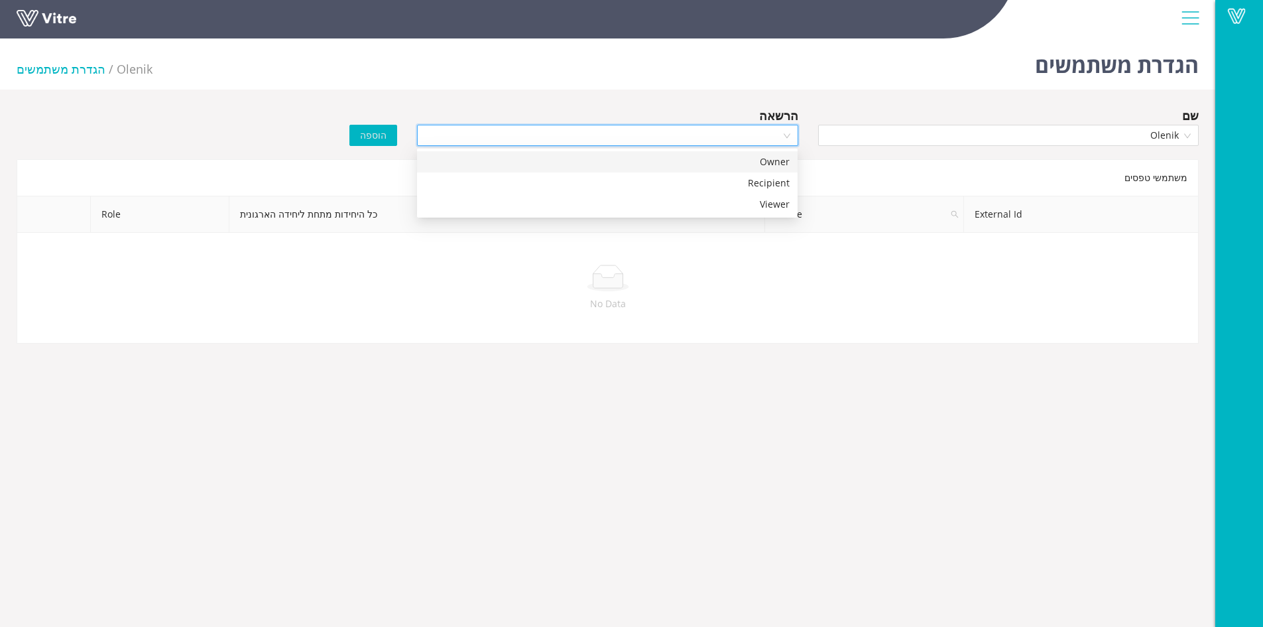
click at [740, 136] on input "search" at bounding box center [602, 135] width 355 height 20
click at [749, 159] on div "Owner" at bounding box center [607, 162] width 365 height 15
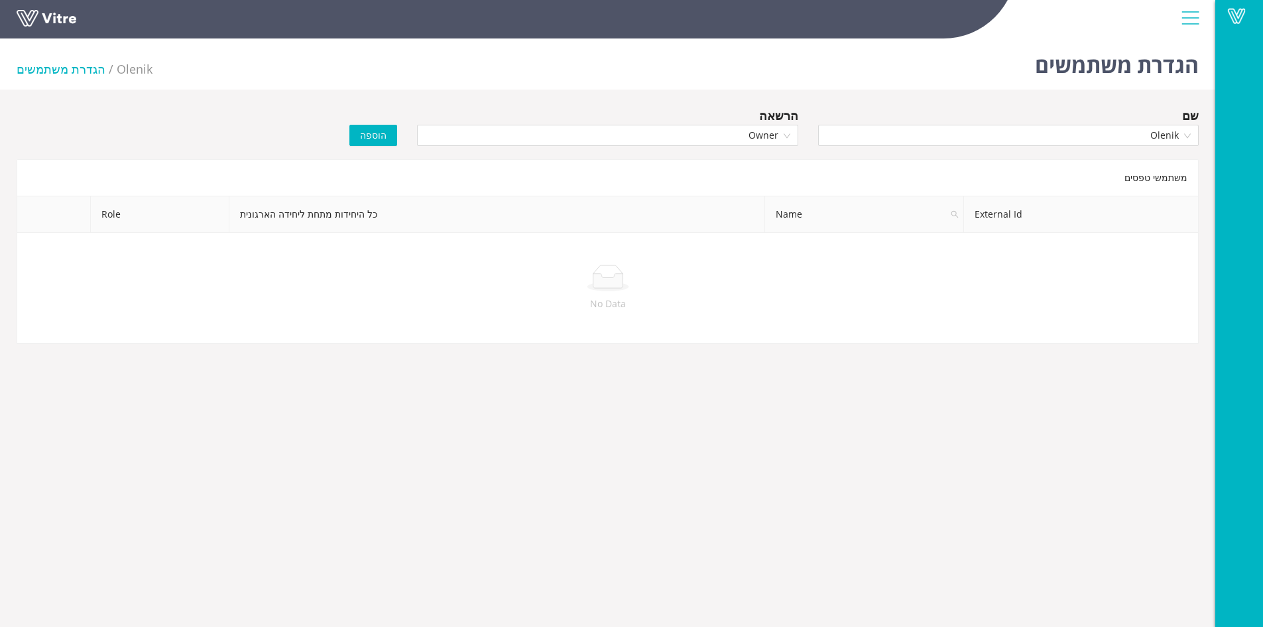
click at [375, 138] on span "הוספה" at bounding box center [373, 135] width 27 height 15
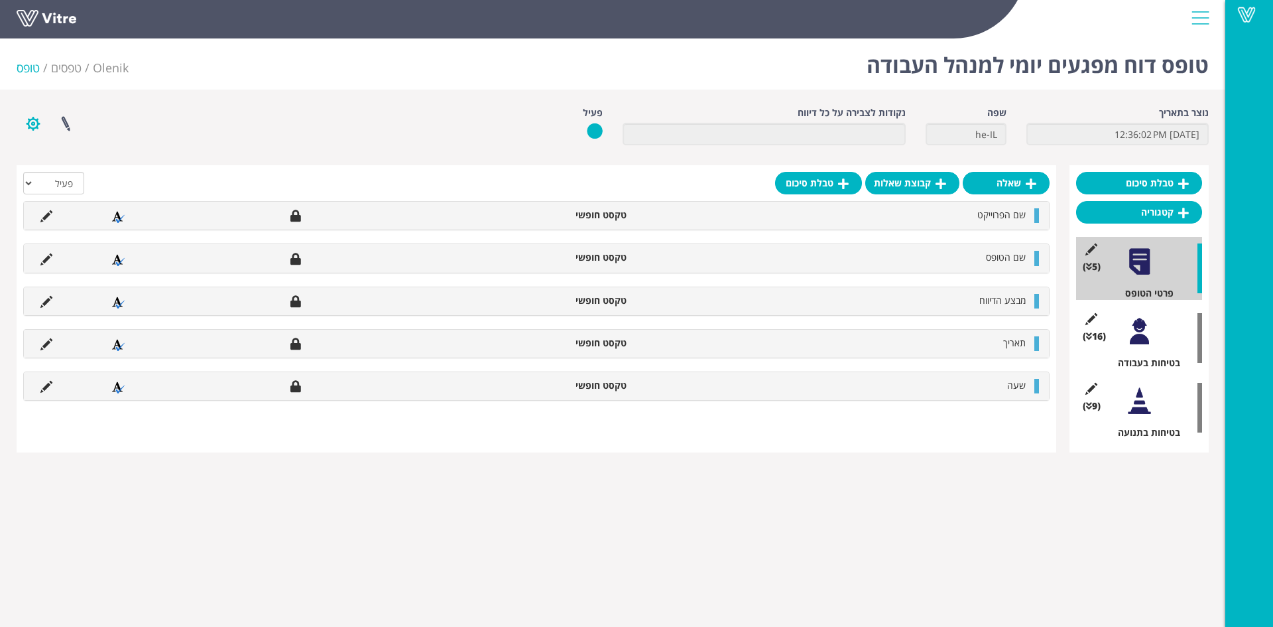
click at [32, 121] on button "button" at bounding box center [33, 123] width 33 height 35
click at [93, 155] on link "פרוייקטים מקושרים" at bounding box center [69, 155] width 105 height 17
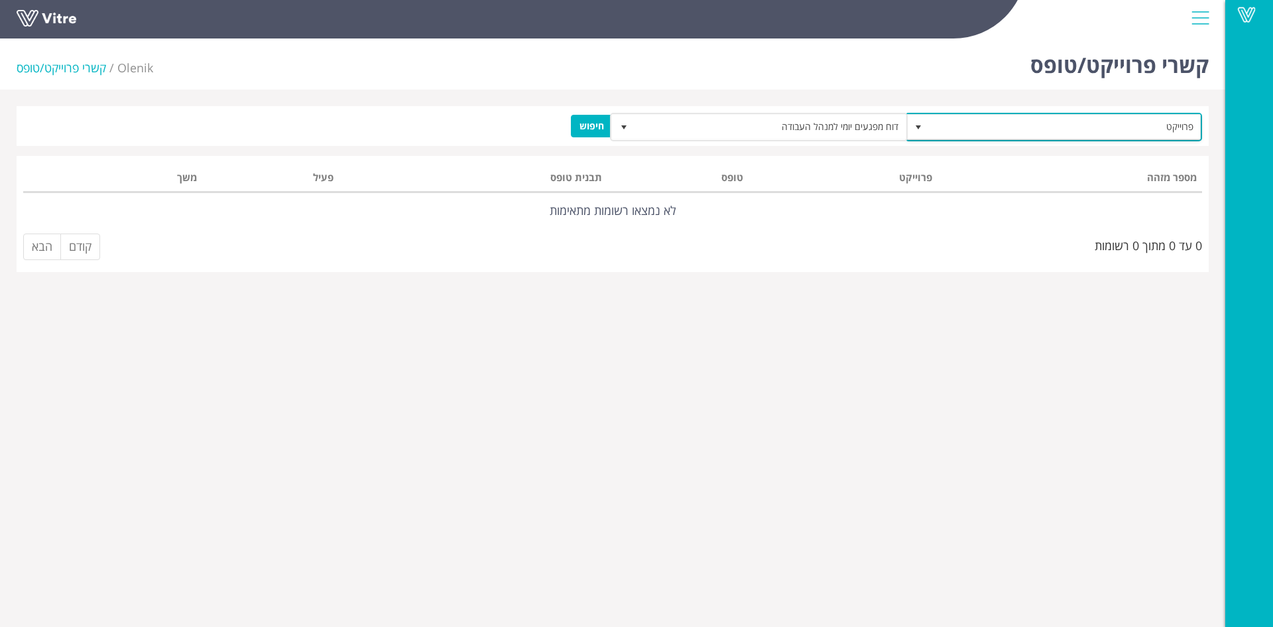
click at [947, 123] on span "פרוייקט" at bounding box center [1065, 127] width 271 height 24
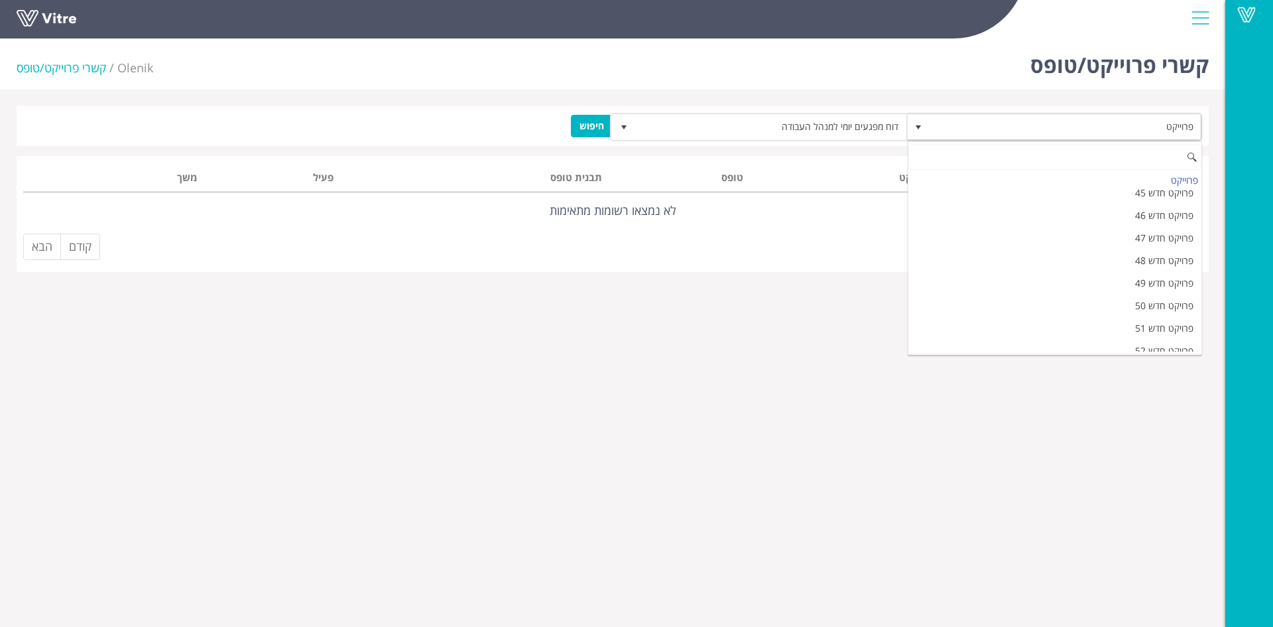
scroll to position [383, 0]
drag, startPoint x: 804, startPoint y: 489, endPoint x: 794, endPoint y: 461, distance: 29.6
click at [802, 288] on html "Vitre קשרי פרוייקט/טופס Olenik קשרי פרוייקט/טופס פרוייקט דוח מפגעים יומי למנהל …" at bounding box center [636, 144] width 1273 height 288
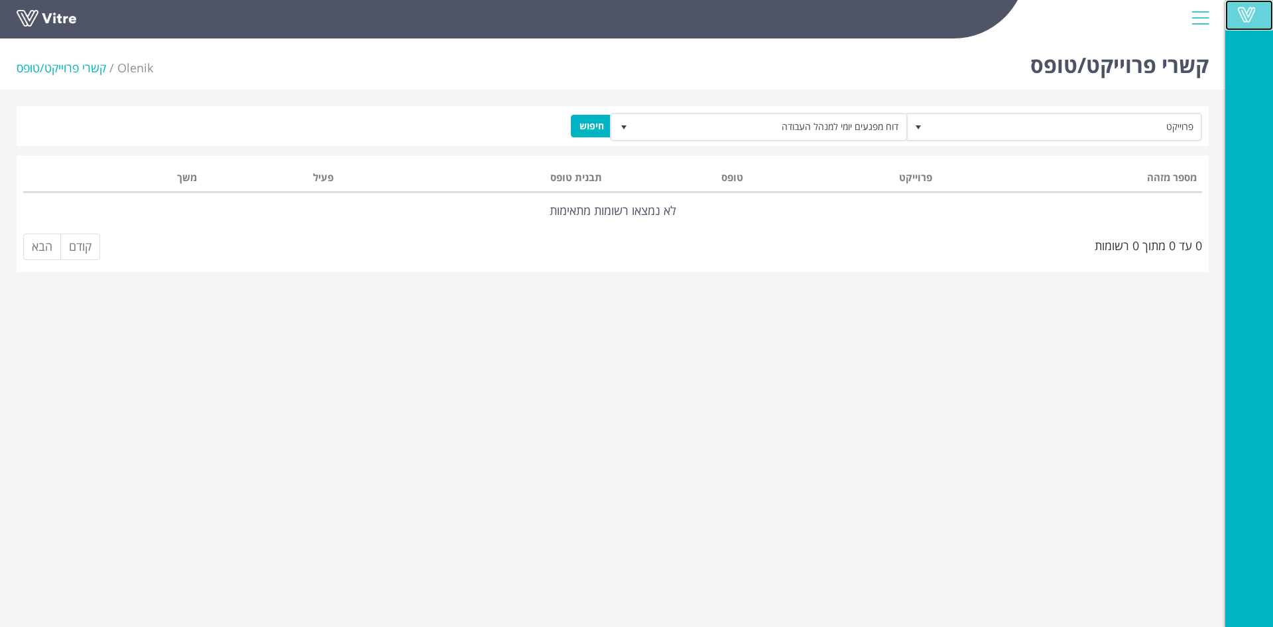
click at [1237, 15] on span at bounding box center [1246, 15] width 33 height 16
